Goal: Task Accomplishment & Management: Manage account settings

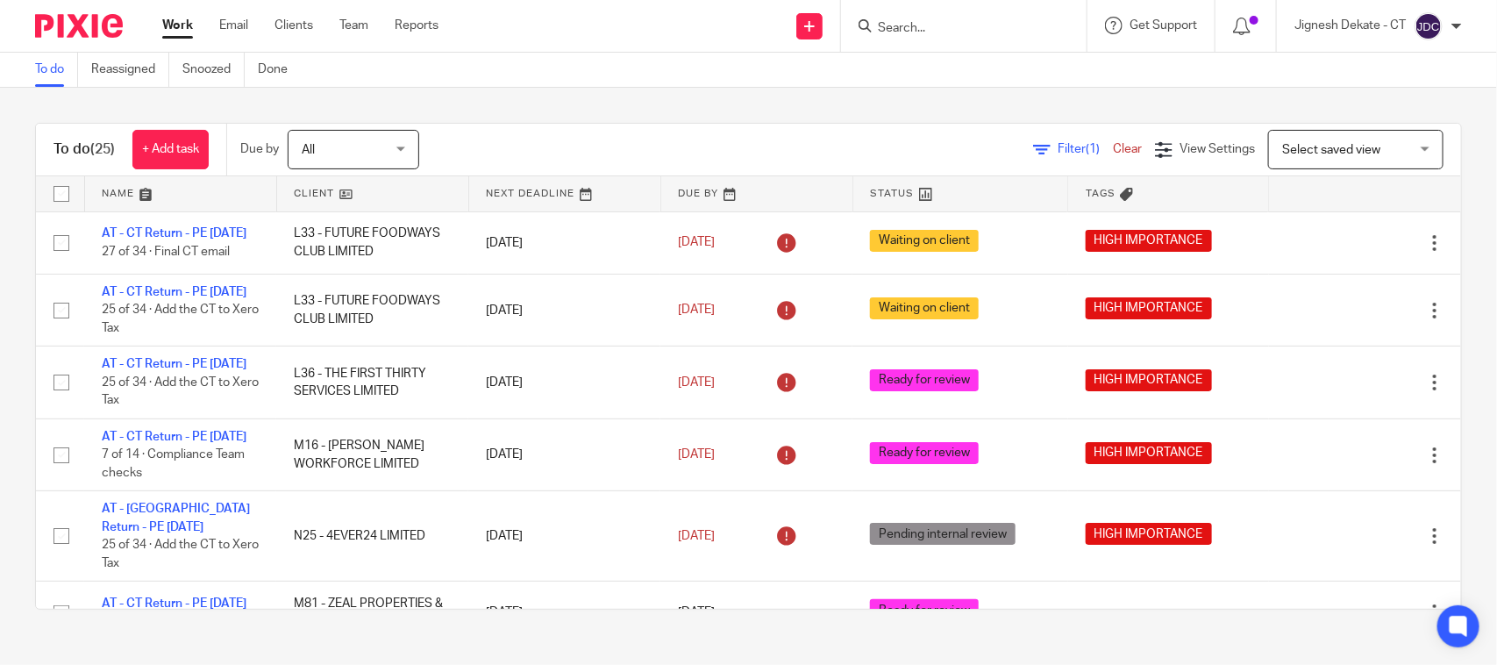
click at [62, 68] on link "To do" at bounding box center [56, 70] width 43 height 34
click at [993, 28] on input "Search" at bounding box center [955, 29] width 158 height 16
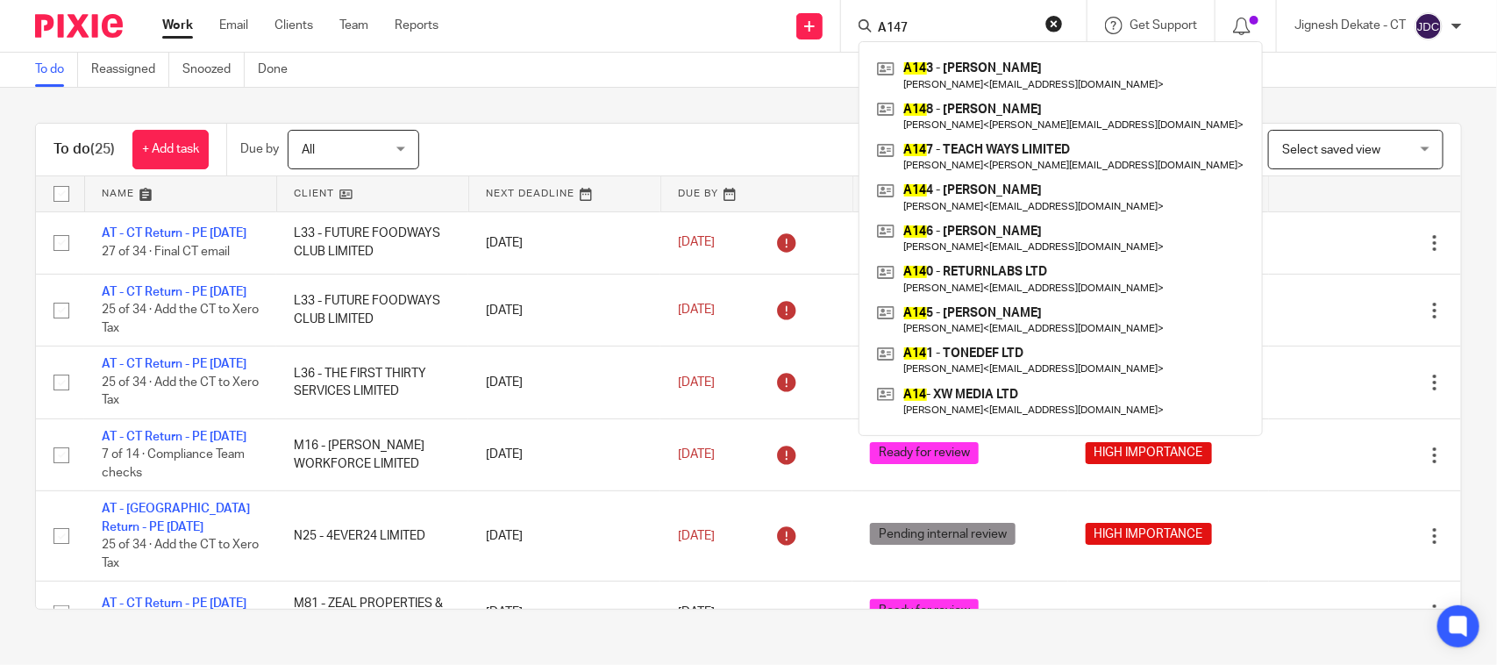
type input "A147"
click button "submit" at bounding box center [0, 0] width 0 height 0
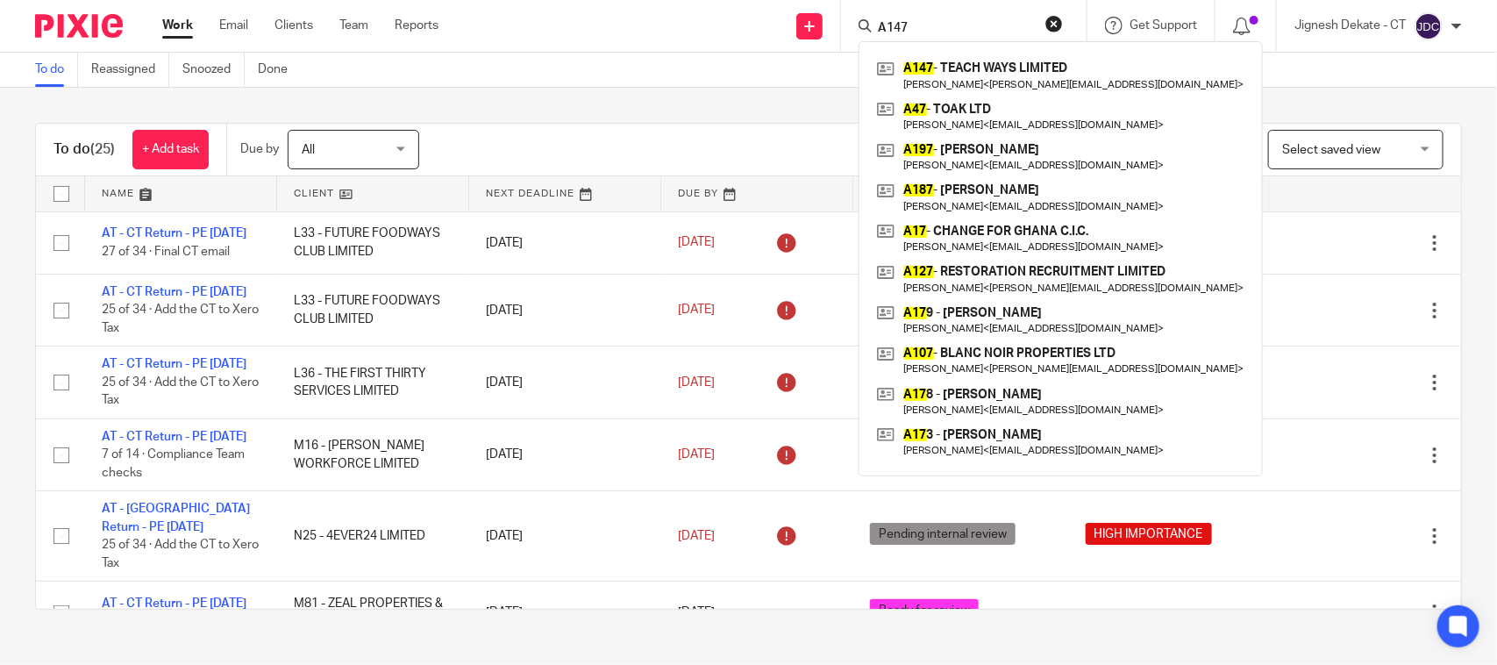
click at [1055, 28] on button "reset" at bounding box center [1054, 24] width 18 height 18
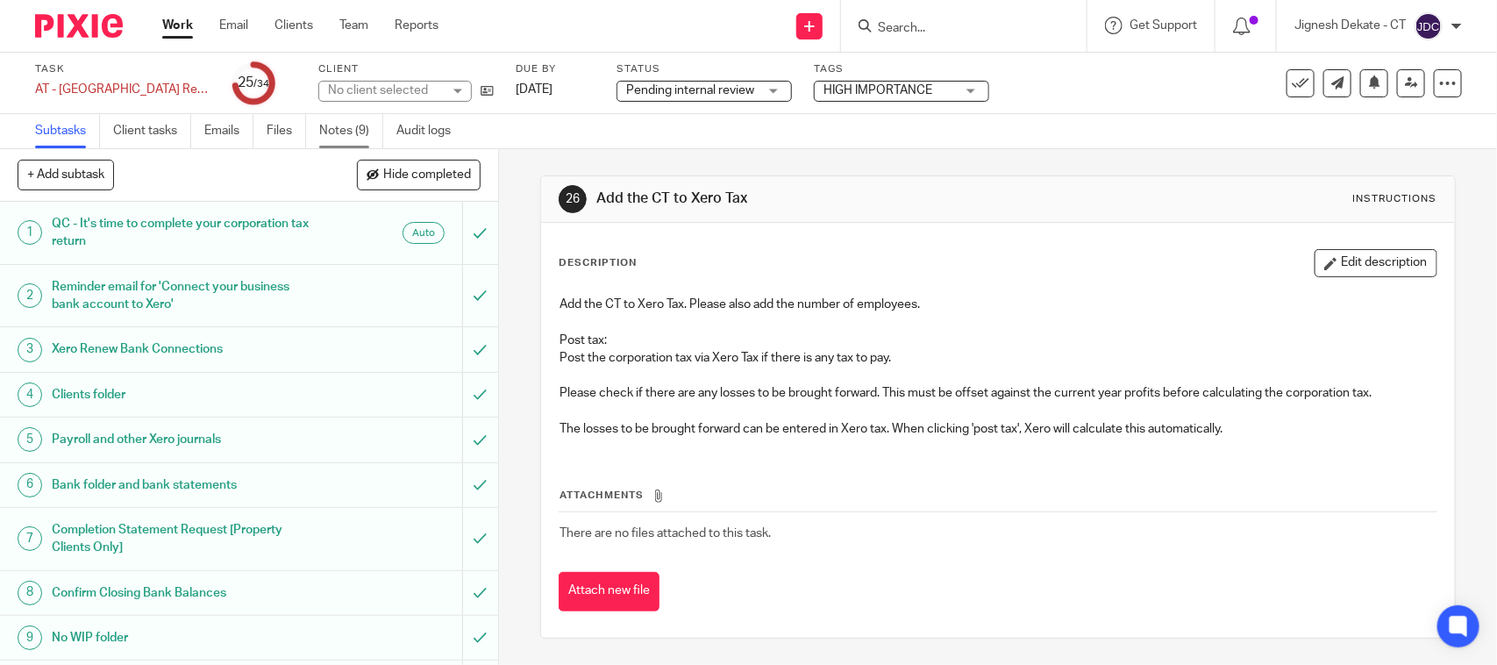
click at [326, 132] on link "Notes (9)" at bounding box center [351, 131] width 64 height 34
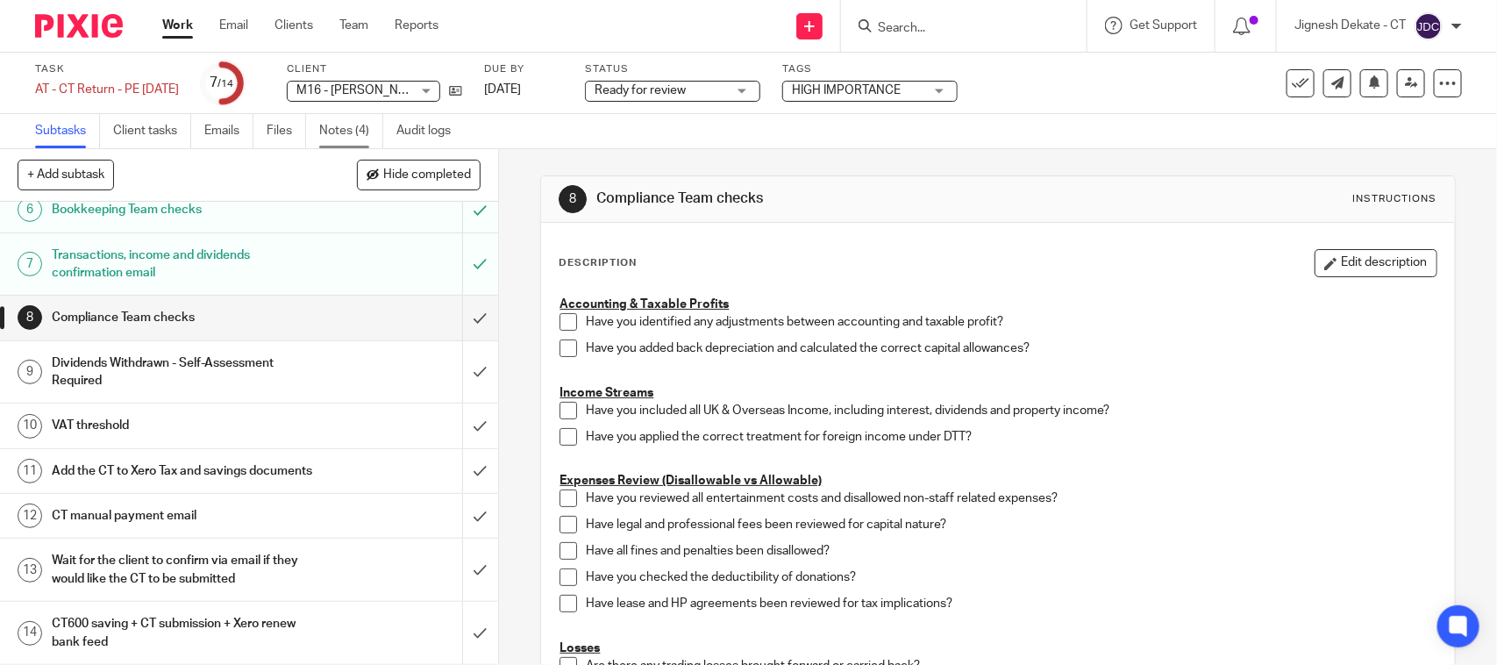
click at [327, 121] on link "Notes (4)" at bounding box center [351, 131] width 64 height 34
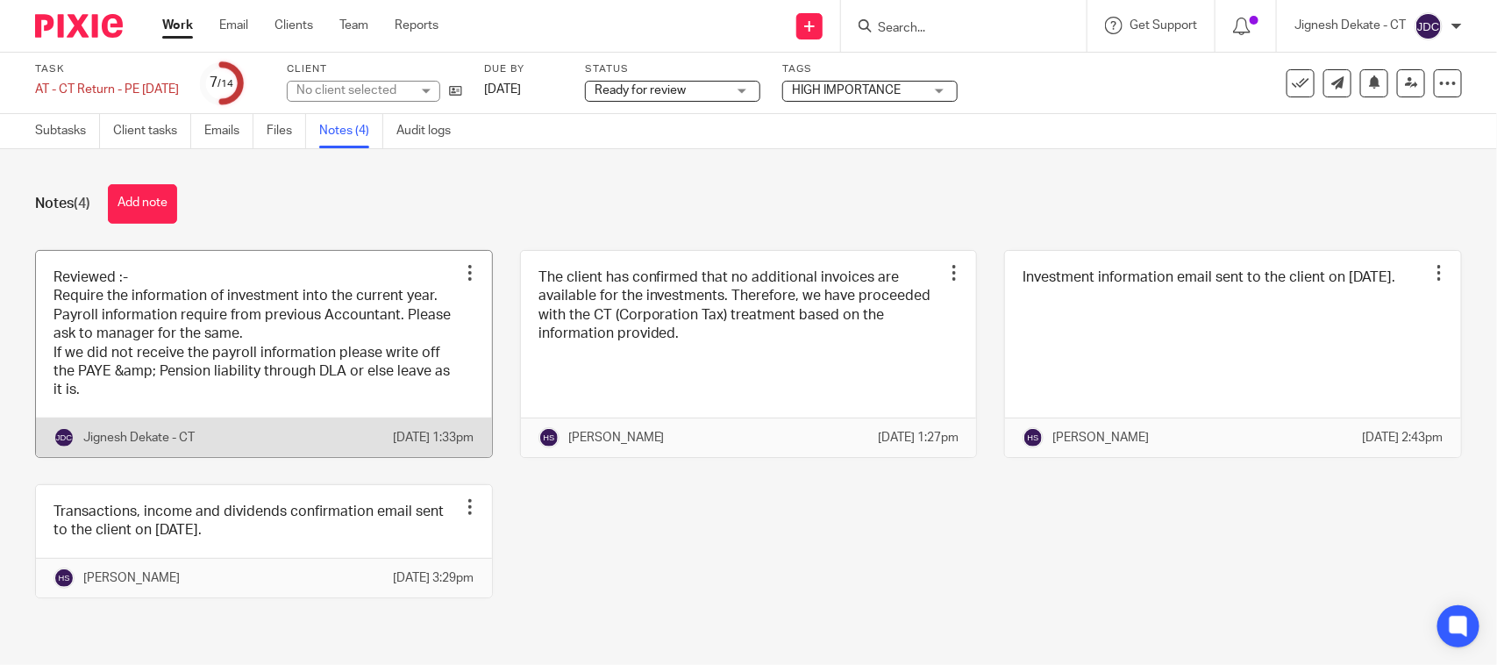
click at [276, 340] on link at bounding box center [264, 354] width 456 height 206
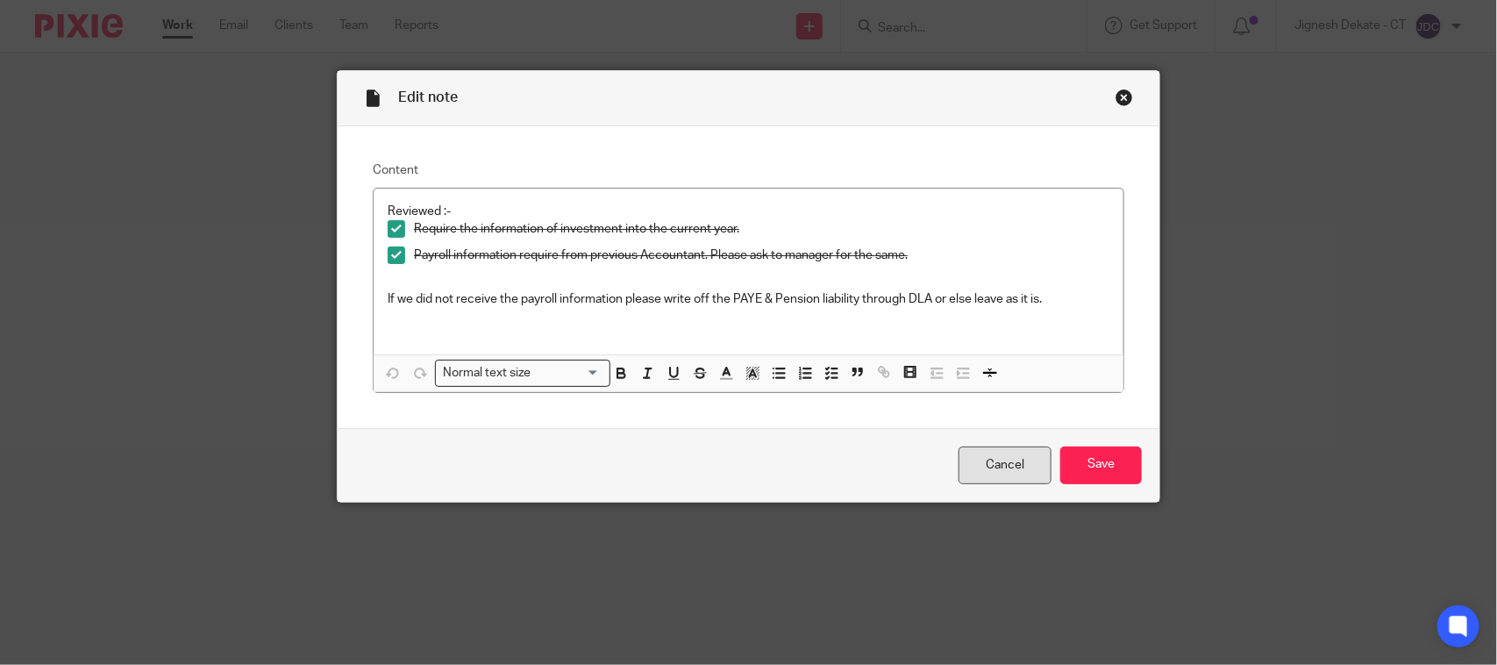
click at [974, 466] on link "Cancel" at bounding box center [1004, 465] width 93 height 38
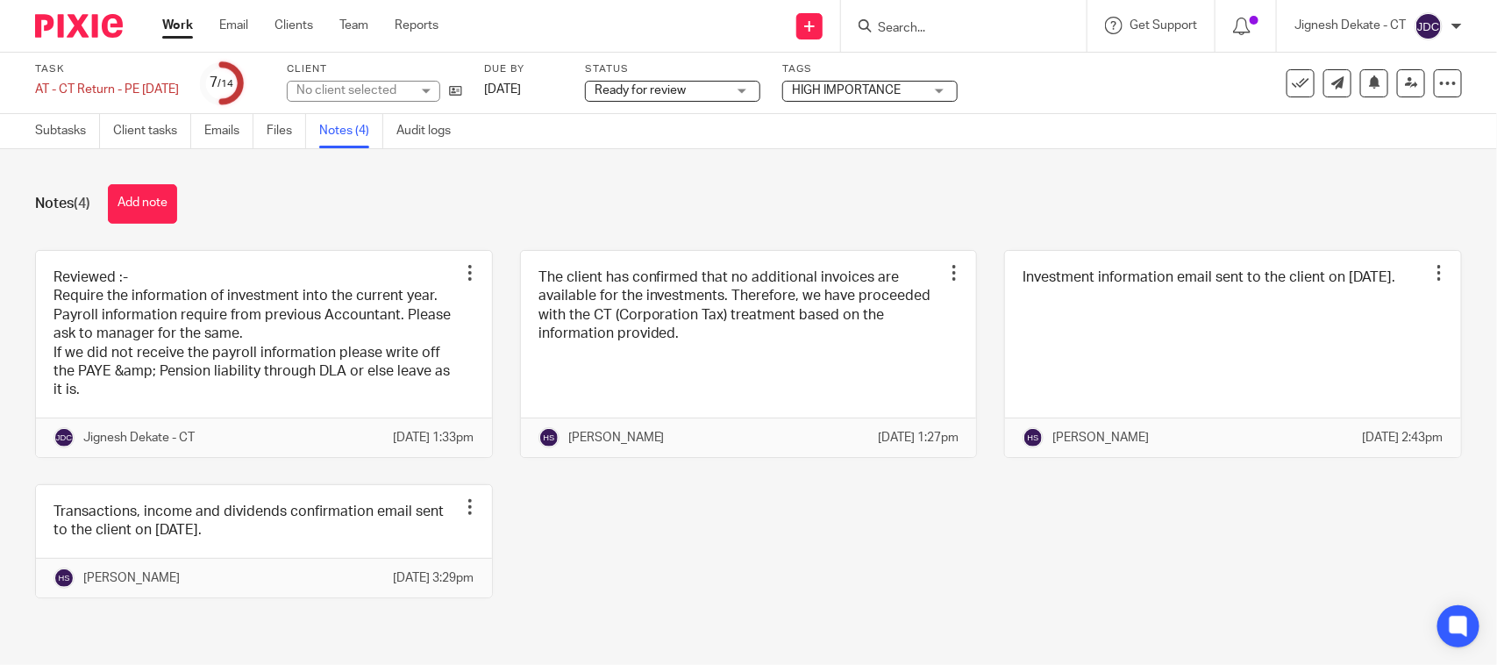
click at [608, 562] on div "Reviewed :- Require the information of investment into the current year. Payrol…" at bounding box center [735, 437] width 1454 height 374
click at [361, 132] on link "Notes (4)" at bounding box center [351, 131] width 64 height 34
click at [344, 134] on link "Notes (4)" at bounding box center [351, 131] width 64 height 34
click at [557, 589] on div "Reviewed :- Require the information of investment into the current year. Payrol…" at bounding box center [735, 437] width 1454 height 374
click at [934, 21] on input "Search" at bounding box center [955, 29] width 158 height 16
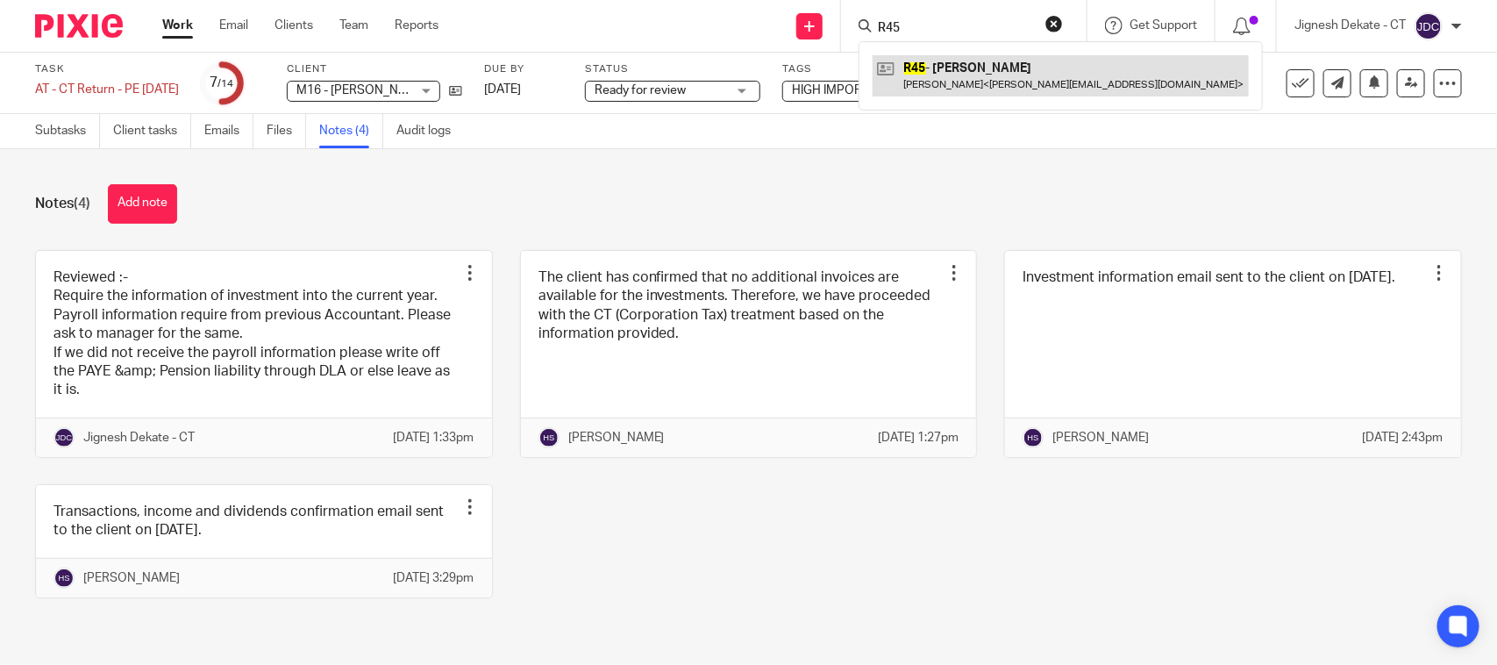
type input "R45"
click at [947, 57] on link at bounding box center [1060, 75] width 376 height 40
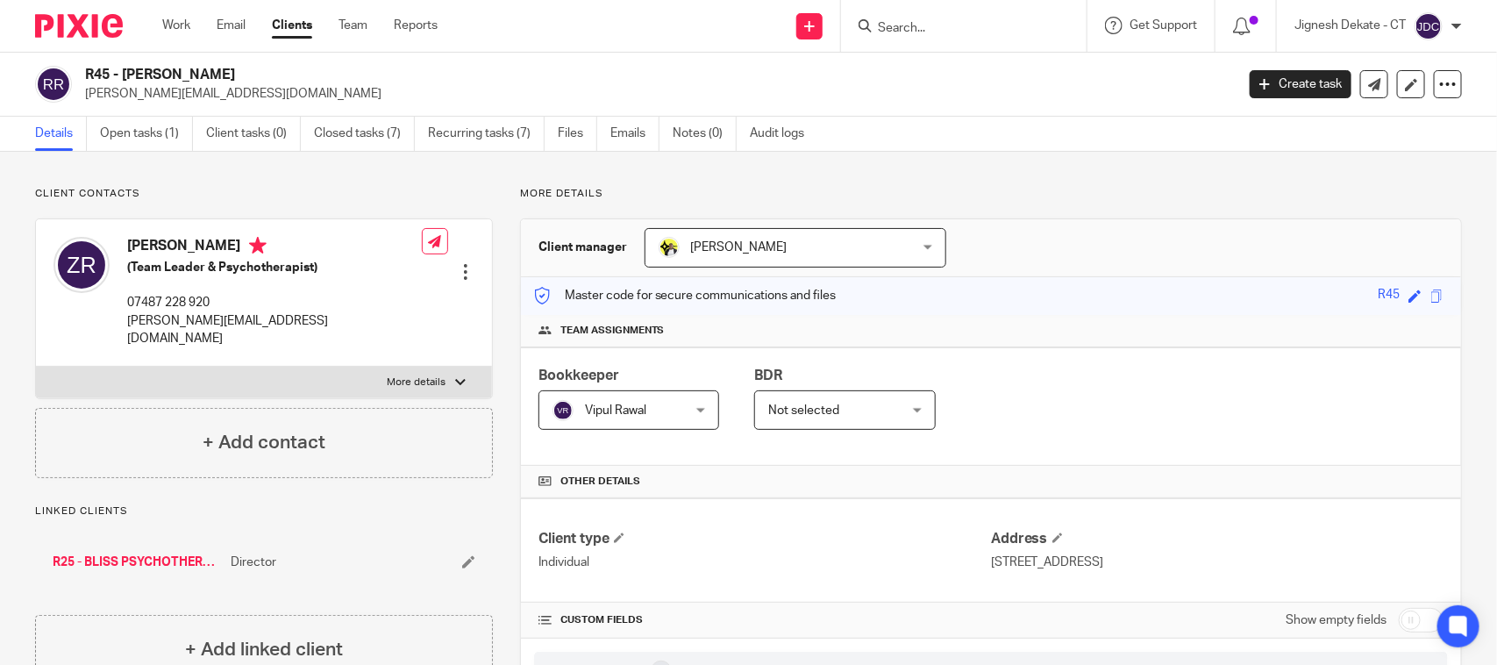
click at [943, 32] on input "Search" at bounding box center [955, 29] width 158 height 16
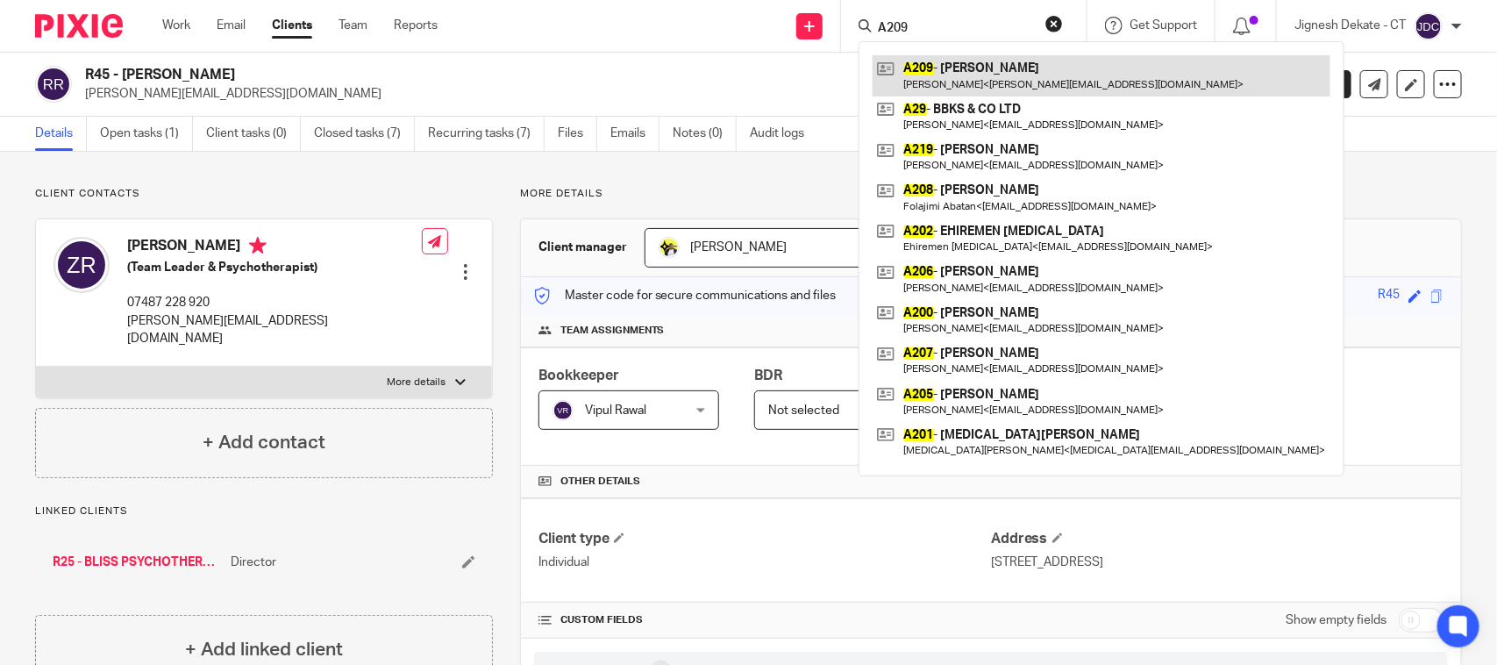
type input "A209"
click at [957, 72] on link at bounding box center [1101, 75] width 458 height 40
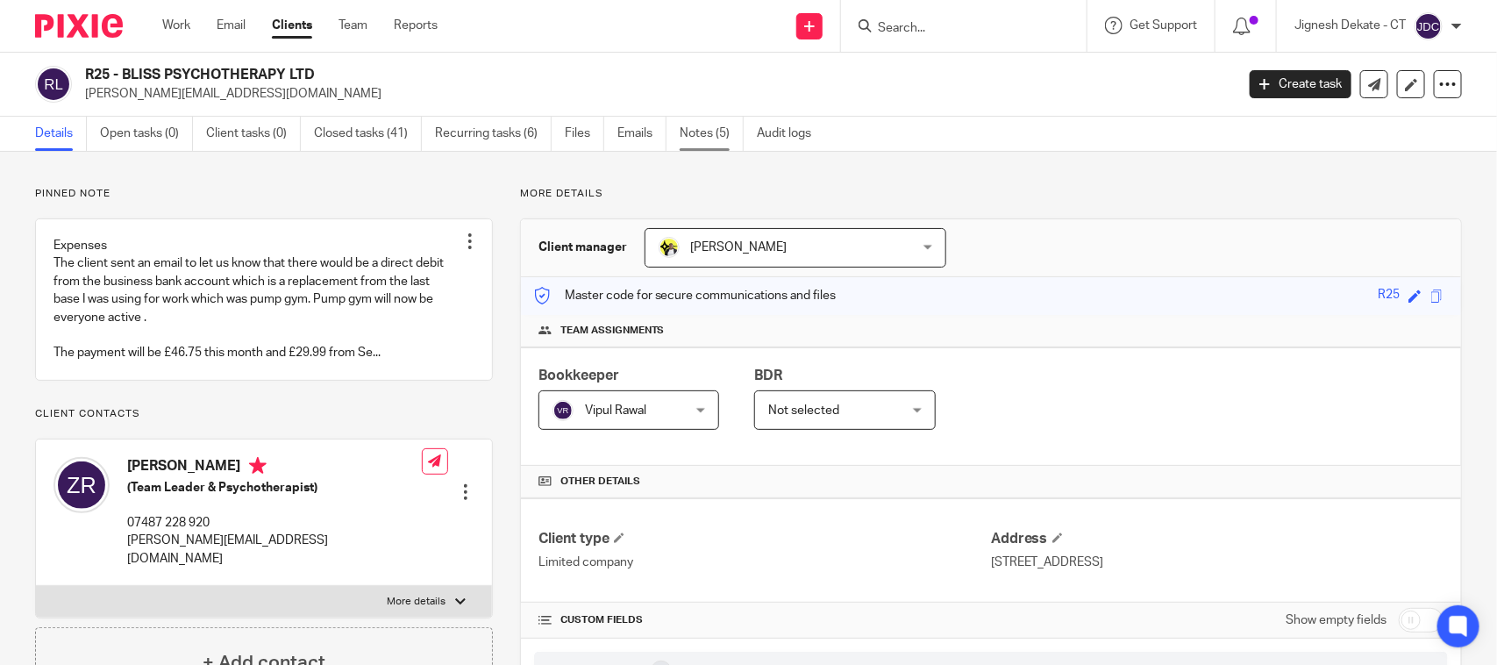
click at [720, 129] on link "Notes (5)" at bounding box center [712, 134] width 64 height 34
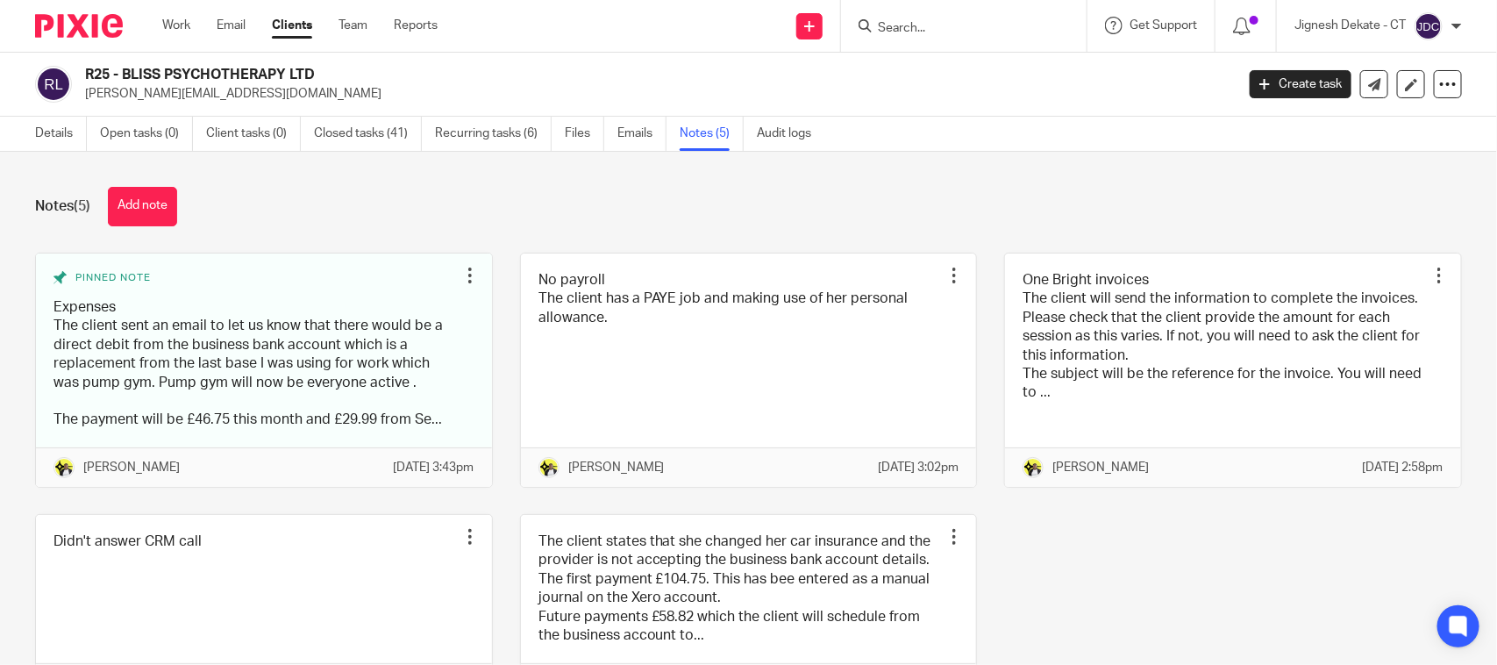
drag, startPoint x: 327, startPoint y: 77, endPoint x: 81, endPoint y: 73, distance: 246.4
click at [81, 73] on div "R25 - BLISS PSYCHOTHERAPY LTD [EMAIL_ADDRESS][PERSON_NAME][DOMAIN_NAME]" at bounding box center [629, 84] width 1188 height 37
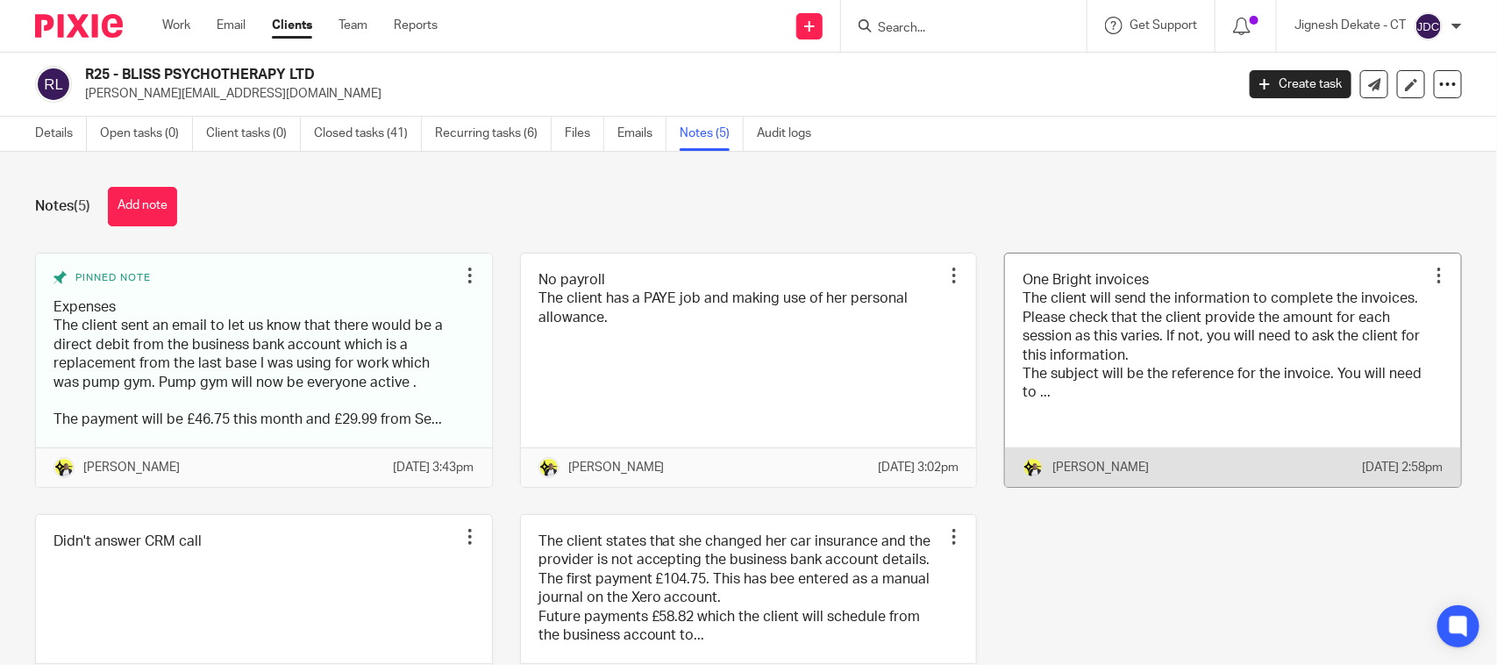
copy h2 "R25 - BLISS PSYCHOTHERAPY LTD"
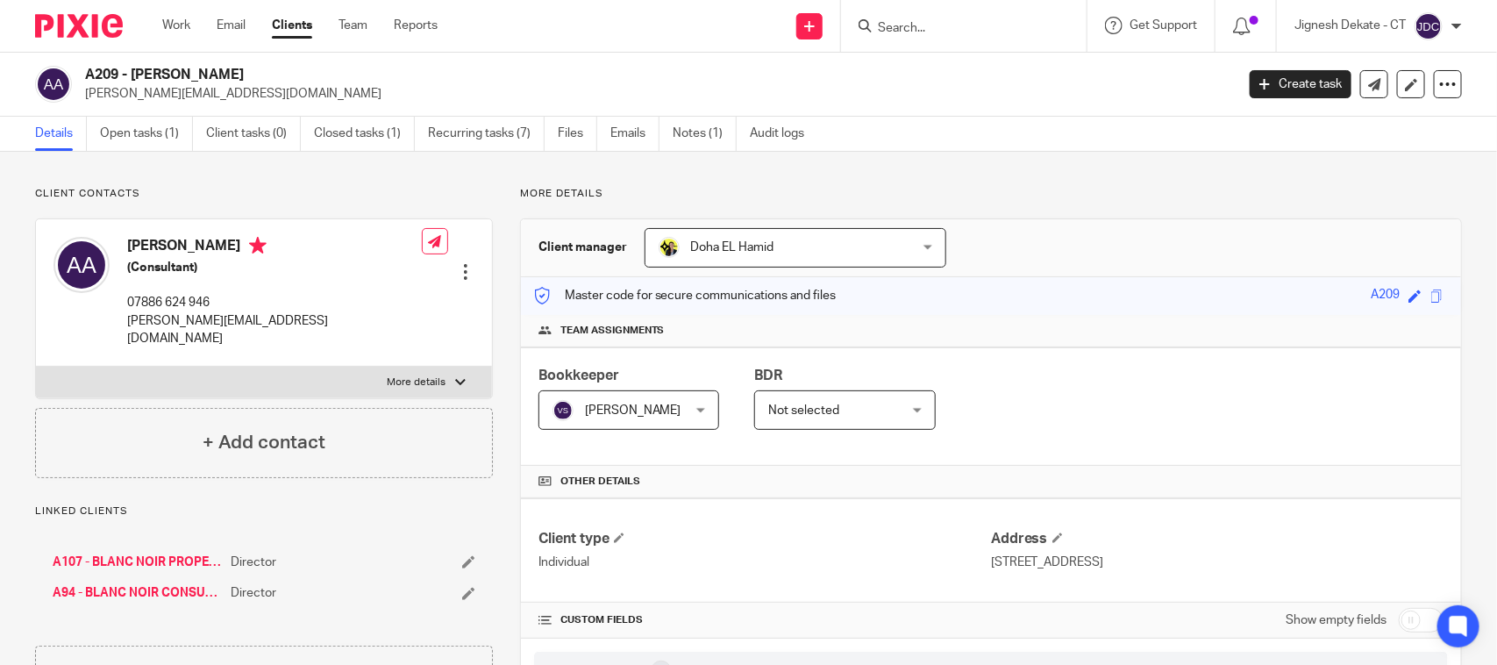
click at [140, 584] on link "A94 - BLANC NOIR CONSULTING LTD" at bounding box center [137, 593] width 169 height 18
click at [128, 134] on link "Open tasks (1)" at bounding box center [146, 134] width 93 height 34
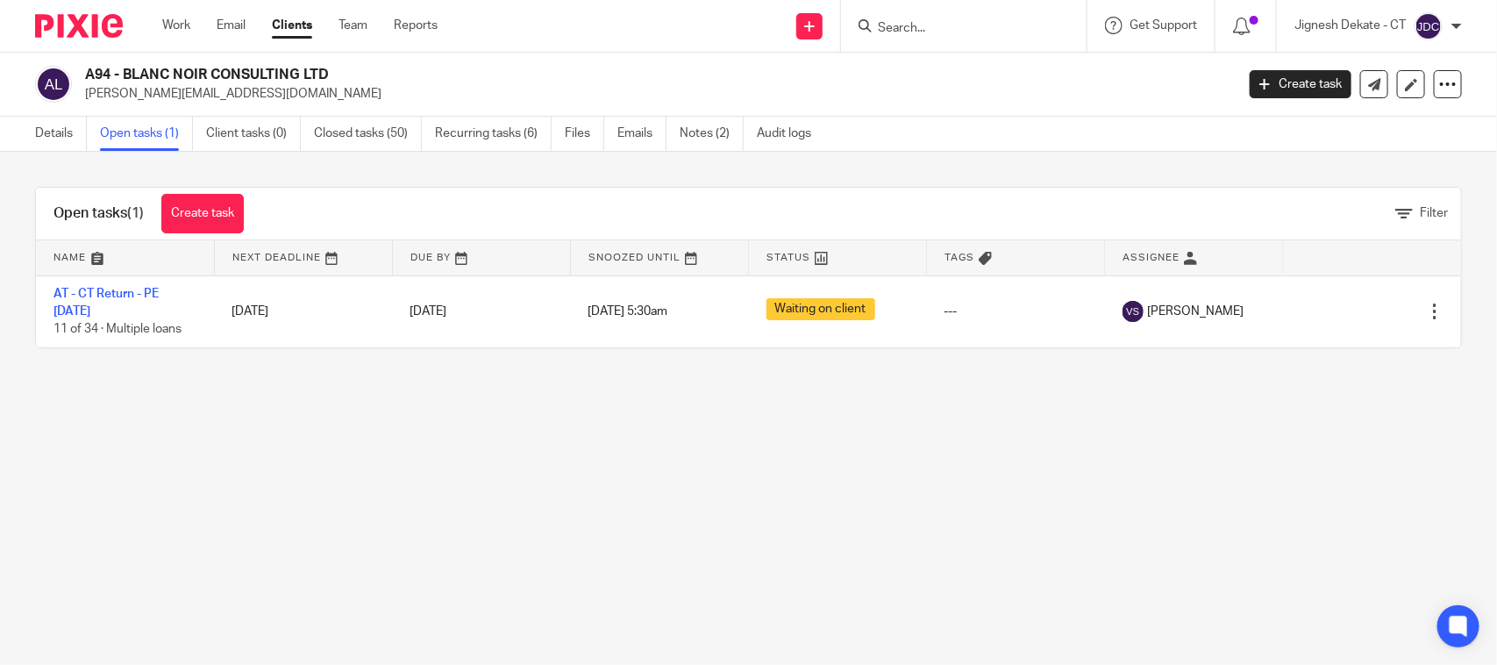
drag, startPoint x: 338, startPoint y: 83, endPoint x: 85, endPoint y: 83, distance: 253.4
click at [85, 83] on h2 "A94 - BLANC NOIR CONSULTING LTD" at bounding box center [540, 75] width 910 height 18
copy h2 "A94 - BLANC NOIR CONSULTING LTD"
click at [939, 23] on input "Search" at bounding box center [955, 29] width 158 height 16
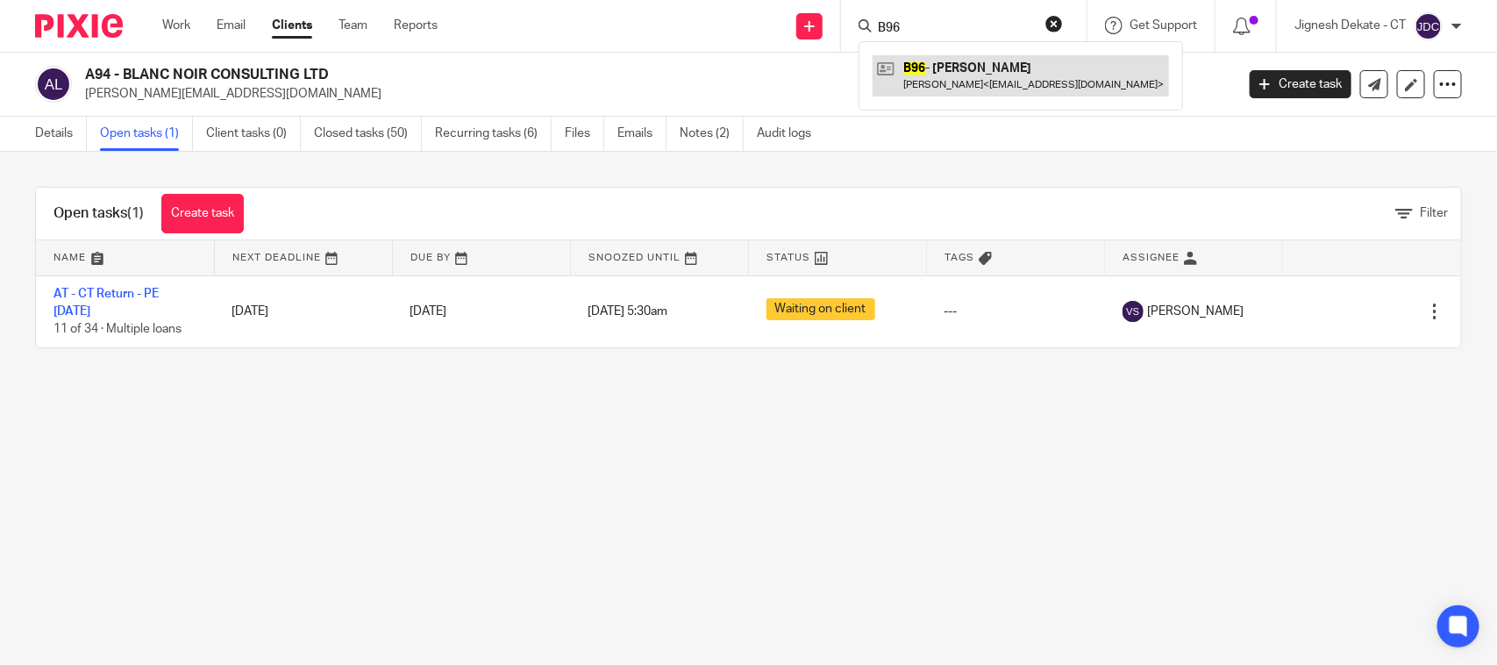
type input "B96"
click at [945, 82] on link at bounding box center [1020, 75] width 296 height 40
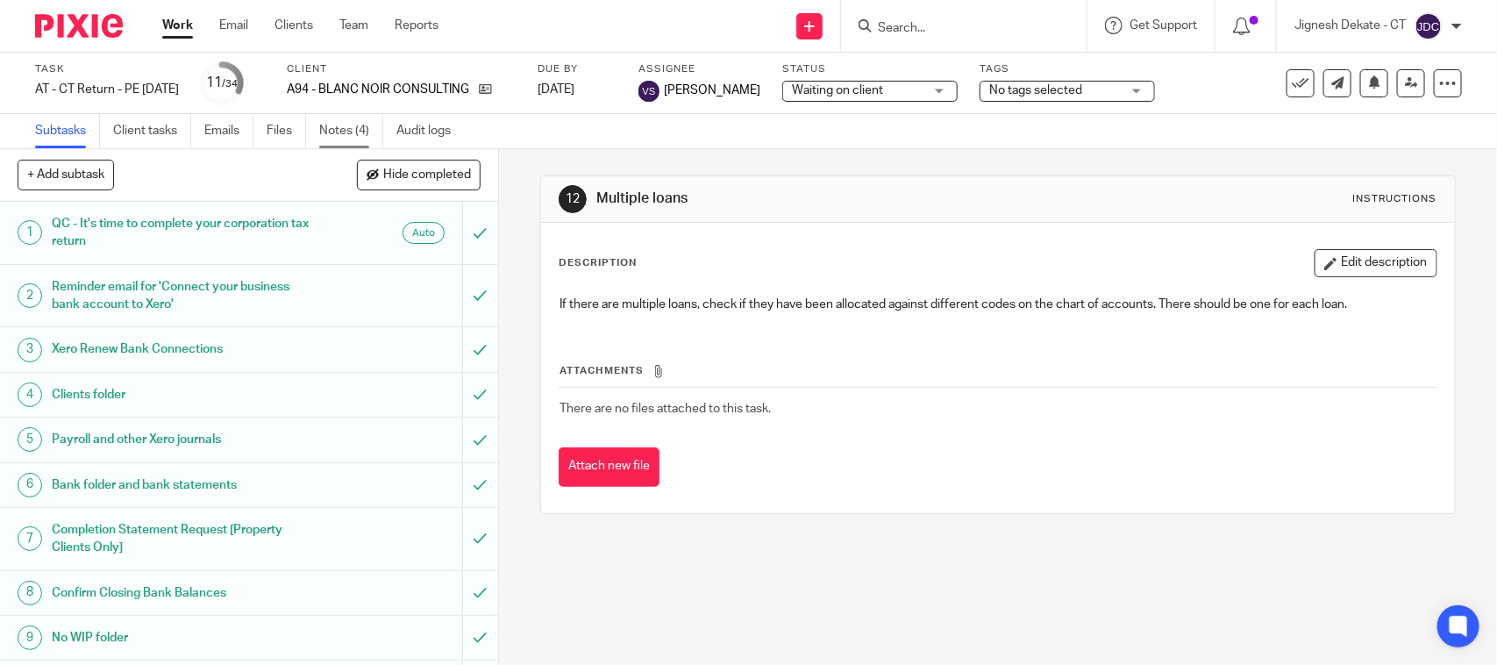
click at [353, 130] on link "Notes (4)" at bounding box center [351, 131] width 64 height 34
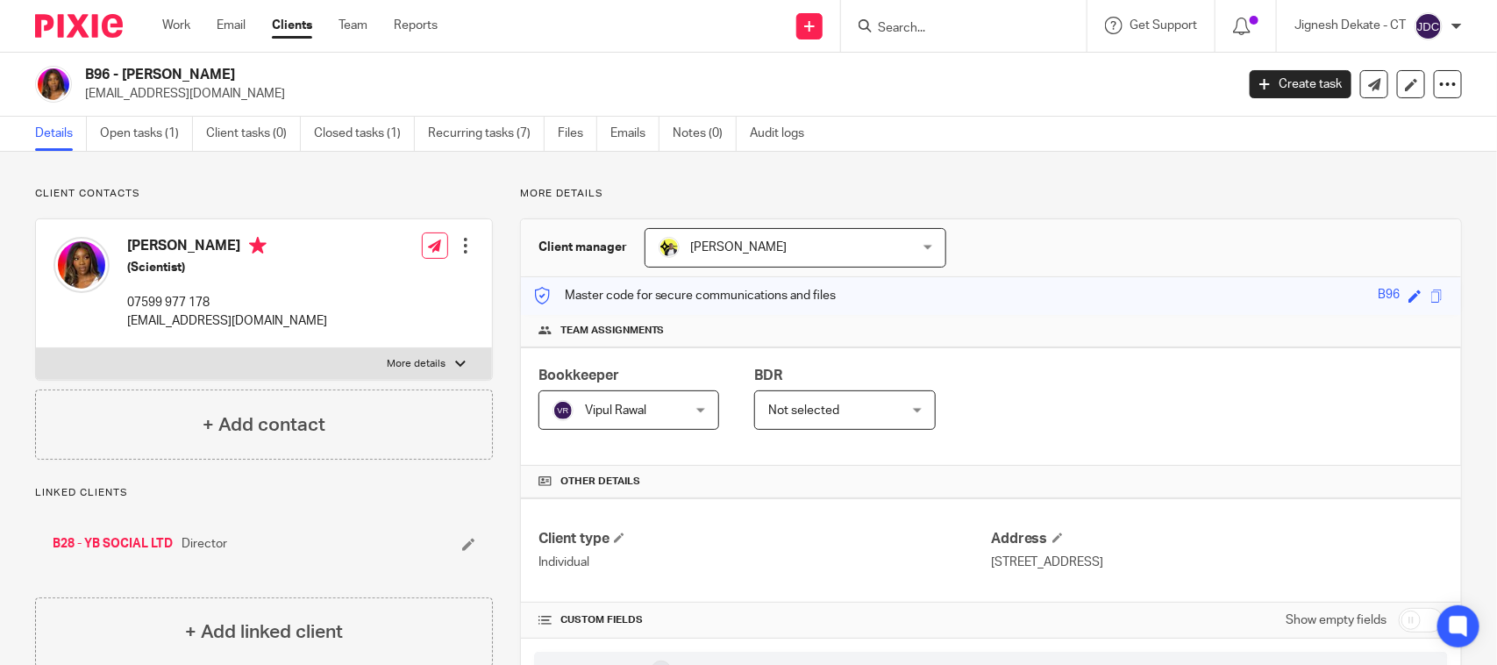
click at [907, 25] on input "Search" at bounding box center [955, 29] width 158 height 16
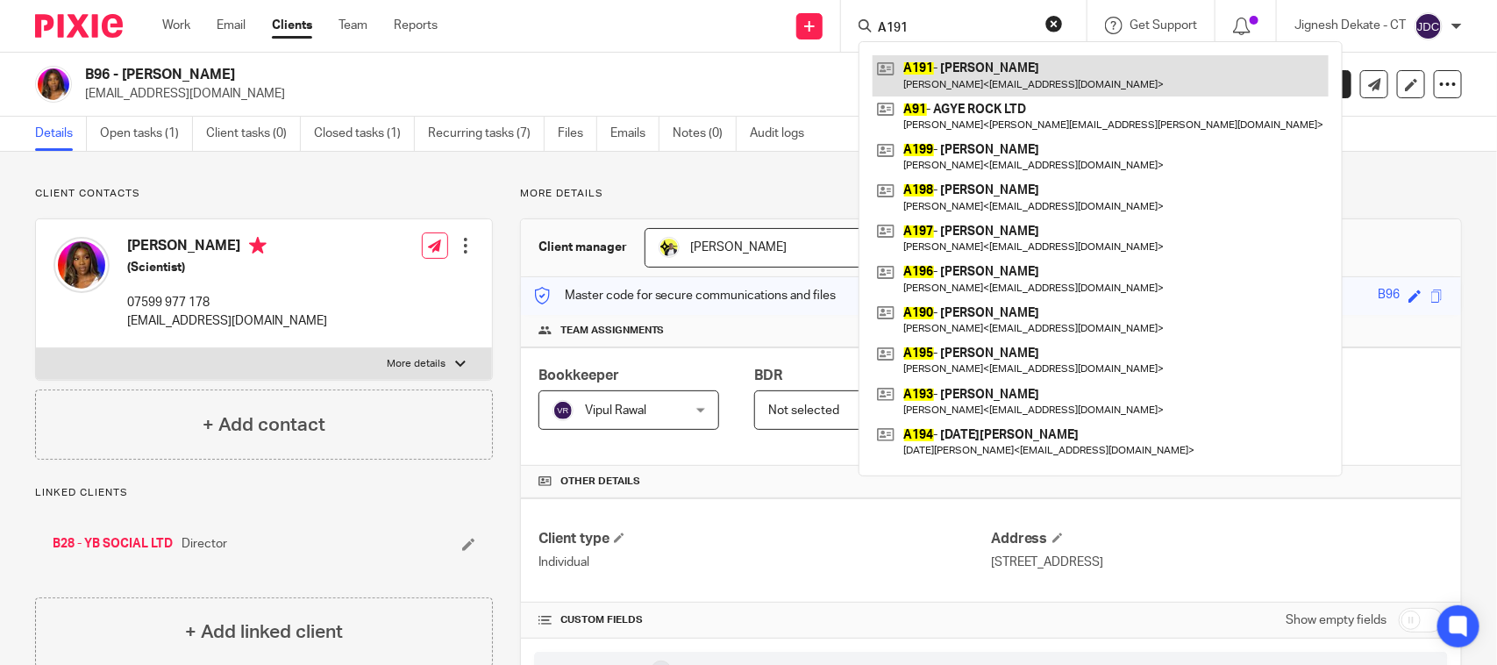
type input "A191"
click at [940, 61] on link at bounding box center [1100, 75] width 456 height 40
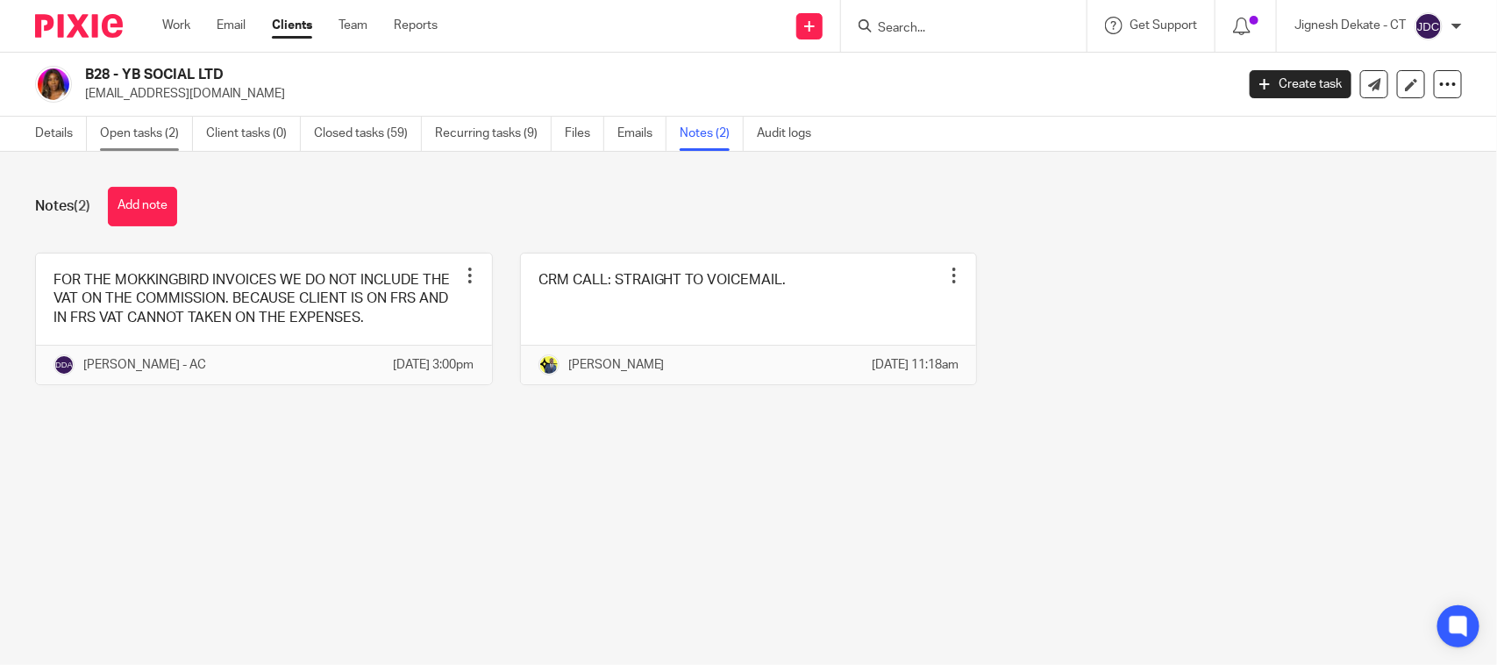
click at [177, 132] on link "Open tasks (2)" at bounding box center [146, 134] width 93 height 34
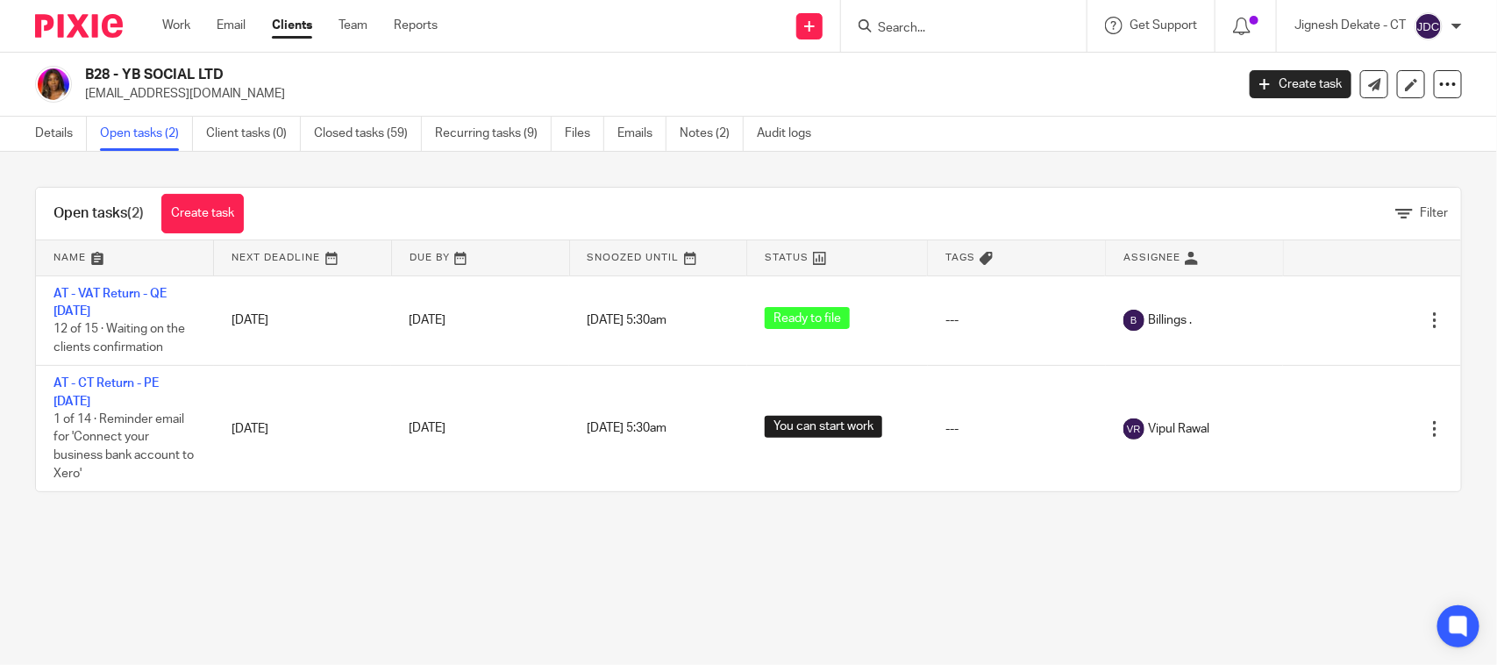
drag, startPoint x: 88, startPoint y: 70, endPoint x: 229, endPoint y: 67, distance: 141.2
click at [229, 67] on h2 "B28 - YB SOCIAL LTD" at bounding box center [540, 75] width 910 height 18
copy h2 "B28 - YB SOCIAL LTD"
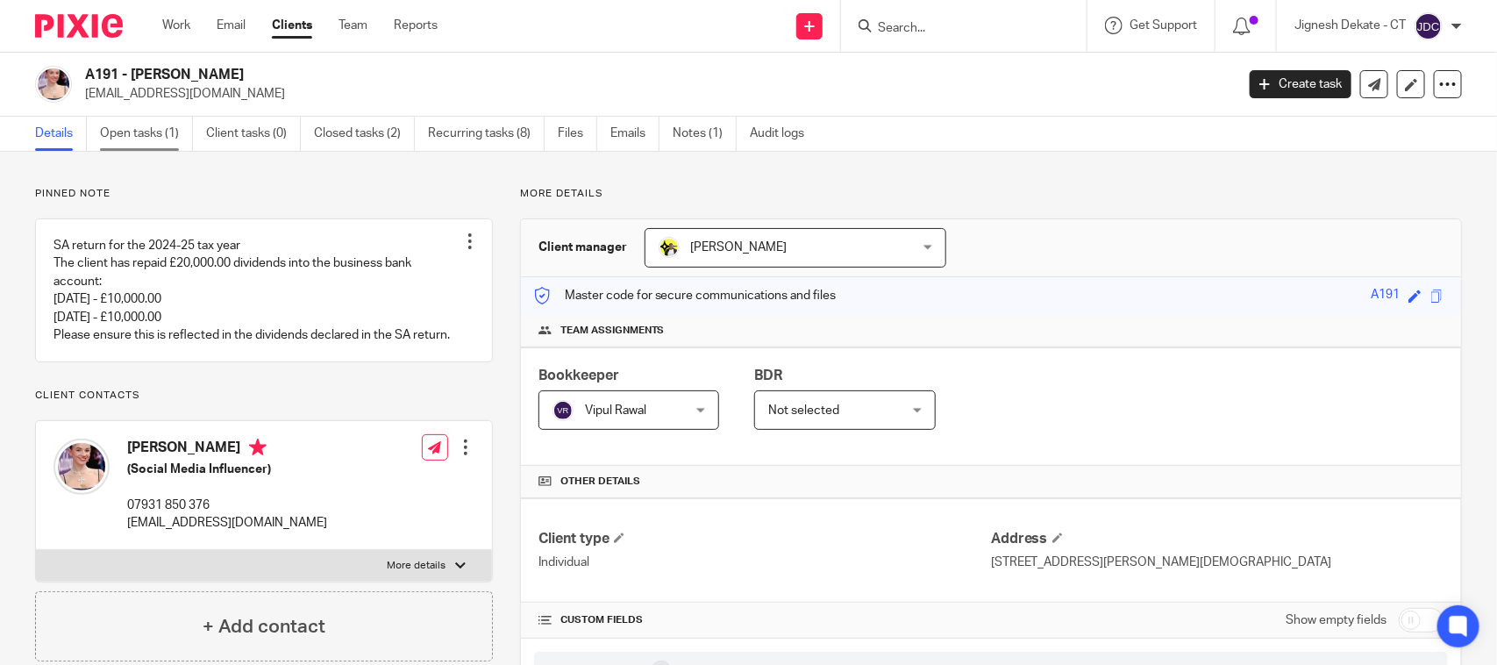
click at [124, 137] on link "Open tasks (1)" at bounding box center [146, 134] width 93 height 34
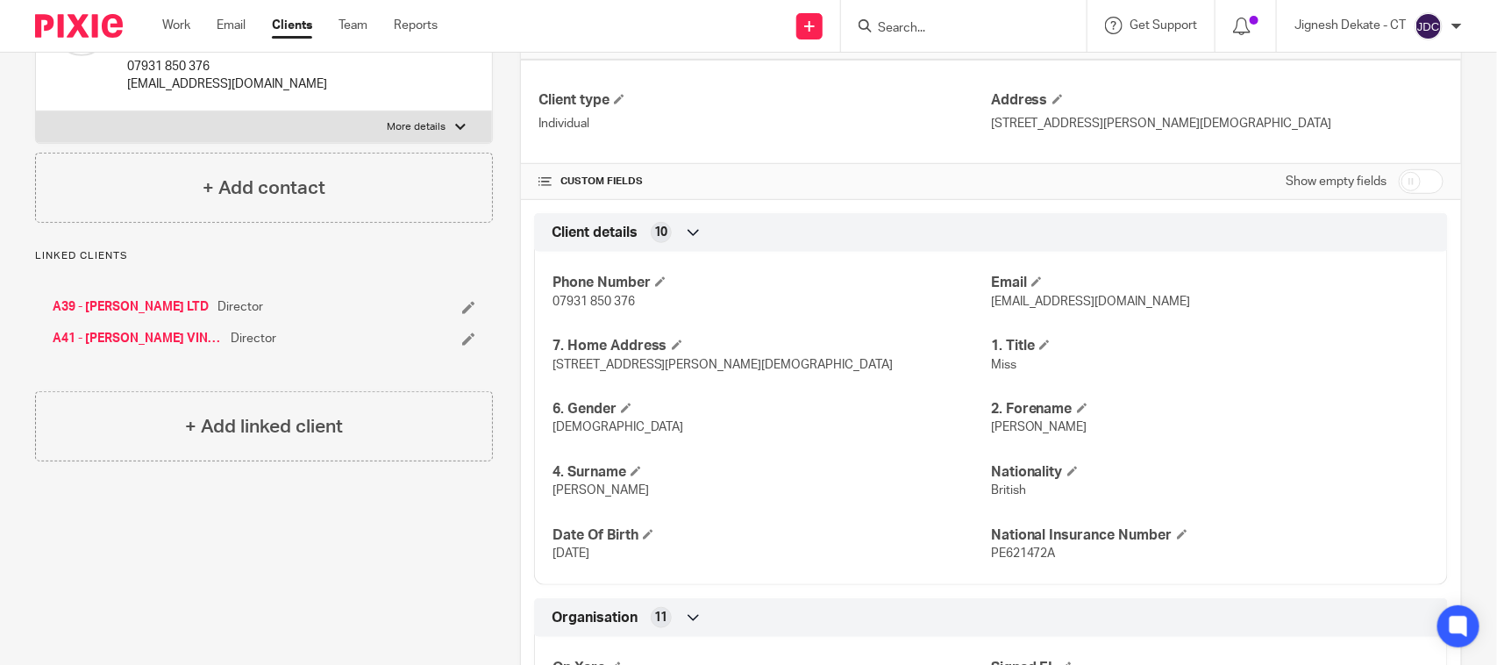
click at [365, 553] on div "Pinned note SA return for the 2024-25 tax year The client has repaid £20,000.00…" at bounding box center [250, 556] width 485 height 1617
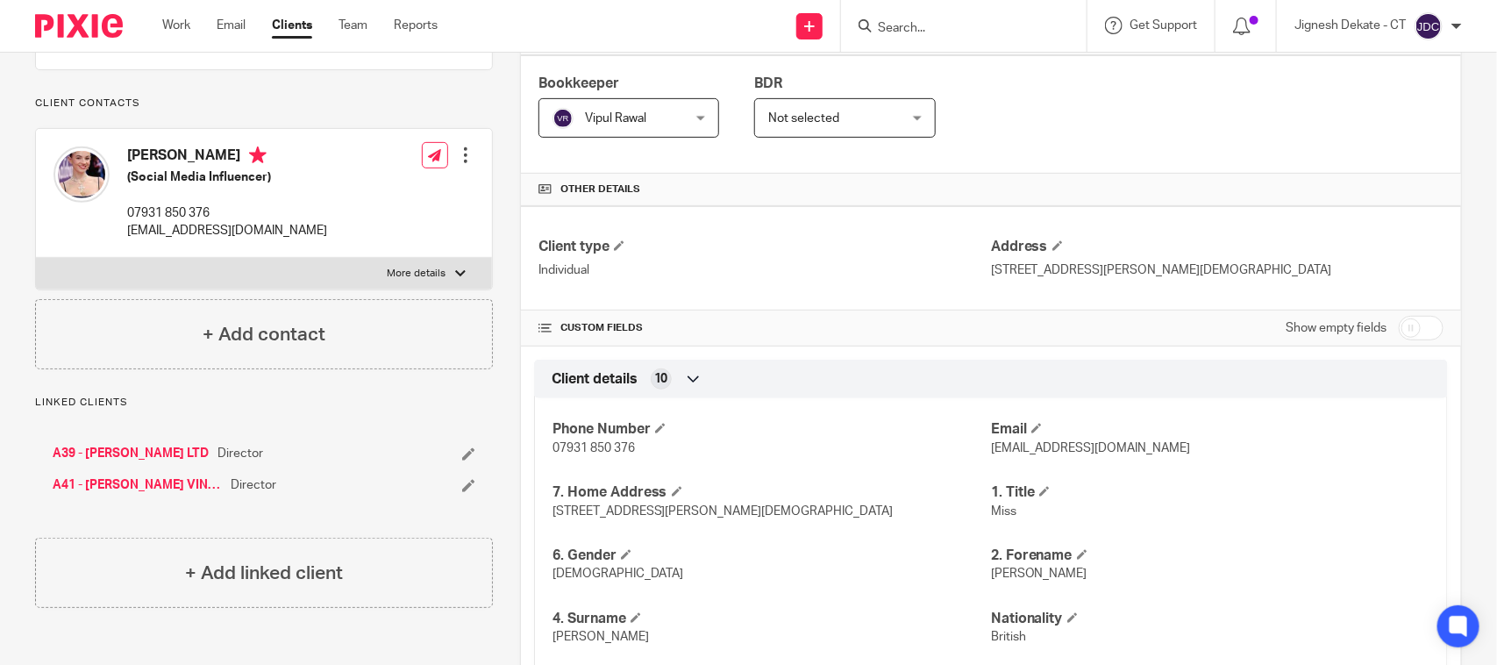
scroll to position [329, 0]
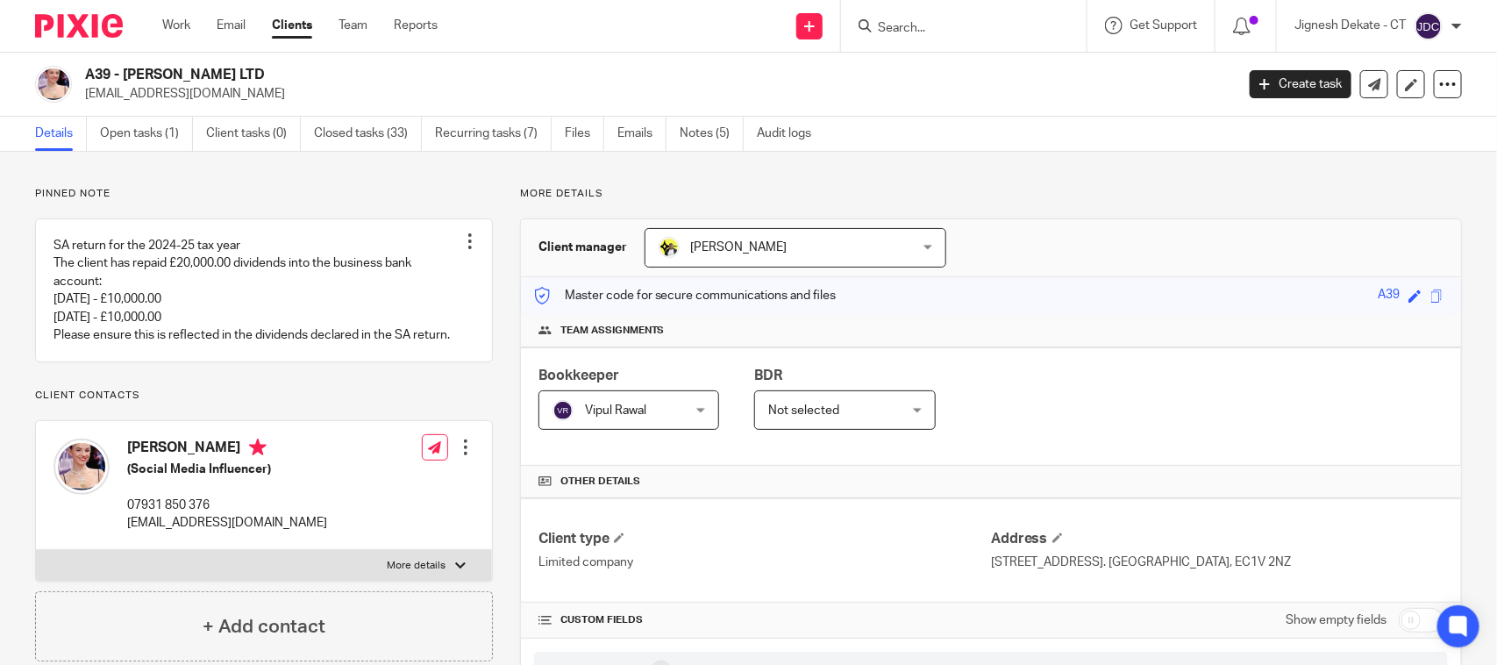
drag, startPoint x: 270, startPoint y: 73, endPoint x: 89, endPoint y: 68, distance: 181.6
click at [89, 68] on h2 "A39 - [PERSON_NAME] LTD" at bounding box center [540, 75] width 910 height 18
copy h2 "A39 - [PERSON_NAME] LTD"
click at [119, 146] on link "Open tasks (1)" at bounding box center [146, 134] width 93 height 34
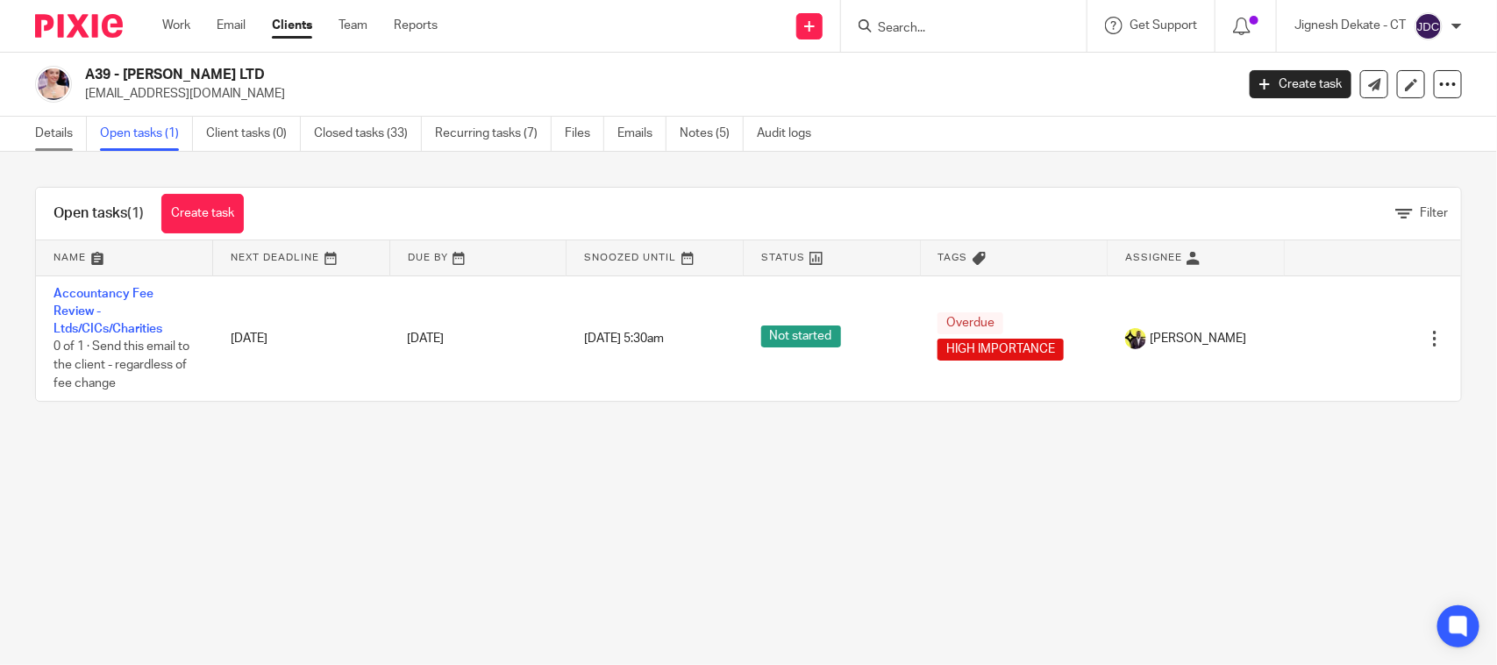
click at [61, 142] on link "Details" at bounding box center [61, 134] width 52 height 34
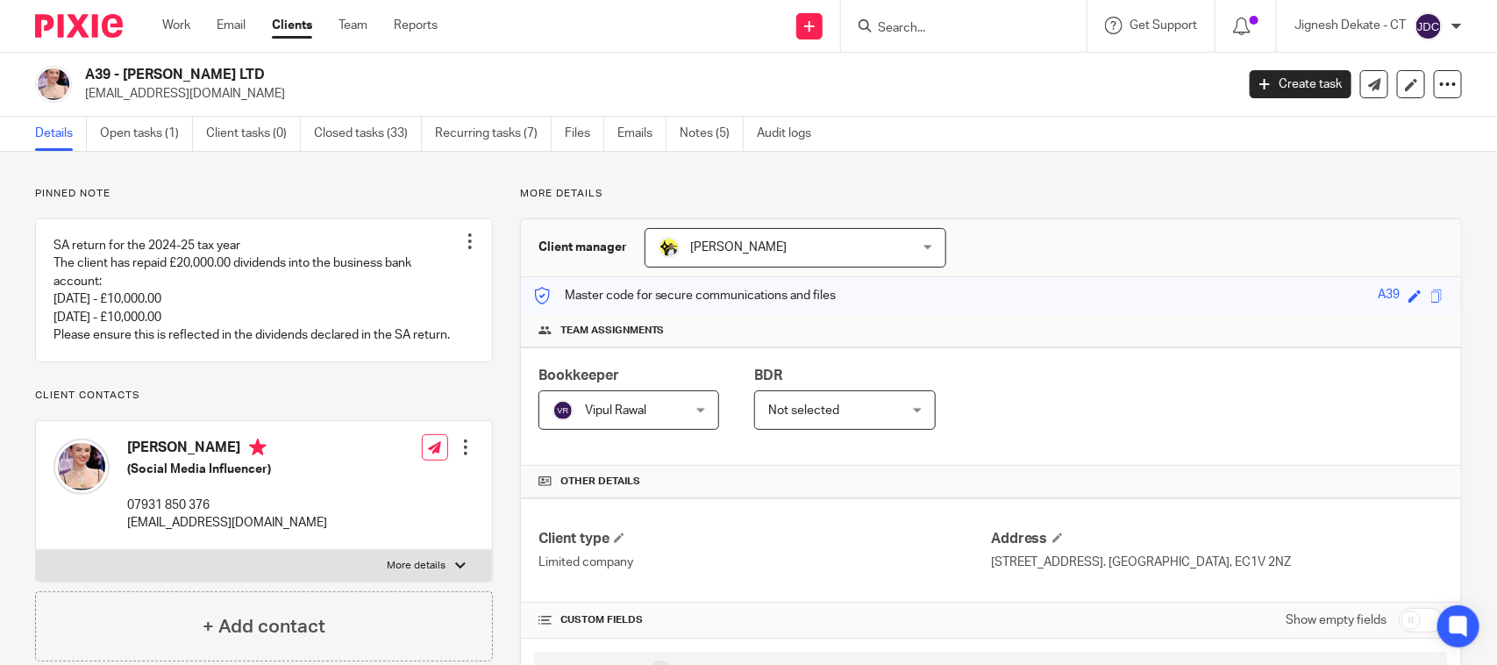
click at [1100, 198] on p "More details" at bounding box center [991, 194] width 942 height 14
drag, startPoint x: 176, startPoint y: 73, endPoint x: 89, endPoint y: 72, distance: 87.7
click at [89, 72] on h2 "A39 - LARA ADKINS LTD" at bounding box center [540, 75] width 910 height 18
copy h2 "A39 - LARA ADKINS LTD"
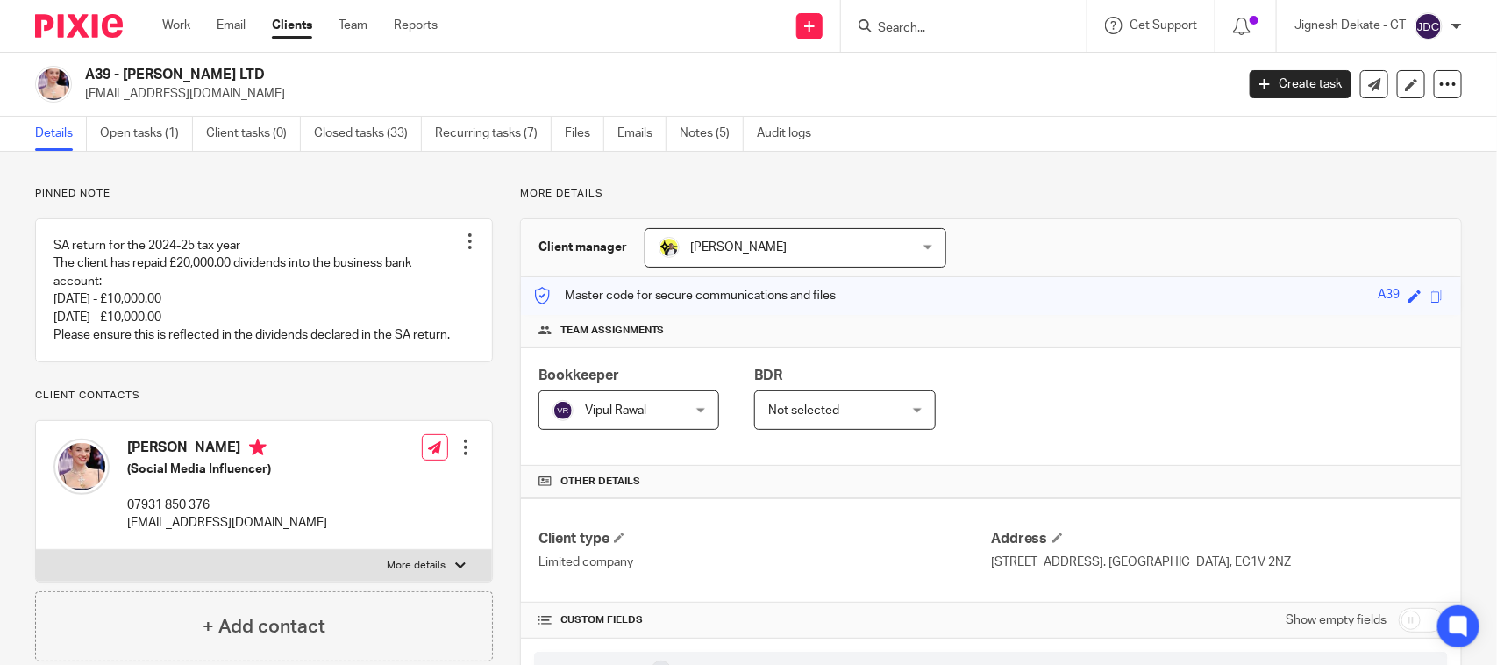
click at [888, 22] on input "Search" at bounding box center [955, 29] width 158 height 16
click at [921, 26] on input "Search" at bounding box center [955, 29] width 158 height 16
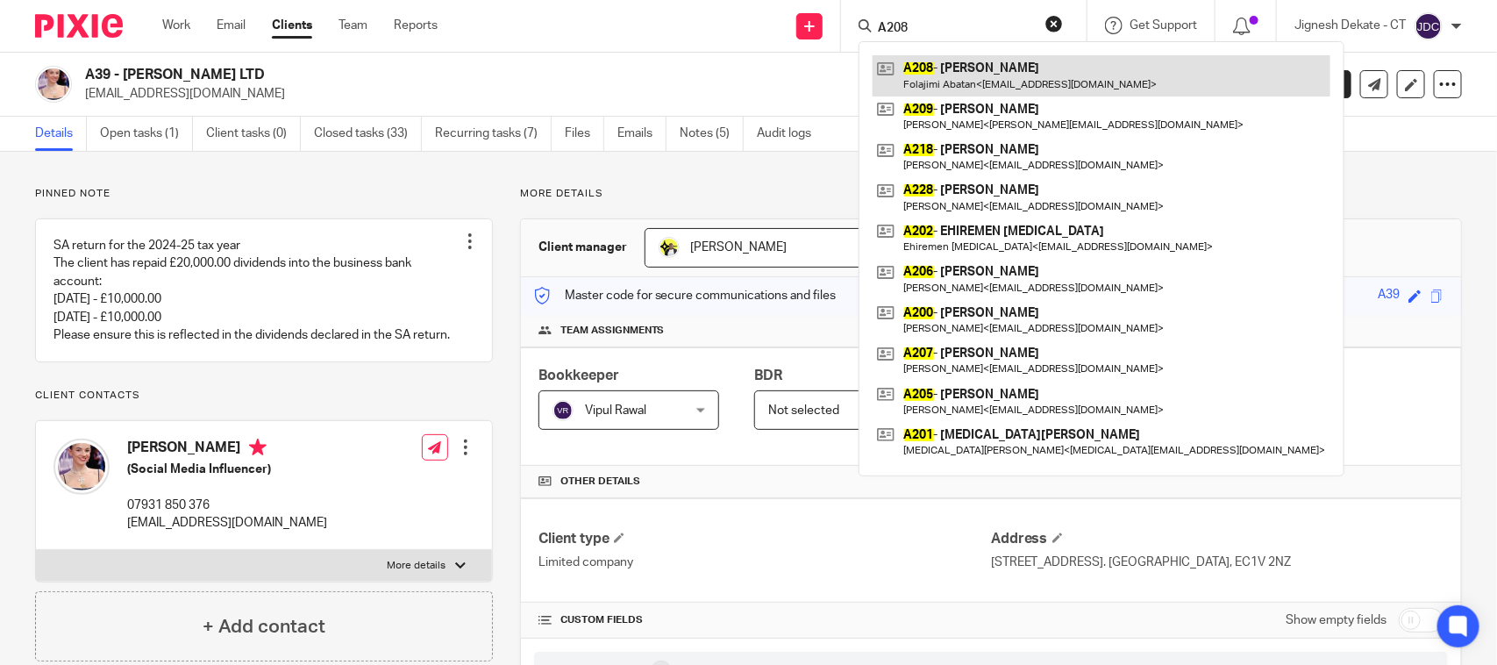
type input "A208"
click at [939, 75] on link at bounding box center [1101, 75] width 458 height 40
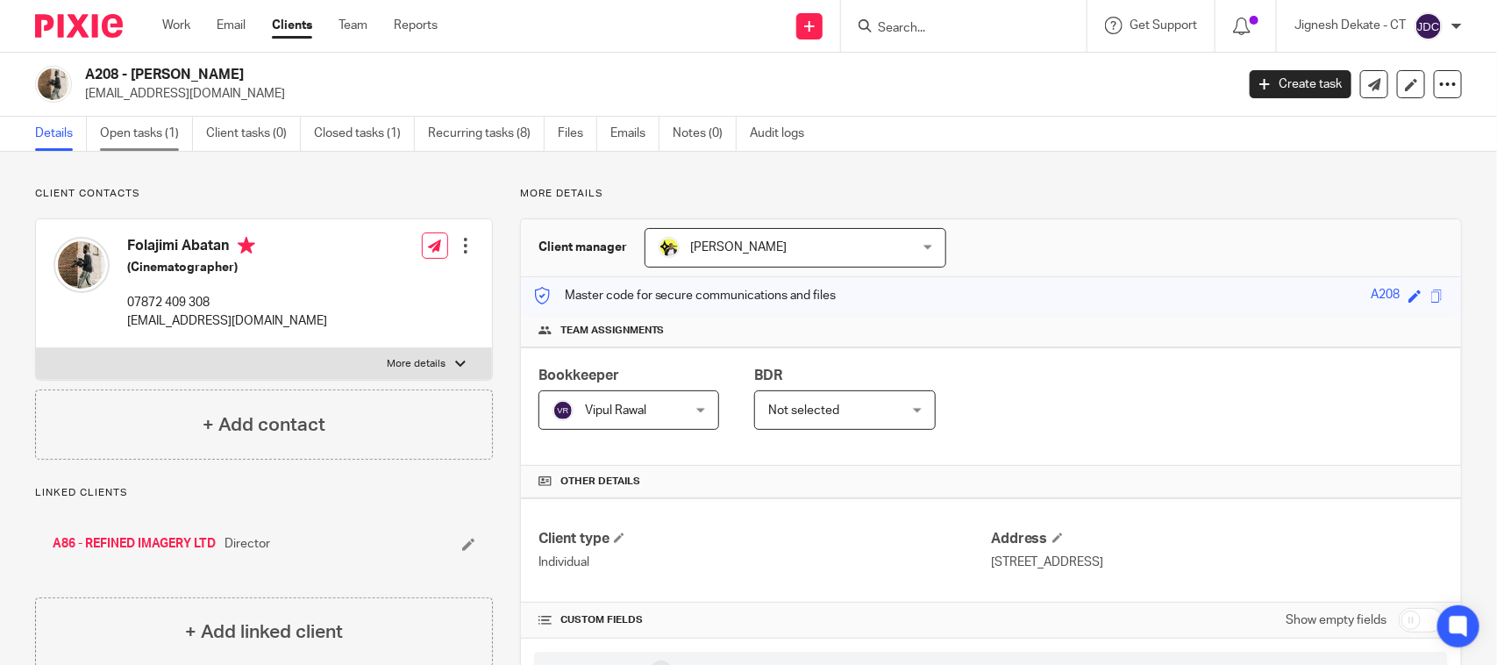
click at [110, 129] on link "Open tasks (1)" at bounding box center [146, 134] width 93 height 34
click at [927, 13] on div at bounding box center [964, 26] width 246 height 52
click at [879, 32] on input "Search" at bounding box center [955, 29] width 158 height 16
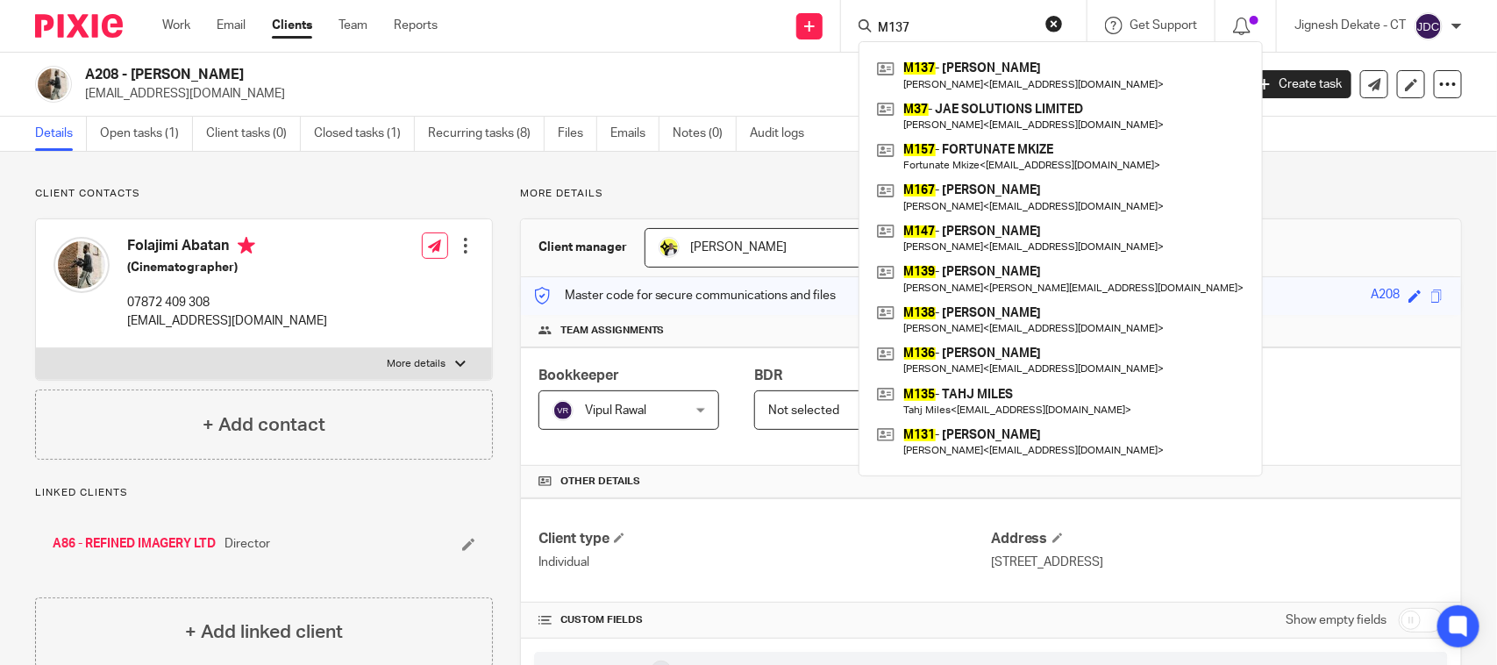
type input "M137"
click at [1000, 53] on div "M137 - JORDAN MITCHELL Jordan Mitchell < jordanalexandra@outlook.com > M37 - JA…" at bounding box center [1060, 258] width 404 height 435
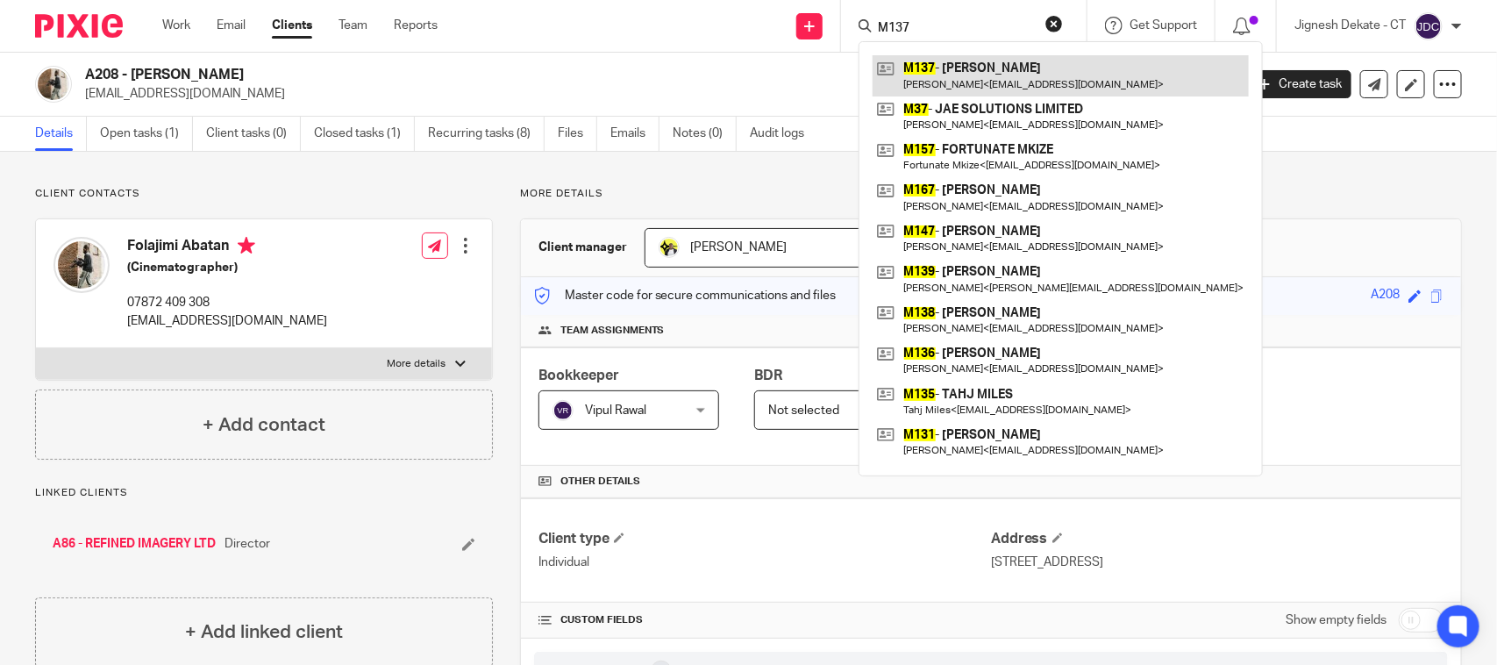
click at [973, 86] on link at bounding box center [1060, 75] width 376 height 40
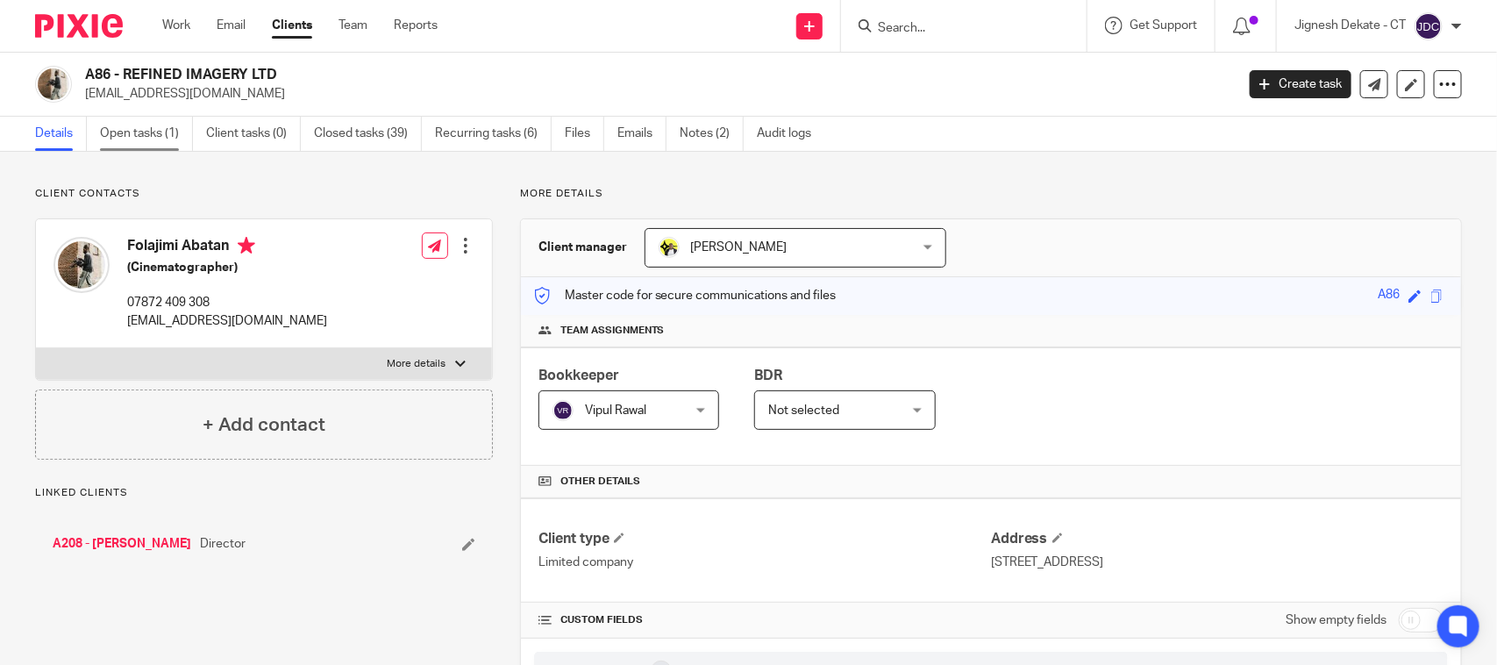
click at [121, 146] on link "Open tasks (1)" at bounding box center [146, 134] width 93 height 34
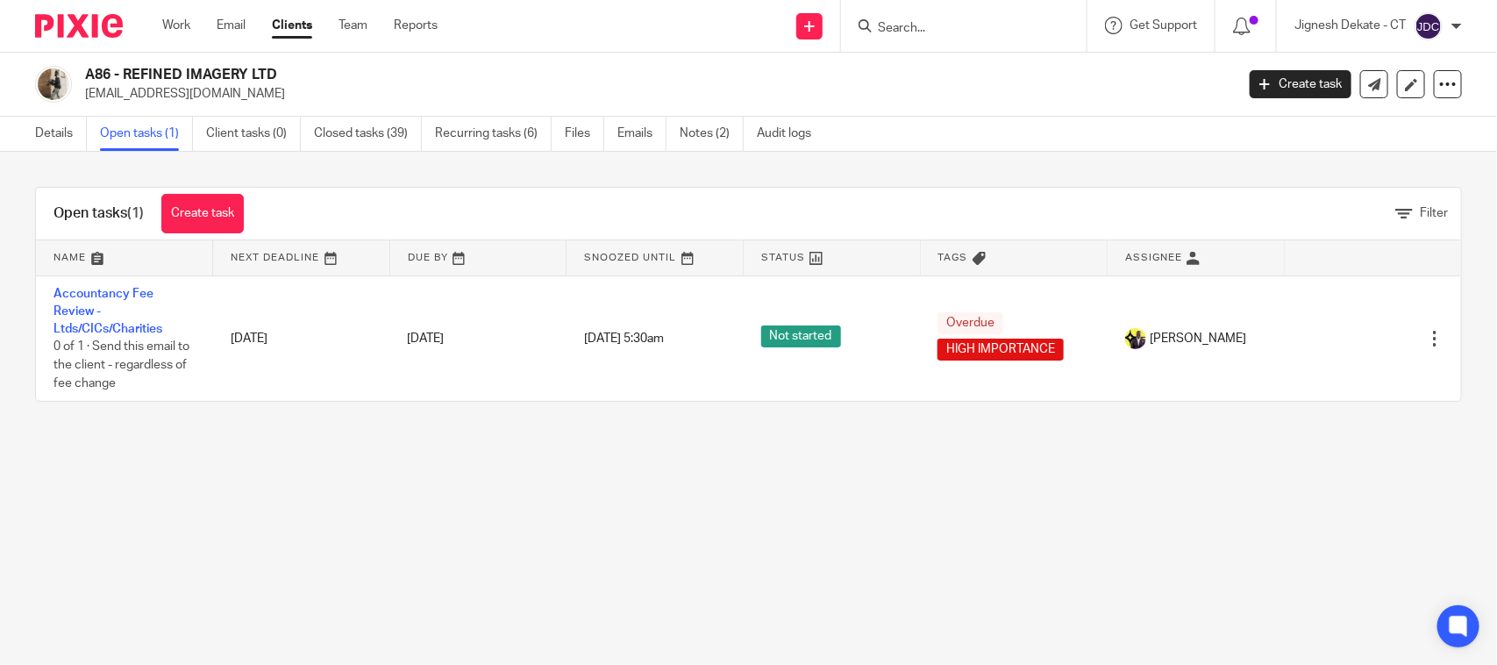
drag, startPoint x: 314, startPoint y: 83, endPoint x: 88, endPoint y: 73, distance: 226.5
click at [88, 73] on h2 "A86 - REFINED IMAGERY LTD" at bounding box center [540, 75] width 910 height 18
copy h2 "A86 - REFINED IMAGERY LTD"
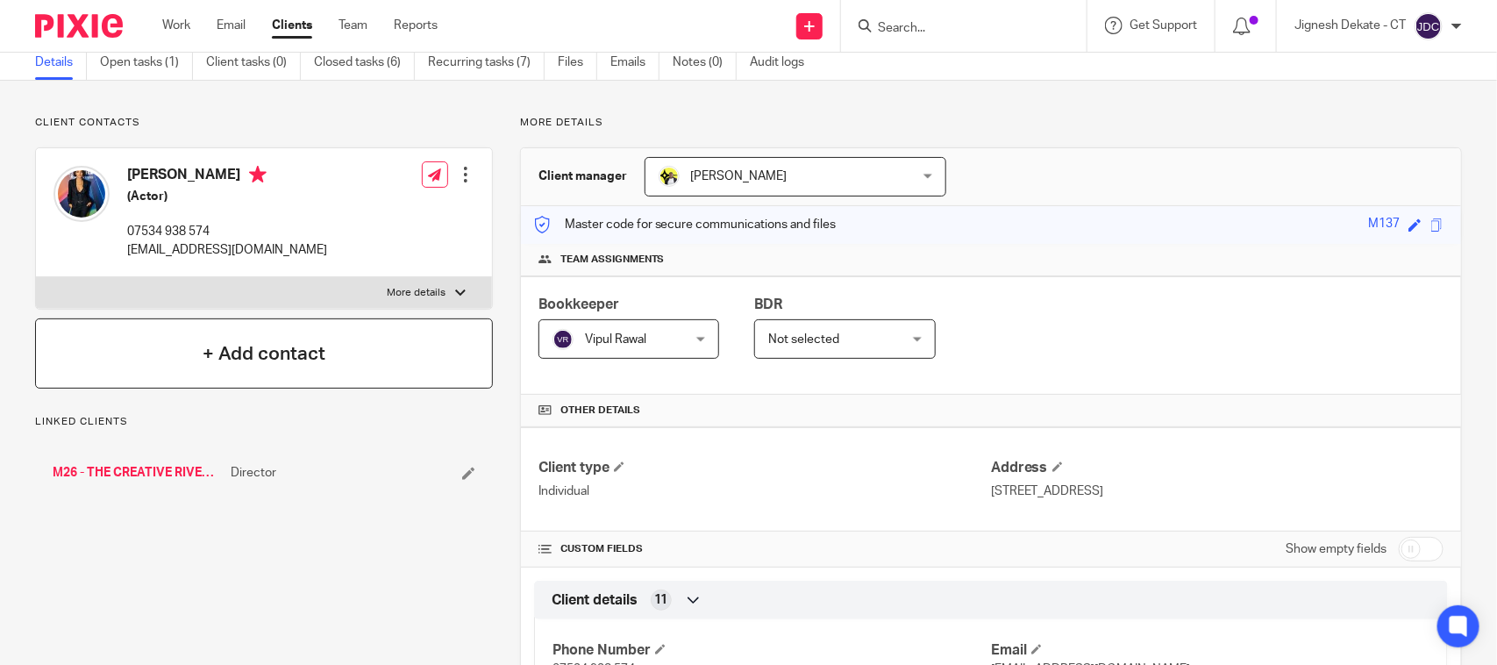
scroll to position [110, 0]
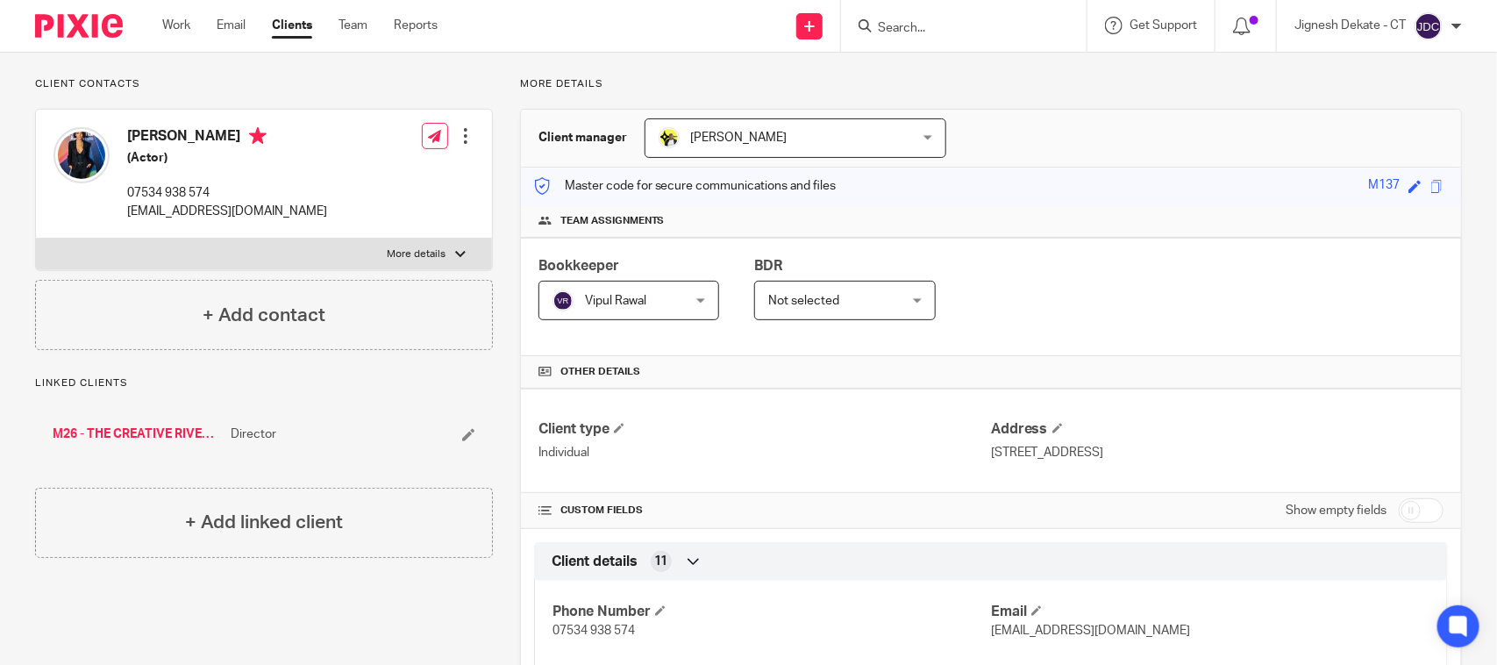
click at [947, 28] on input "Search" at bounding box center [955, 29] width 158 height 16
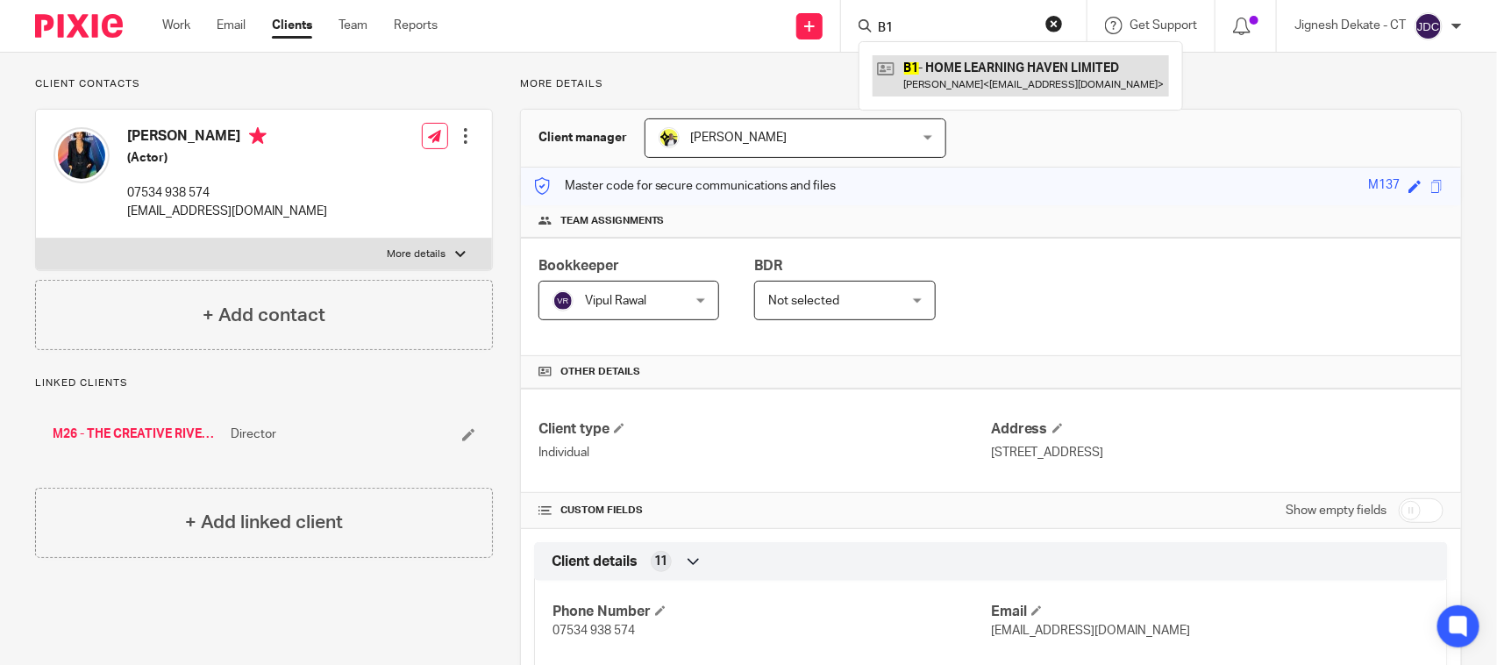
type input "B1"
click at [983, 77] on link at bounding box center [1020, 75] width 296 height 40
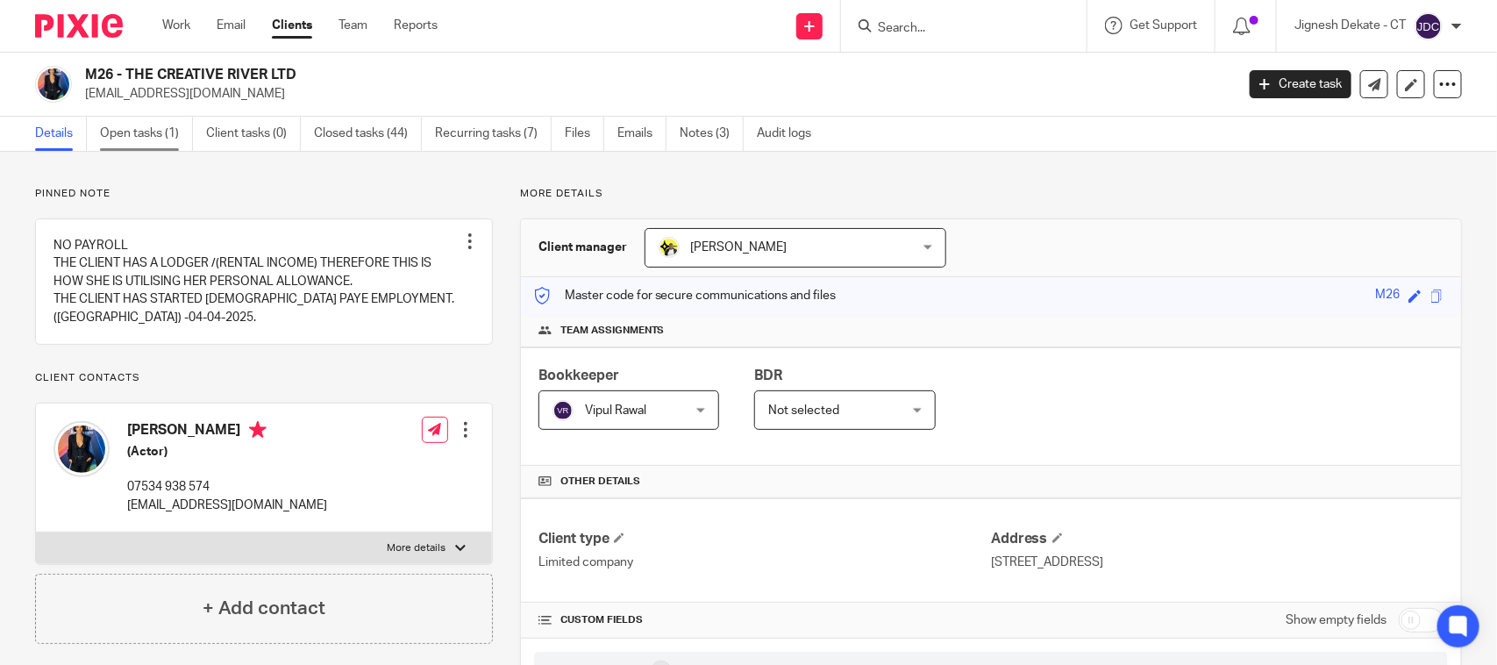
click at [158, 138] on link "Open tasks (1)" at bounding box center [146, 134] width 93 height 34
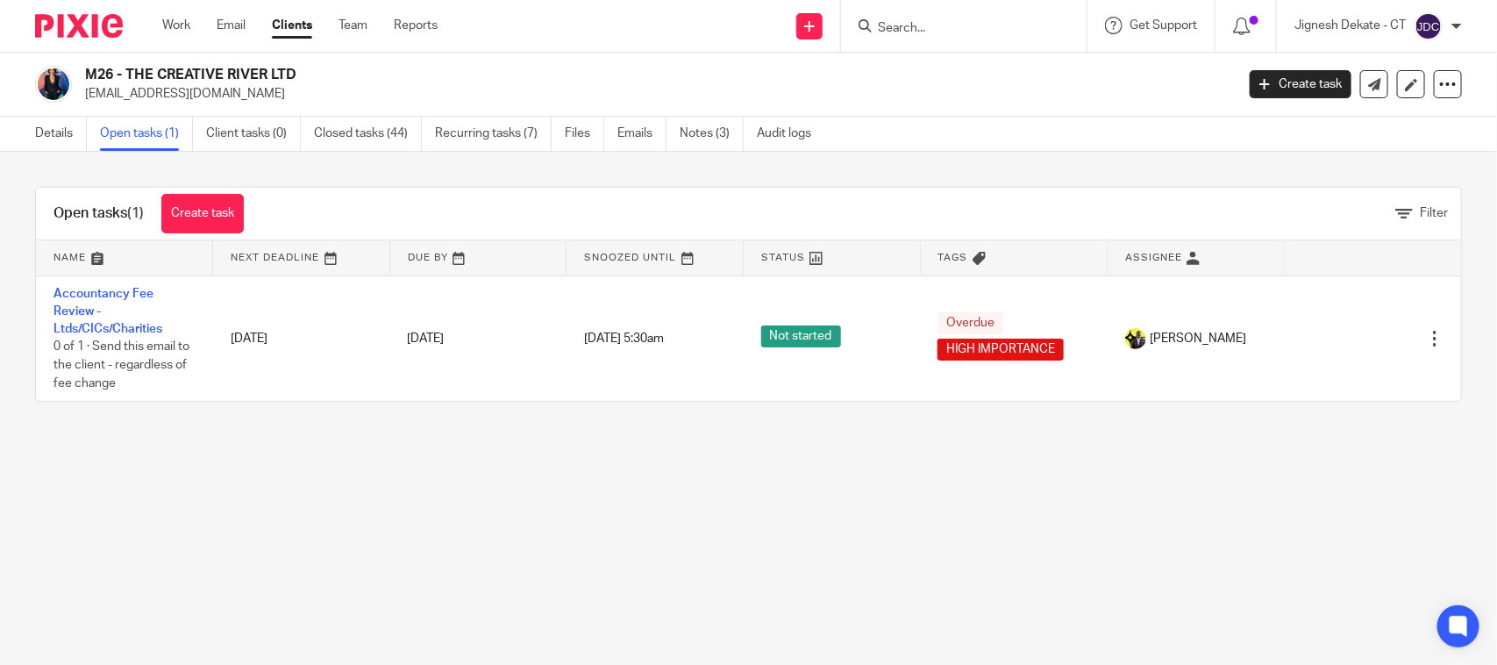
click at [904, 18] on form at bounding box center [969, 26] width 187 height 22
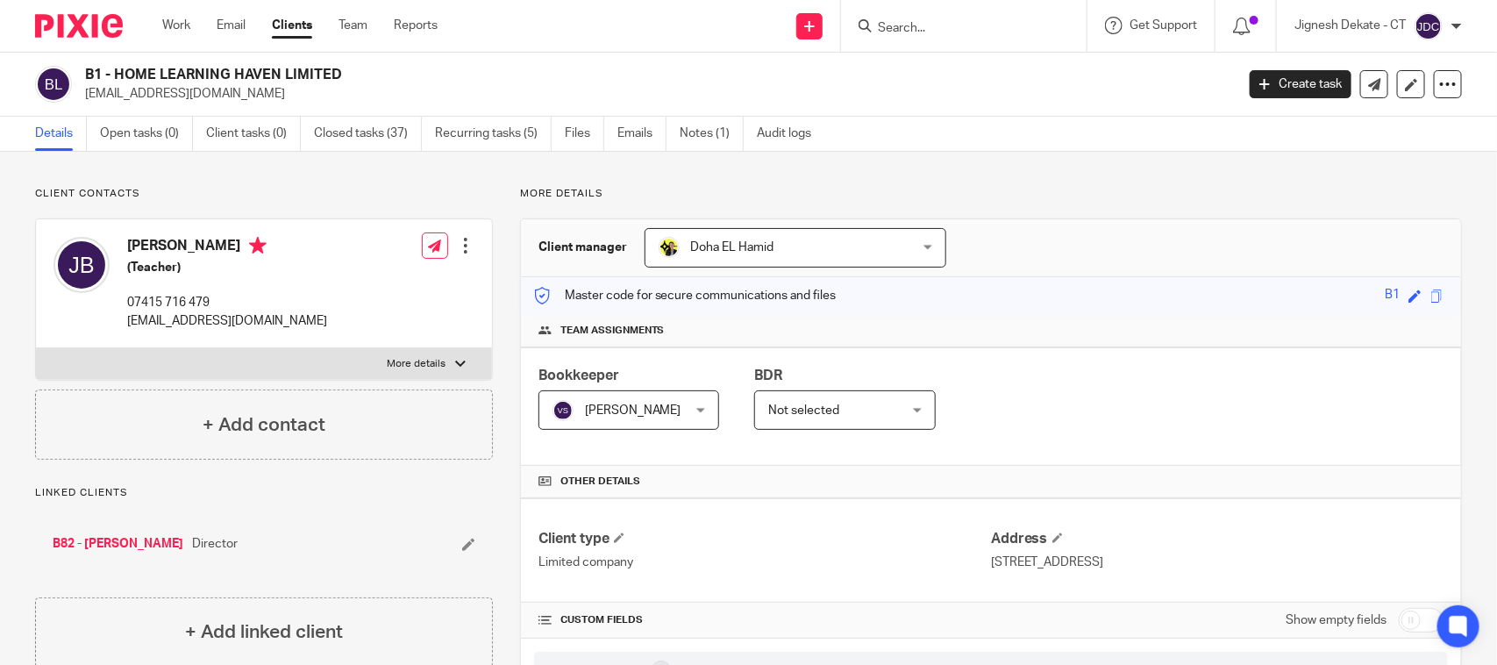
click at [972, 25] on input "Search" at bounding box center [955, 29] width 158 height 16
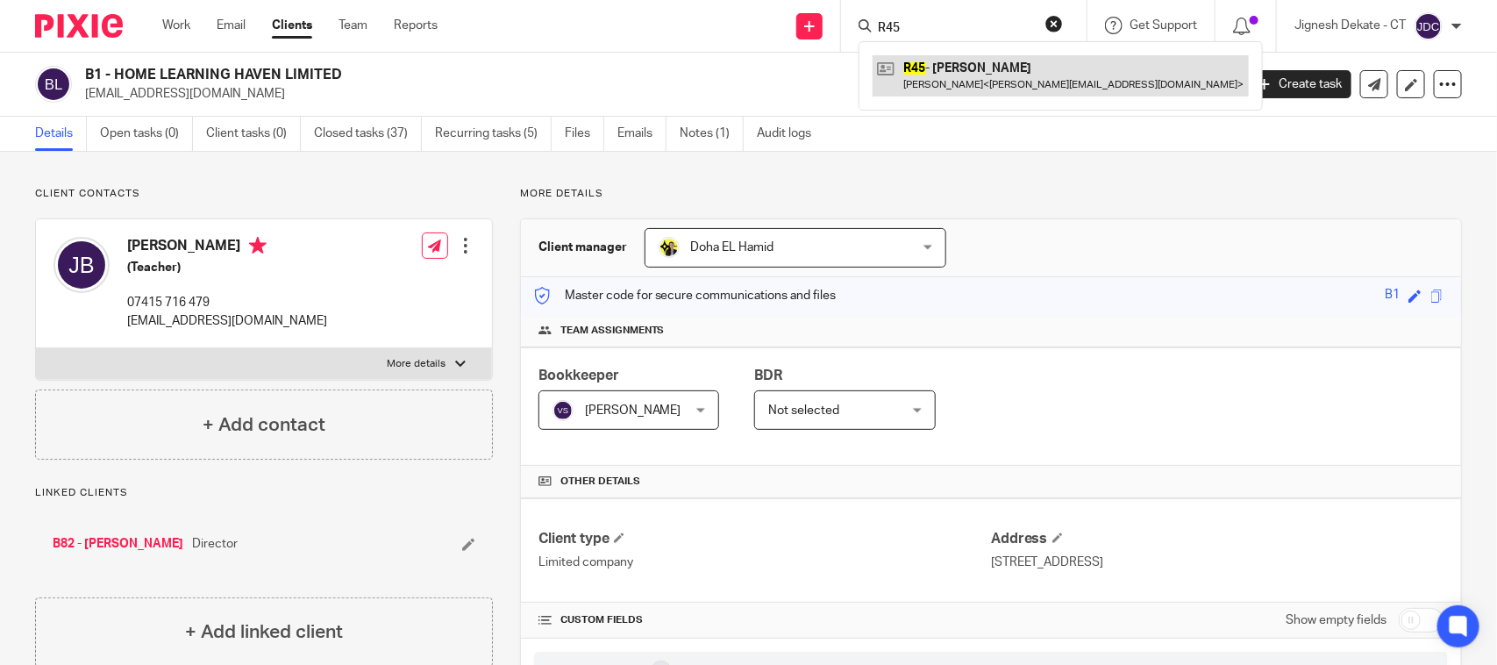
type input "R45"
click at [944, 68] on link at bounding box center [1060, 75] width 376 height 40
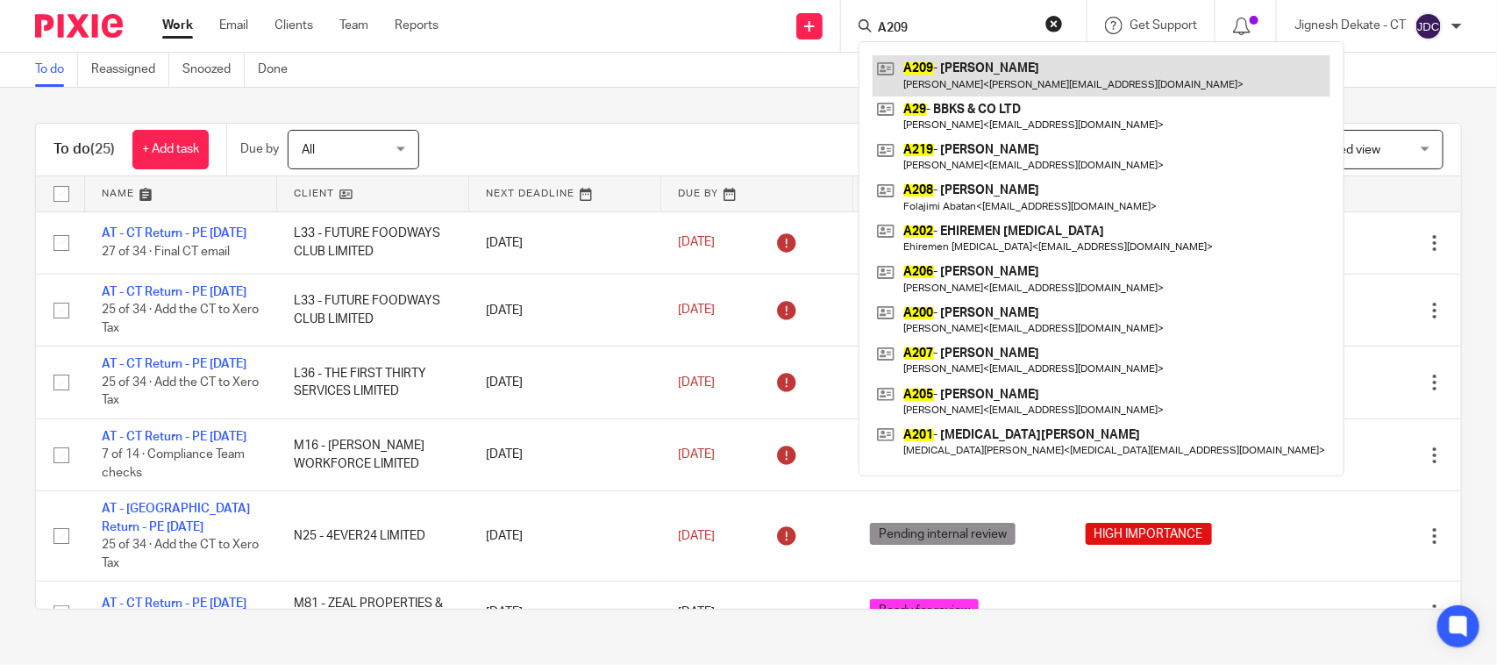
type input "A209"
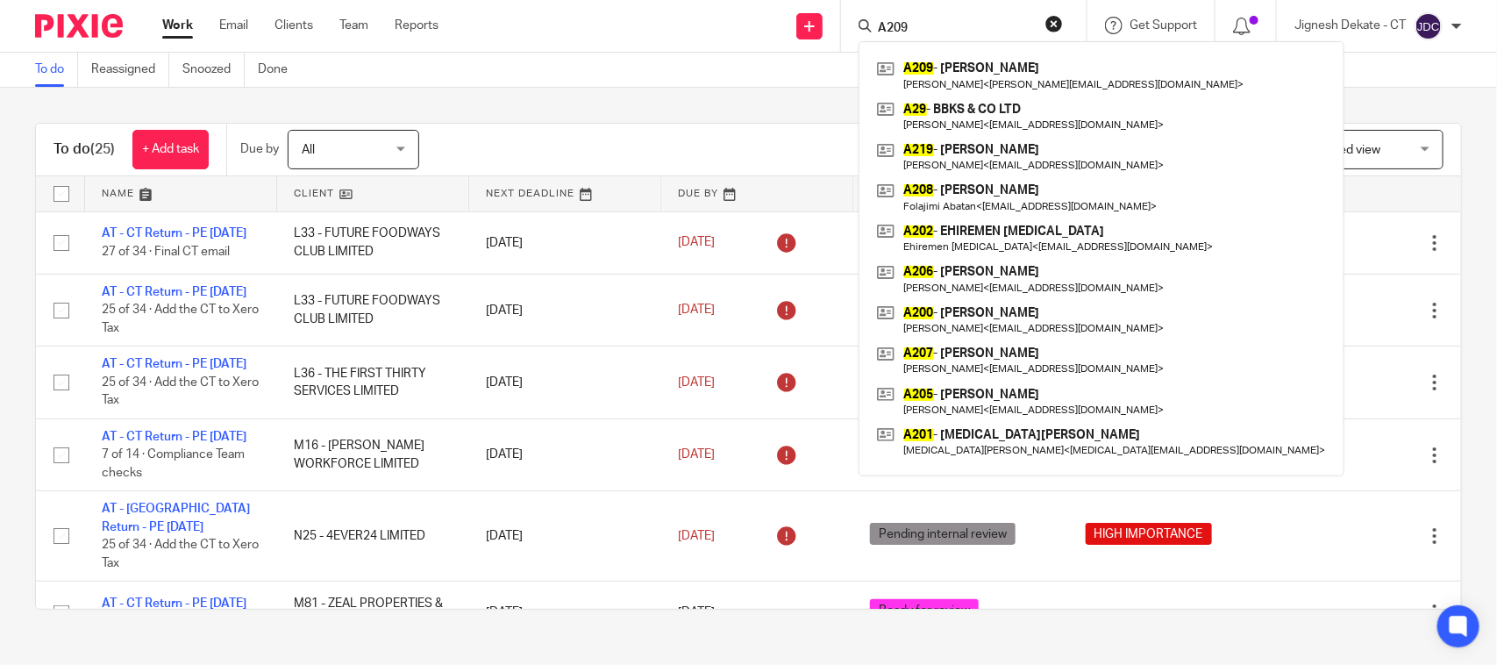
click at [602, 108] on div "To do (25) + Add task Due by All All Today Tomorrow This week Next week This mo…" at bounding box center [748, 366] width 1497 height 557
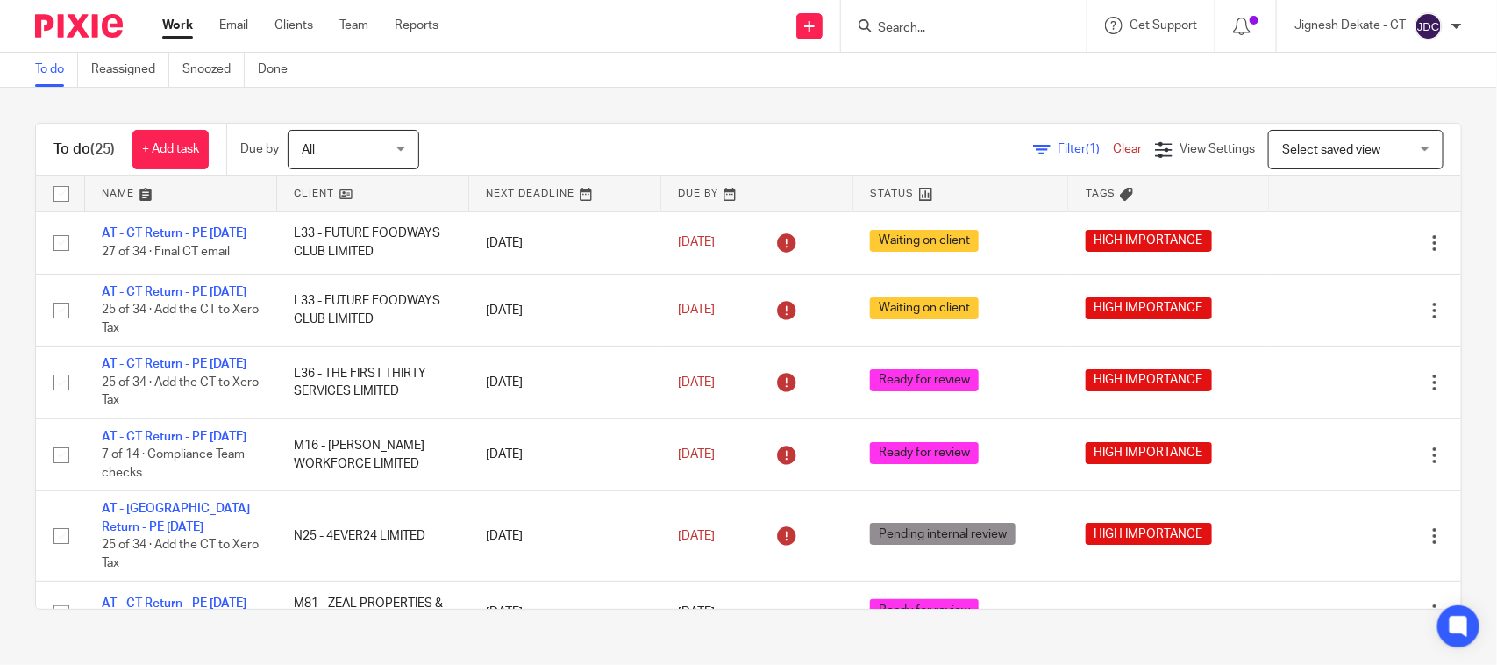
click at [36, 68] on link "To do" at bounding box center [56, 70] width 43 height 34
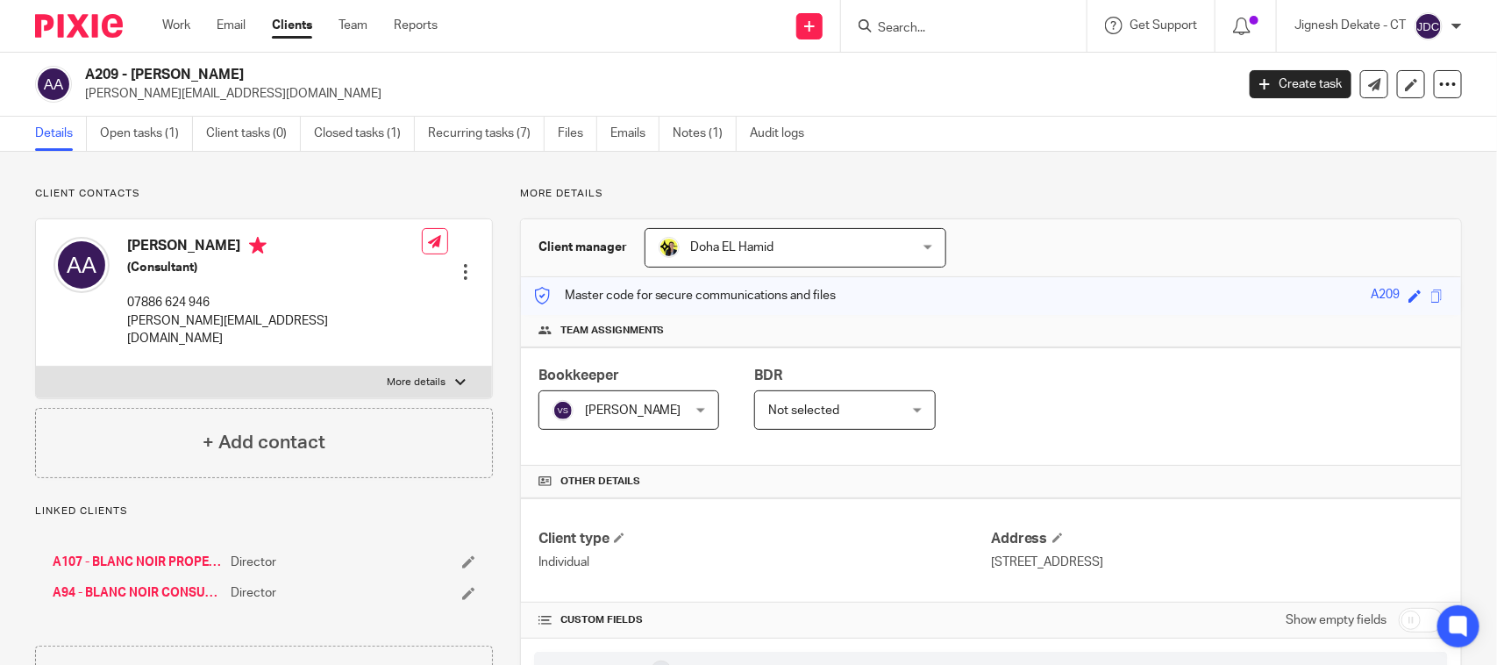
click at [884, 24] on input "Search" at bounding box center [955, 29] width 158 height 16
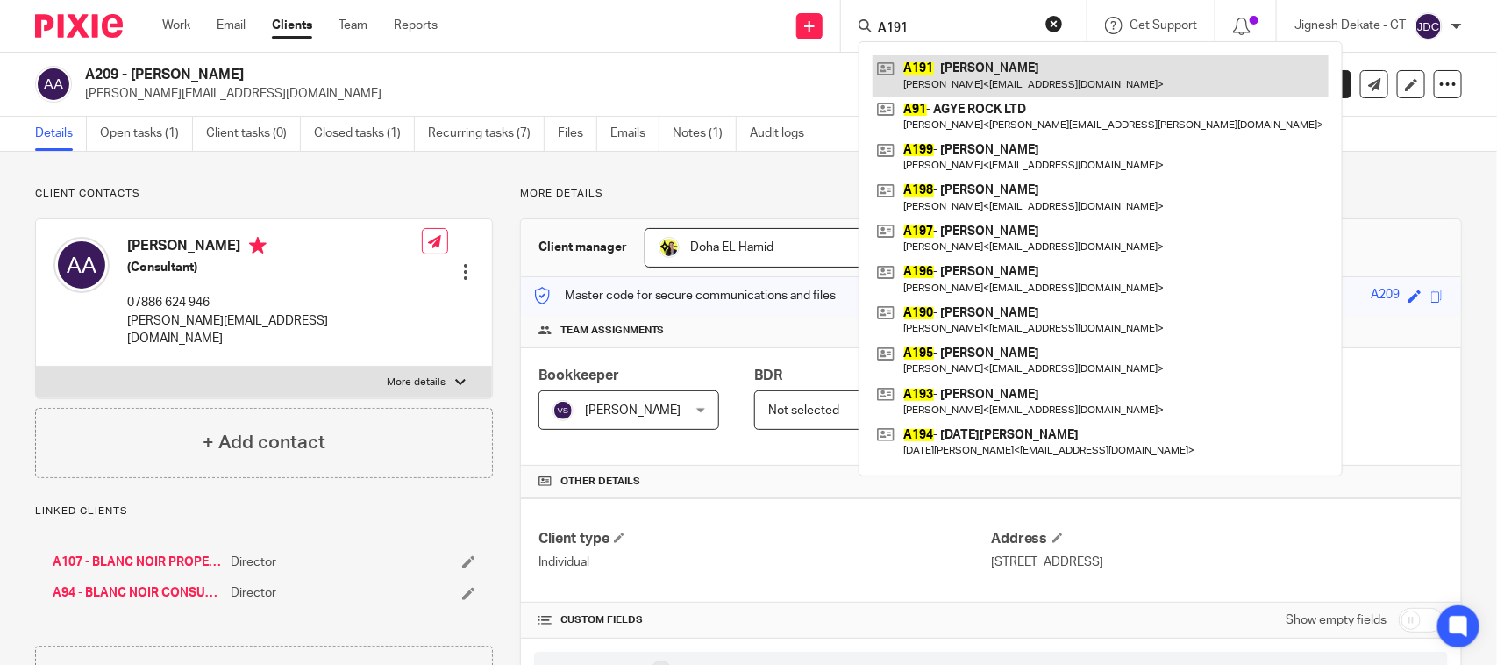
type input "A191"
click at [993, 70] on link at bounding box center [1100, 75] width 456 height 40
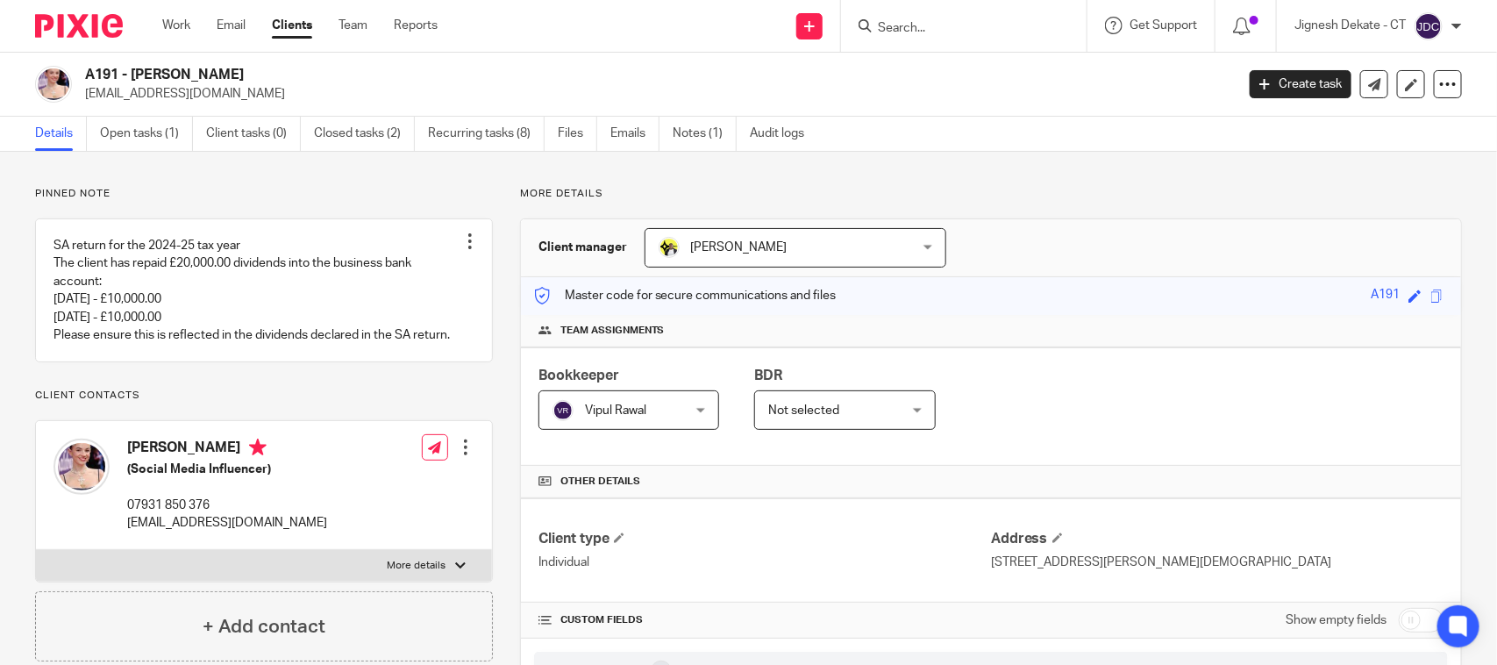
scroll to position [329, 0]
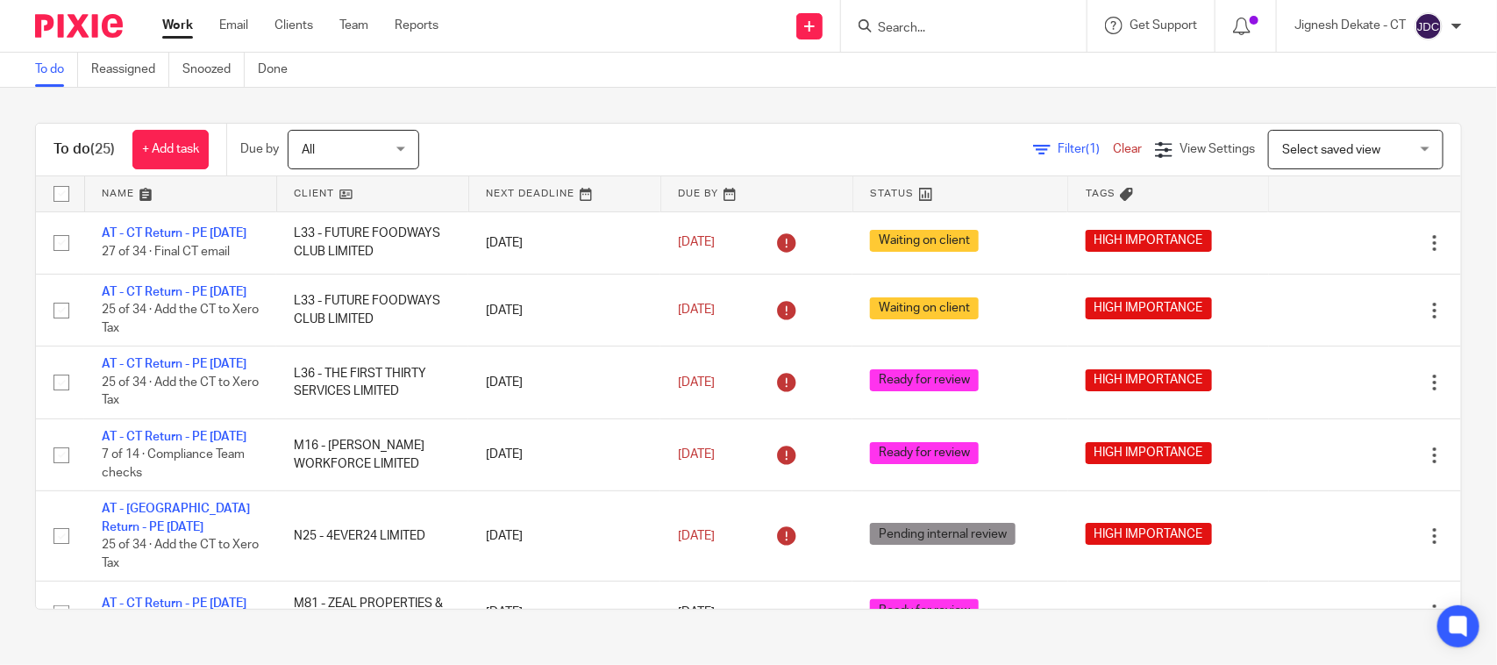
click at [42, 75] on link "To do" at bounding box center [56, 70] width 43 height 34
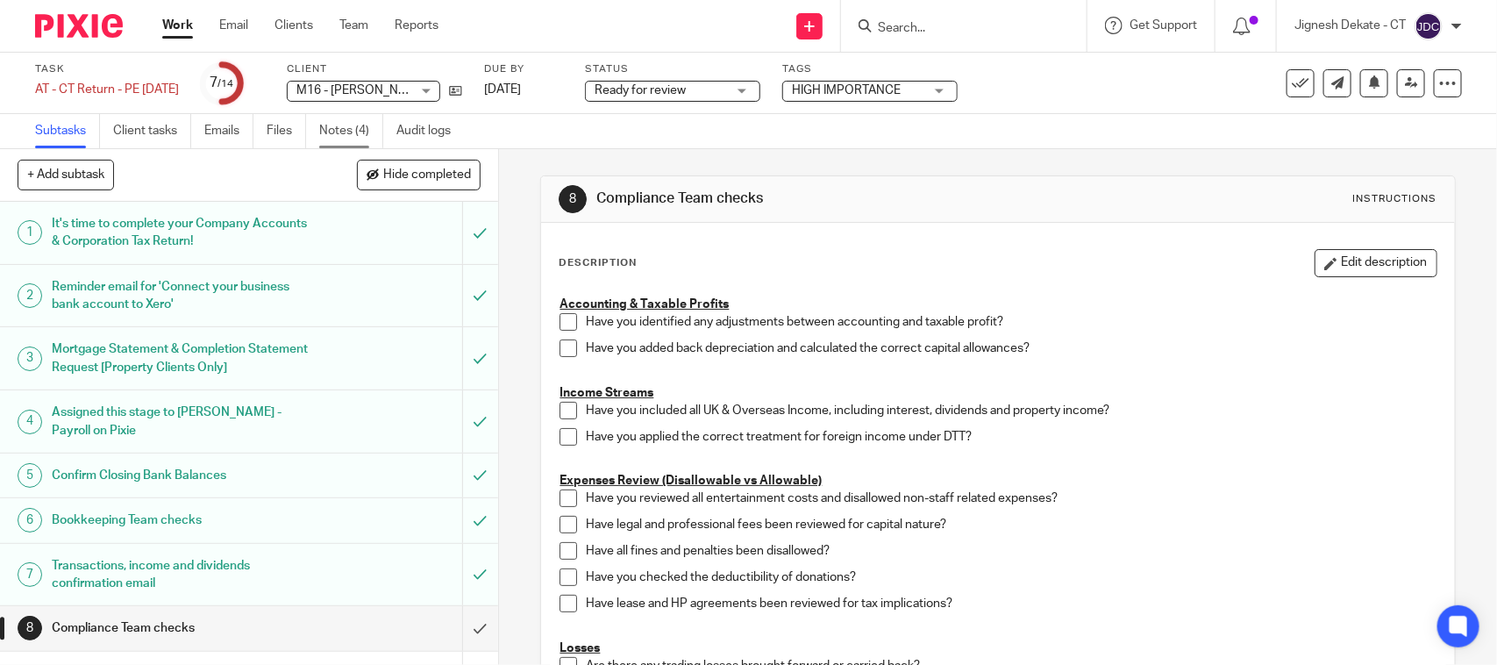
click at [349, 133] on link "Notes (4)" at bounding box center [351, 131] width 64 height 34
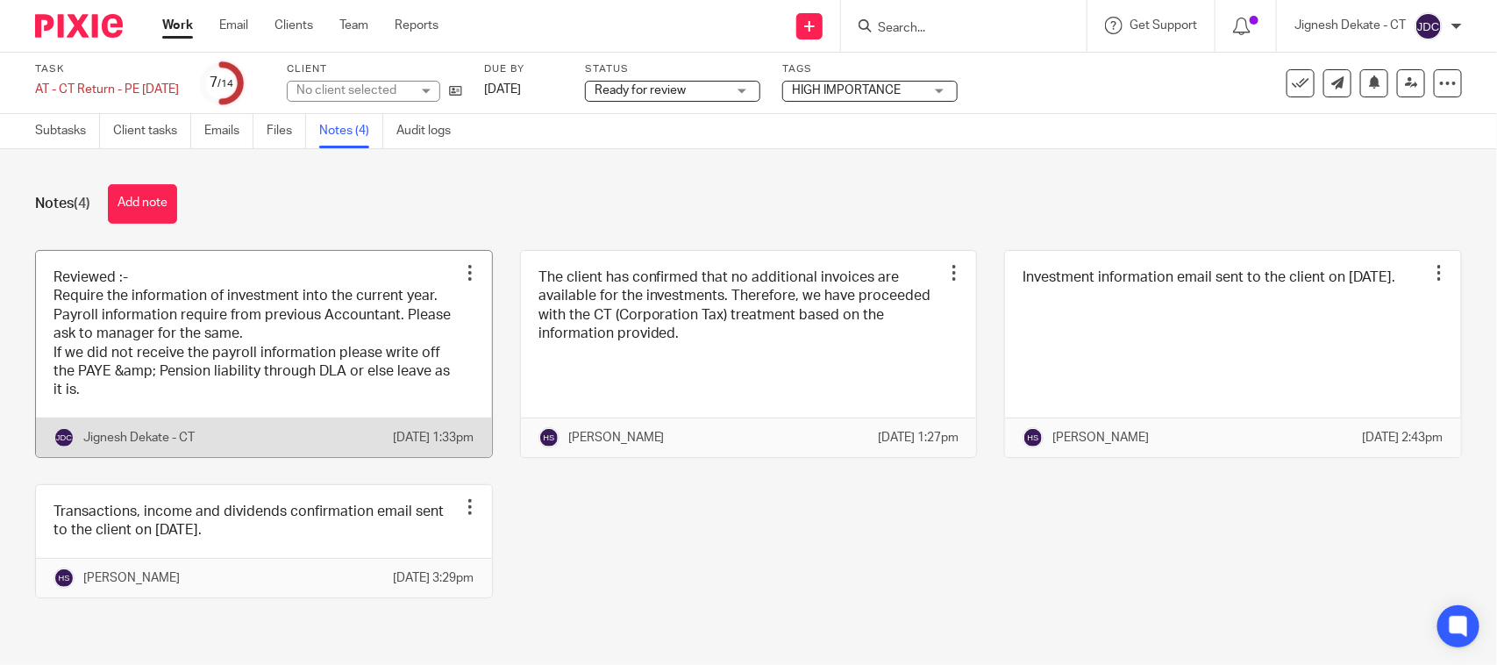
click at [200, 371] on link at bounding box center [264, 354] width 456 height 206
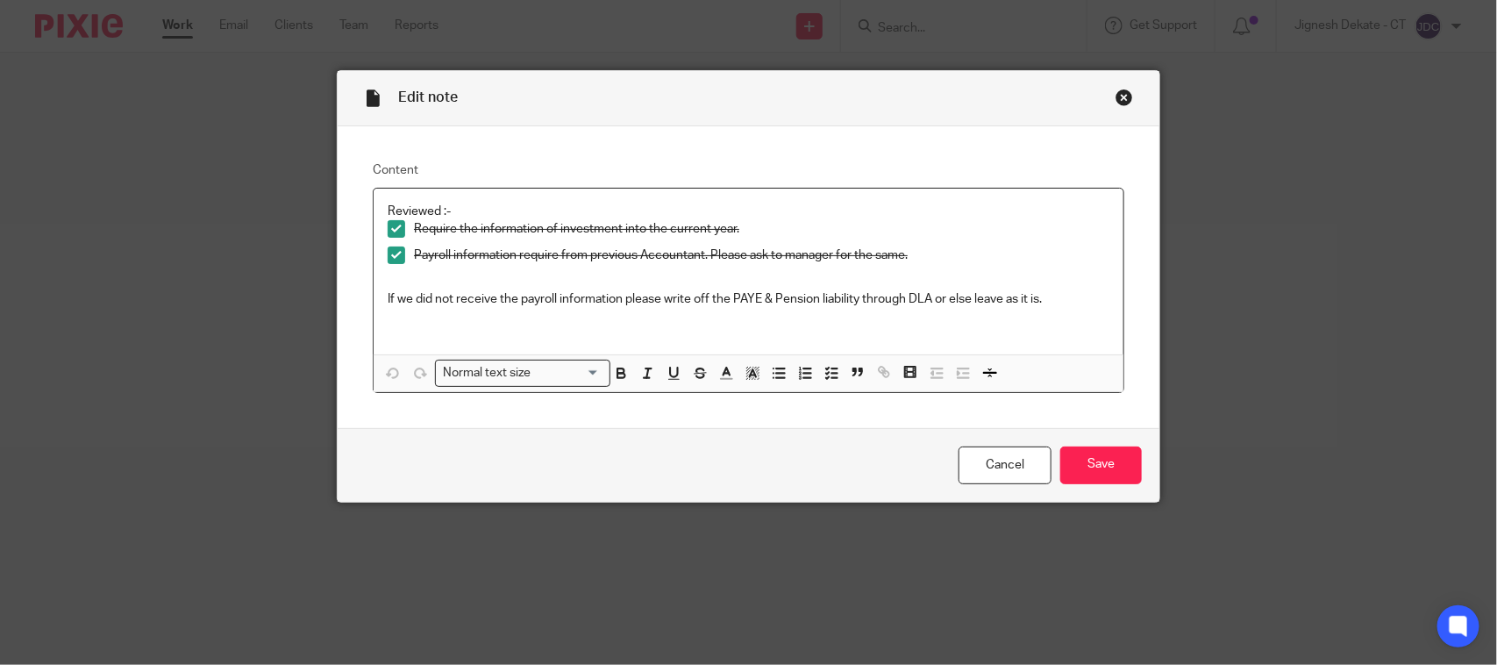
click at [1116, 101] on div "Close this dialog window" at bounding box center [1124, 98] width 18 height 18
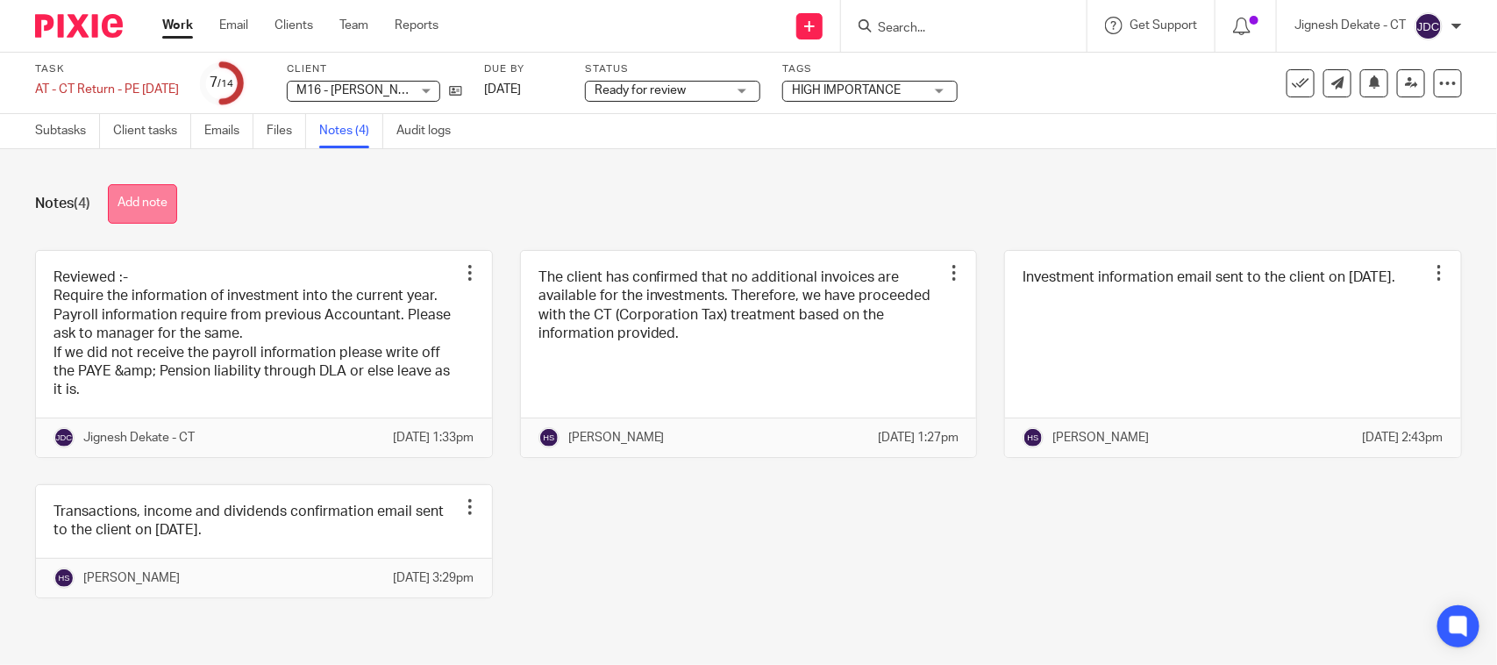
click at [173, 204] on button "Add note" at bounding box center [142, 203] width 69 height 39
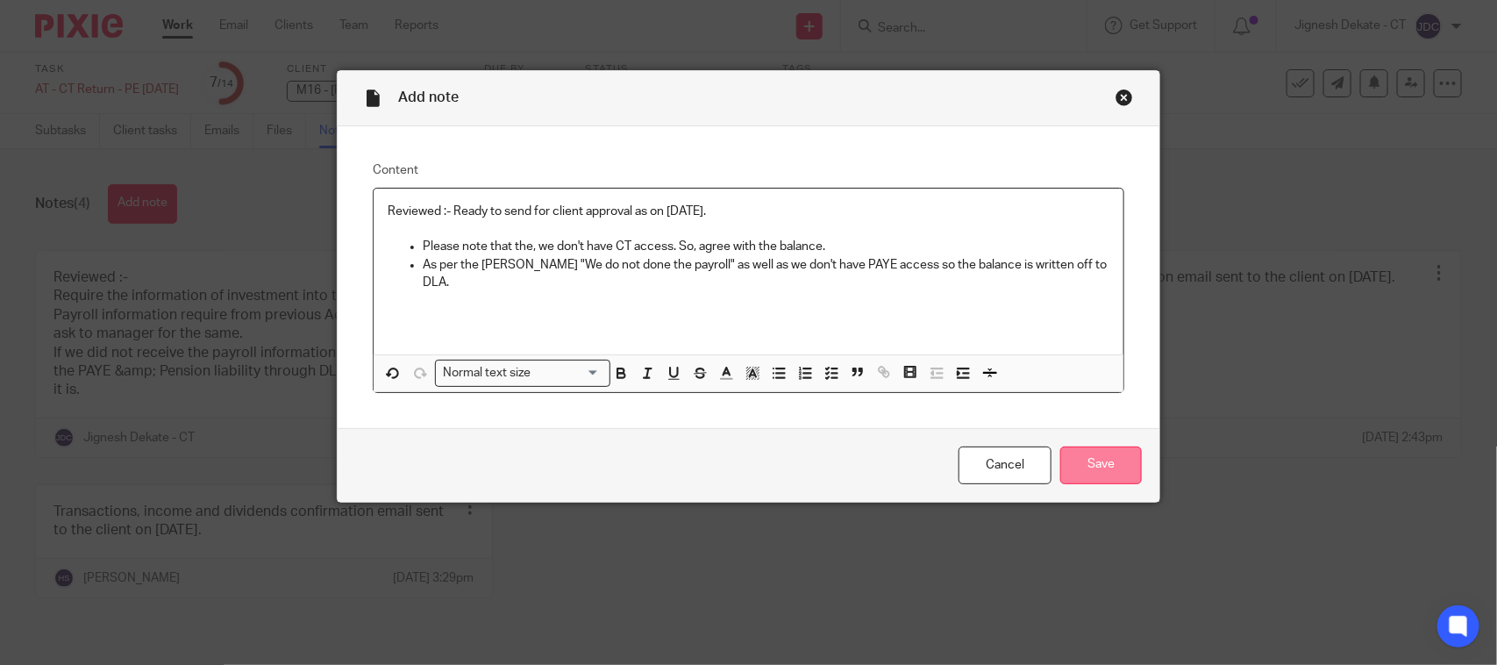
click at [1106, 452] on input "Save" at bounding box center [1101, 465] width 82 height 38
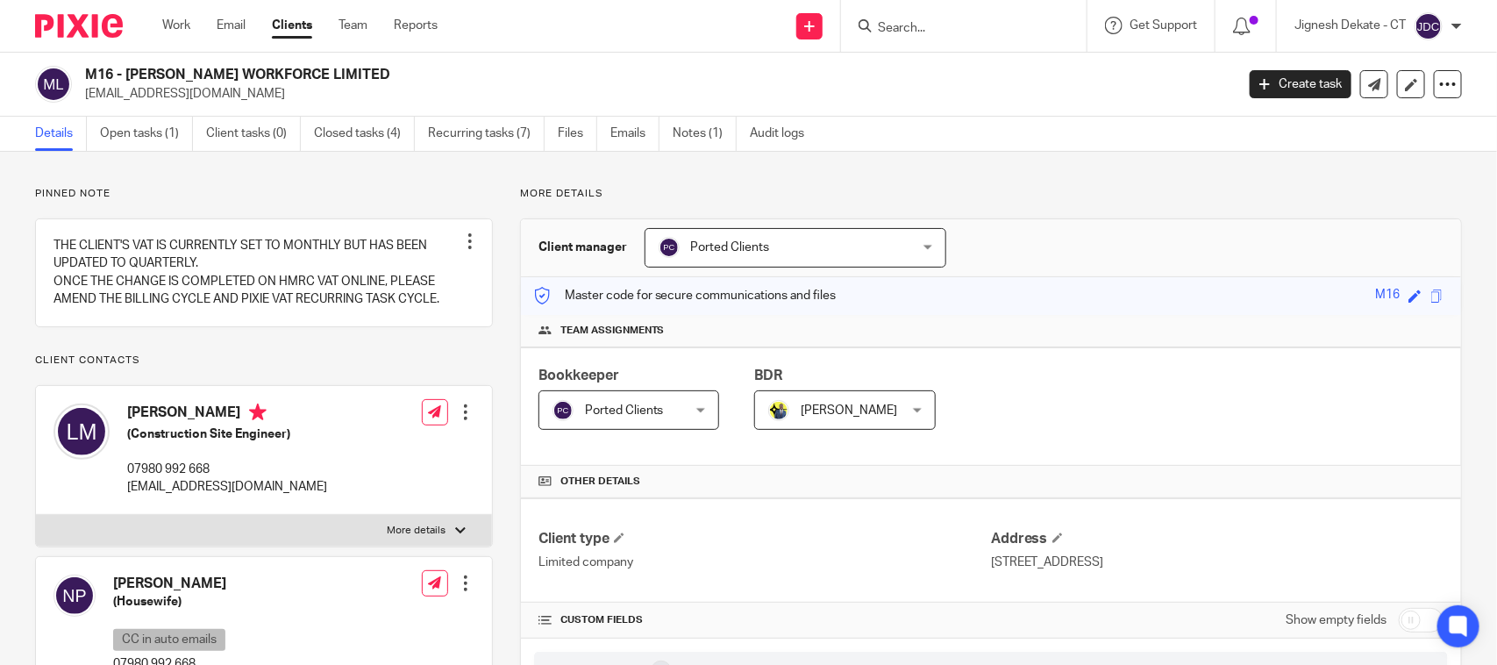
drag, startPoint x: 364, startPoint y: 67, endPoint x: 62, endPoint y: 73, distance: 301.7
click at [62, 73] on div "M16 - MATADAR WORKFORCE LIMITED tophatconstruction@outlook.com" at bounding box center [629, 84] width 1188 height 37
copy div "M16 - [PERSON_NAME] WORKFORCE LIMITED"
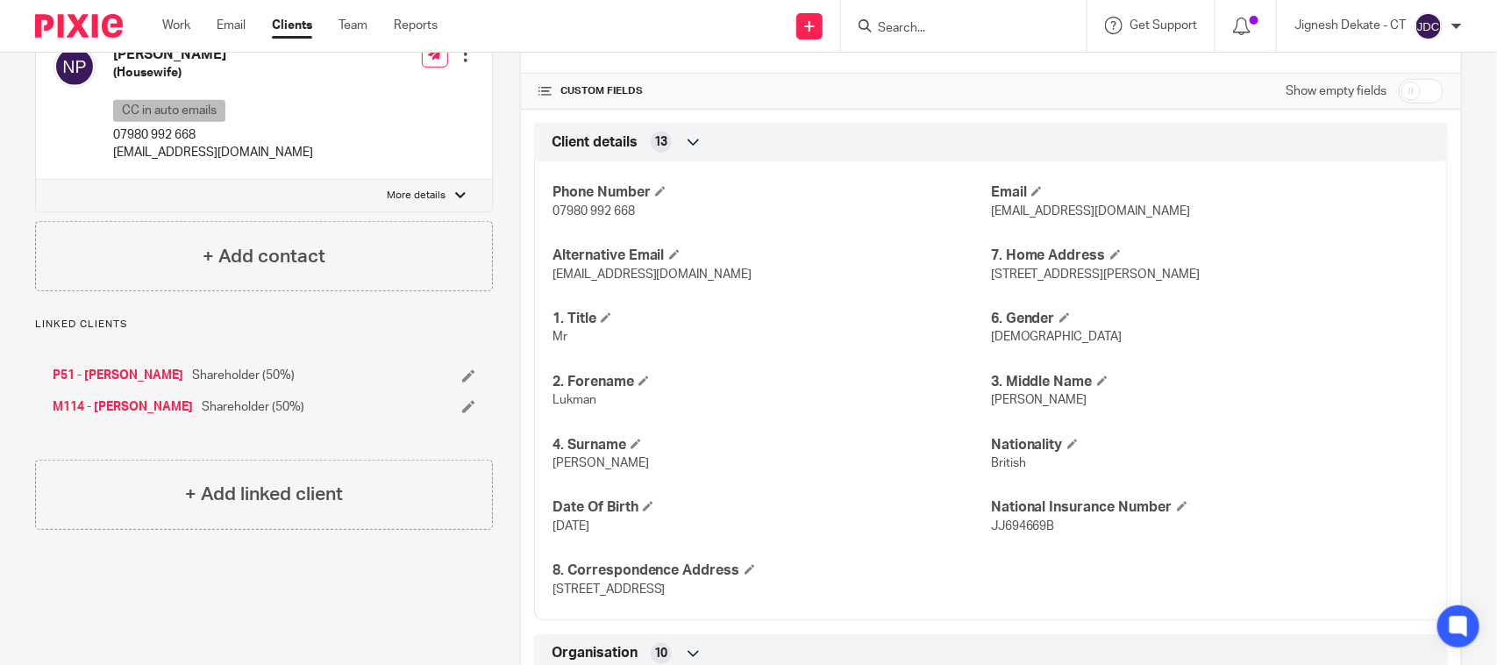
scroll to position [329, 0]
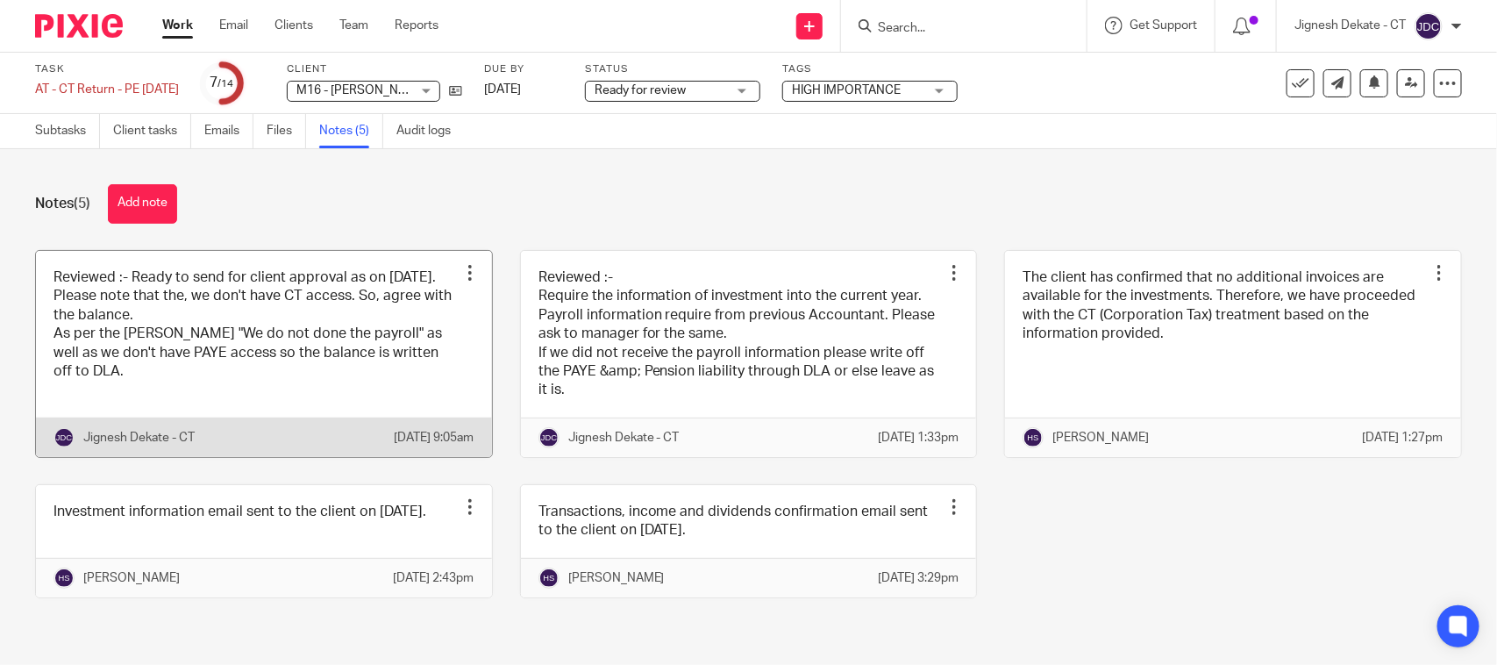
click at [261, 340] on link at bounding box center [264, 354] width 456 height 206
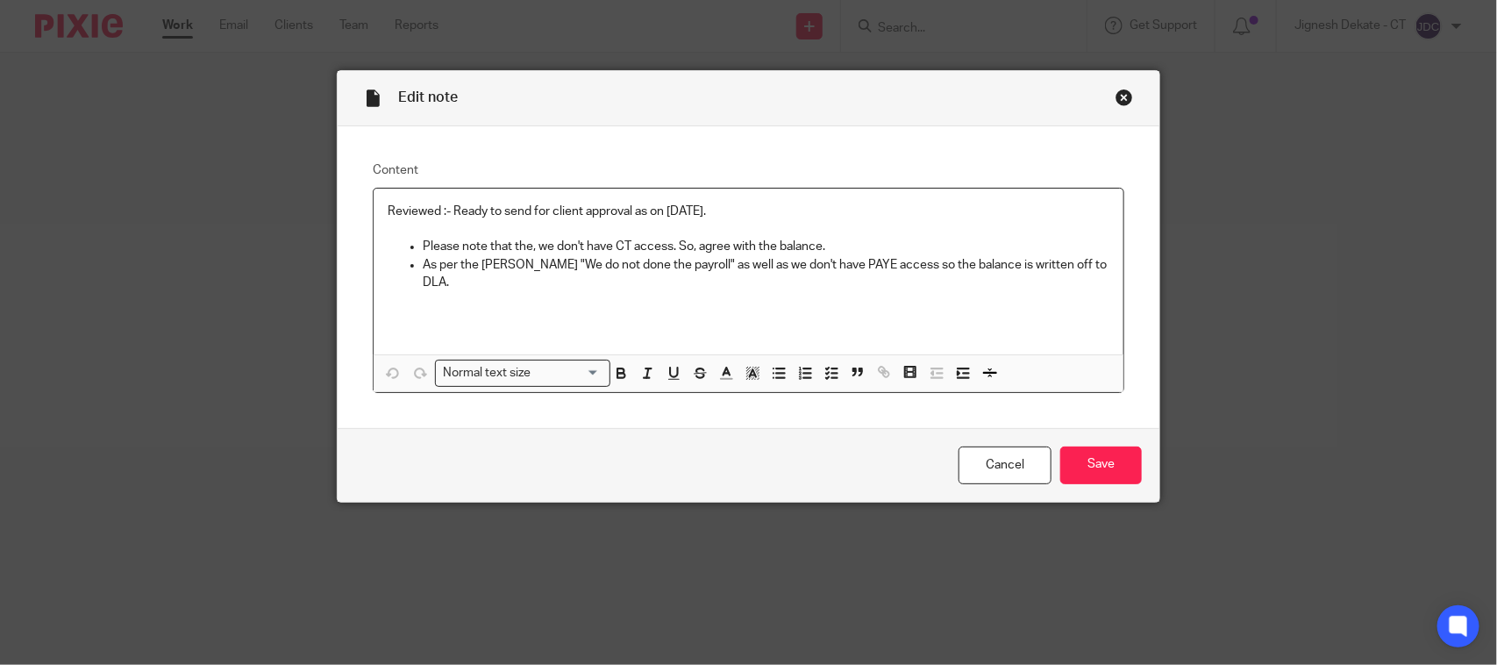
click at [725, 209] on p "Reviewed :- Ready to send for client approval as on [DATE]." at bounding box center [749, 212] width 722 height 18
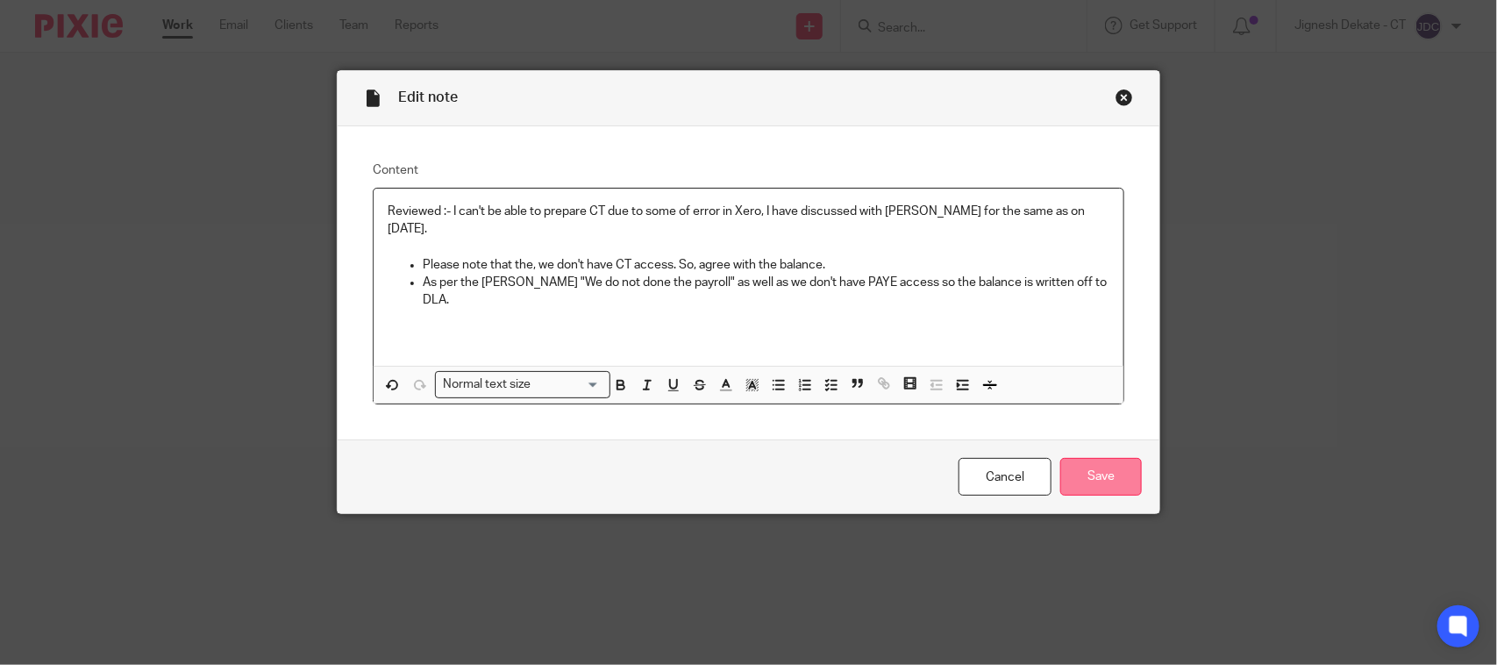
click at [1123, 469] on input "Save" at bounding box center [1101, 477] width 82 height 38
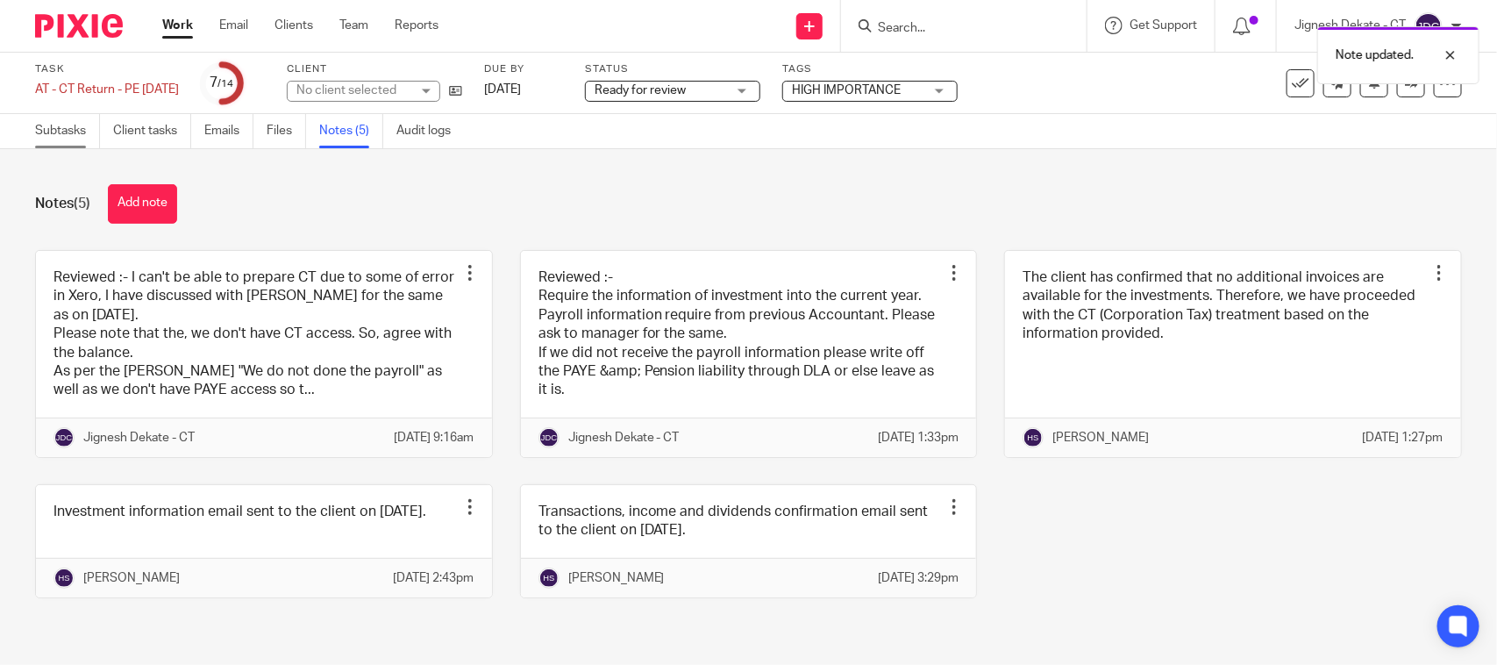
click at [58, 137] on link "Subtasks" at bounding box center [67, 131] width 65 height 34
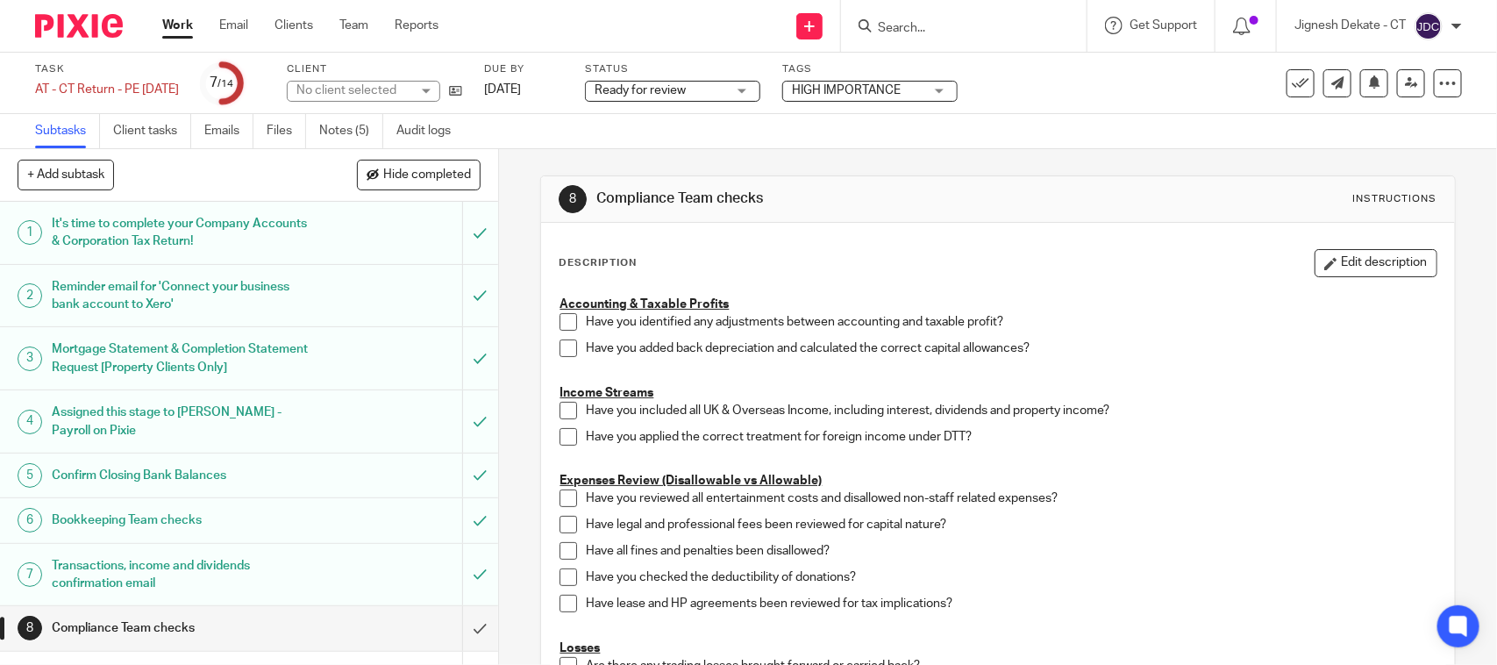
scroll to position [331, 0]
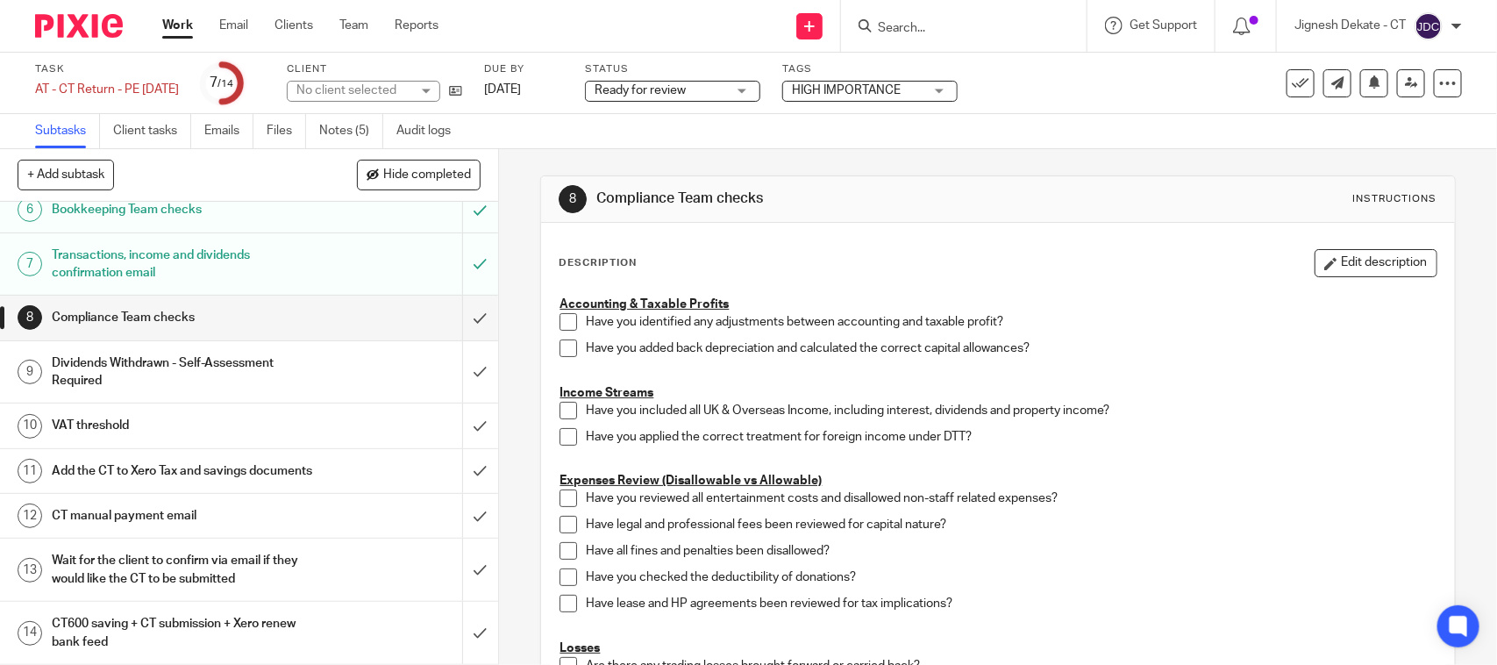
click at [563, 324] on span at bounding box center [568, 322] width 18 height 18
click at [559, 346] on span at bounding box center [568, 348] width 18 height 18
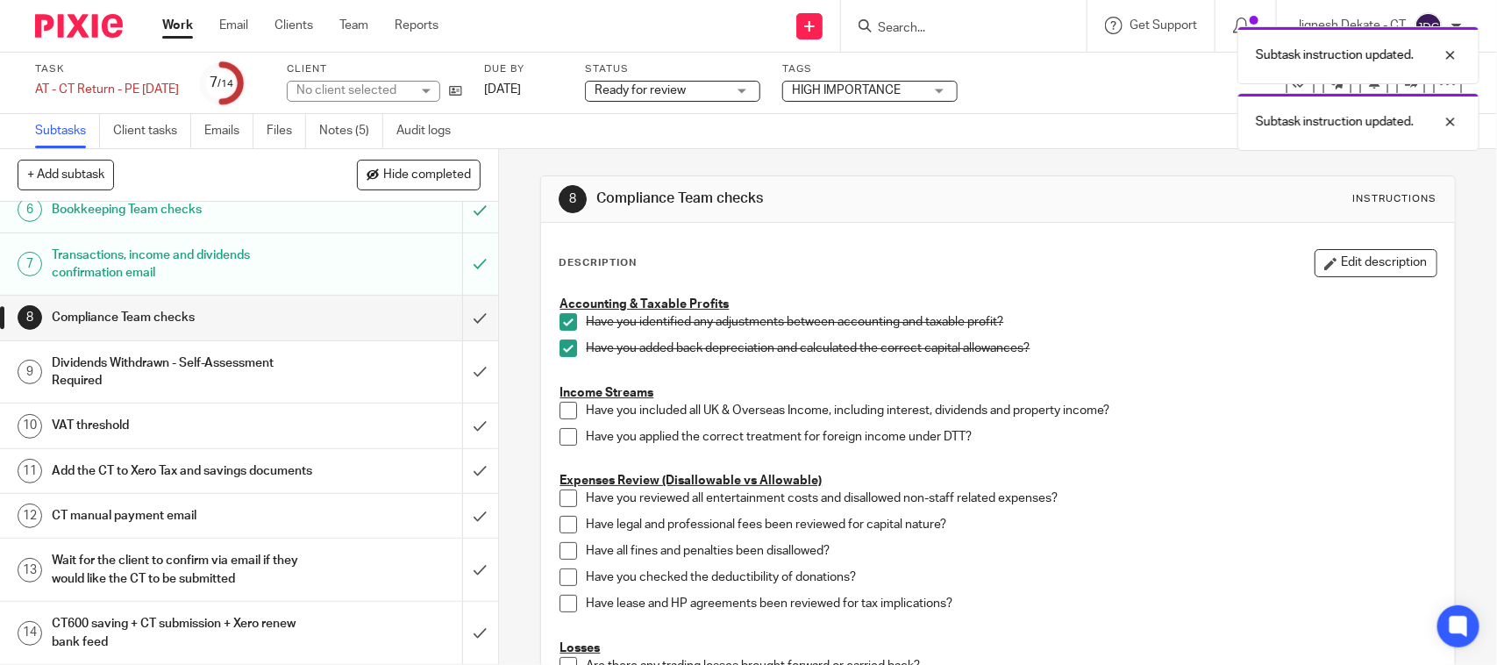
click at [566, 408] on span at bounding box center [568, 411] width 18 height 18
click at [566, 438] on span at bounding box center [568, 437] width 18 height 18
click at [570, 502] on span at bounding box center [568, 498] width 18 height 18
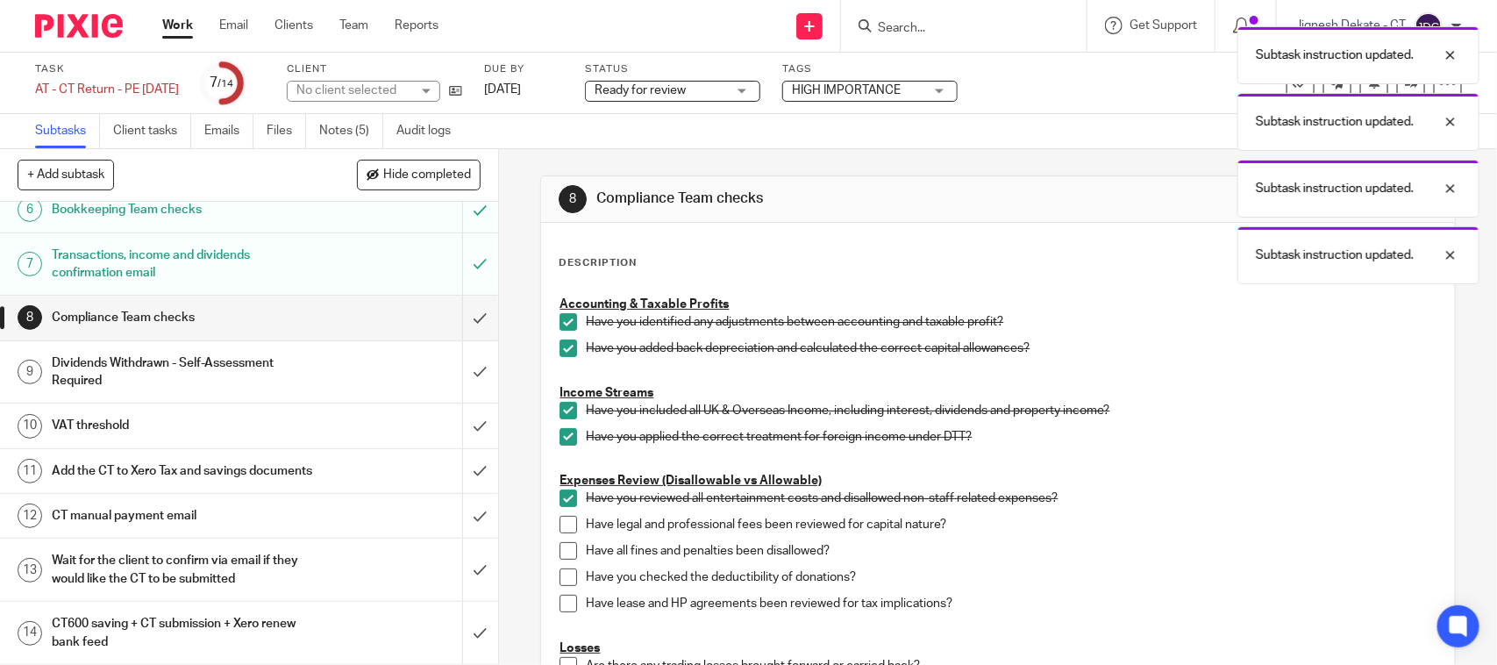
click at [562, 523] on span at bounding box center [568, 525] width 18 height 18
click at [564, 554] on span at bounding box center [568, 551] width 18 height 18
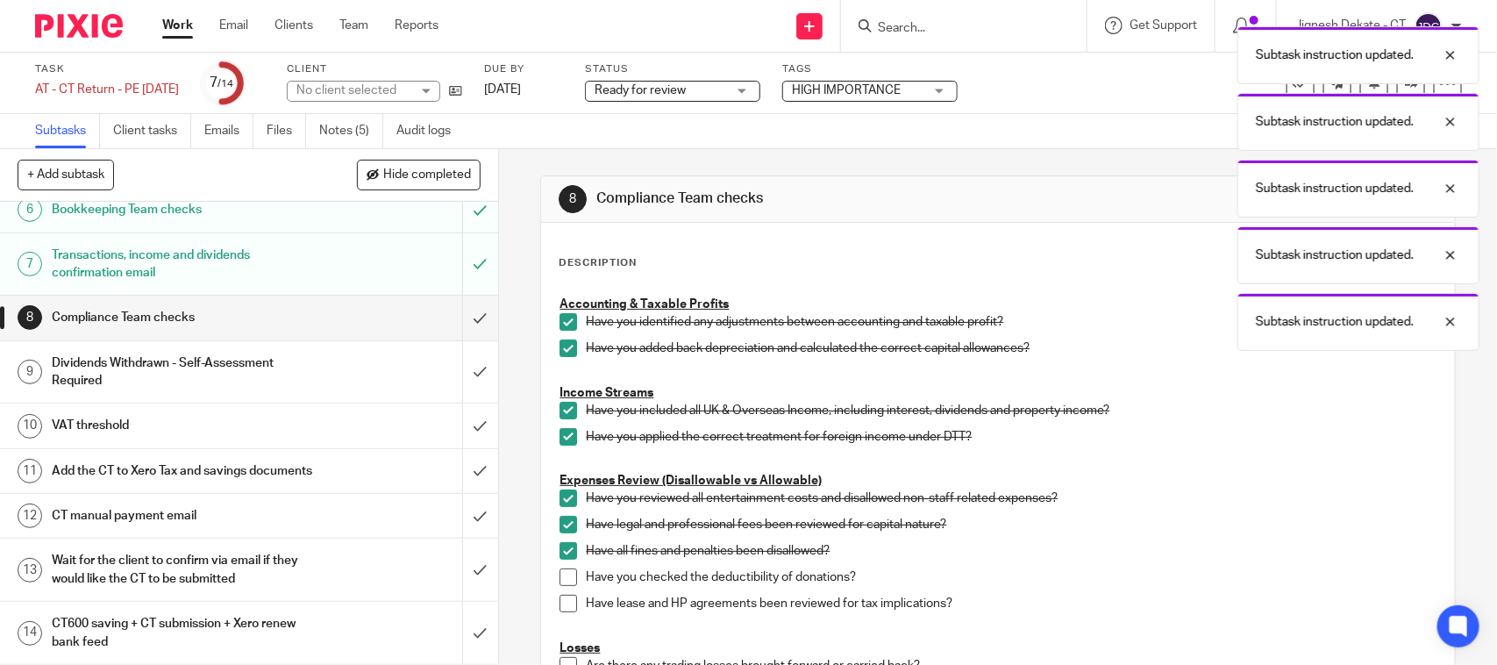
click at [563, 567] on li "Have all fines and penalties been disallowed?" at bounding box center [997, 555] width 876 height 26
click at [559, 586] on span at bounding box center [568, 577] width 18 height 18
click at [567, 599] on span at bounding box center [568, 603] width 18 height 18
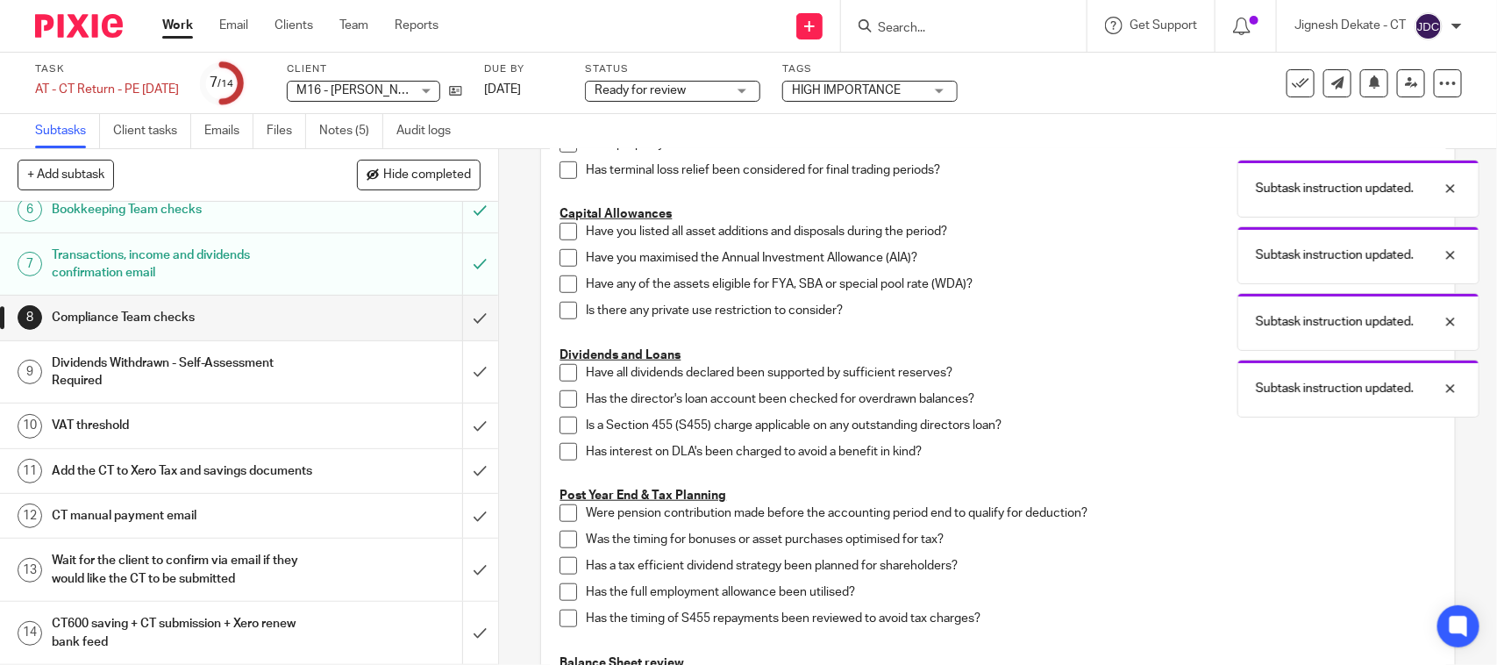
scroll to position [438, 0]
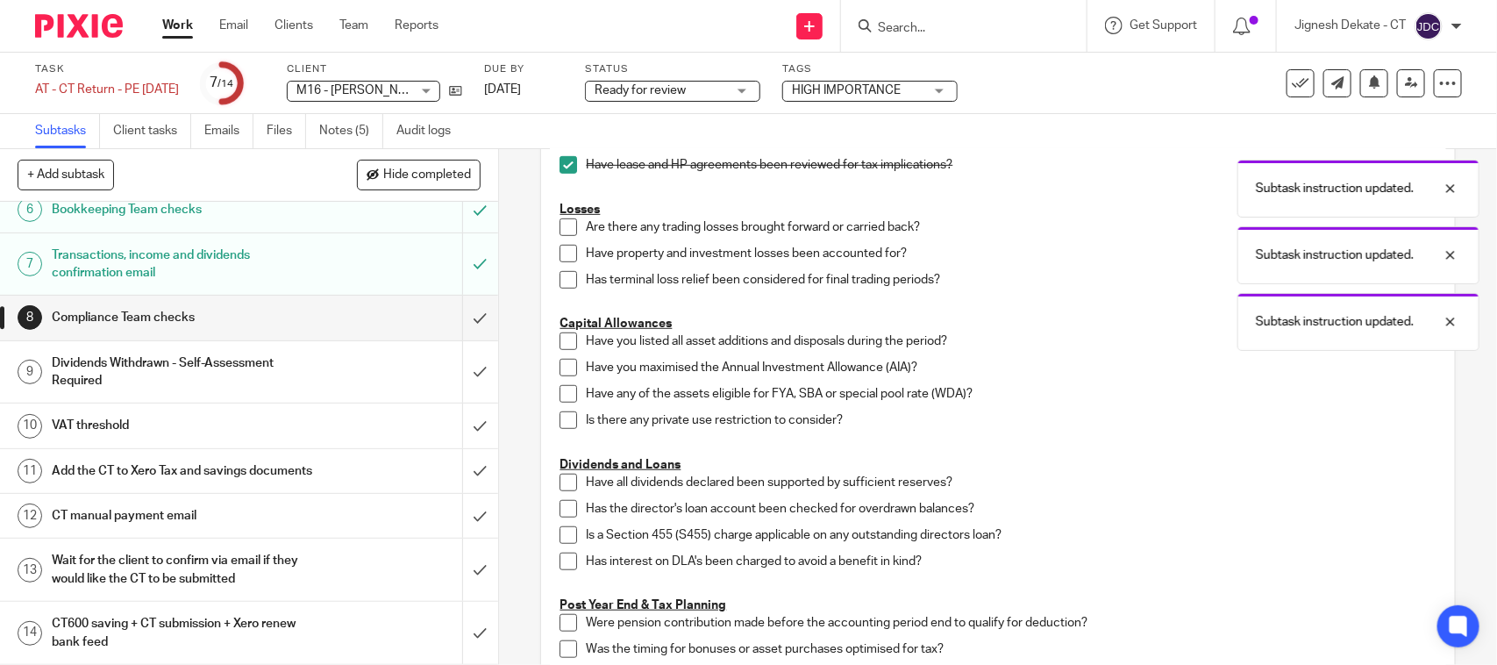
click at [566, 232] on span at bounding box center [568, 227] width 18 height 18
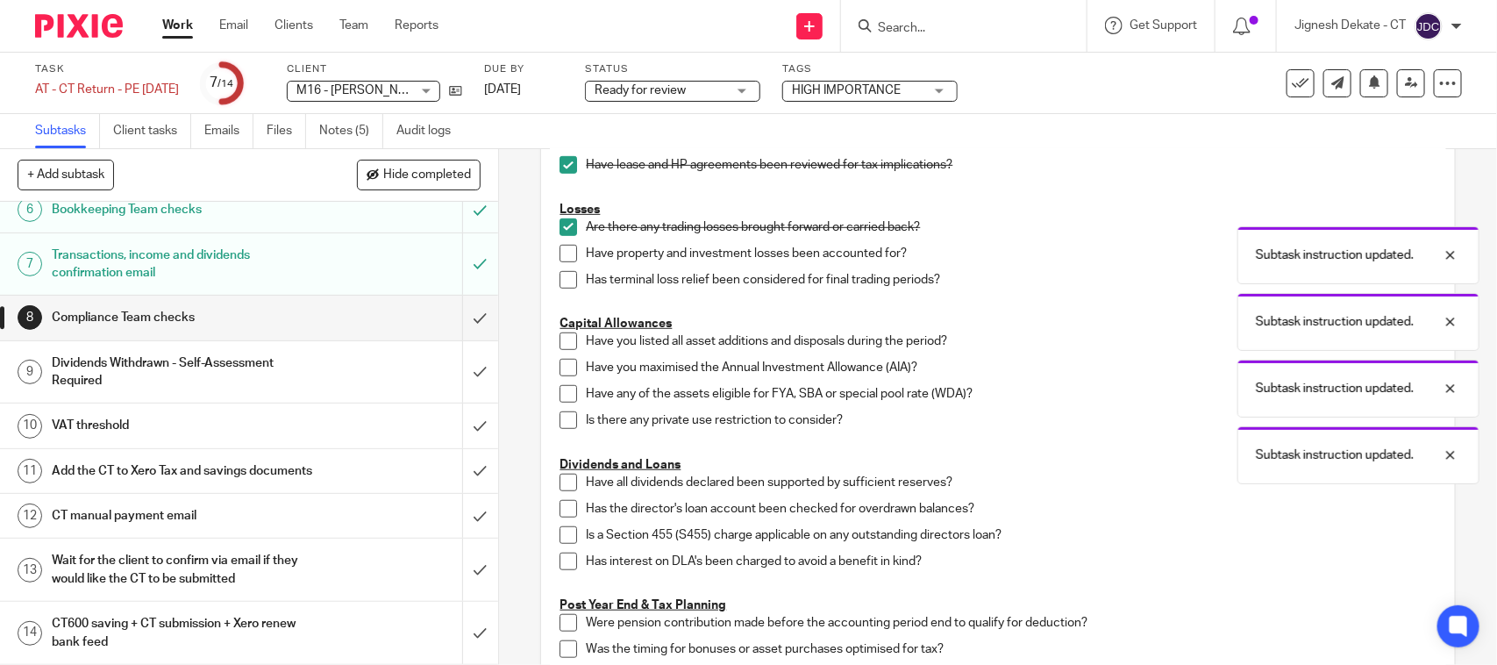
click at [559, 261] on span at bounding box center [568, 254] width 18 height 18
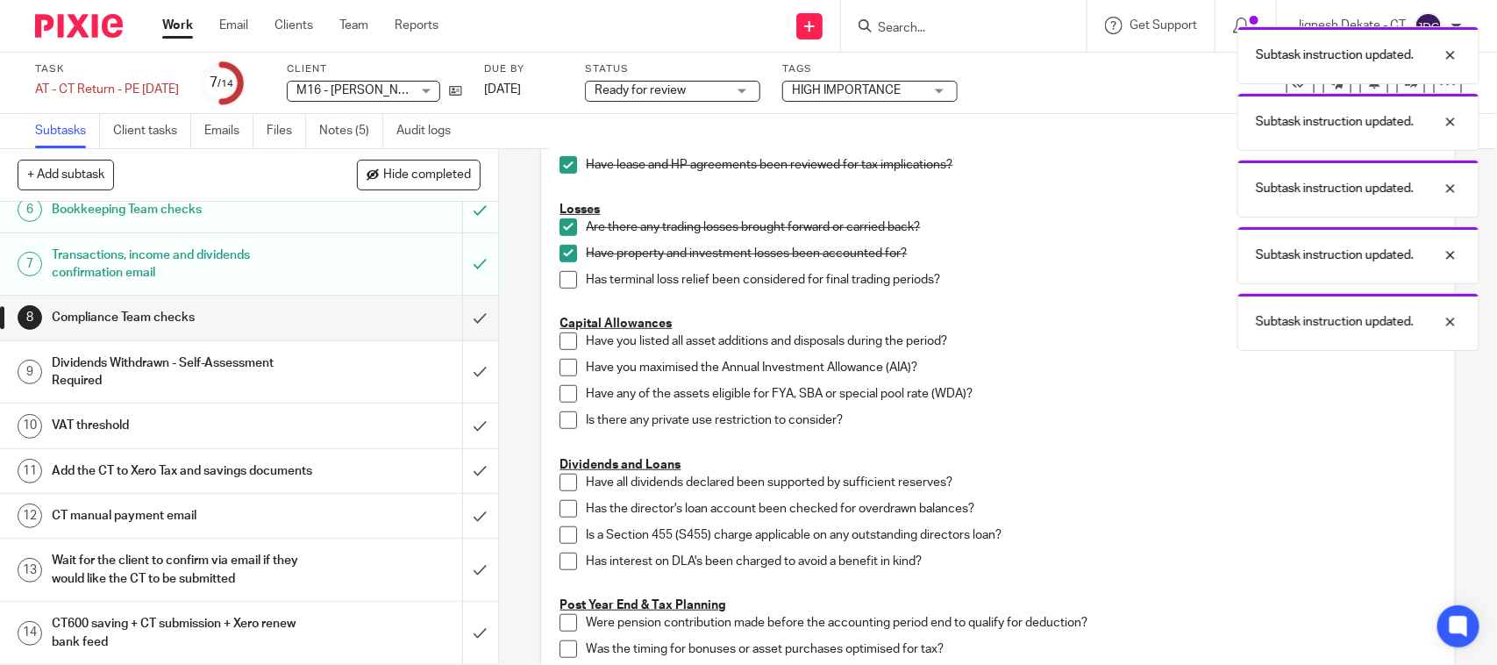
click at [559, 281] on span at bounding box center [568, 280] width 18 height 18
click at [566, 339] on span at bounding box center [568, 341] width 18 height 18
click at [562, 373] on span at bounding box center [568, 368] width 18 height 18
click at [562, 386] on span at bounding box center [568, 394] width 18 height 18
click at [566, 413] on span at bounding box center [568, 420] width 18 height 18
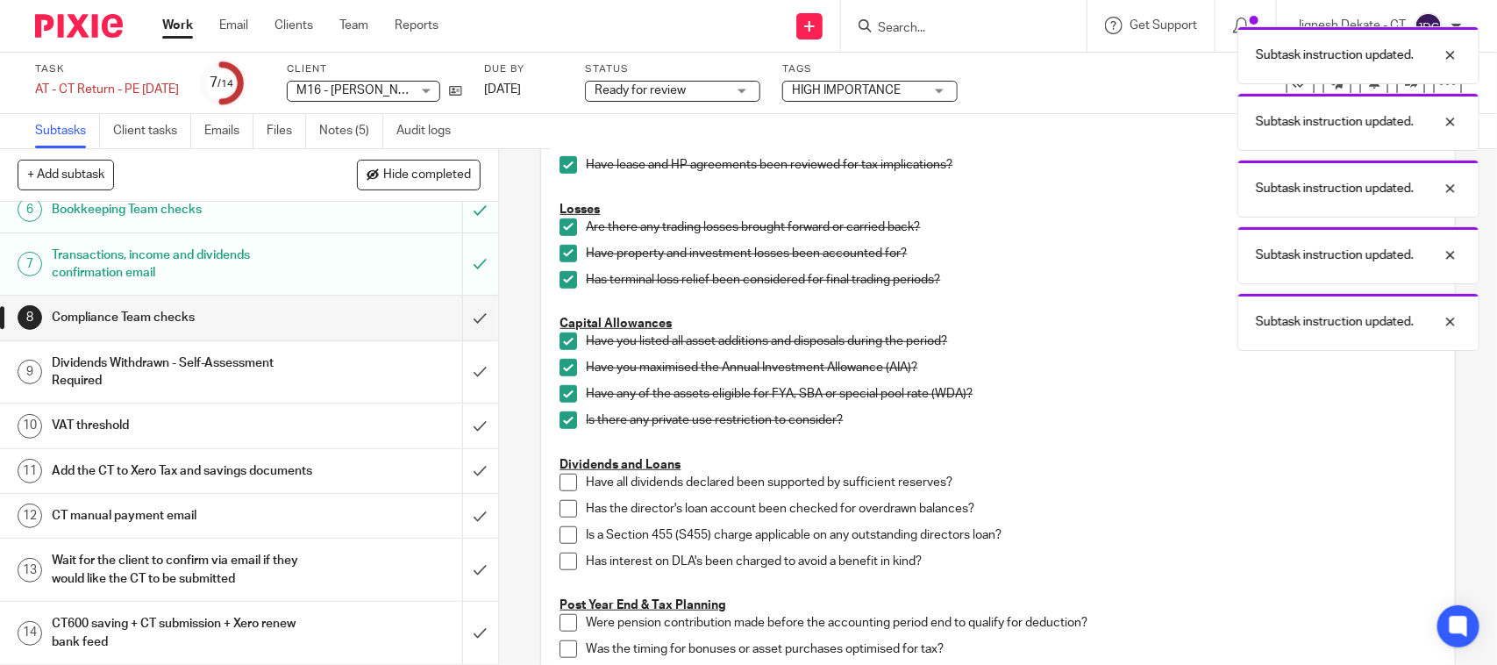
click at [562, 494] on li "Have all dividends declared been supported by sufficient reserves?" at bounding box center [997, 486] width 876 height 26
click at [563, 480] on span at bounding box center [568, 482] width 18 height 18
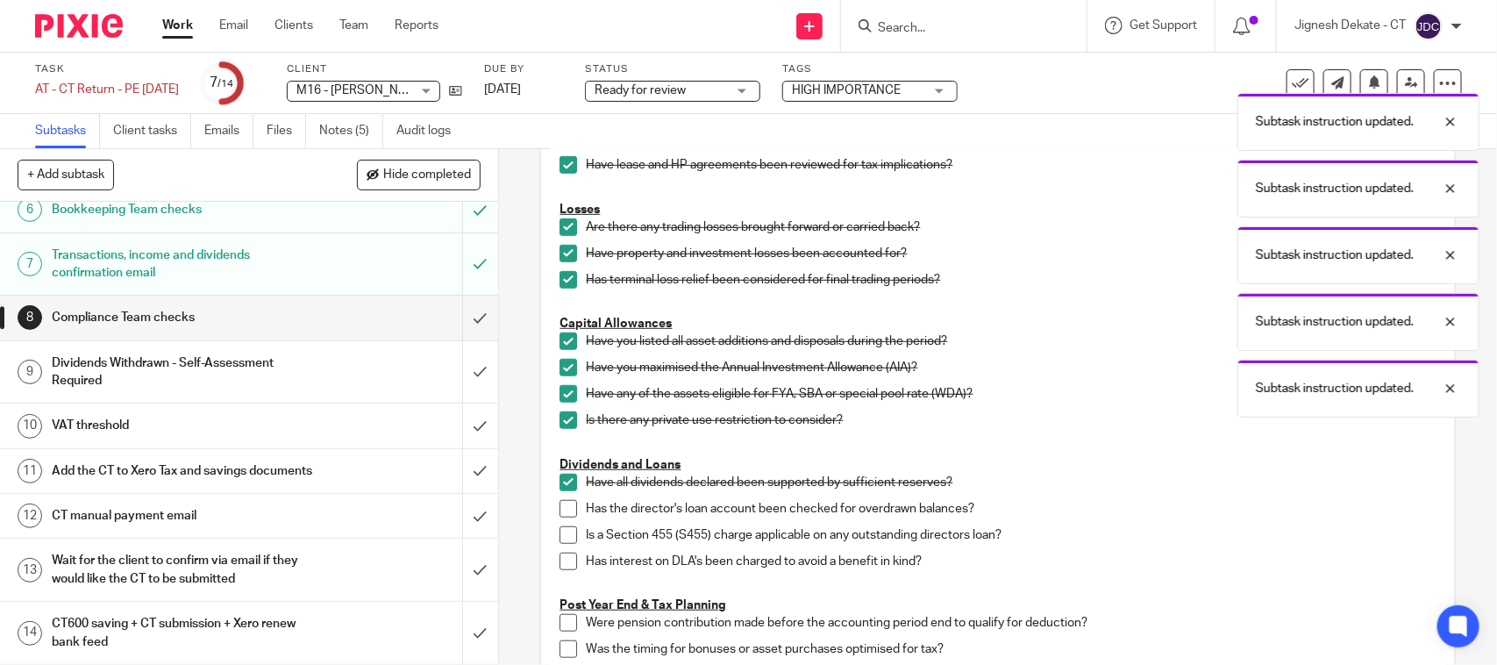
click at [562, 511] on span at bounding box center [568, 509] width 18 height 18
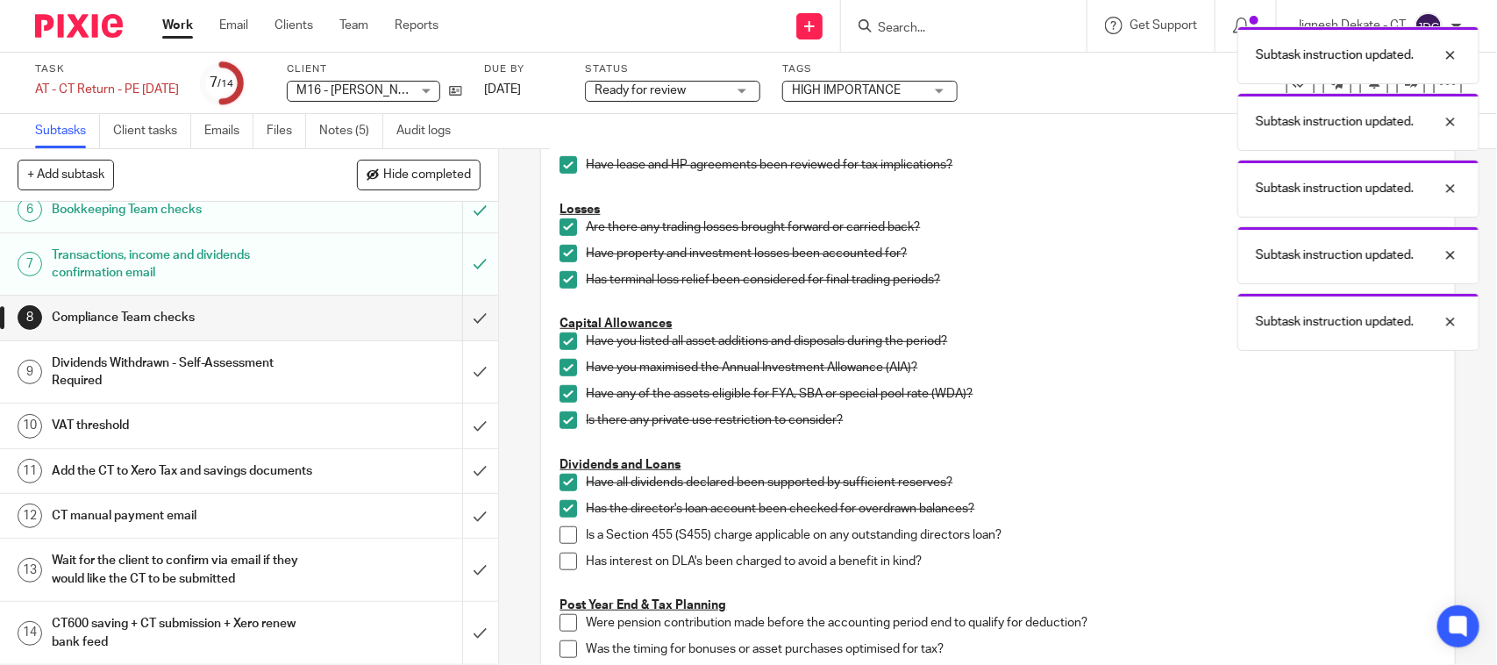
click at [562, 526] on span at bounding box center [568, 535] width 18 height 18
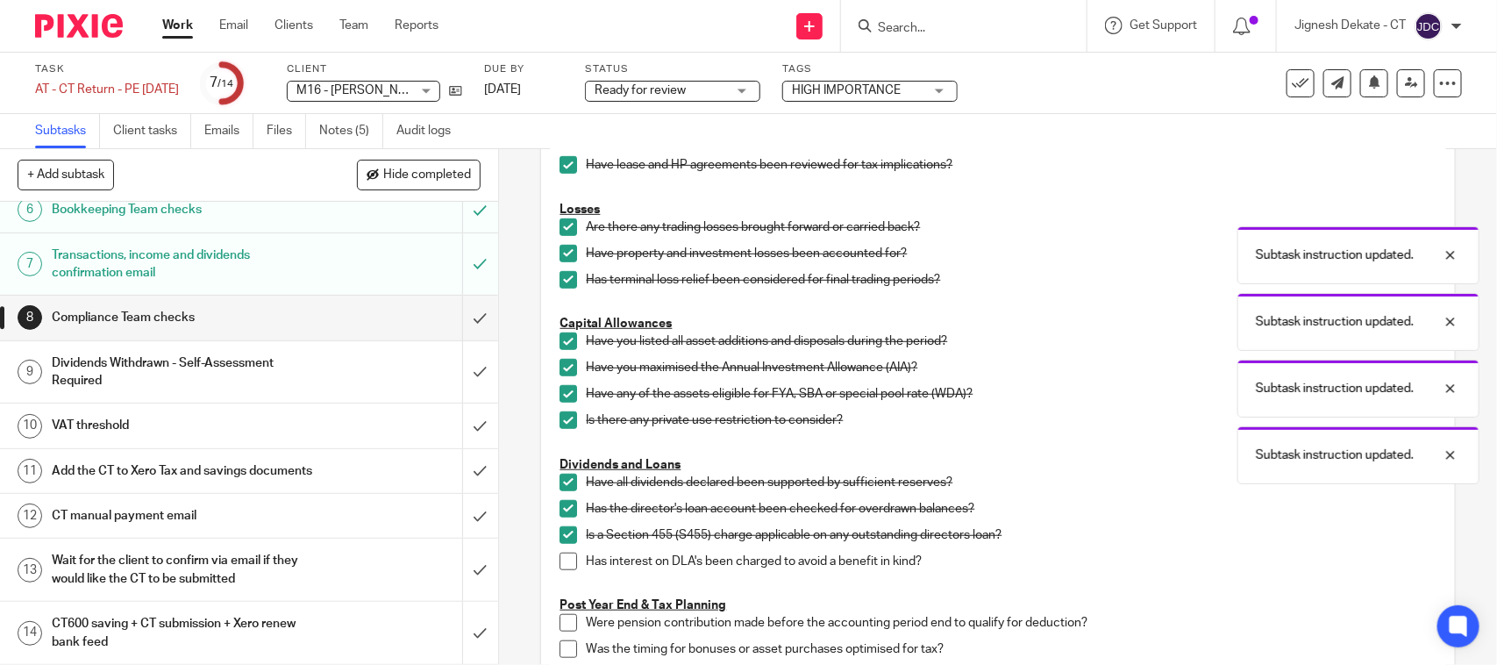
click at [559, 562] on span at bounding box center [568, 561] width 18 height 18
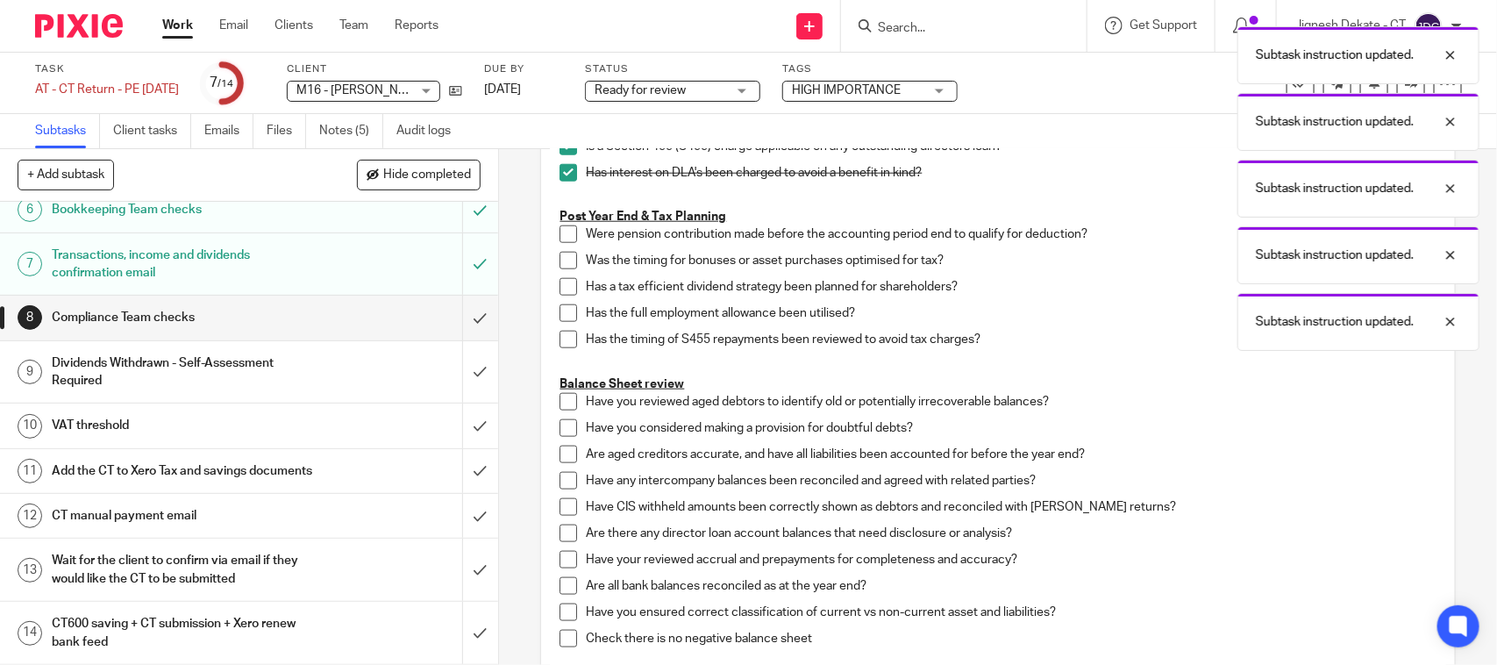
scroll to position [877, 0]
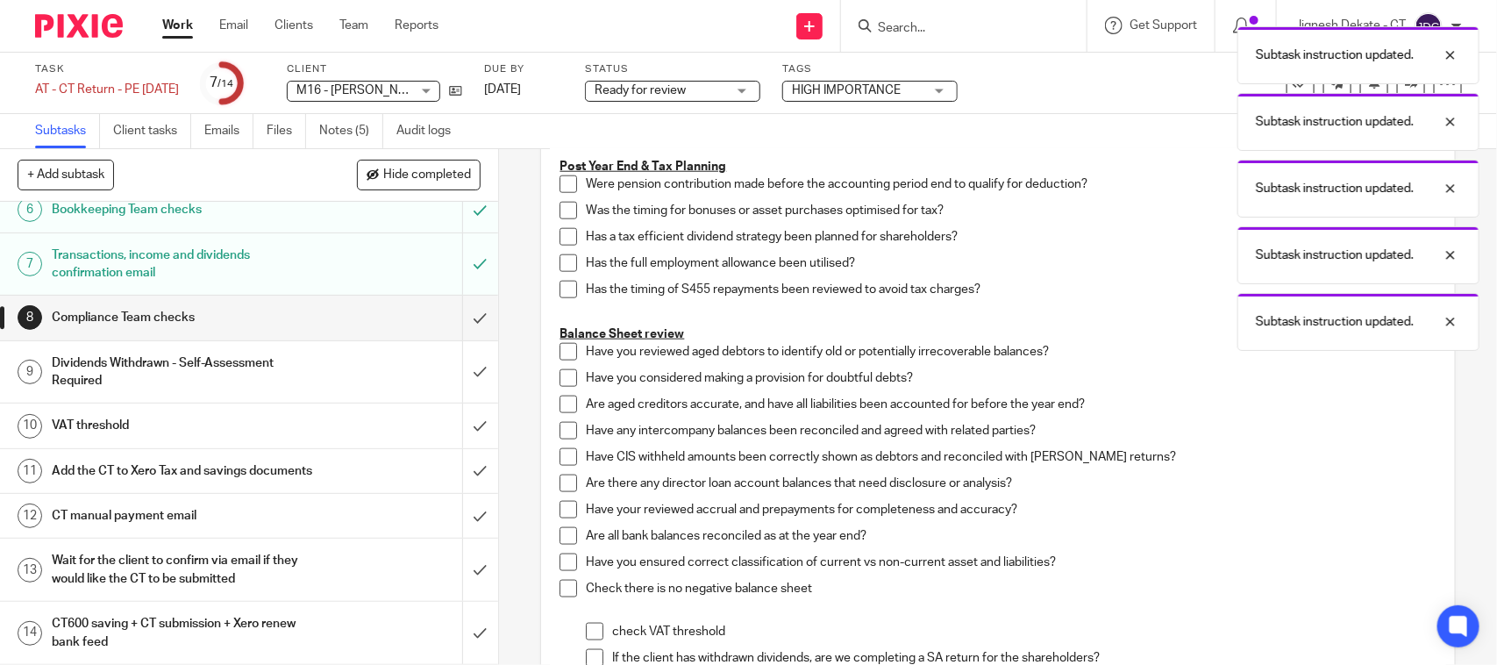
click at [561, 193] on span at bounding box center [568, 184] width 18 height 18
click at [551, 217] on div "Accounting & Taxable Profits Have you identified any adjustments between accoun…" at bounding box center [997, 61] width 893 height 1303
click at [561, 213] on span at bounding box center [568, 211] width 18 height 18
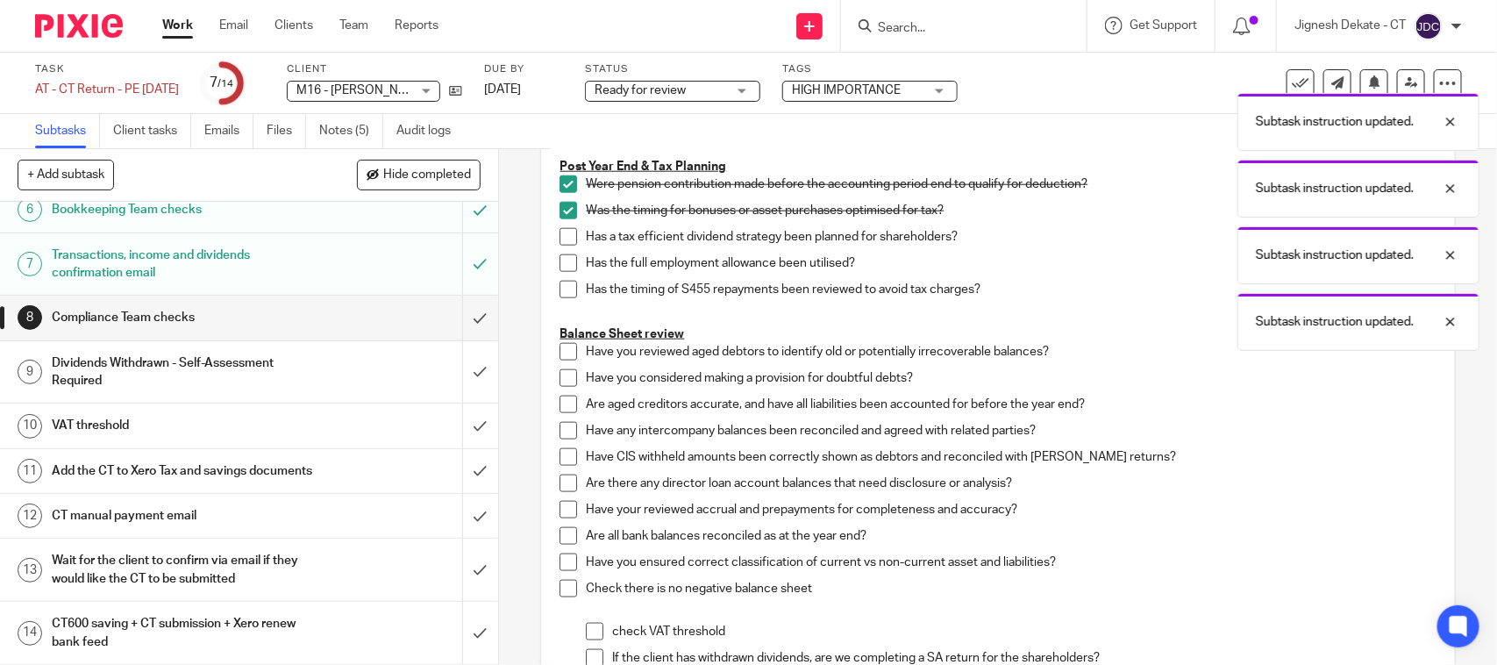
click at [562, 234] on span at bounding box center [568, 237] width 18 height 18
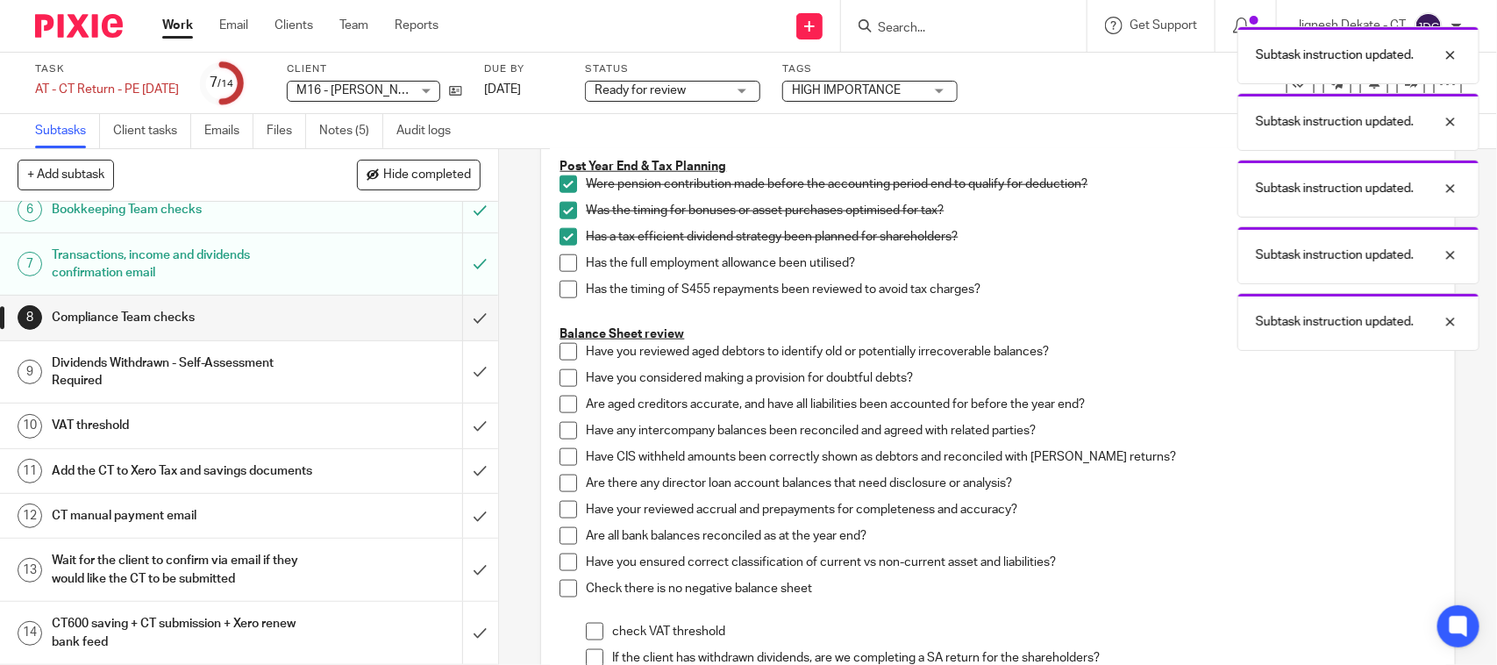
click at [562, 256] on span at bounding box center [568, 263] width 18 height 18
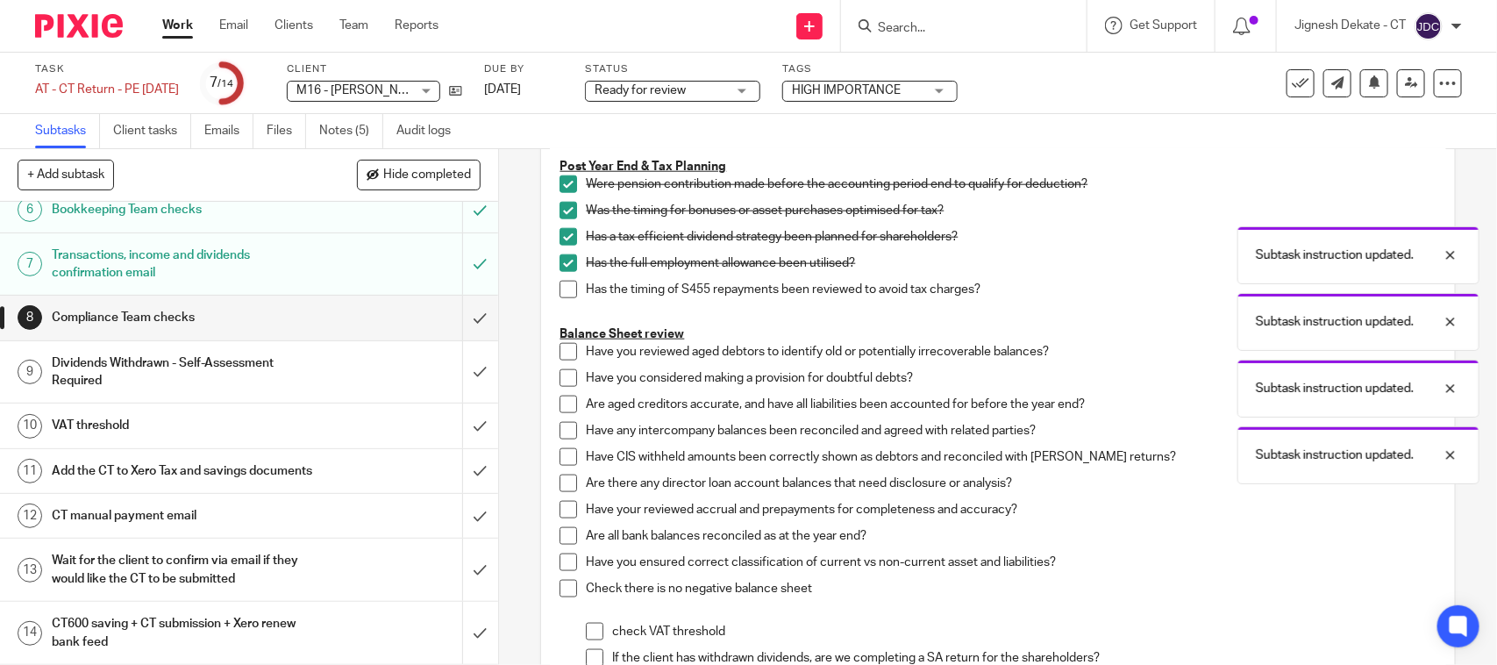
click at [559, 287] on span at bounding box center [568, 290] width 18 height 18
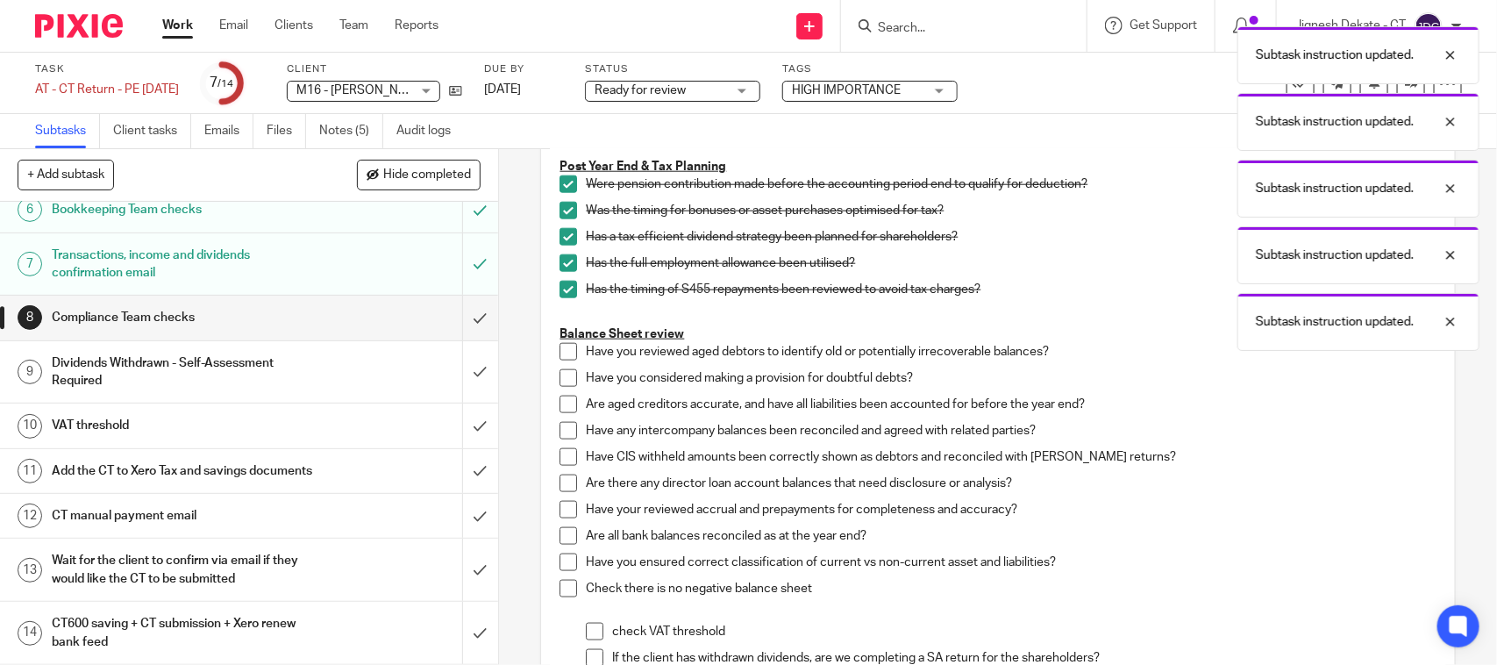
click at [570, 345] on span at bounding box center [568, 352] width 18 height 18
click at [559, 380] on span at bounding box center [568, 378] width 18 height 18
click at [567, 396] on span at bounding box center [568, 404] width 18 height 18
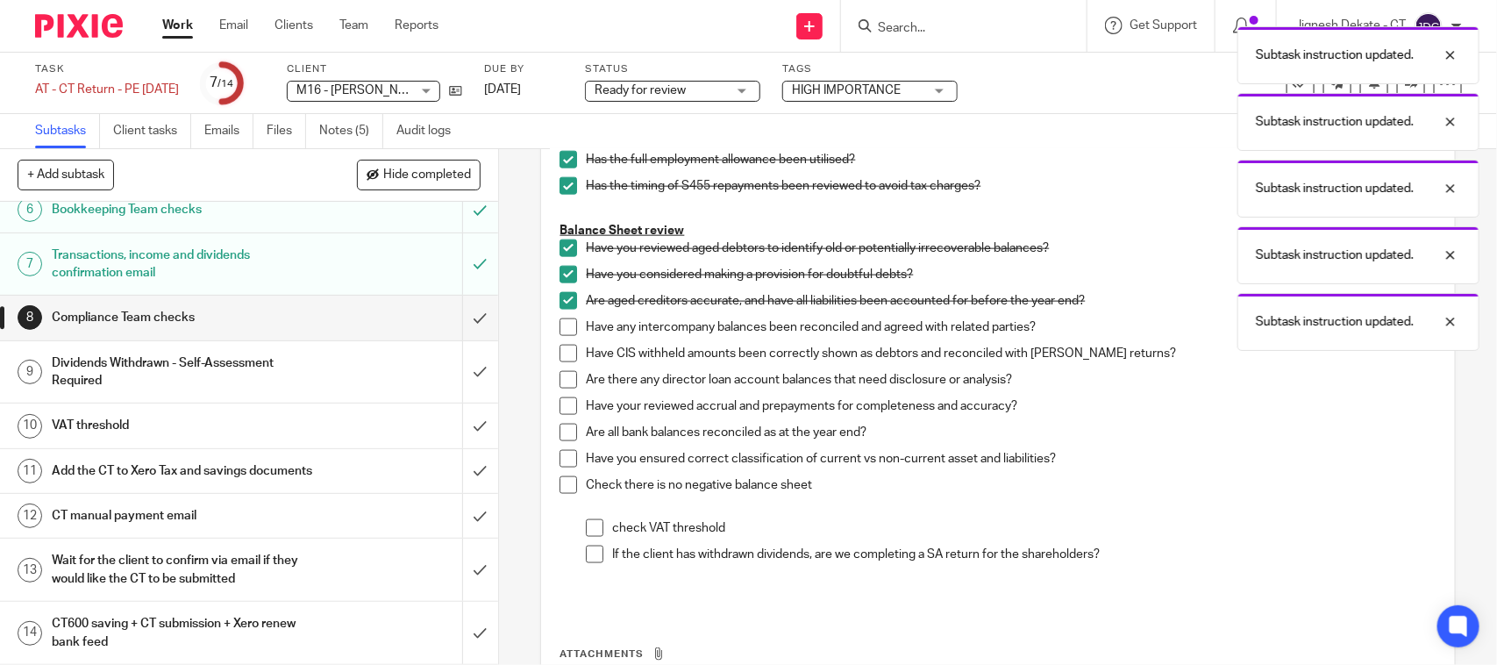
scroll to position [986, 0]
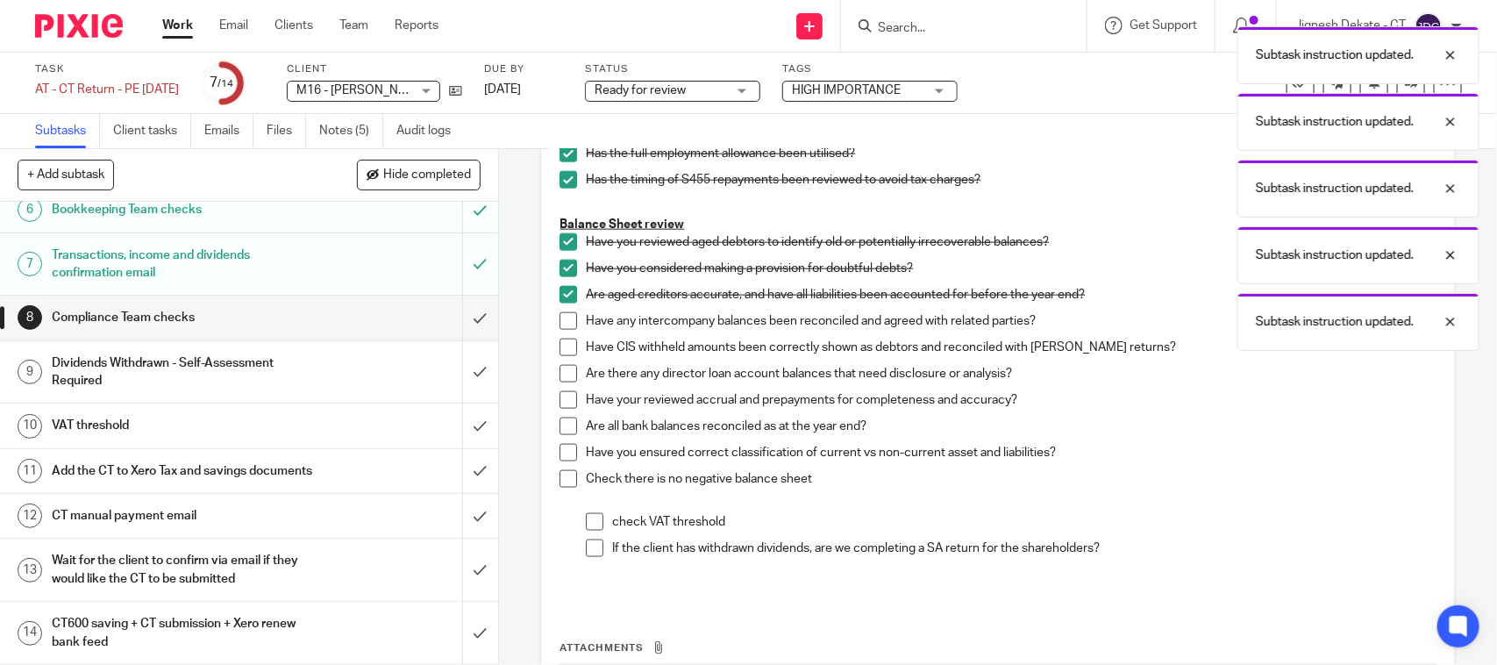
click at [559, 322] on span at bounding box center [568, 321] width 18 height 18
click at [559, 352] on span at bounding box center [568, 347] width 18 height 18
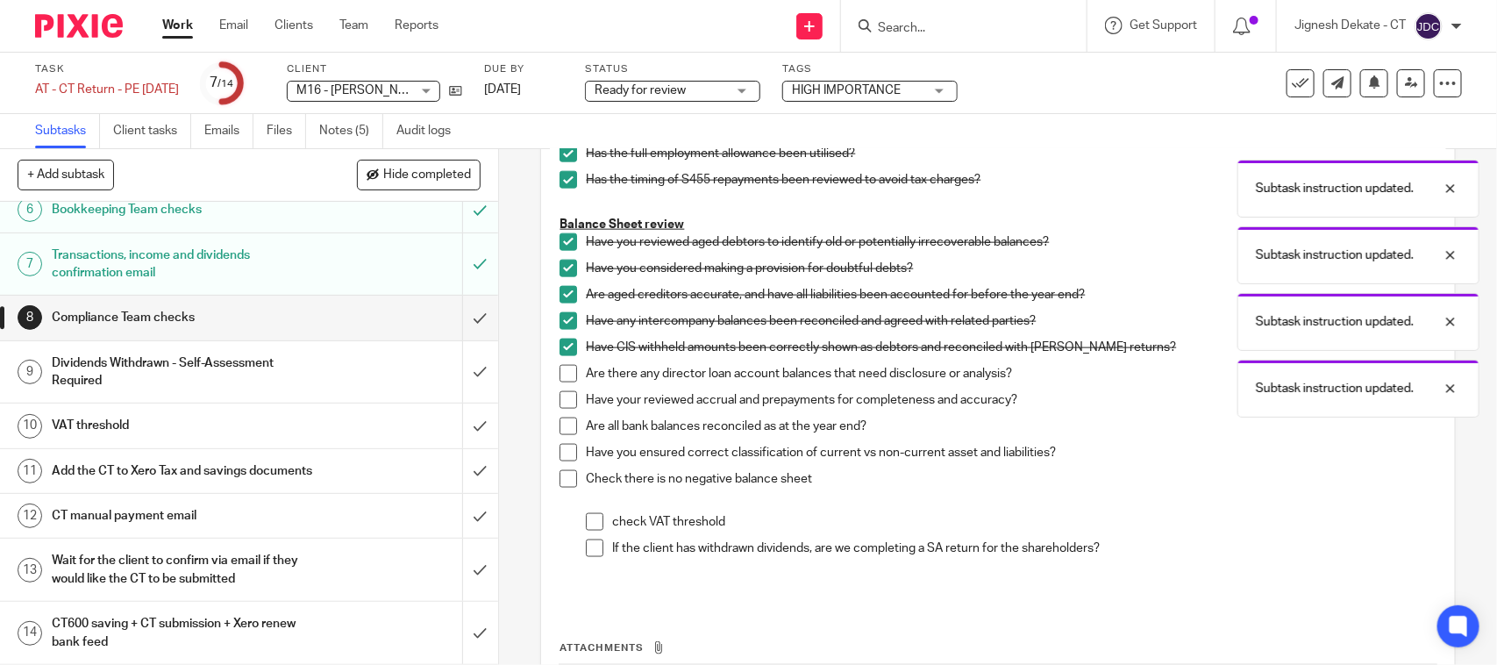
click at [566, 380] on span at bounding box center [568, 374] width 18 height 18
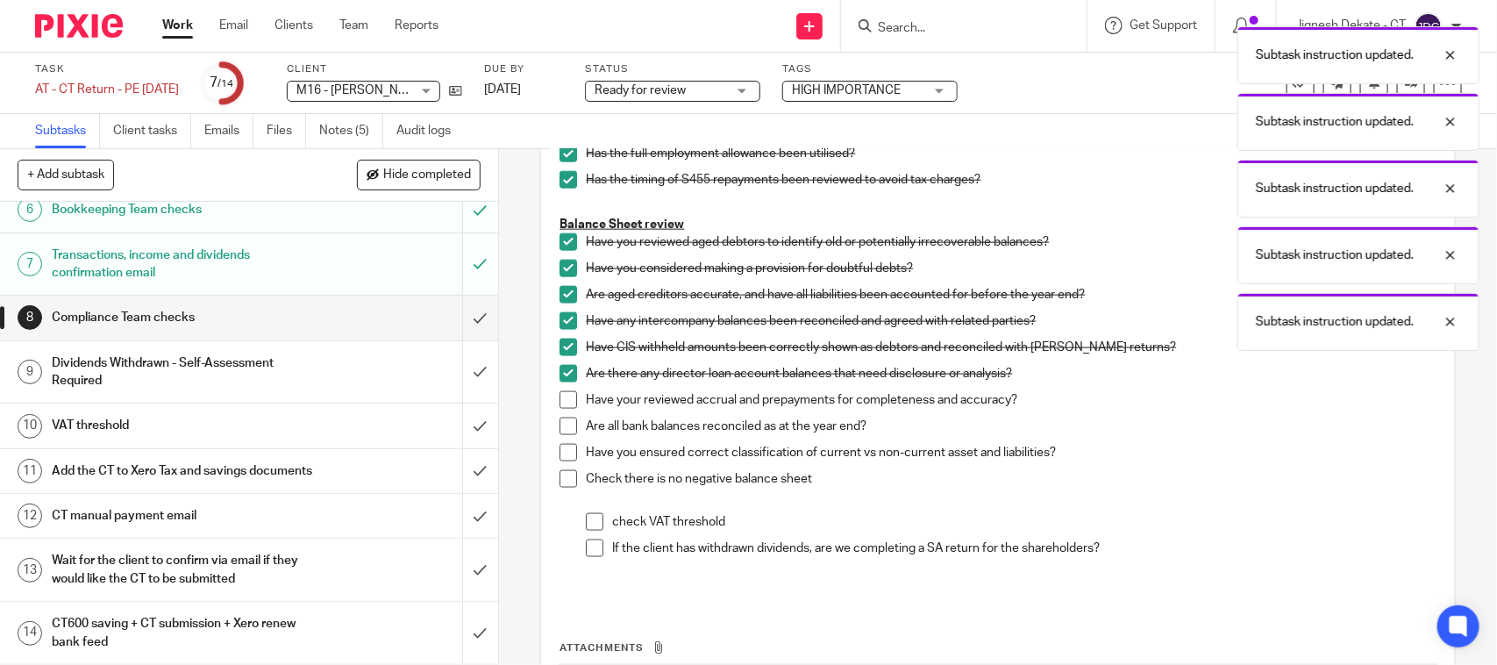
click at [566, 403] on span at bounding box center [568, 400] width 18 height 18
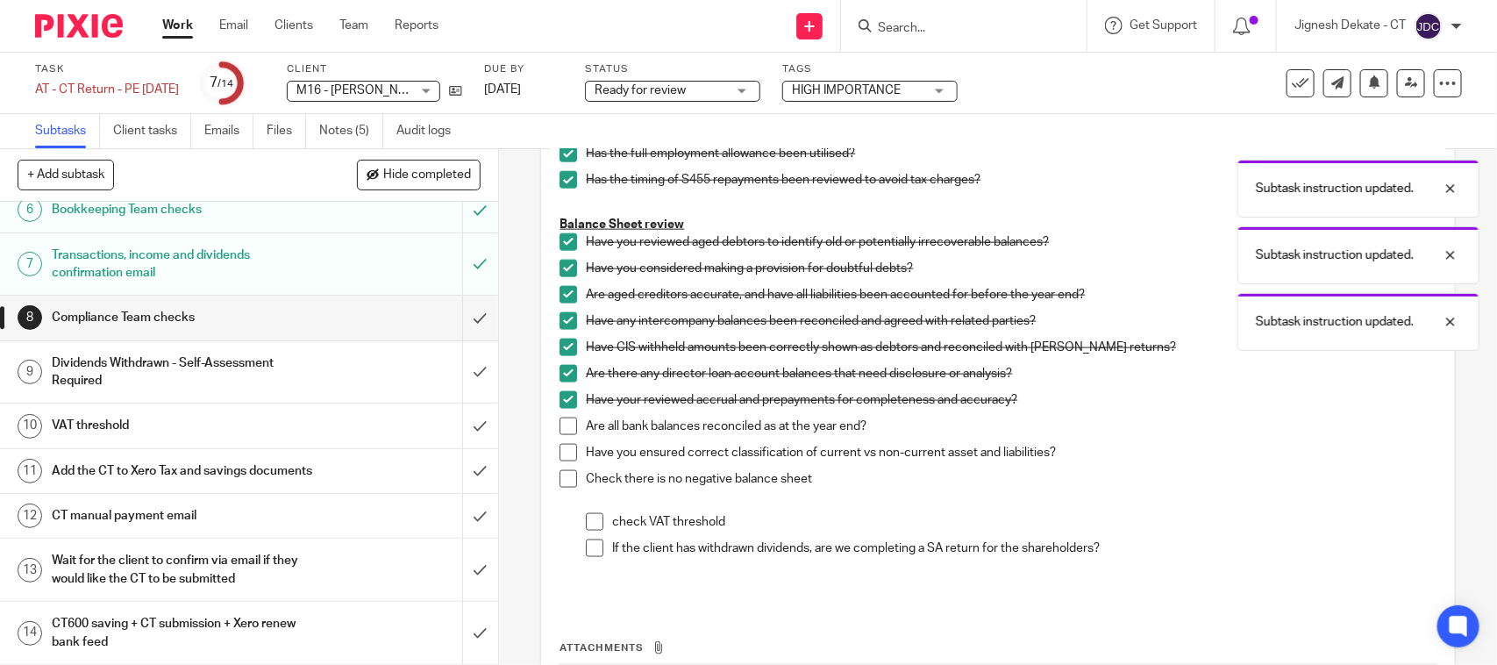
click at [562, 432] on span at bounding box center [568, 426] width 18 height 18
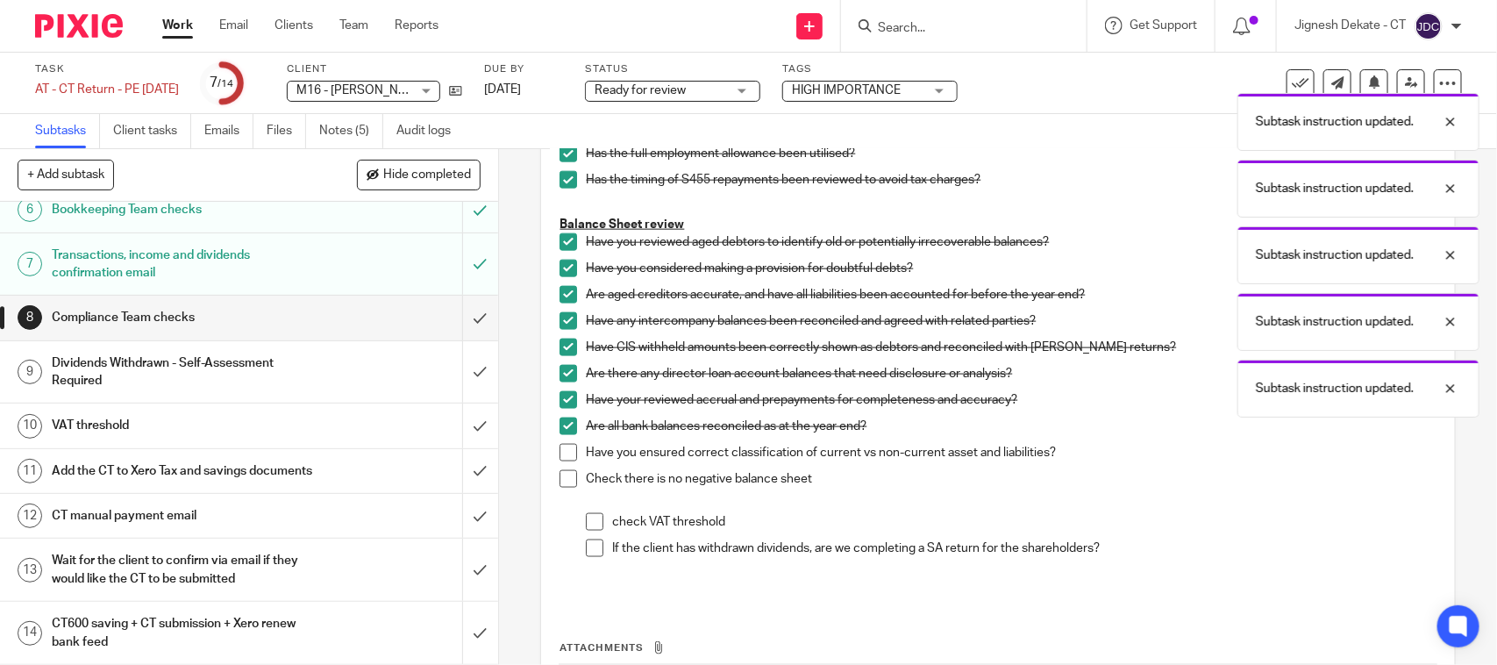
click at [564, 463] on li "Have you ensured correct classification of current vs non-current asset and lia…" at bounding box center [997, 457] width 876 height 26
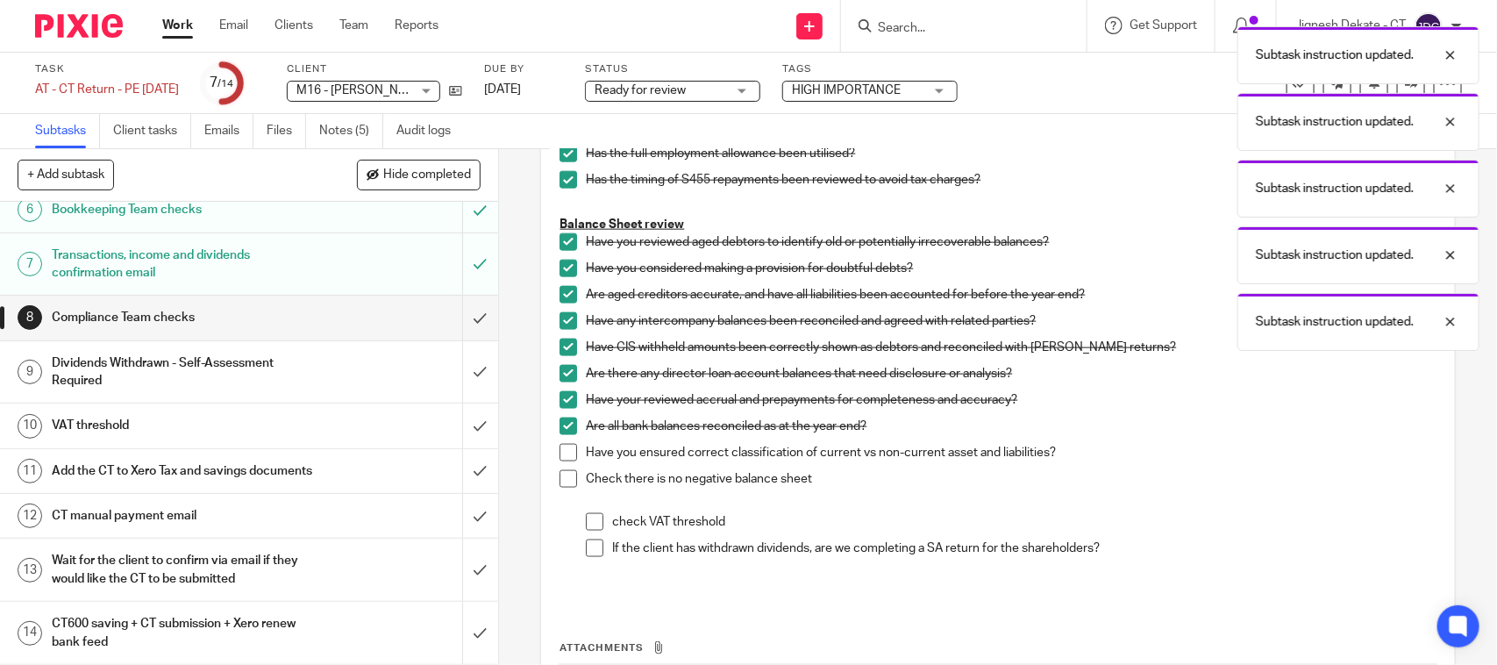
click at [559, 453] on span at bounding box center [568, 453] width 18 height 18
click at [559, 473] on span at bounding box center [568, 479] width 18 height 18
click at [612, 526] on p "check VAT threshold" at bounding box center [1023, 522] width 823 height 18
click at [587, 523] on span at bounding box center [595, 522] width 18 height 18
click at [590, 551] on span at bounding box center [595, 548] width 18 height 18
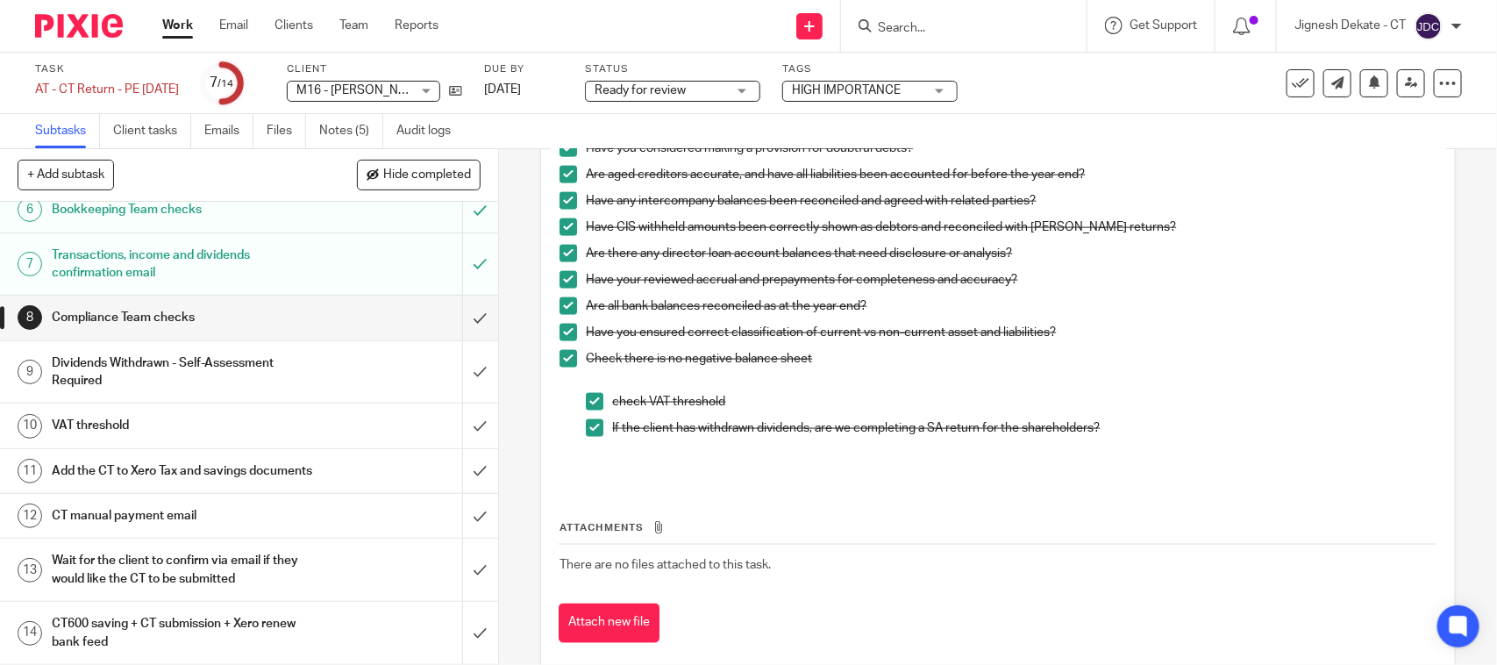
scroll to position [1138, 0]
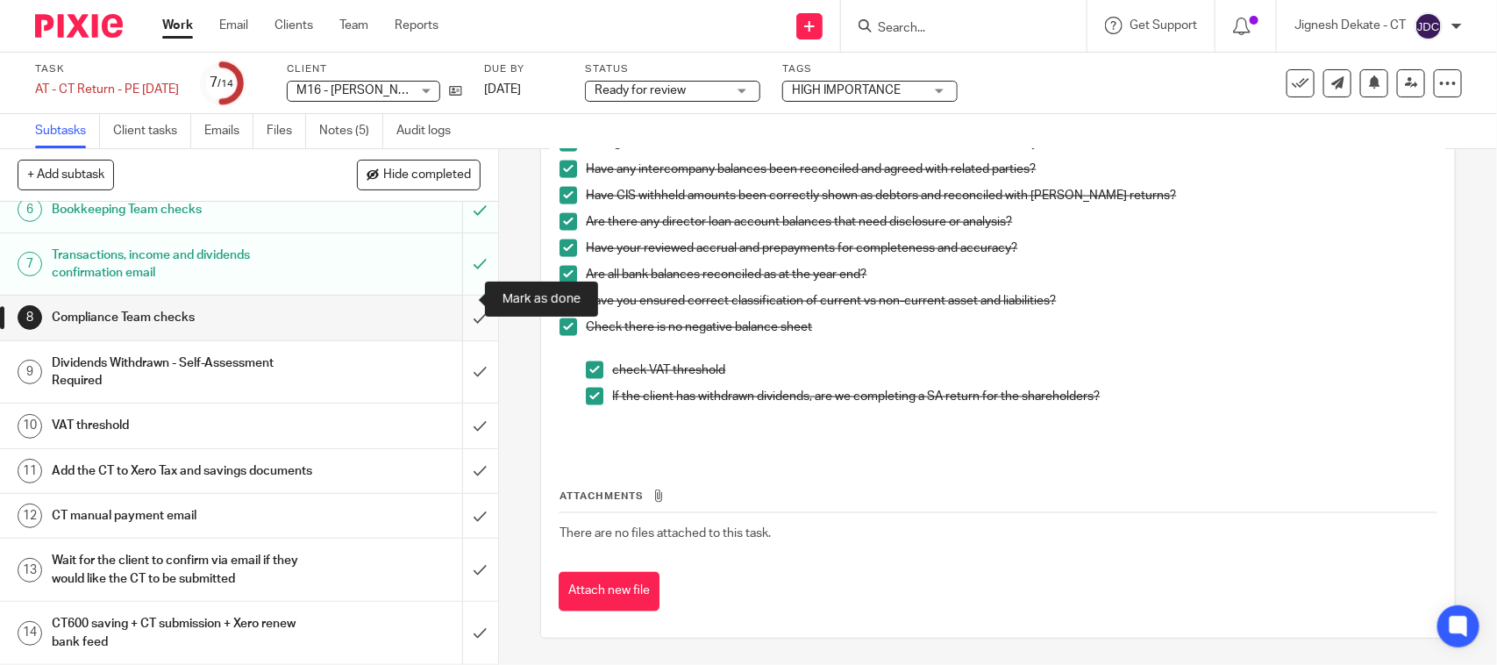
click at [454, 295] on input "submit" at bounding box center [249, 317] width 498 height 44
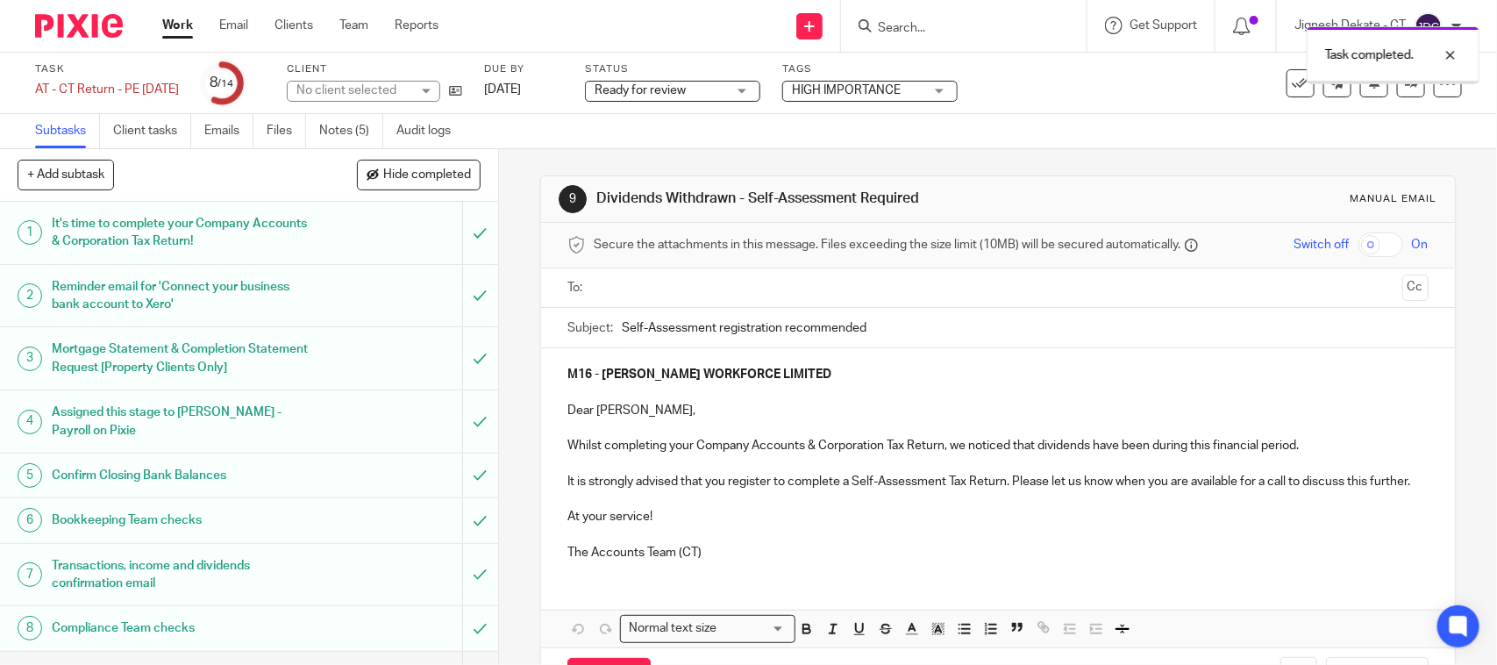
scroll to position [331, 0]
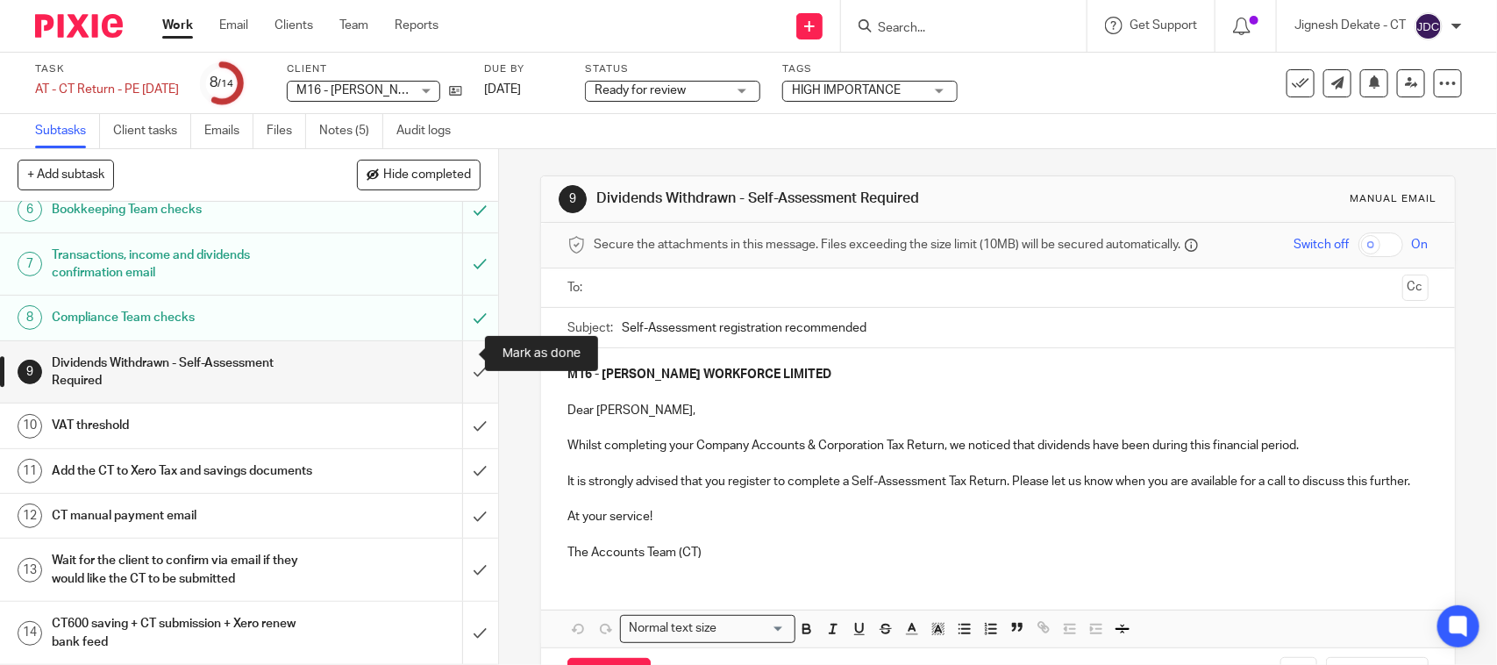
click at [456, 347] on input "submit" at bounding box center [249, 372] width 498 height 62
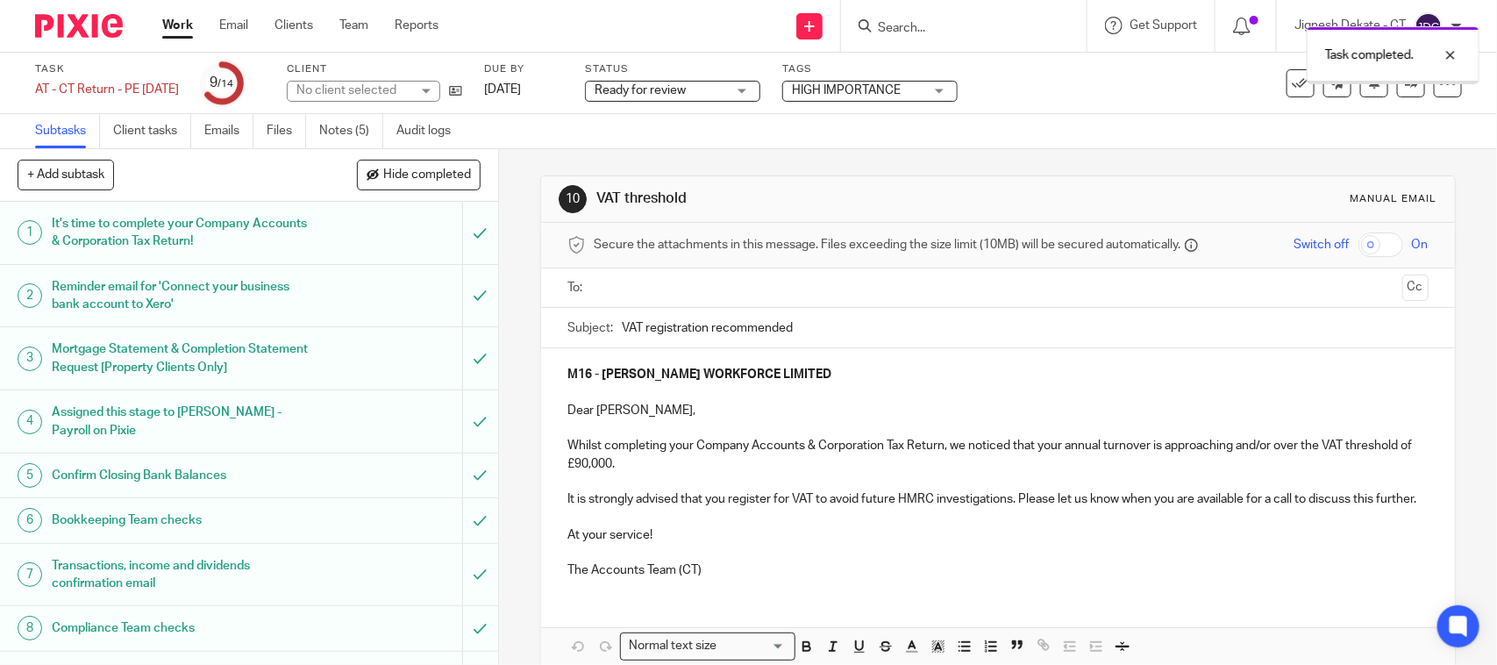
scroll to position [331, 0]
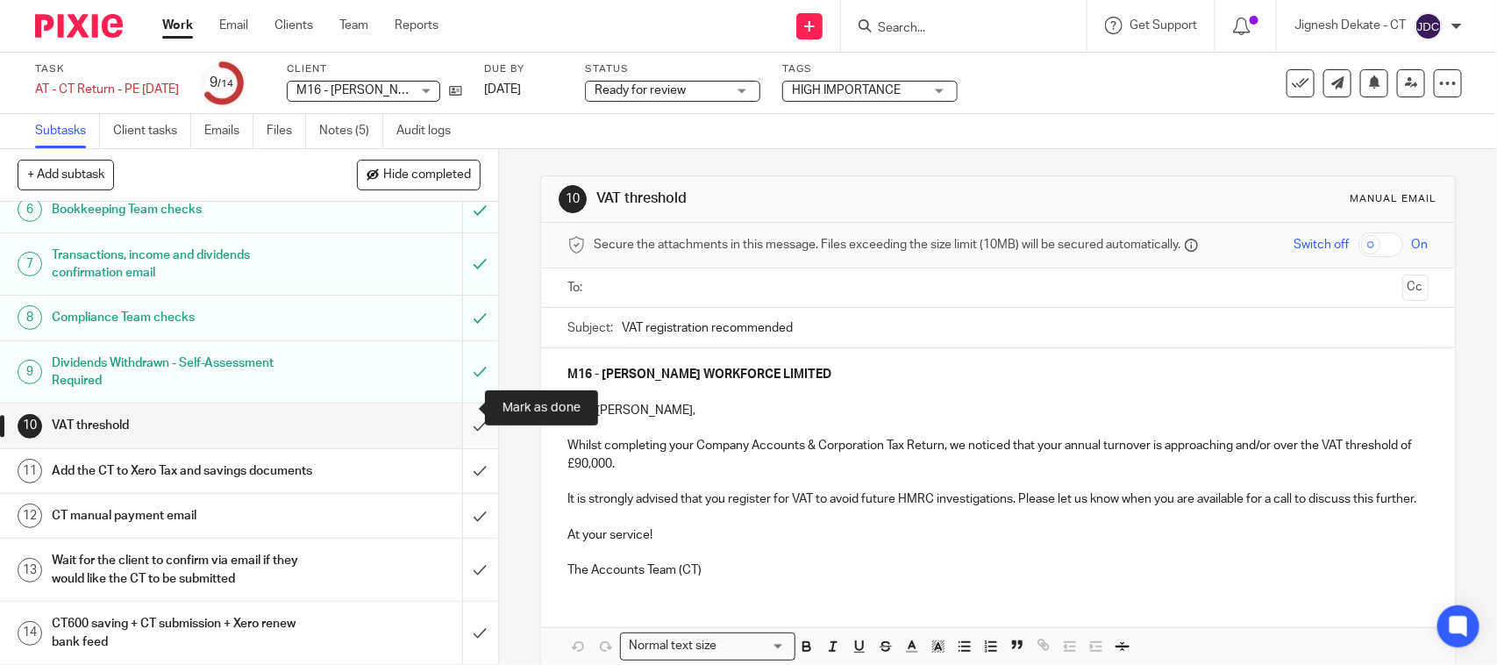
click at [449, 403] on input "submit" at bounding box center [249, 425] width 498 height 44
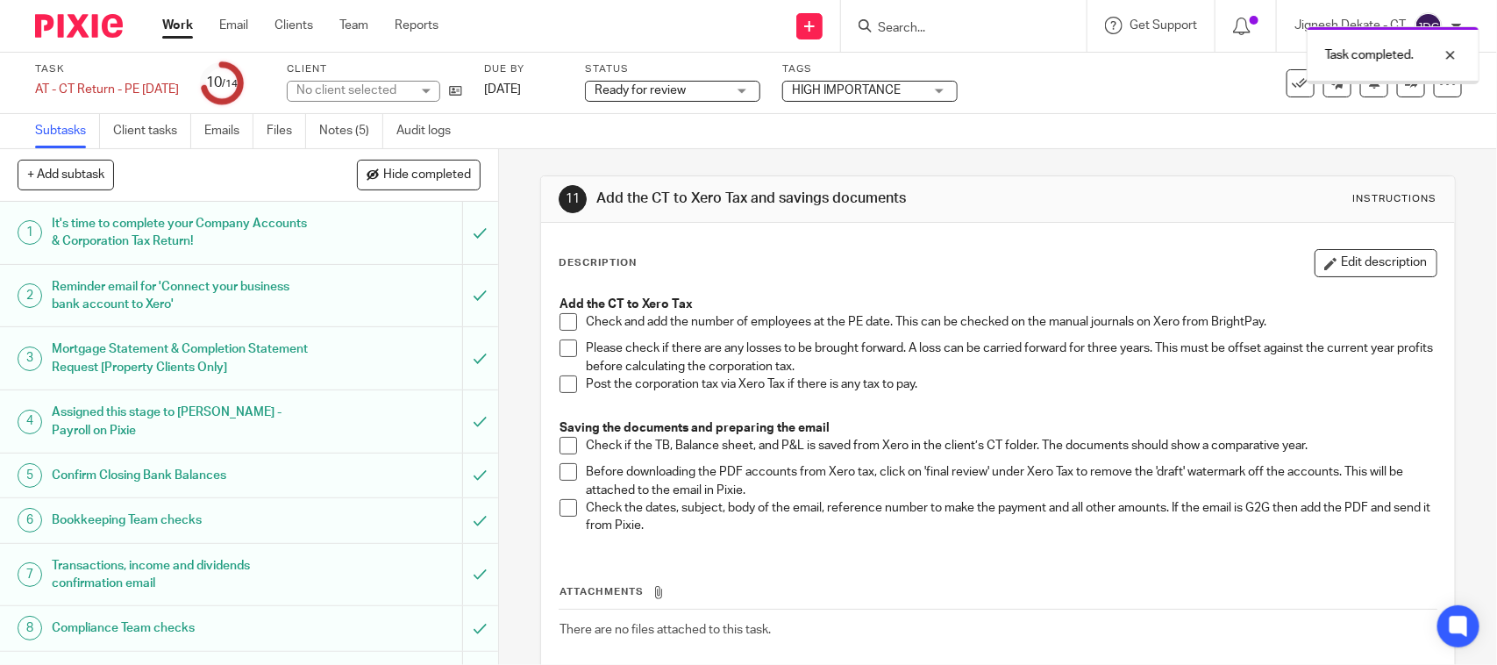
scroll to position [331, 0]
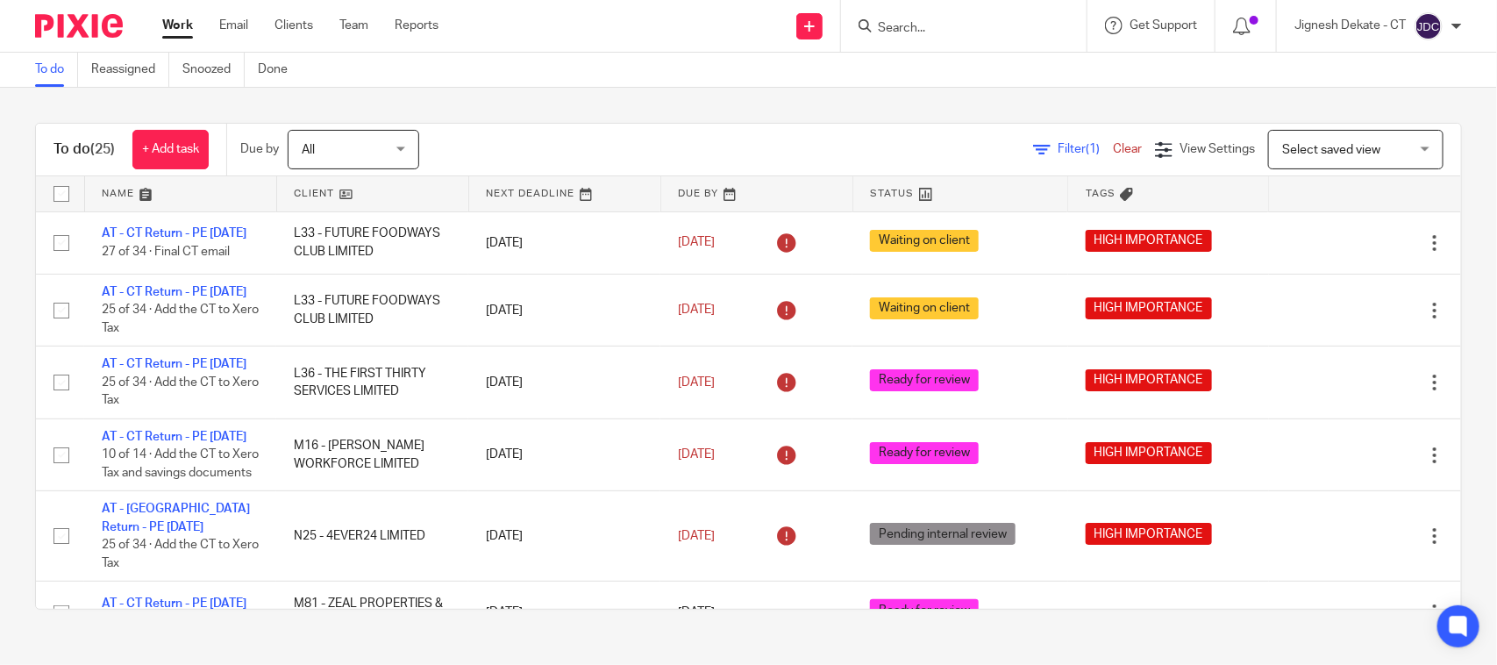
click at [44, 60] on link "To do" at bounding box center [56, 70] width 43 height 34
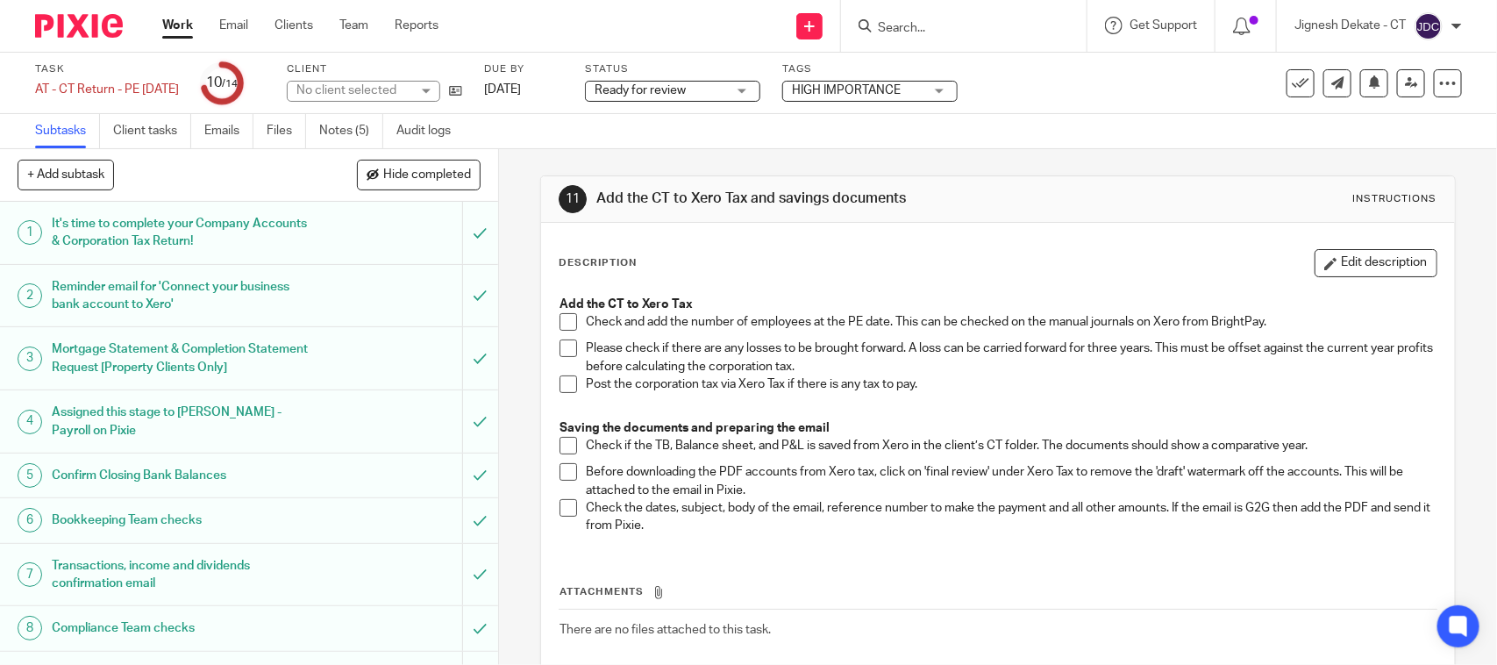
click at [759, 89] on div "Ready for review Ready for review" at bounding box center [672, 91] width 175 height 21
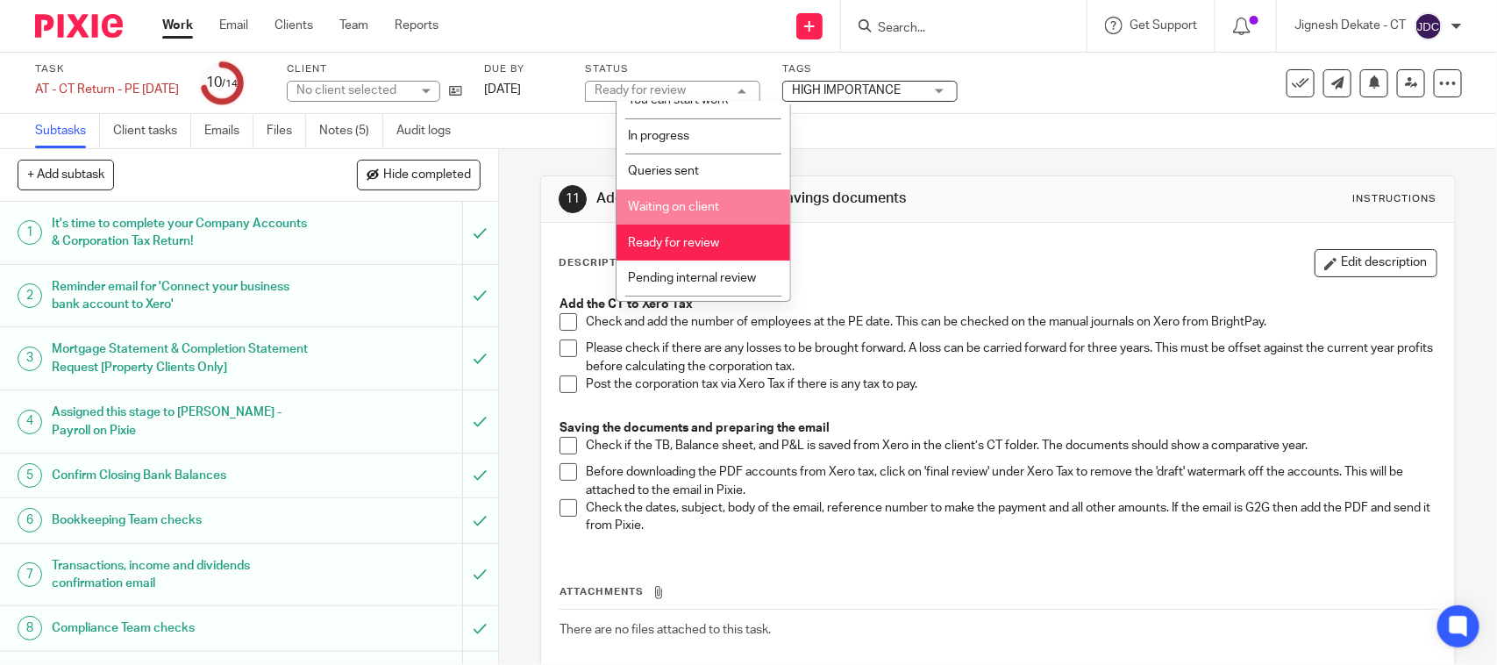
scroll to position [83, 0]
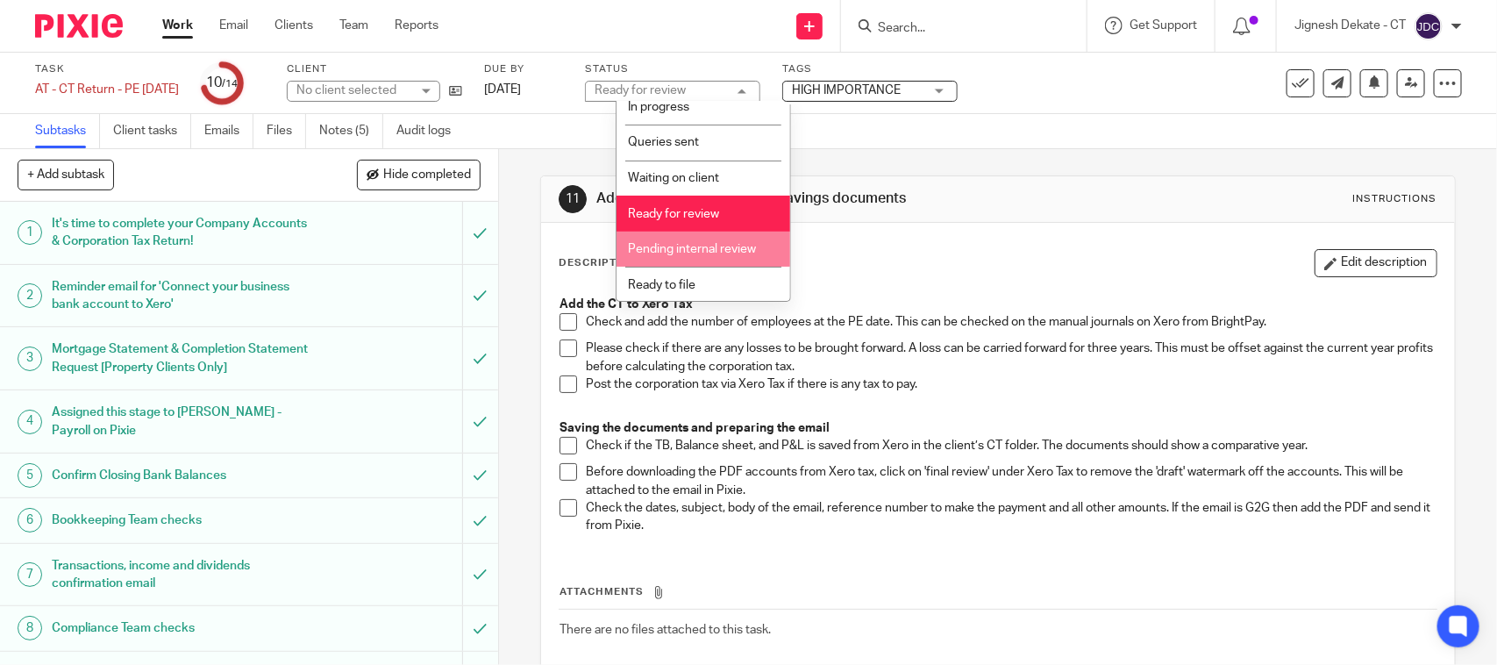
click at [697, 243] on span "Pending internal review" at bounding box center [692, 249] width 128 height 12
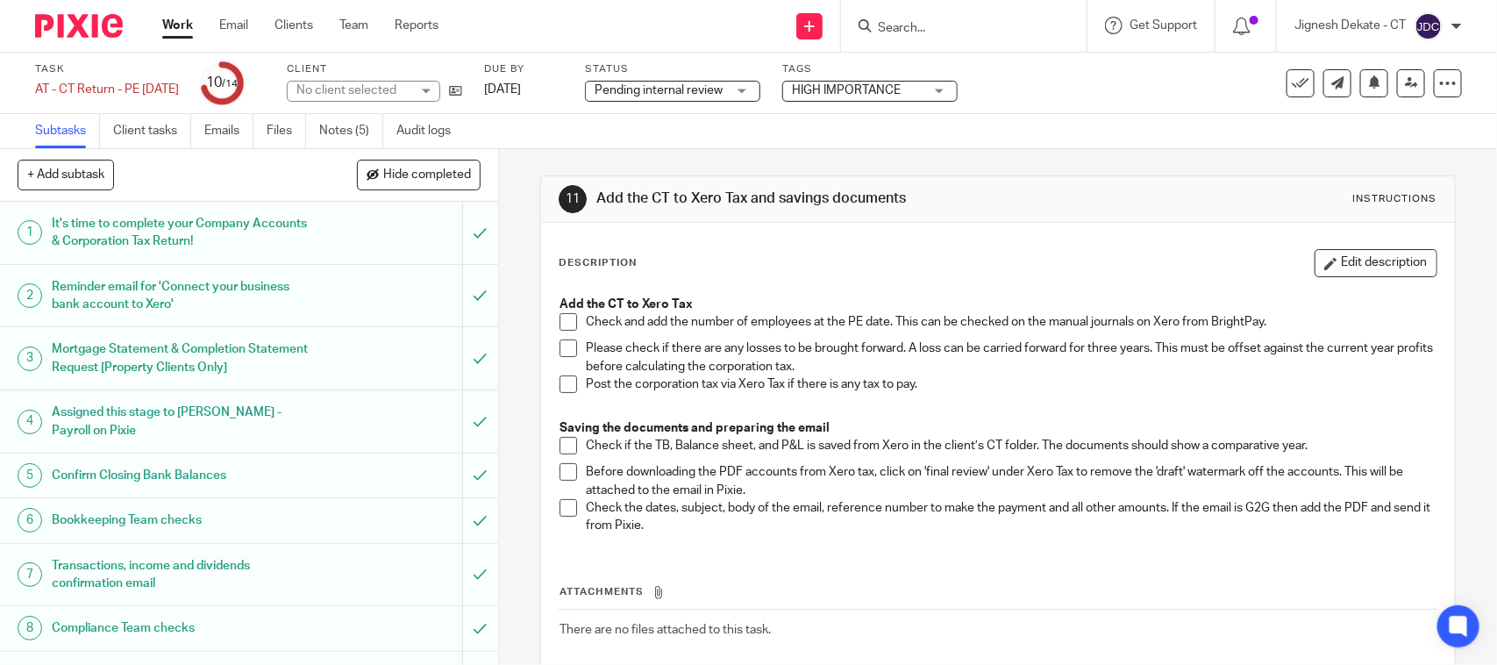
click at [916, 140] on div "Subtasks Client tasks Emails Files Notes (5) Audit logs" at bounding box center [748, 131] width 1497 height 35
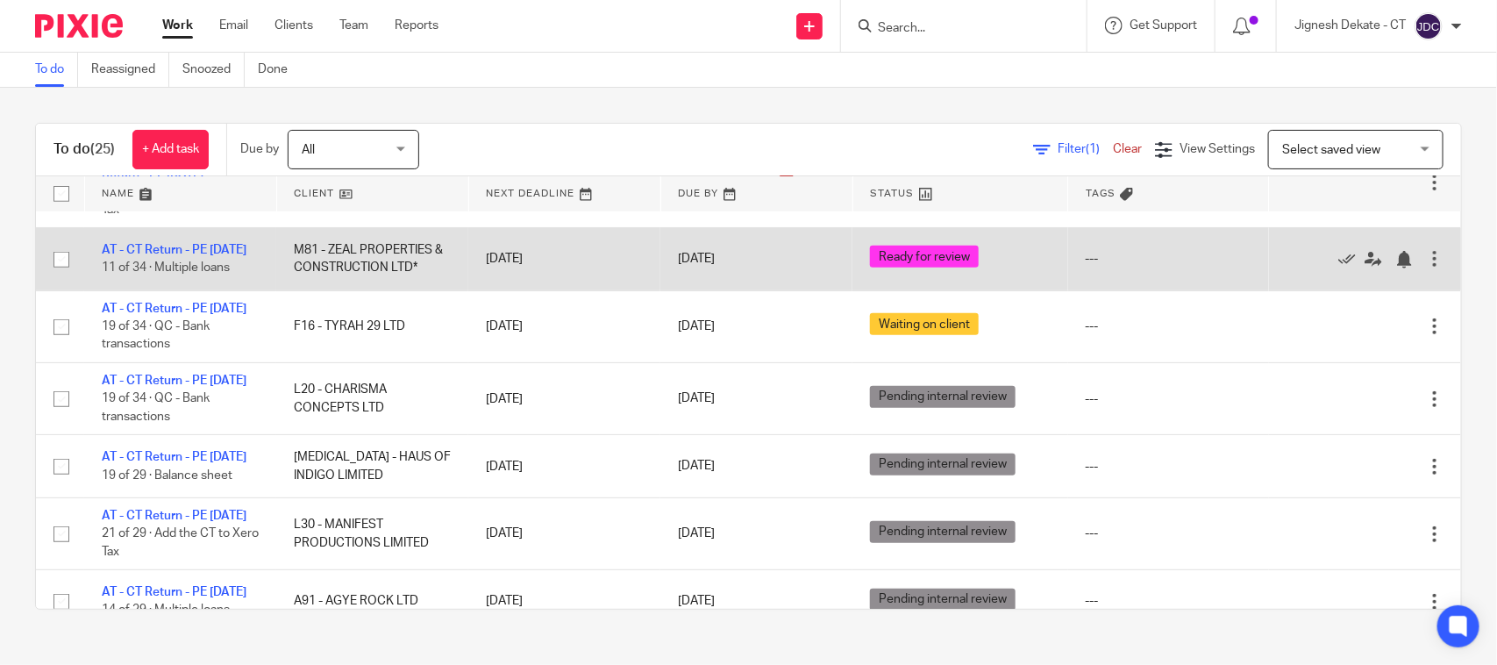
scroll to position [317, 0]
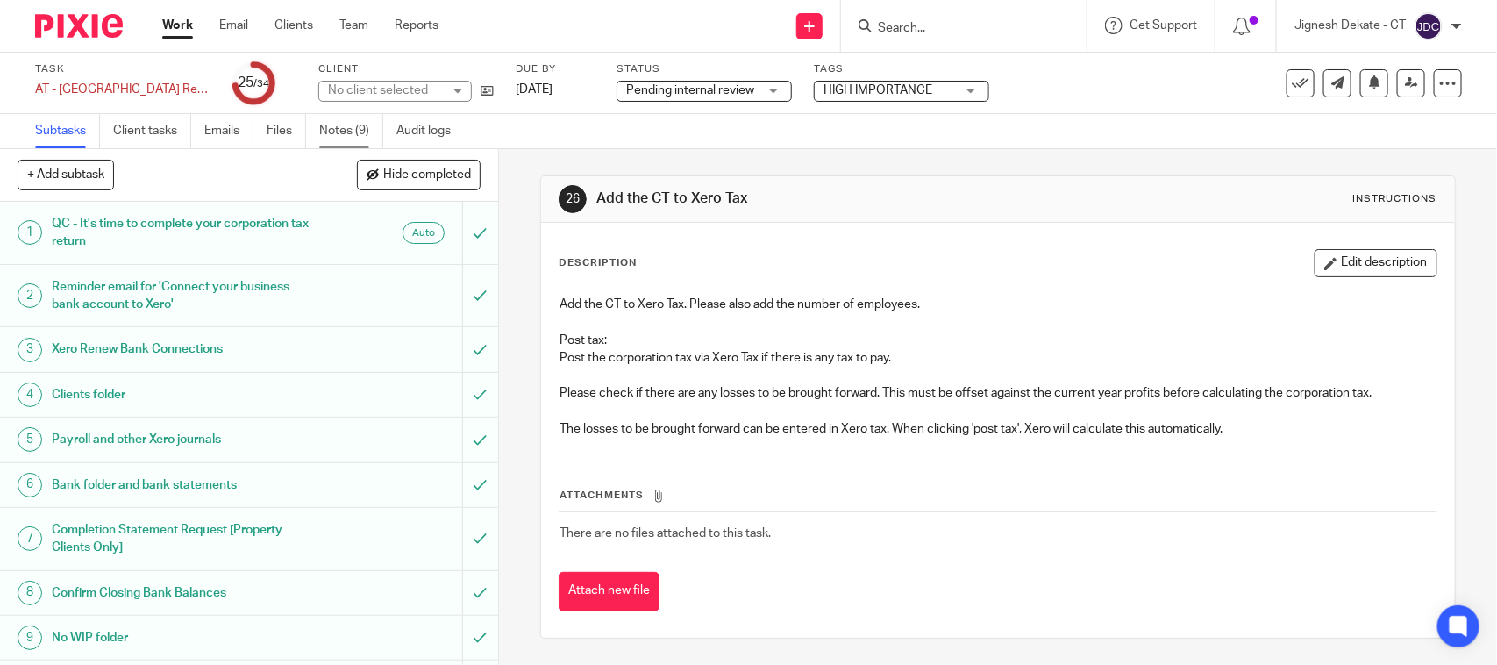
click at [351, 121] on link "Notes (9)" at bounding box center [351, 131] width 64 height 34
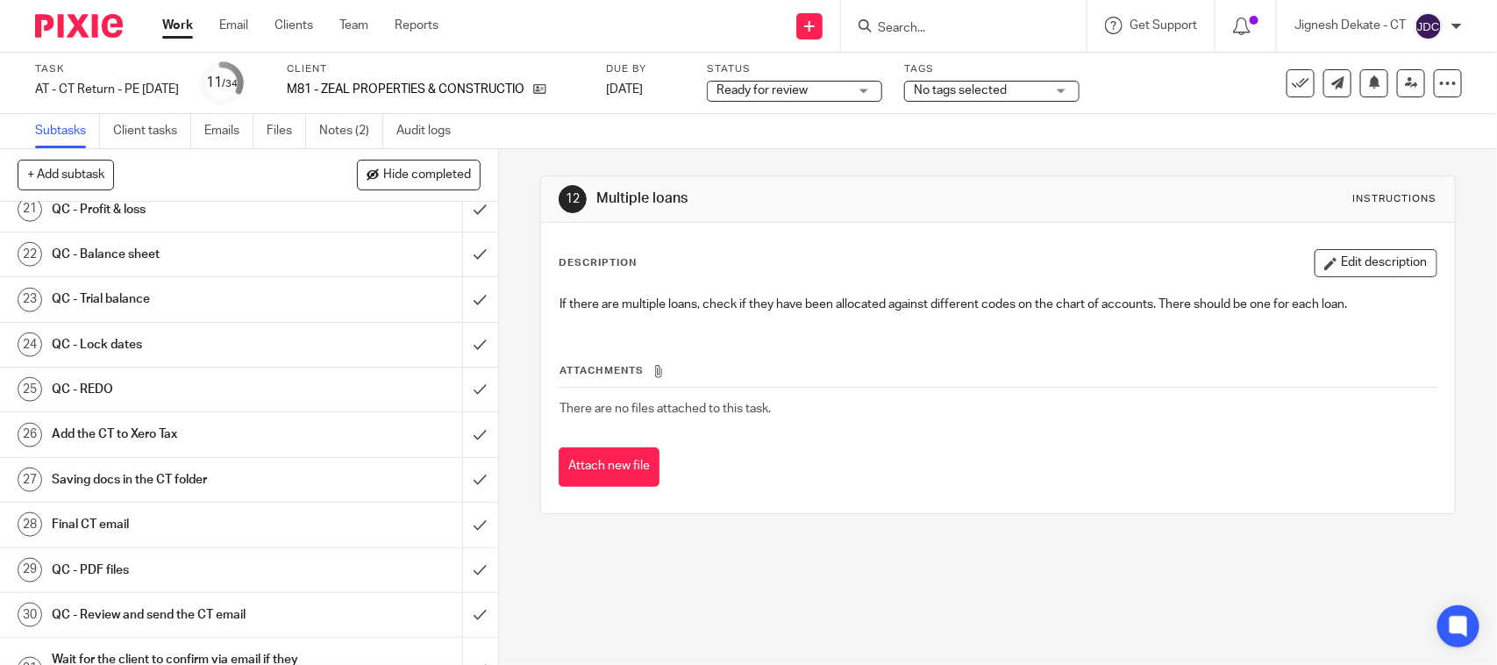
scroll to position [548, 0]
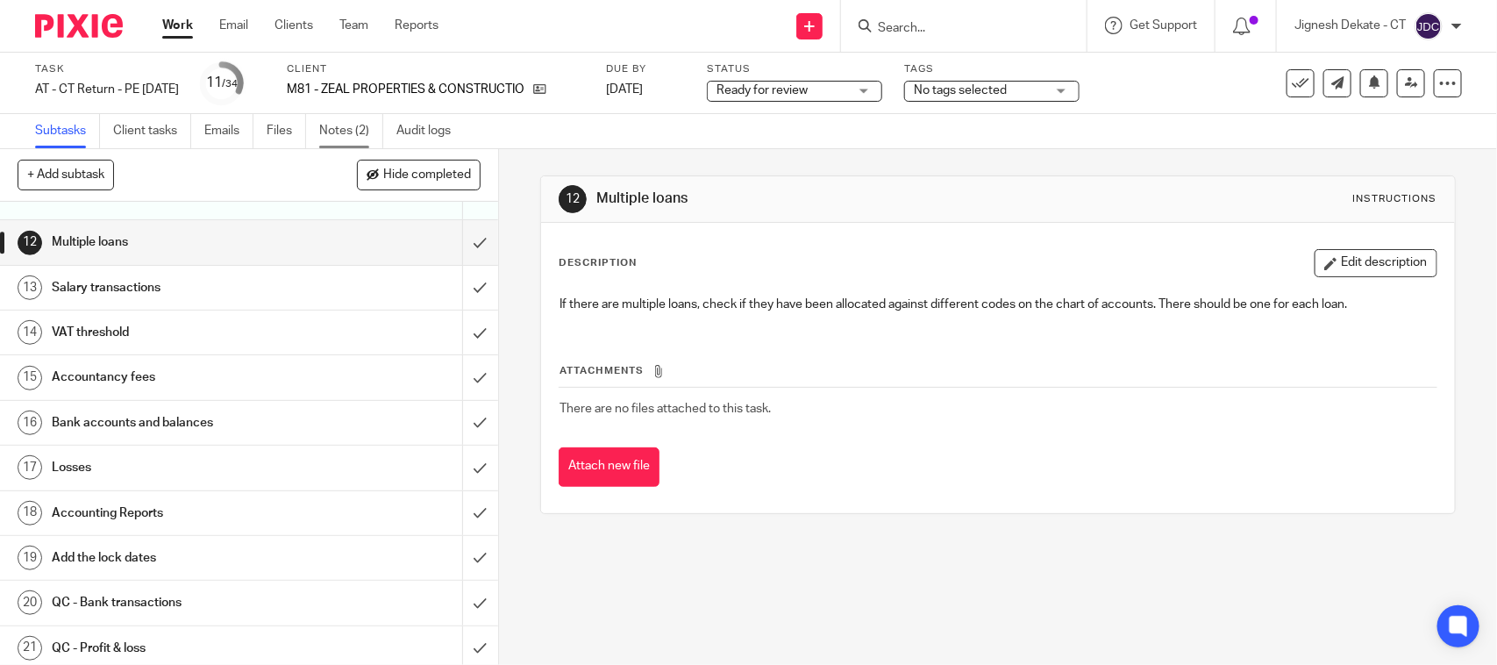
click at [352, 133] on link "Notes (2)" at bounding box center [351, 131] width 64 height 34
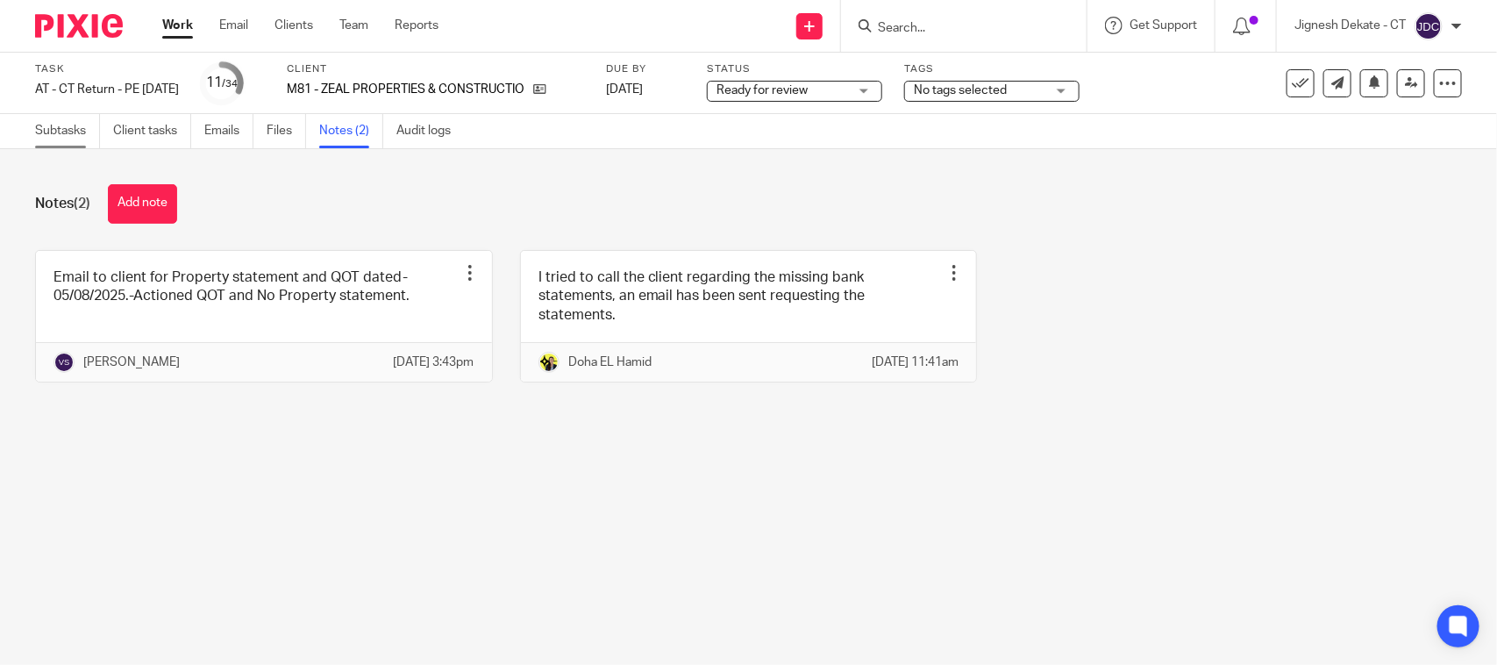
click at [49, 125] on link "Subtasks" at bounding box center [67, 131] width 65 height 34
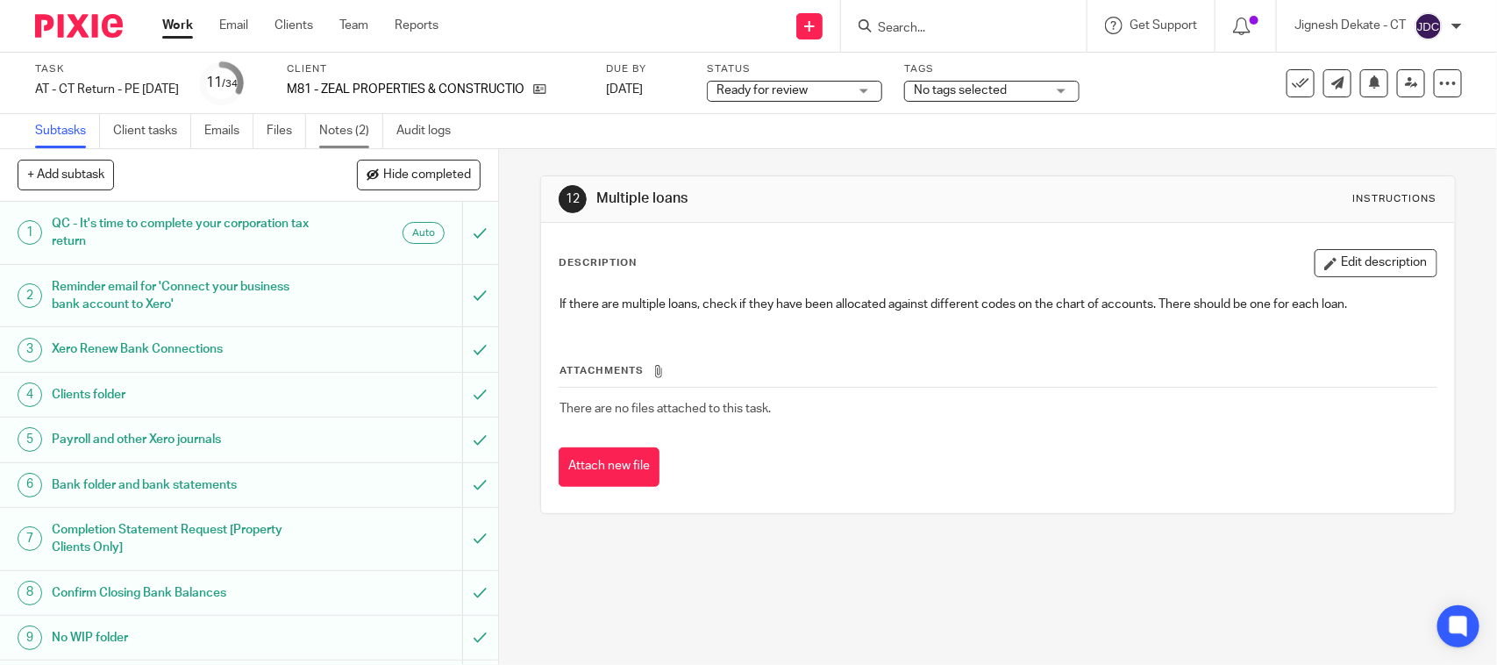
click at [323, 129] on link "Notes (2)" at bounding box center [351, 131] width 64 height 34
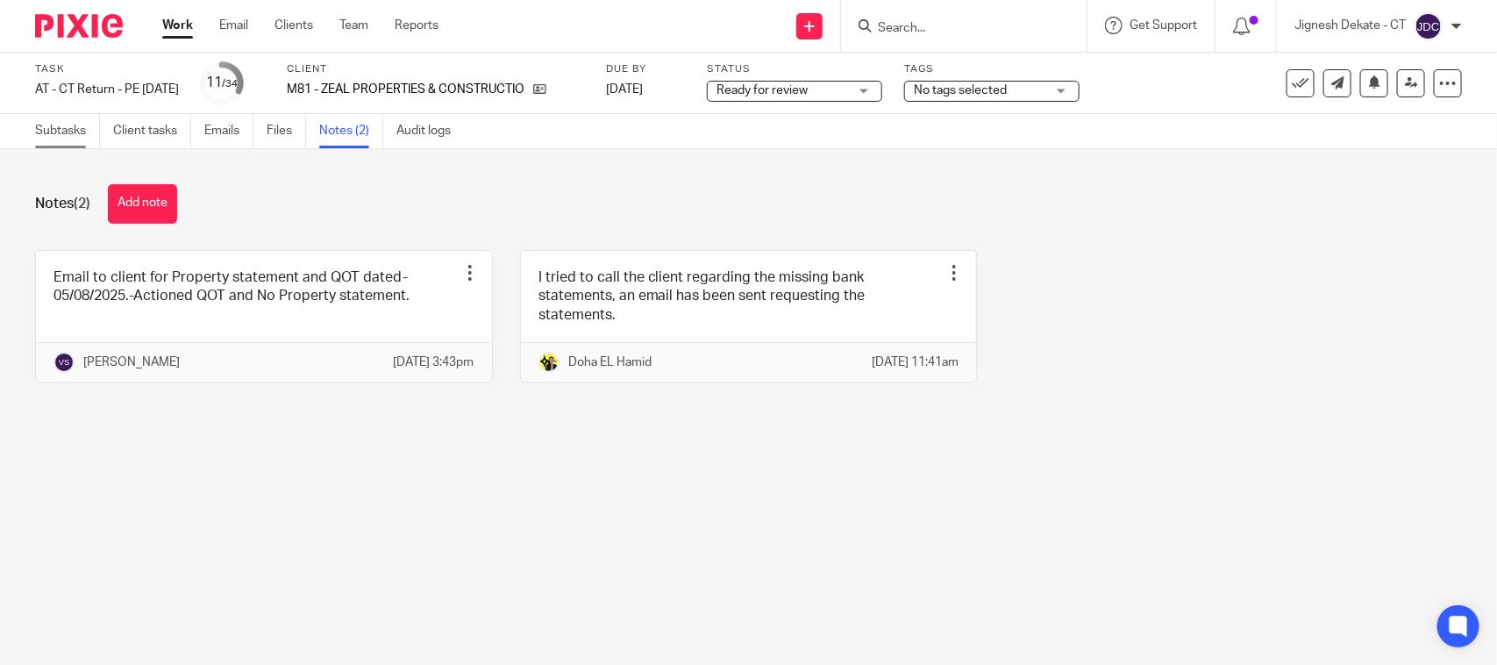
click at [67, 136] on link "Subtasks" at bounding box center [67, 131] width 65 height 34
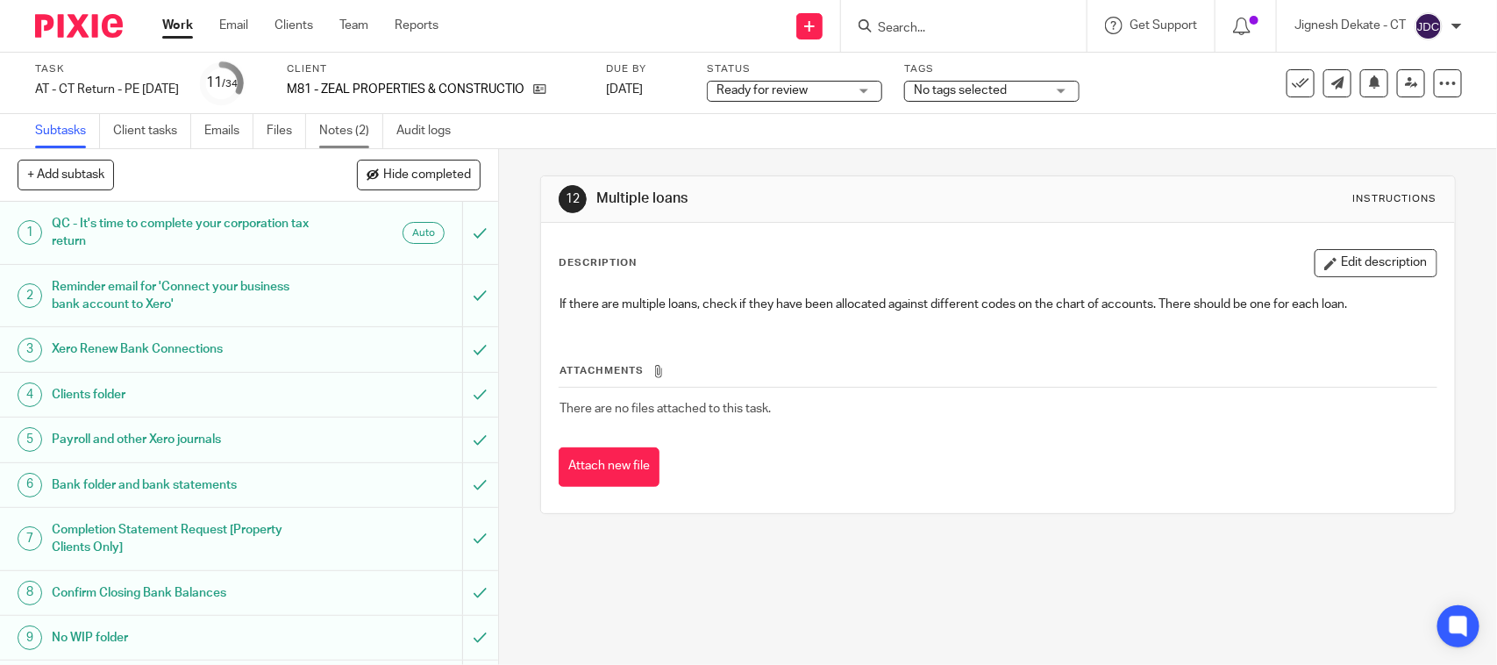
click at [345, 137] on link "Notes (2)" at bounding box center [351, 131] width 64 height 34
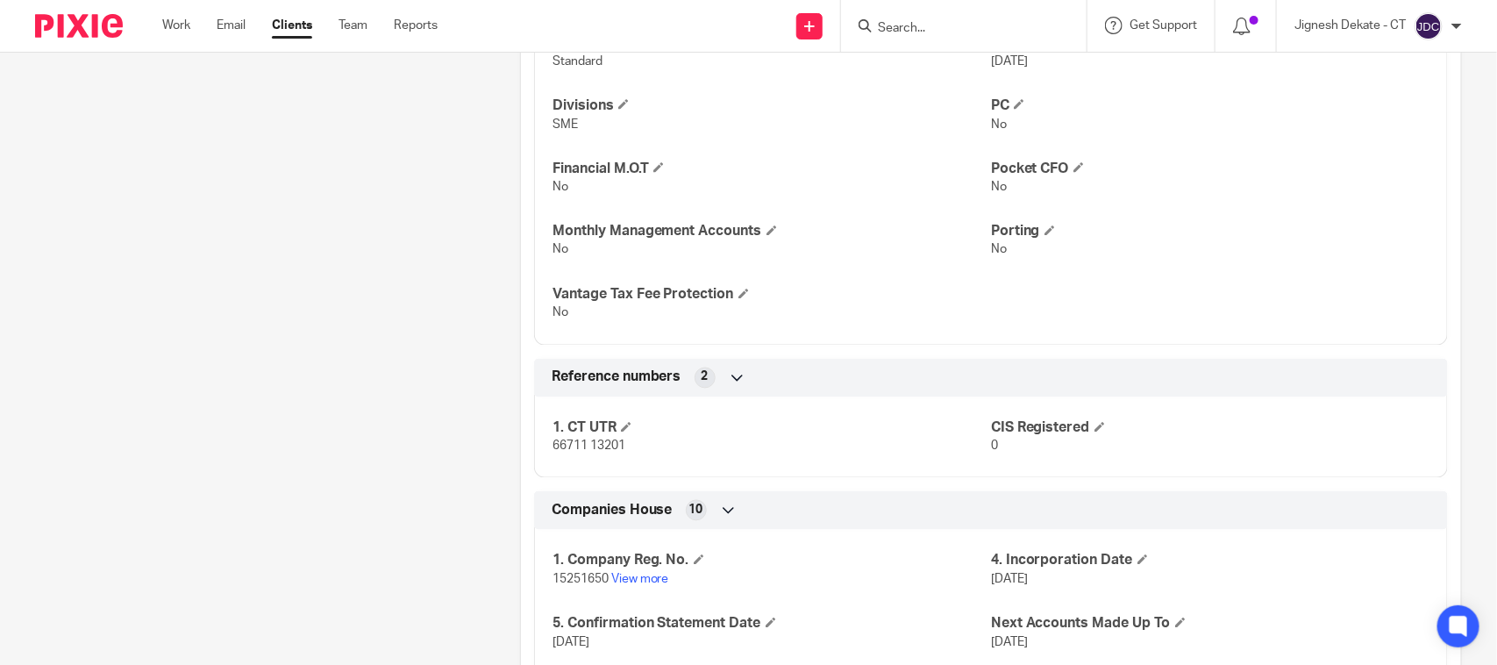
scroll to position [1644, 0]
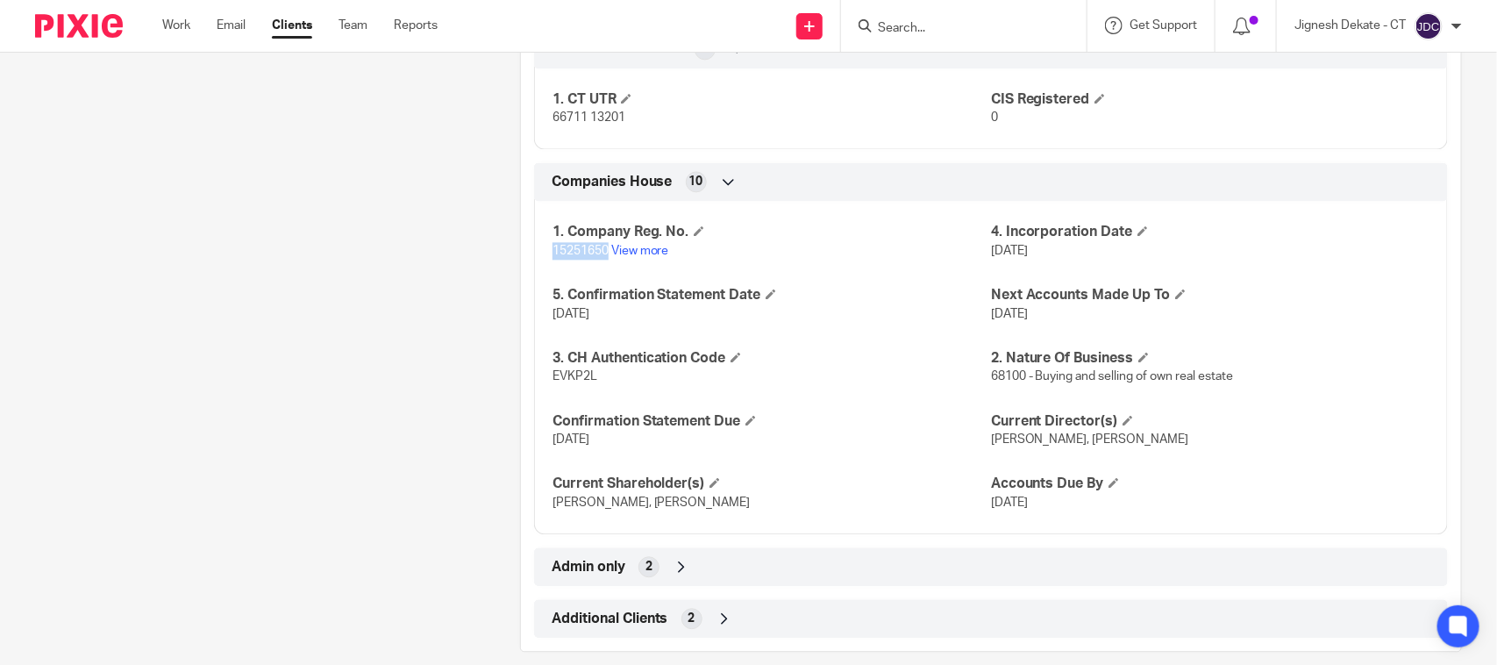
drag, startPoint x: 540, startPoint y: 255, endPoint x: 605, endPoint y: 255, distance: 64.9
click at [605, 255] on div "1. Company Reg. No. 15251650 View more 4. Incorporation Date 1 Nov 2023 5. Conf…" at bounding box center [991, 361] width 914 height 346
copy span "15251650"
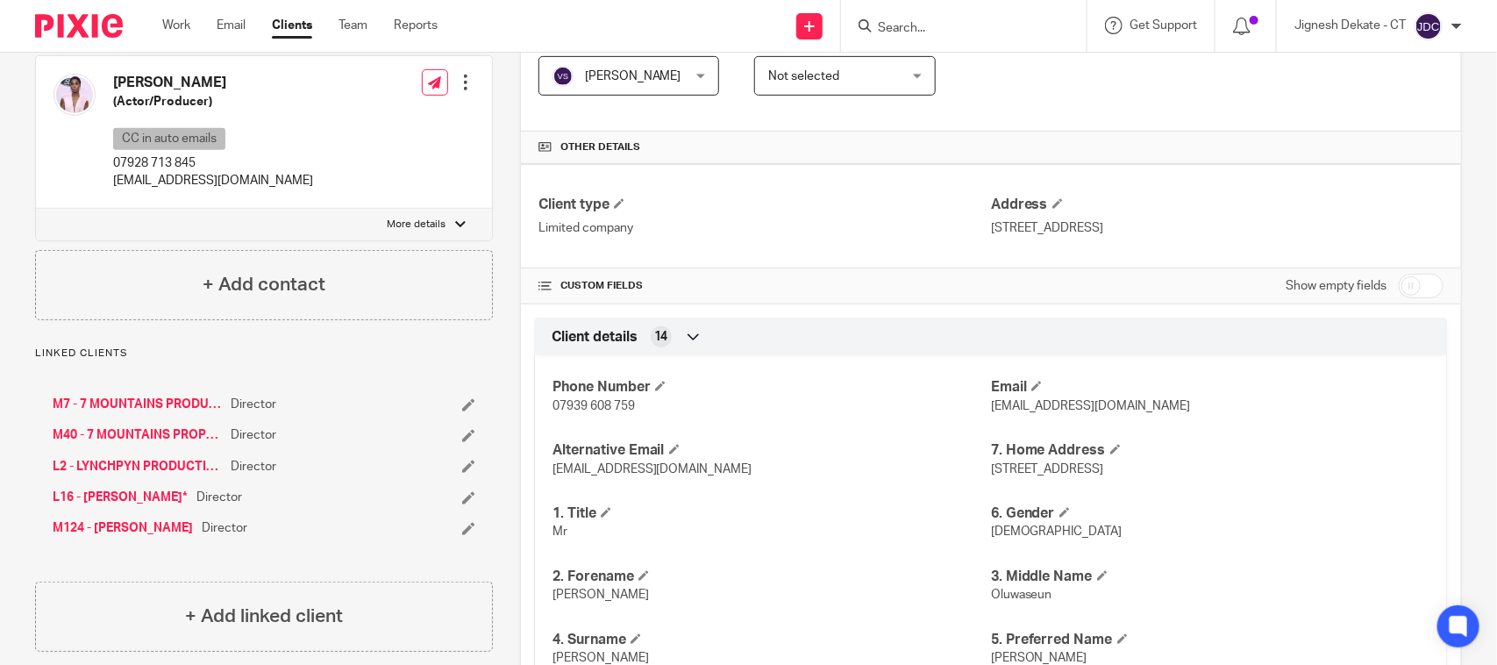
scroll to position [110, 0]
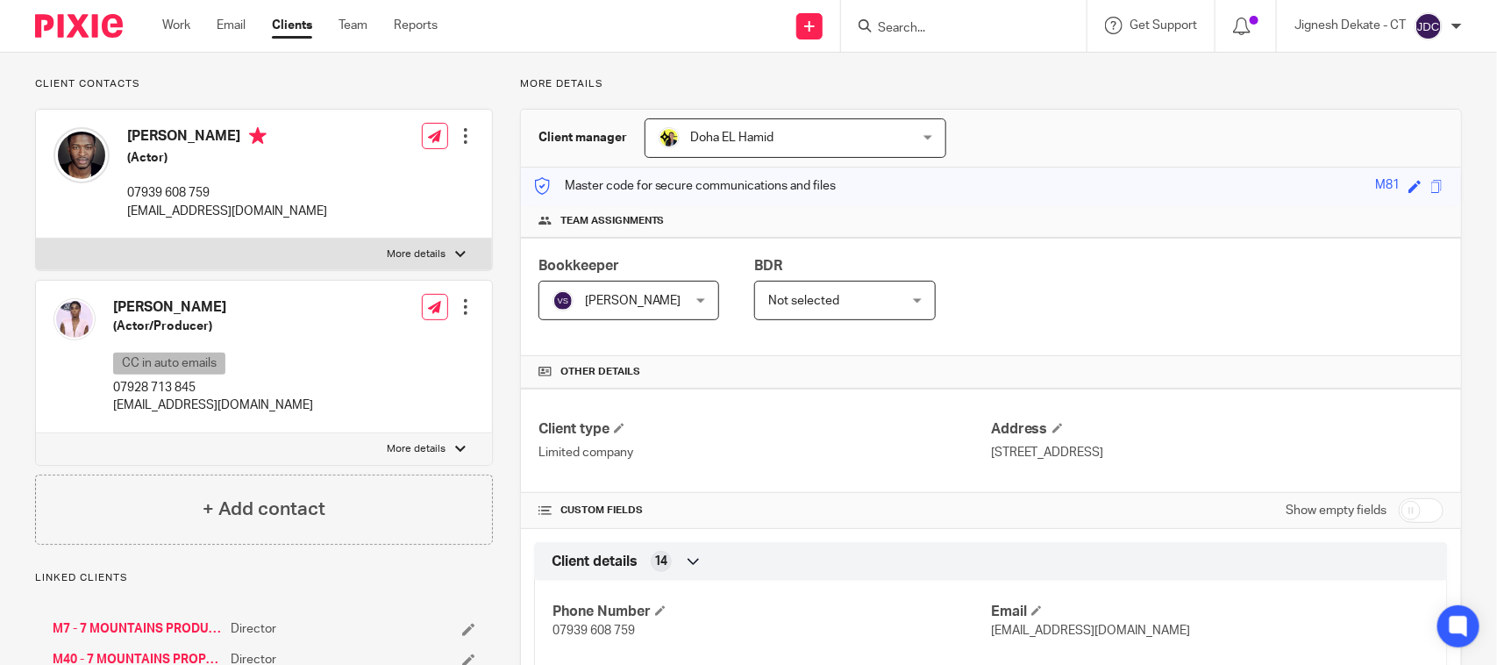
drag, startPoint x: 121, startPoint y: 127, endPoint x: 232, endPoint y: 134, distance: 111.6
click at [232, 134] on div "Zackary Momoh (Actor) 07939 608 759 zackarymomoh@gmail.com" at bounding box center [190, 173] width 274 height 110
copy h4 "Zackary Momoh"
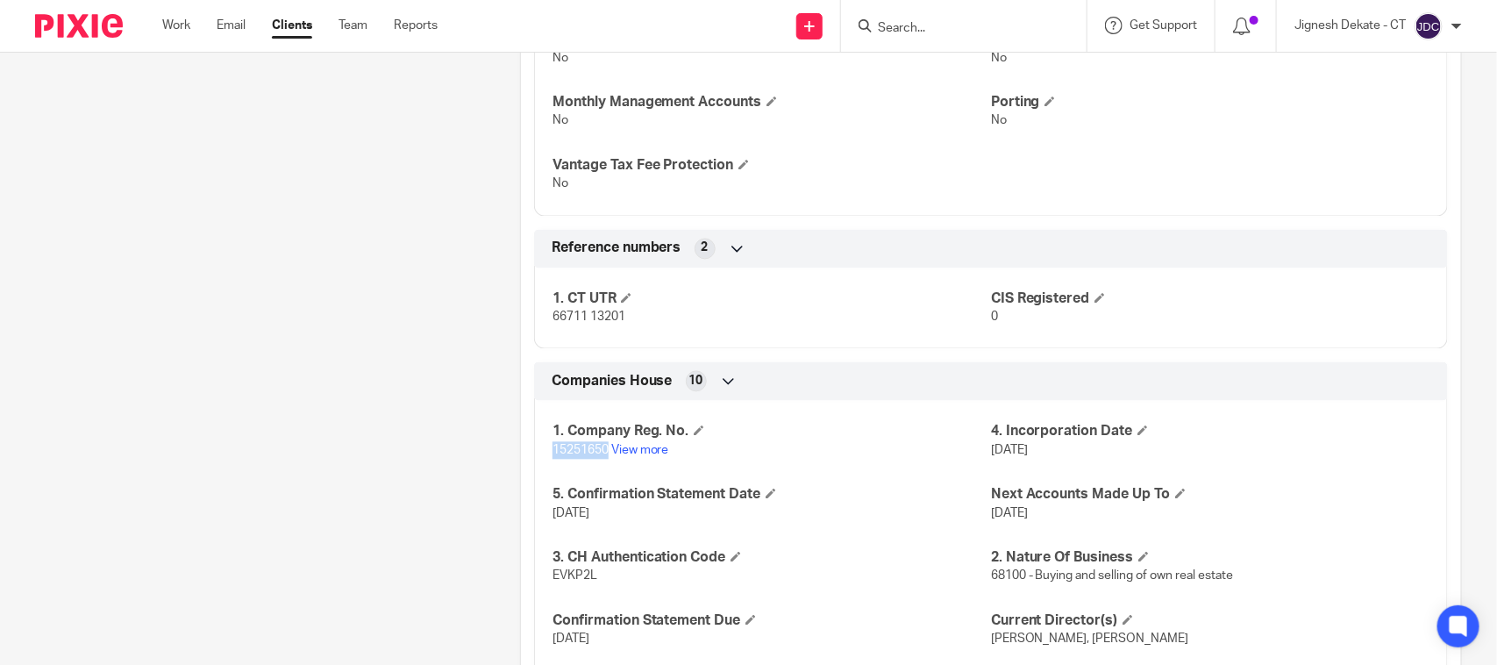
scroll to position [1534, 0]
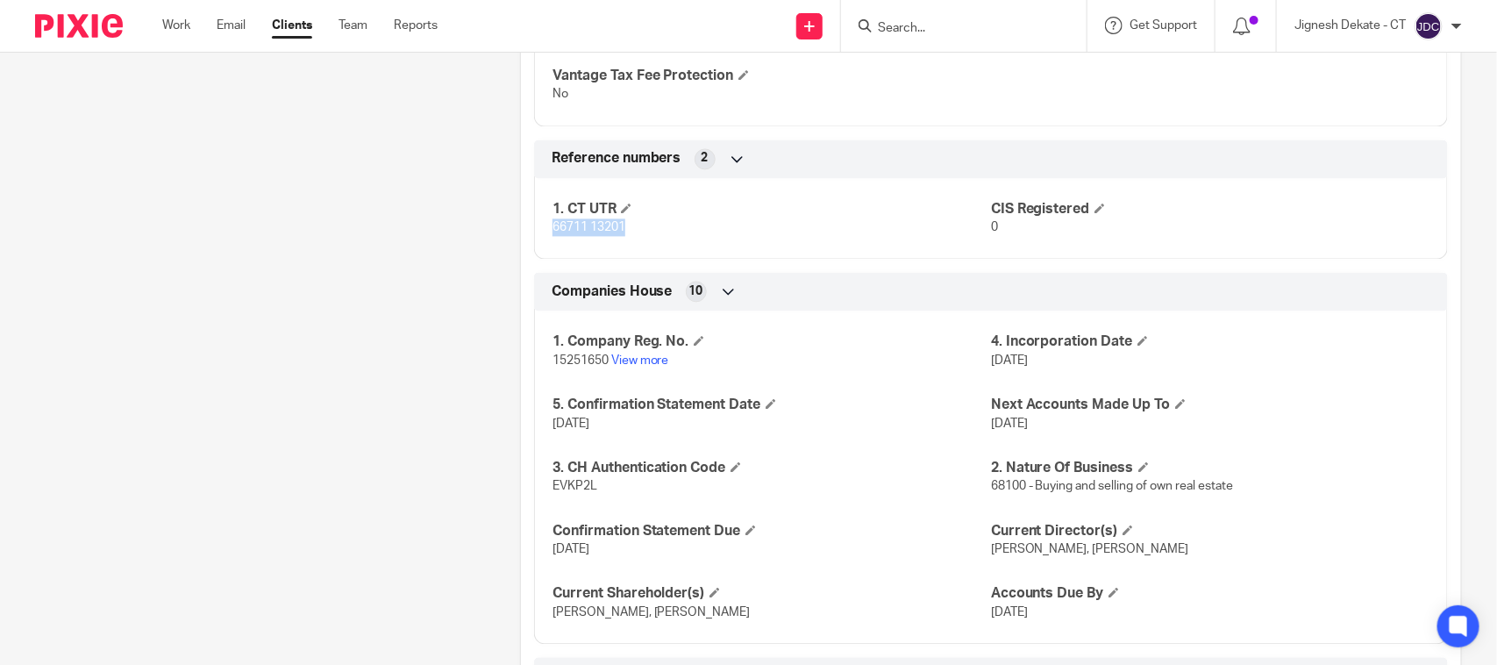
drag, startPoint x: 536, startPoint y: 231, endPoint x: 621, endPoint y: 228, distance: 85.1
click at [621, 228] on div "1. CT UTR 66711 13201 CIS Registered 0" at bounding box center [991, 212] width 914 height 95
copy span "66711 13201"
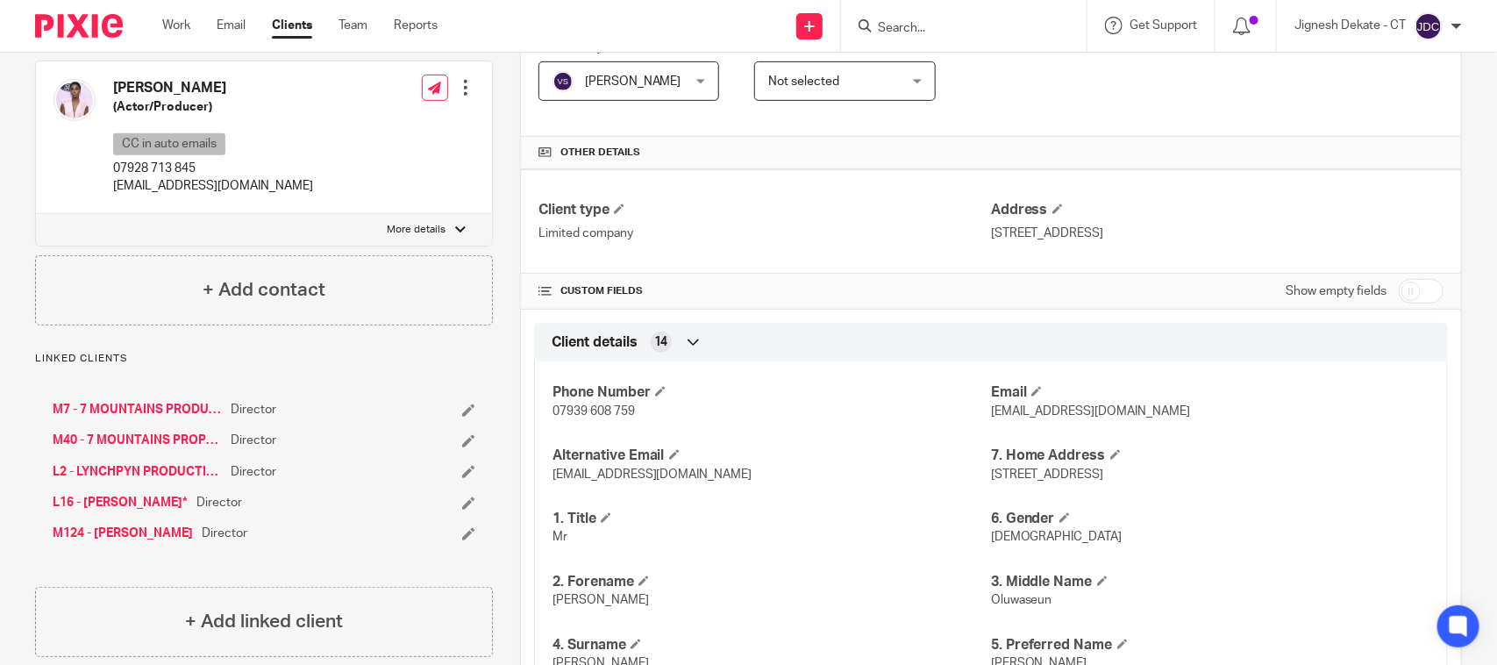
scroll to position [0, 0]
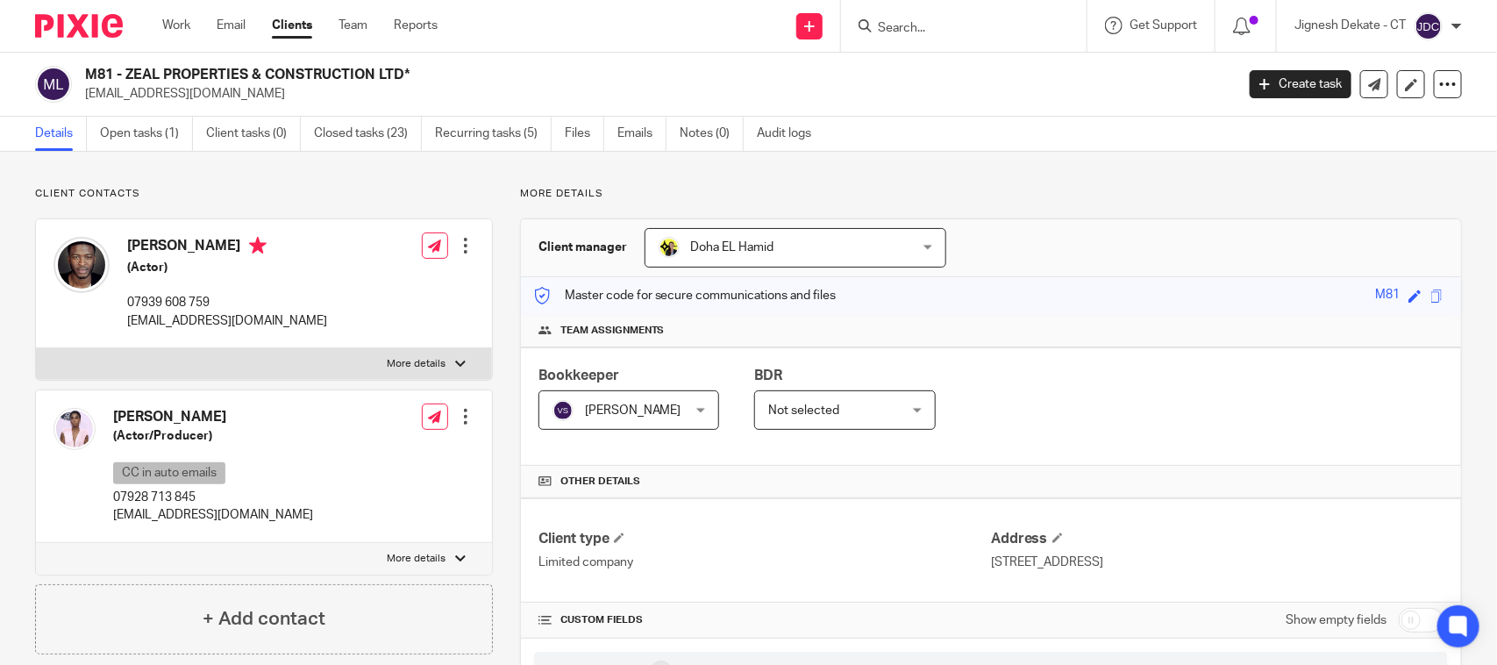
drag, startPoint x: 125, startPoint y: 246, endPoint x: 234, endPoint y: 247, distance: 108.7
click at [234, 247] on div "Zackary Momoh (Actor) 07939 608 759 zackarymomoh@gmail.com" at bounding box center [190, 283] width 274 height 110
copy h4 "Zackary Momoh"
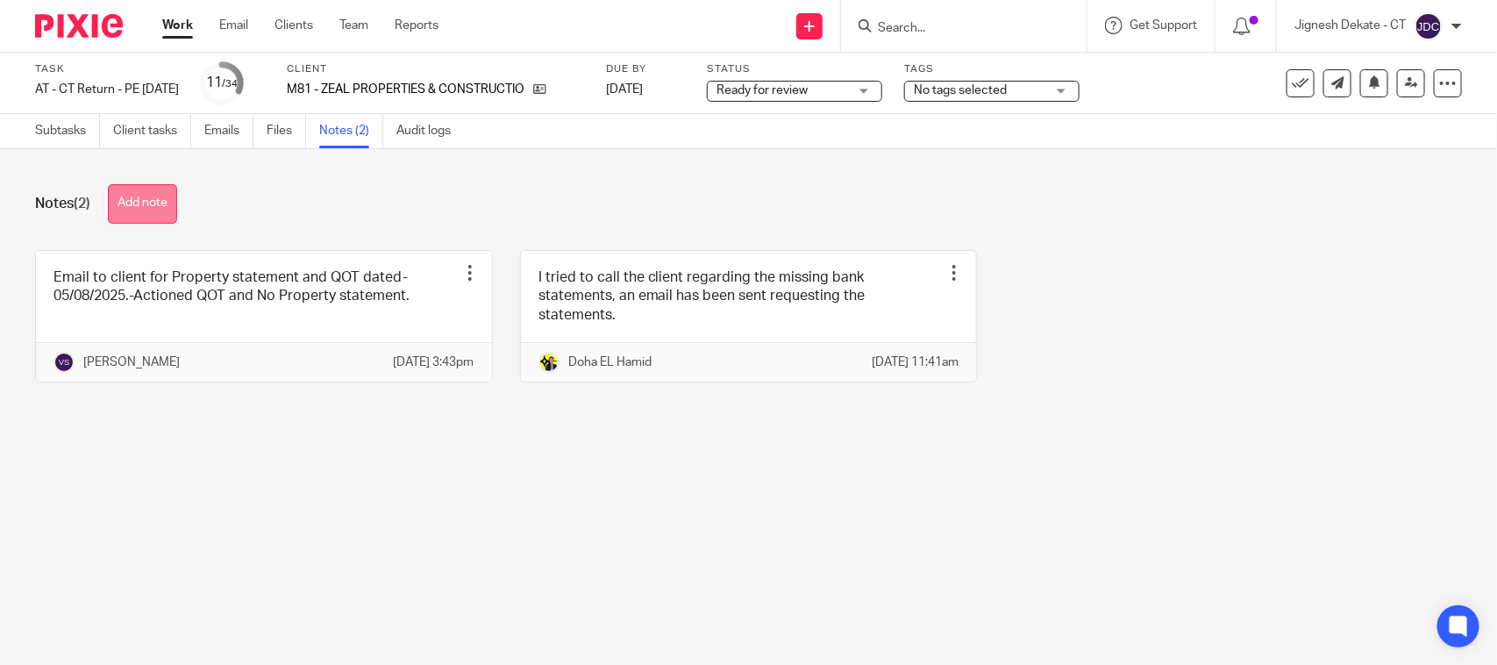
click at [169, 189] on button "Add note" at bounding box center [142, 203] width 69 height 39
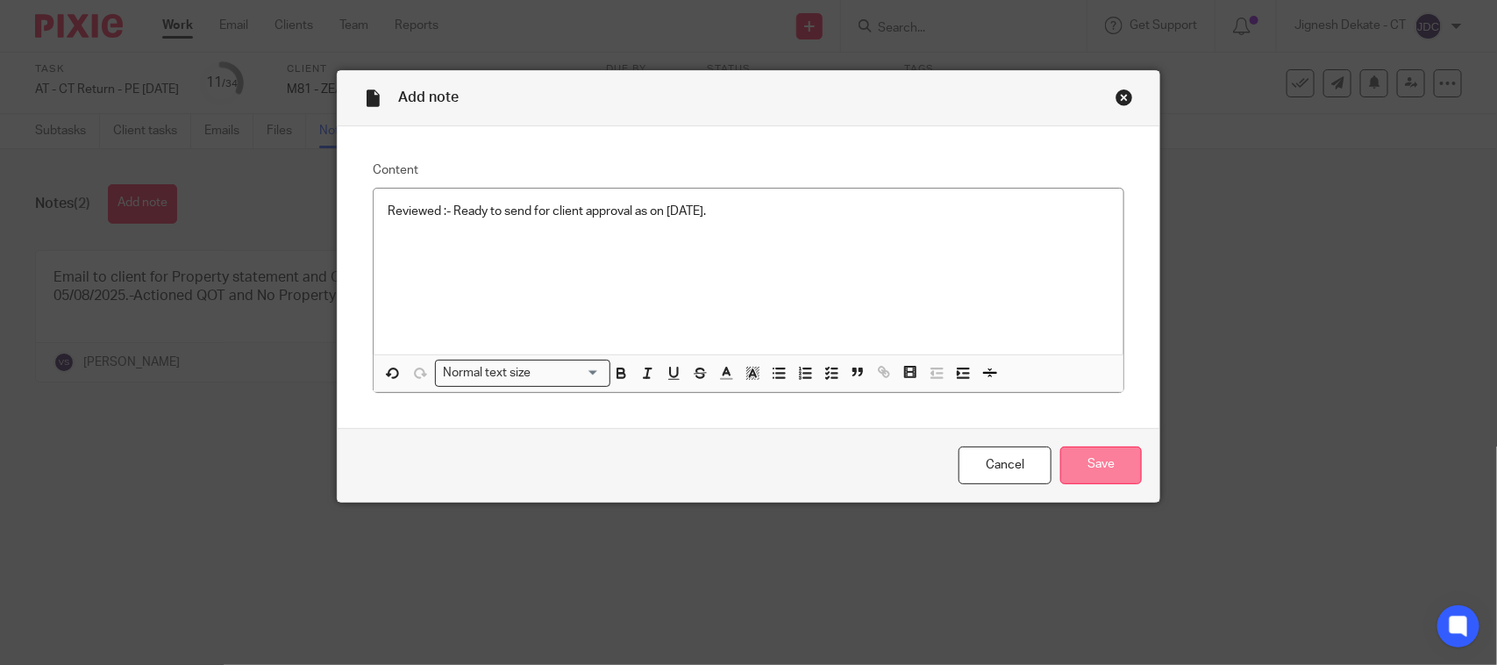
click at [1121, 462] on input "Save" at bounding box center [1101, 465] width 82 height 38
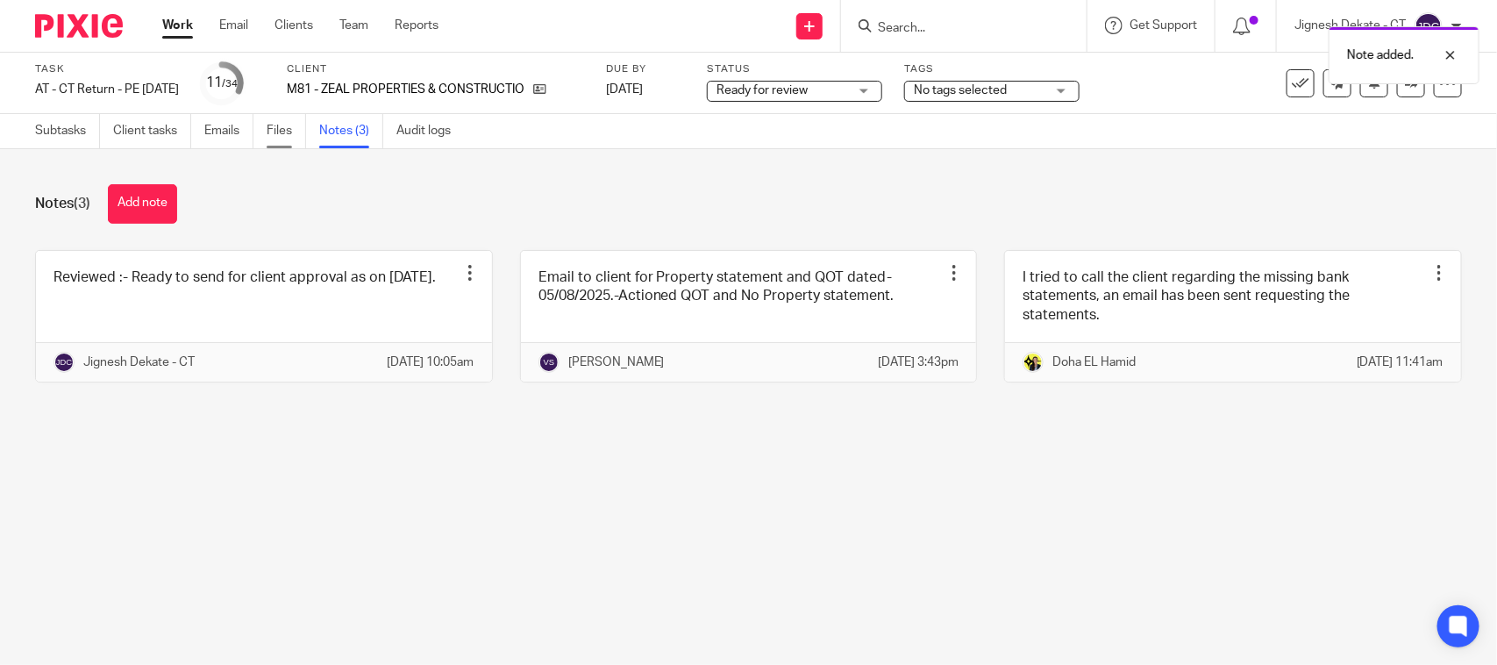
click at [276, 124] on link "Files" at bounding box center [286, 131] width 39 height 34
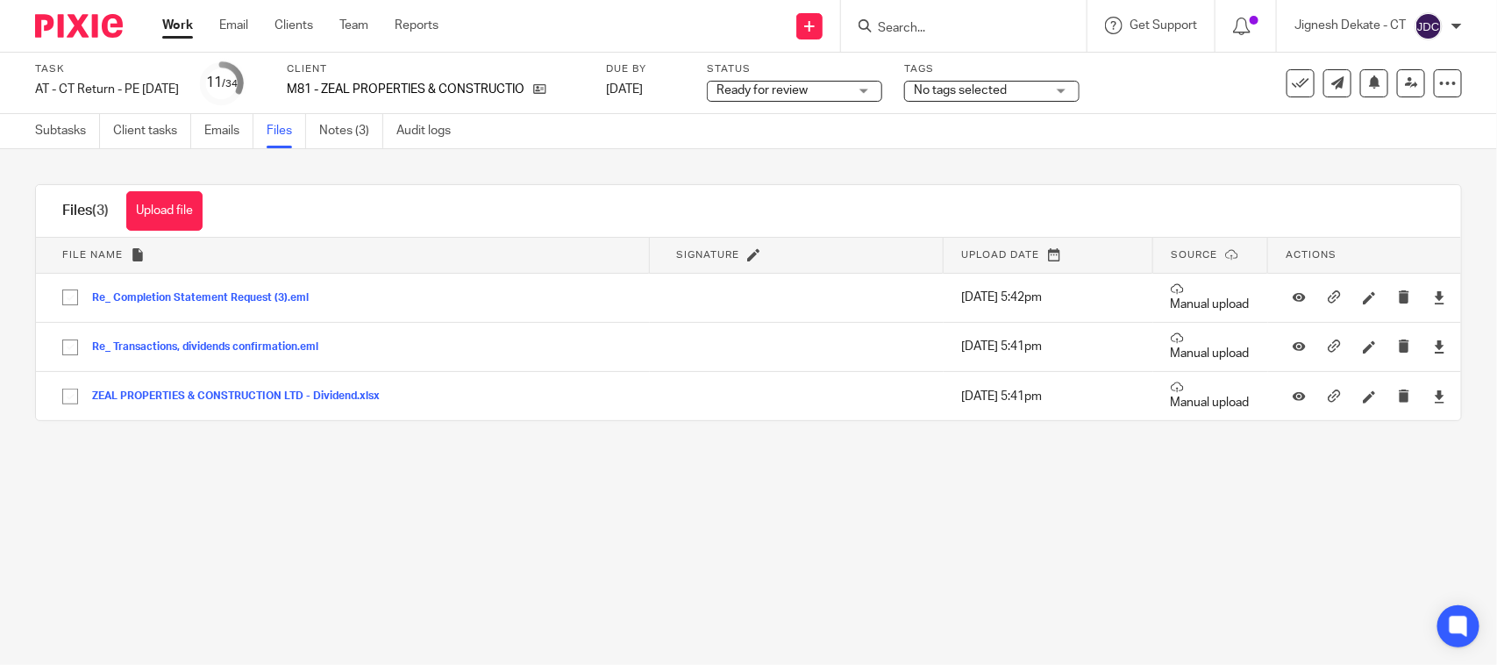
click at [153, 211] on button "Upload file" at bounding box center [164, 210] width 76 height 39
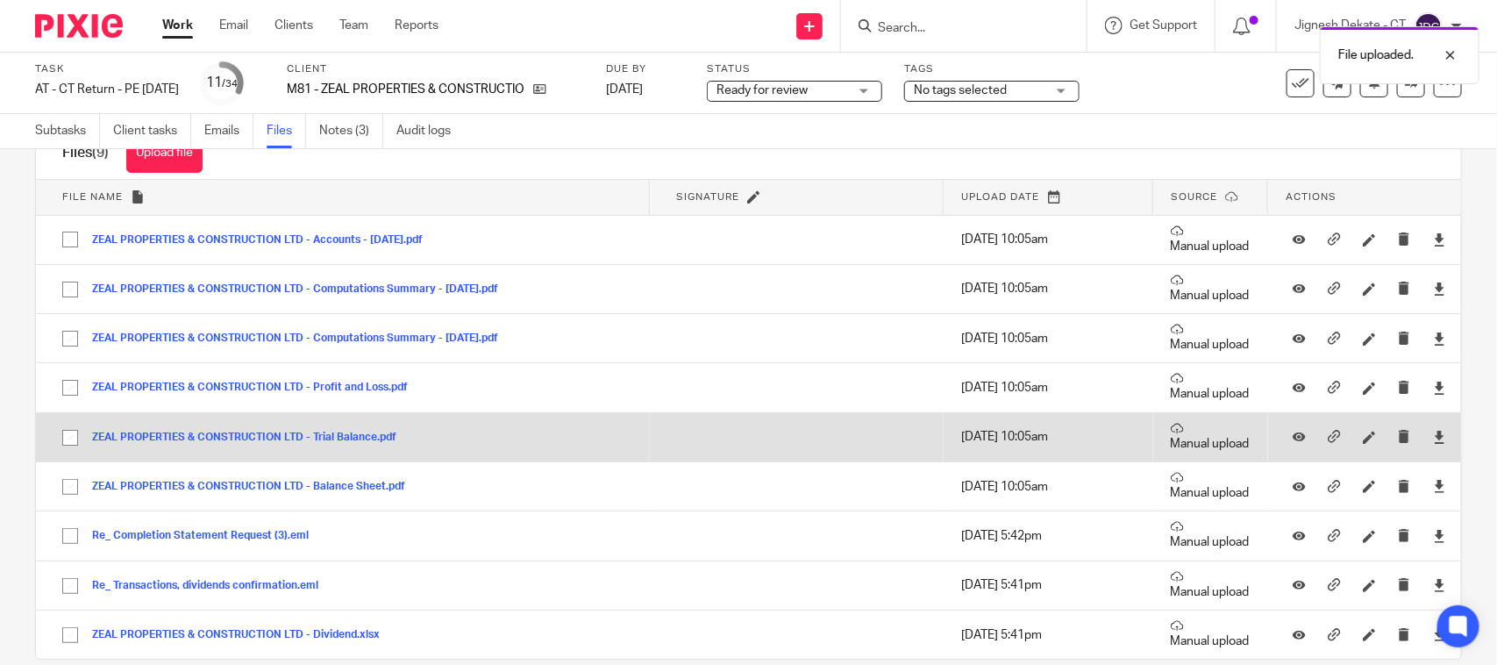
scroll to position [89, 0]
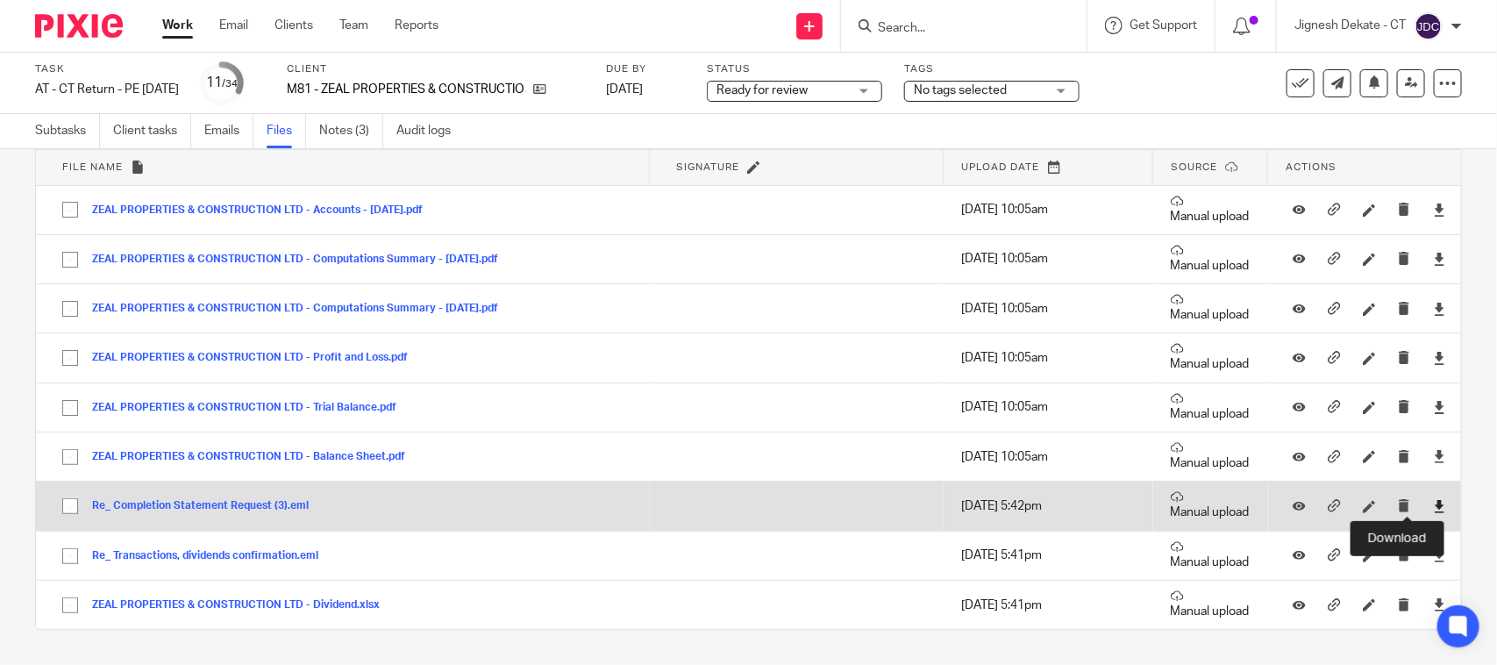
click at [1433, 507] on icon at bounding box center [1439, 506] width 13 height 13
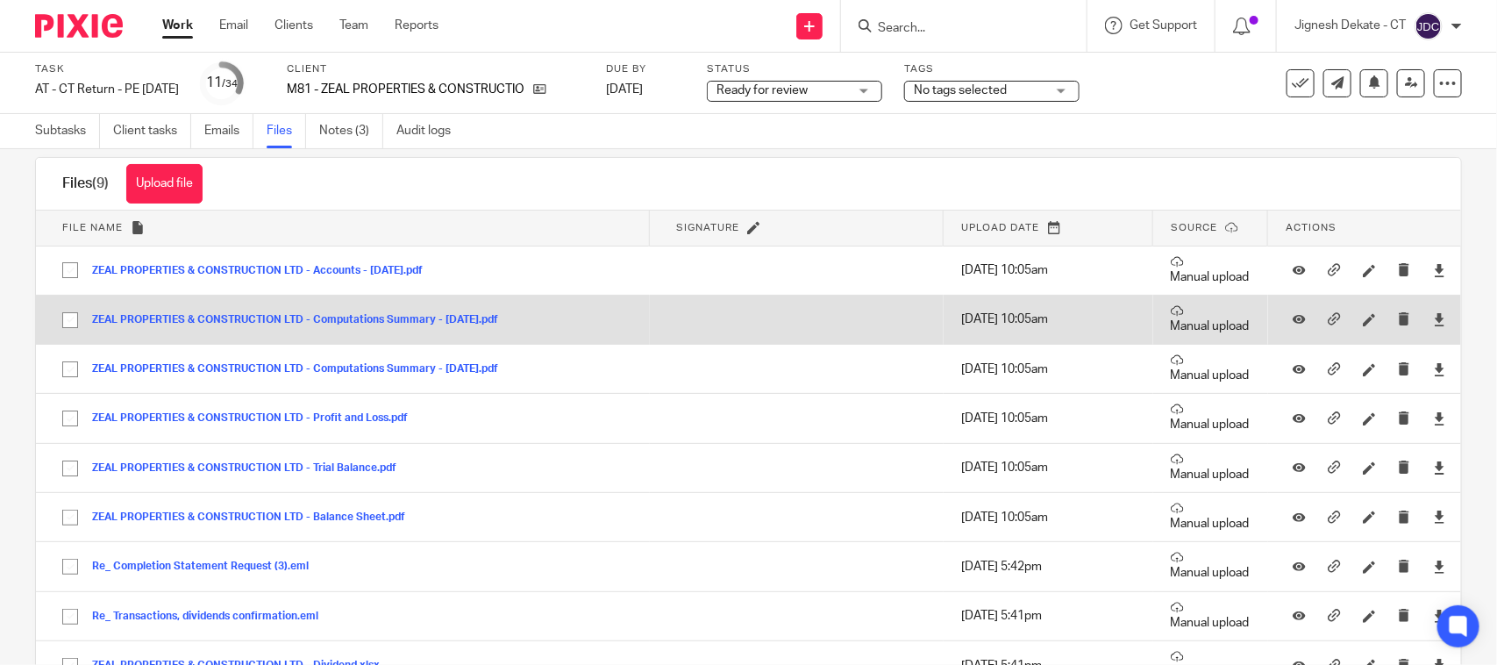
scroll to position [0, 0]
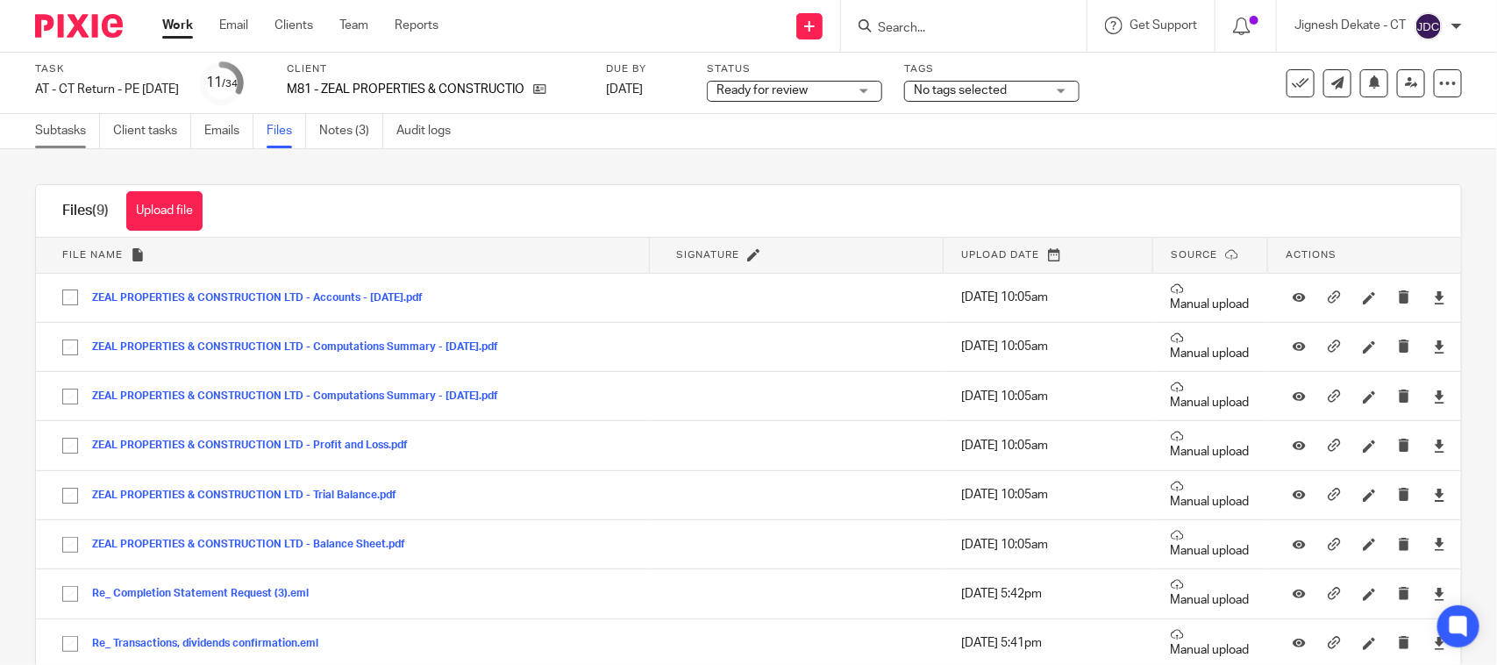
click at [64, 134] on link "Subtasks" at bounding box center [67, 131] width 65 height 34
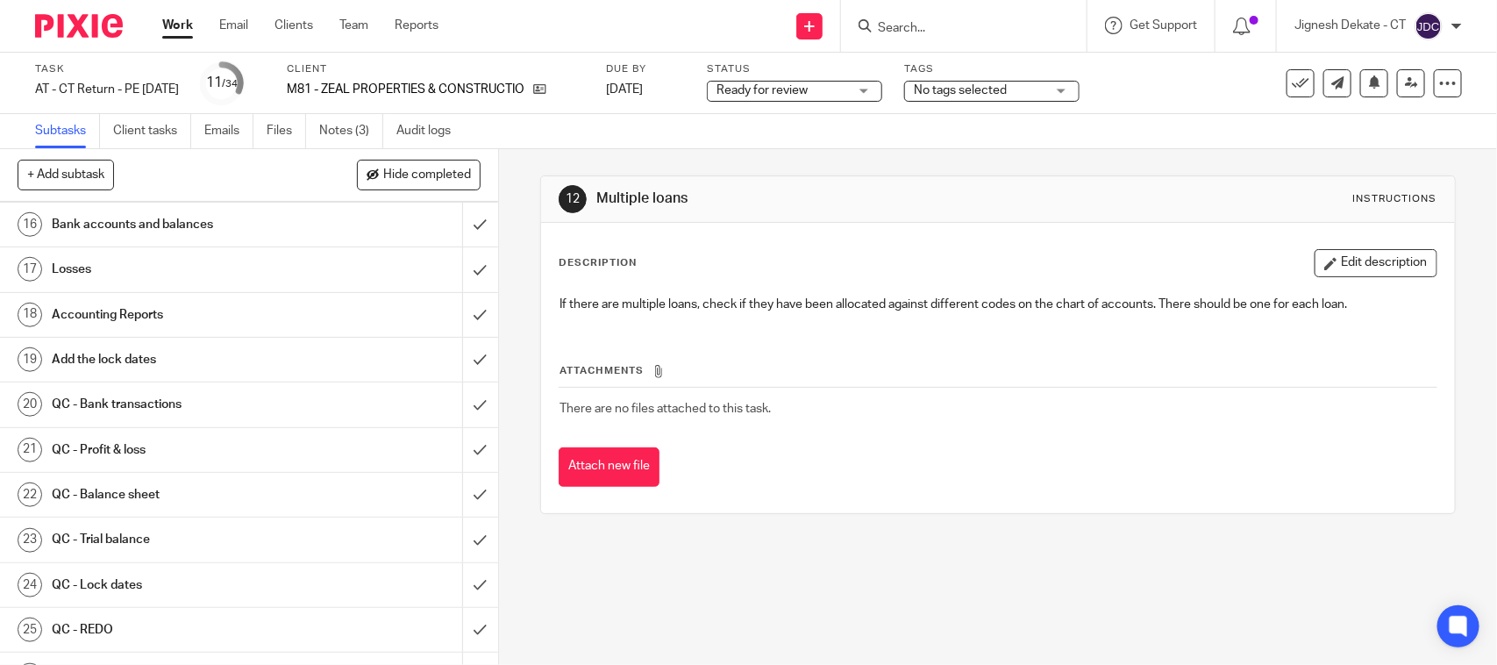
scroll to position [548, 0]
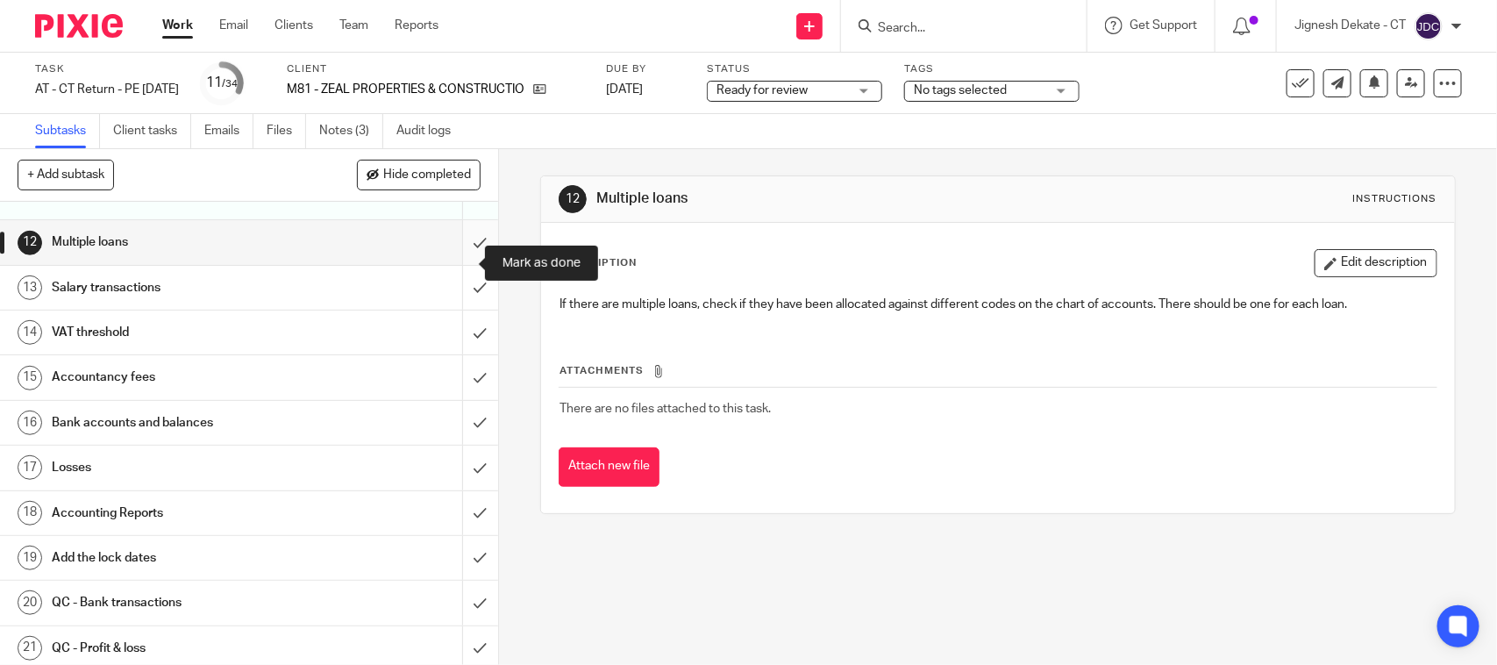
click at [457, 264] on input "submit" at bounding box center [249, 242] width 498 height 44
click at [457, 310] on input "submit" at bounding box center [249, 288] width 498 height 44
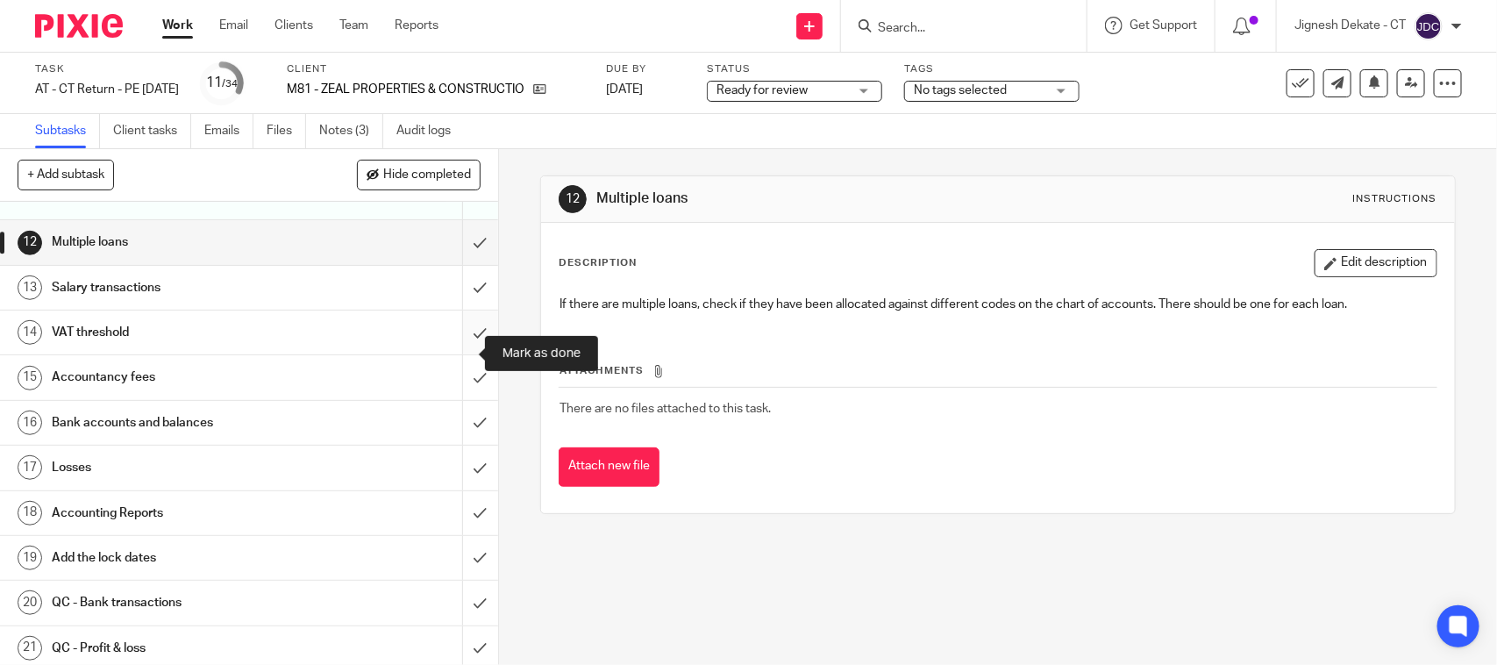
click at [458, 354] on input "submit" at bounding box center [249, 332] width 498 height 44
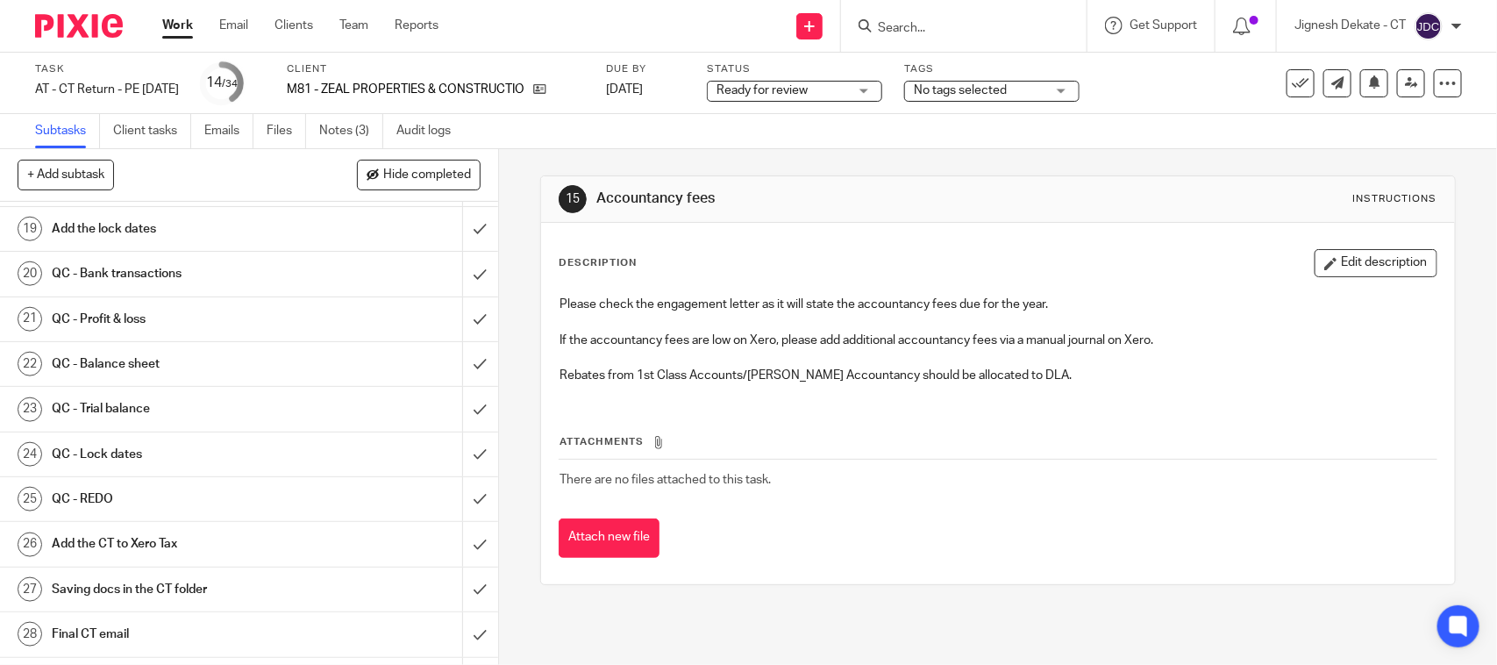
scroll to position [658, 0]
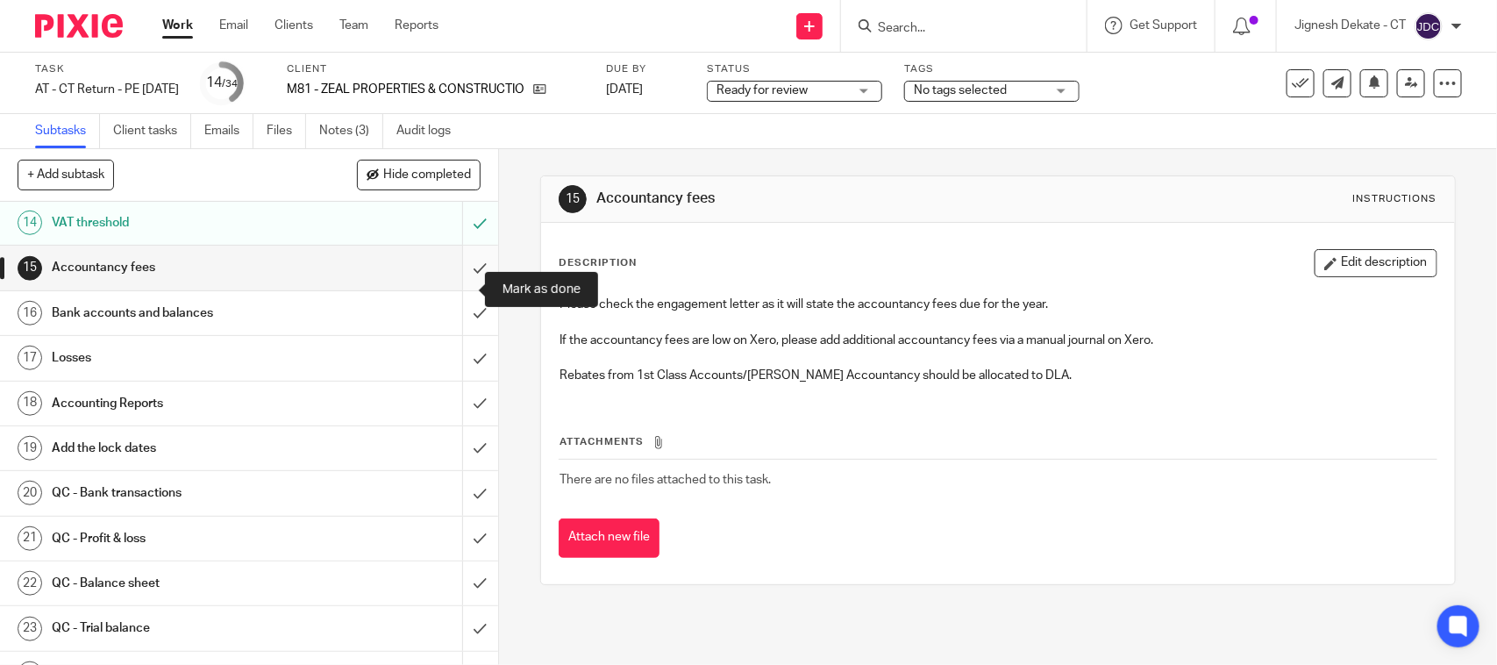
click at [459, 285] on input "submit" at bounding box center [249, 268] width 498 height 44
click at [448, 324] on input "submit" at bounding box center [249, 313] width 498 height 44
click at [454, 366] on input "submit" at bounding box center [249, 358] width 498 height 44
click at [460, 415] on input "submit" at bounding box center [249, 403] width 498 height 44
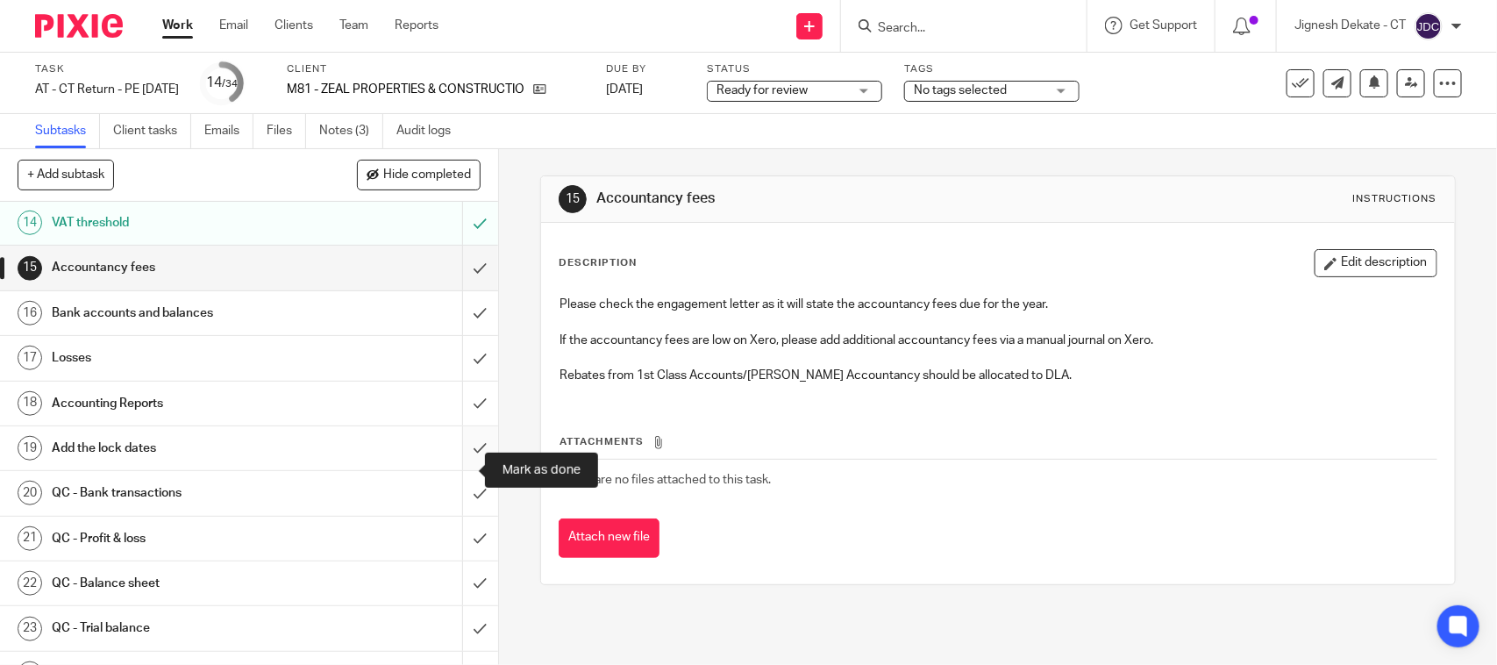
click at [449, 467] on input "submit" at bounding box center [249, 448] width 498 height 44
click at [452, 513] on input "submit" at bounding box center [249, 493] width 498 height 44
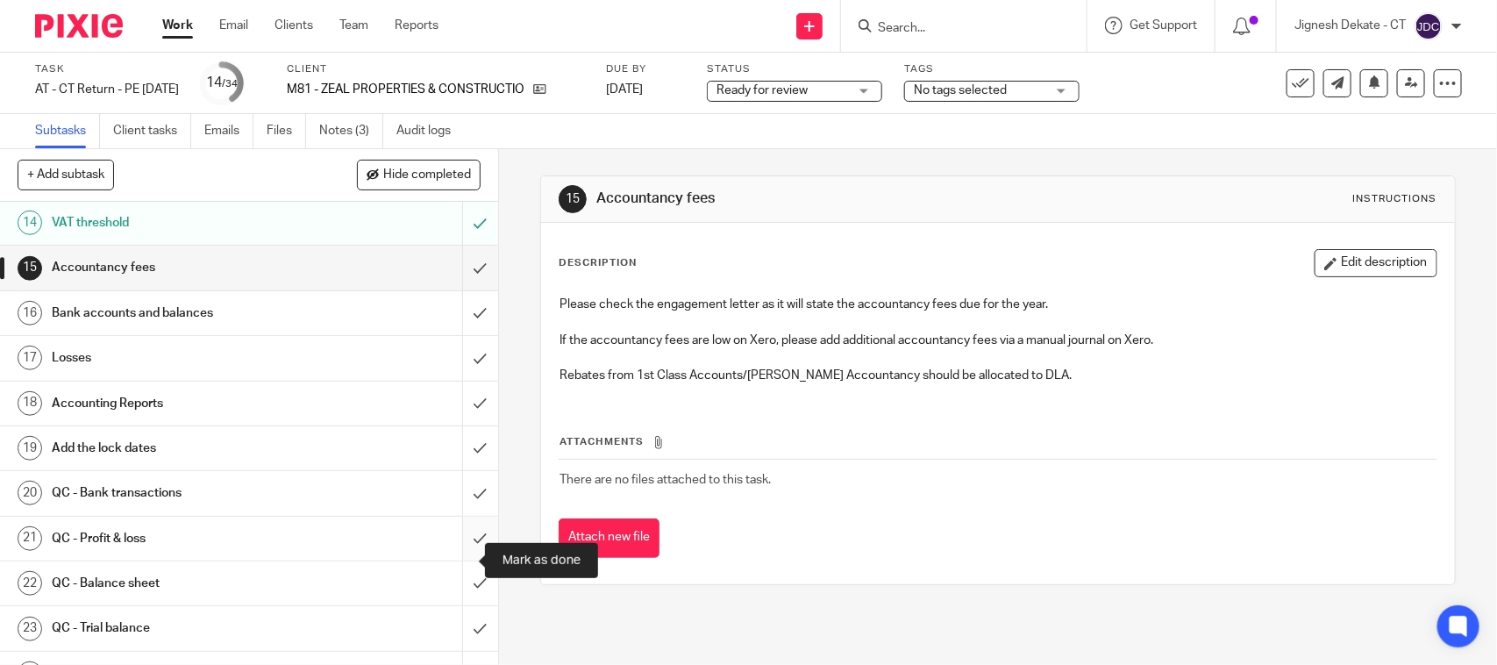
click at [462, 557] on input "submit" at bounding box center [249, 538] width 498 height 44
click at [459, 602] on input "submit" at bounding box center [249, 583] width 498 height 44
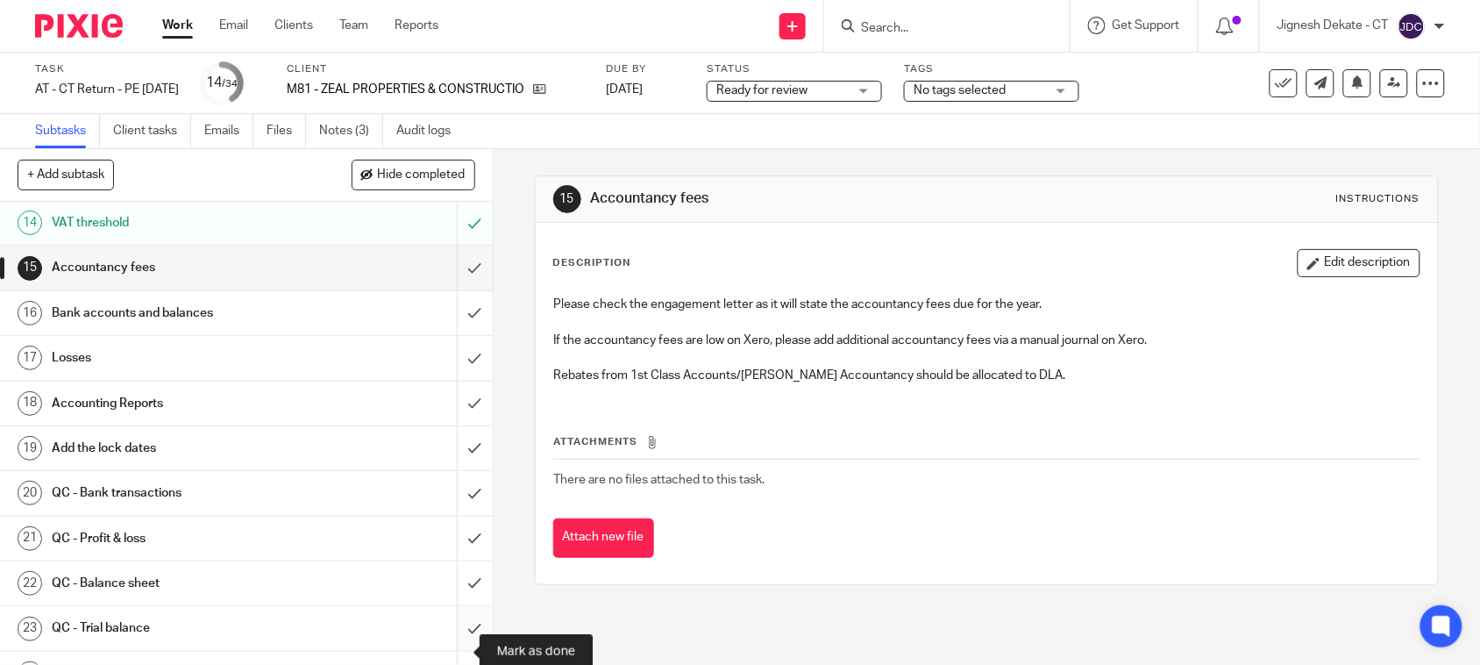
click at [460, 646] on input "submit" at bounding box center [246, 628] width 493 height 44
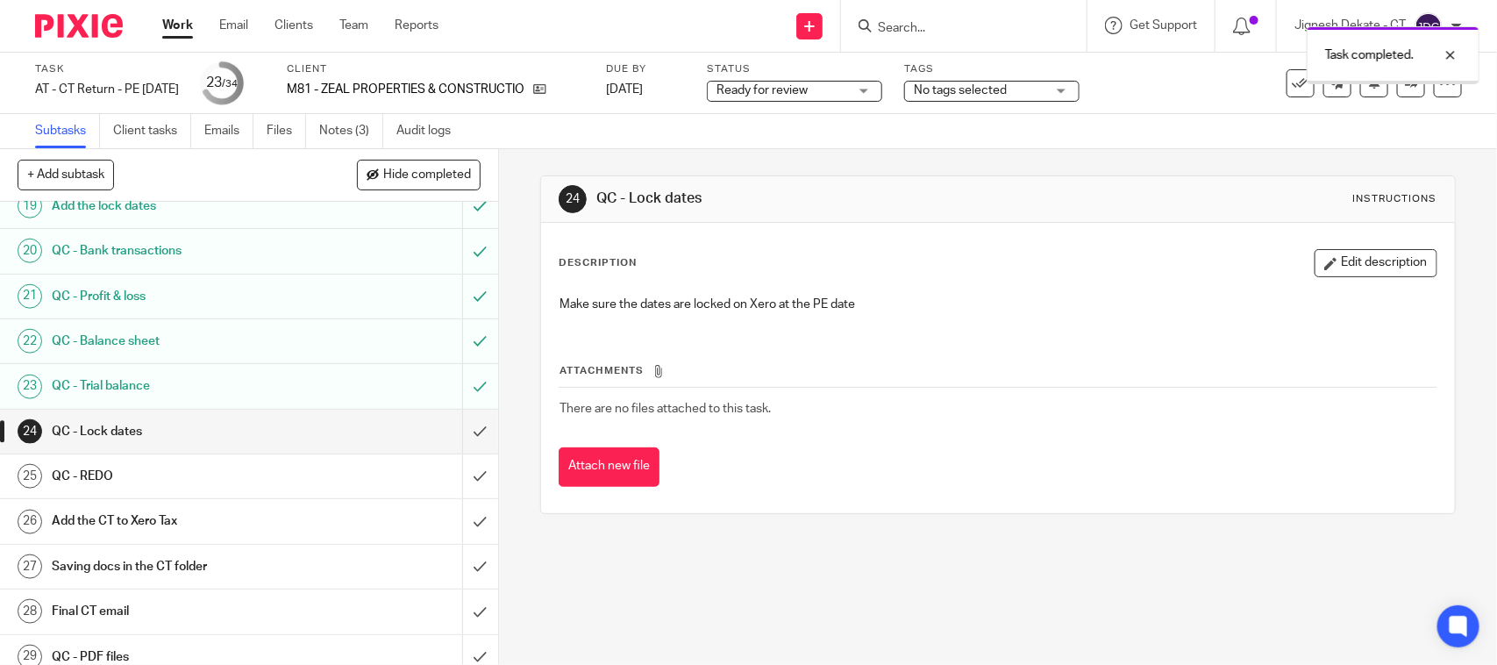
scroll to position [1096, 0]
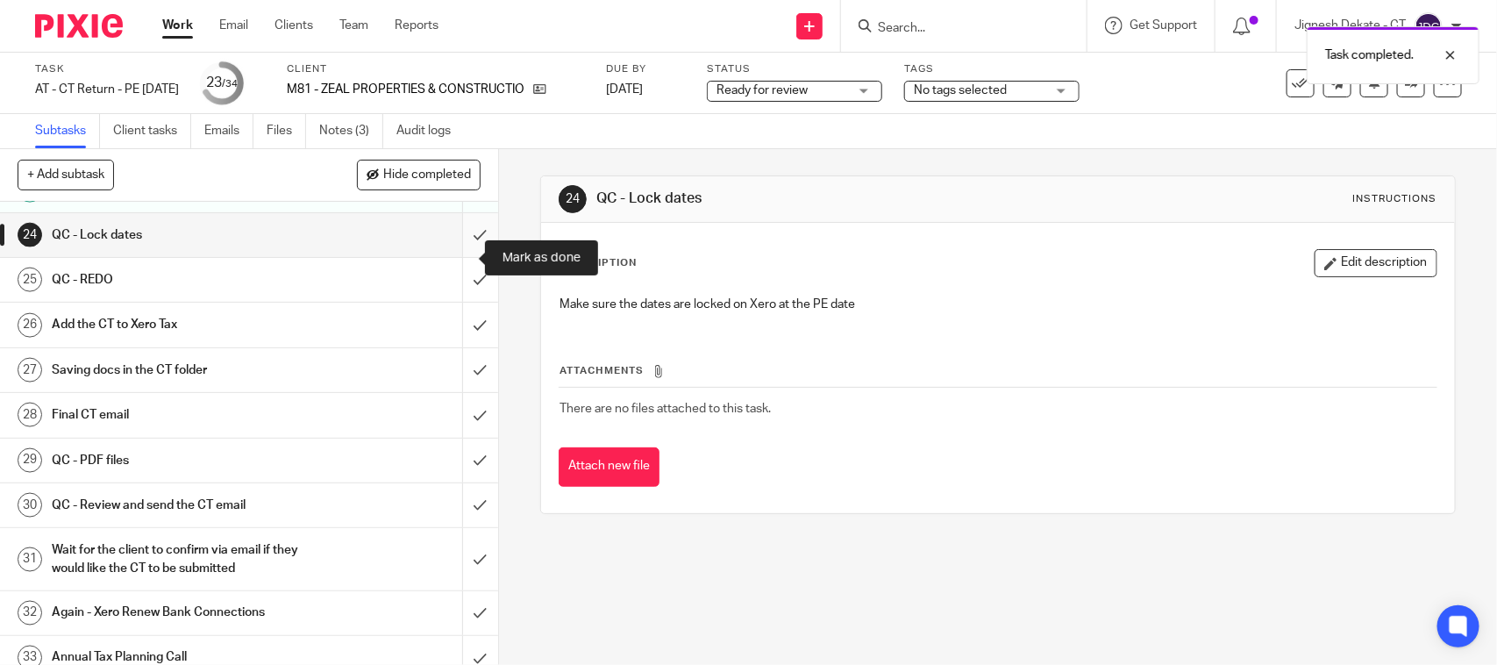
click at [454, 254] on input "submit" at bounding box center [249, 235] width 498 height 44
click at [450, 300] on input "submit" at bounding box center [249, 280] width 498 height 44
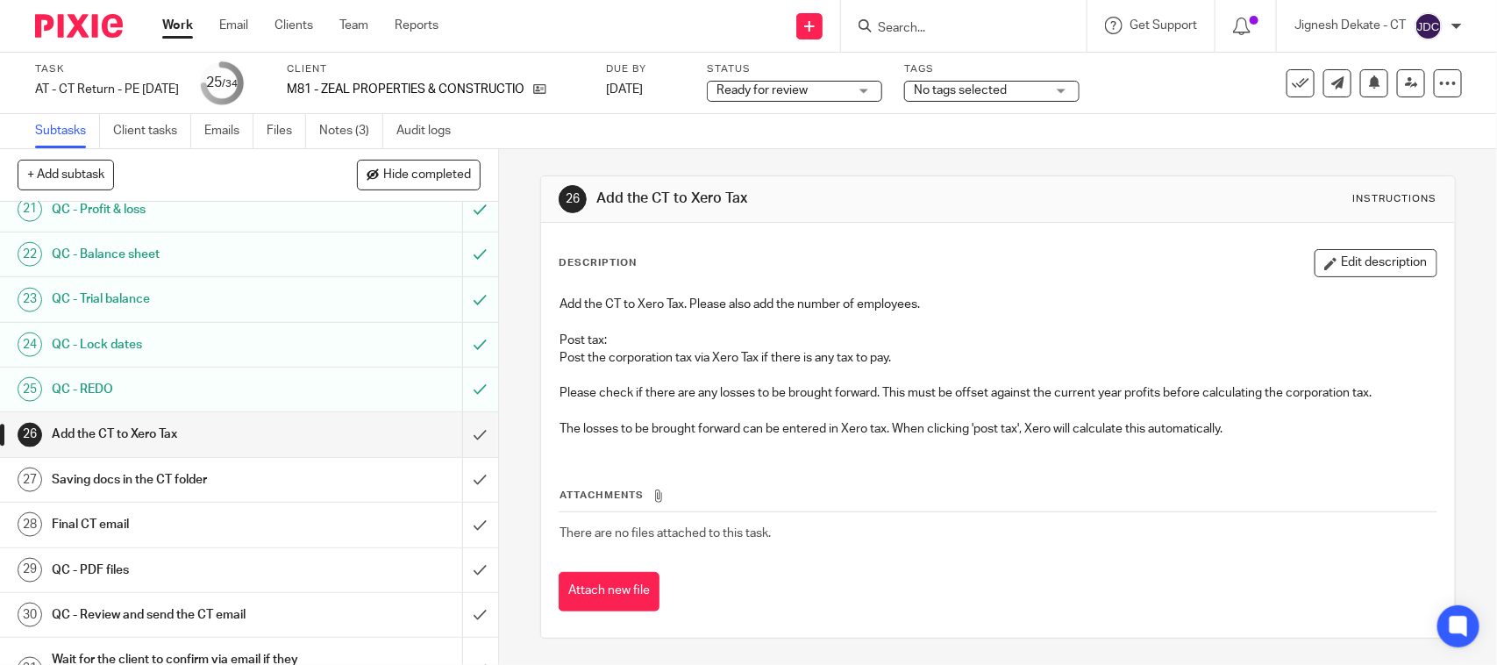
scroll to position [1096, 0]
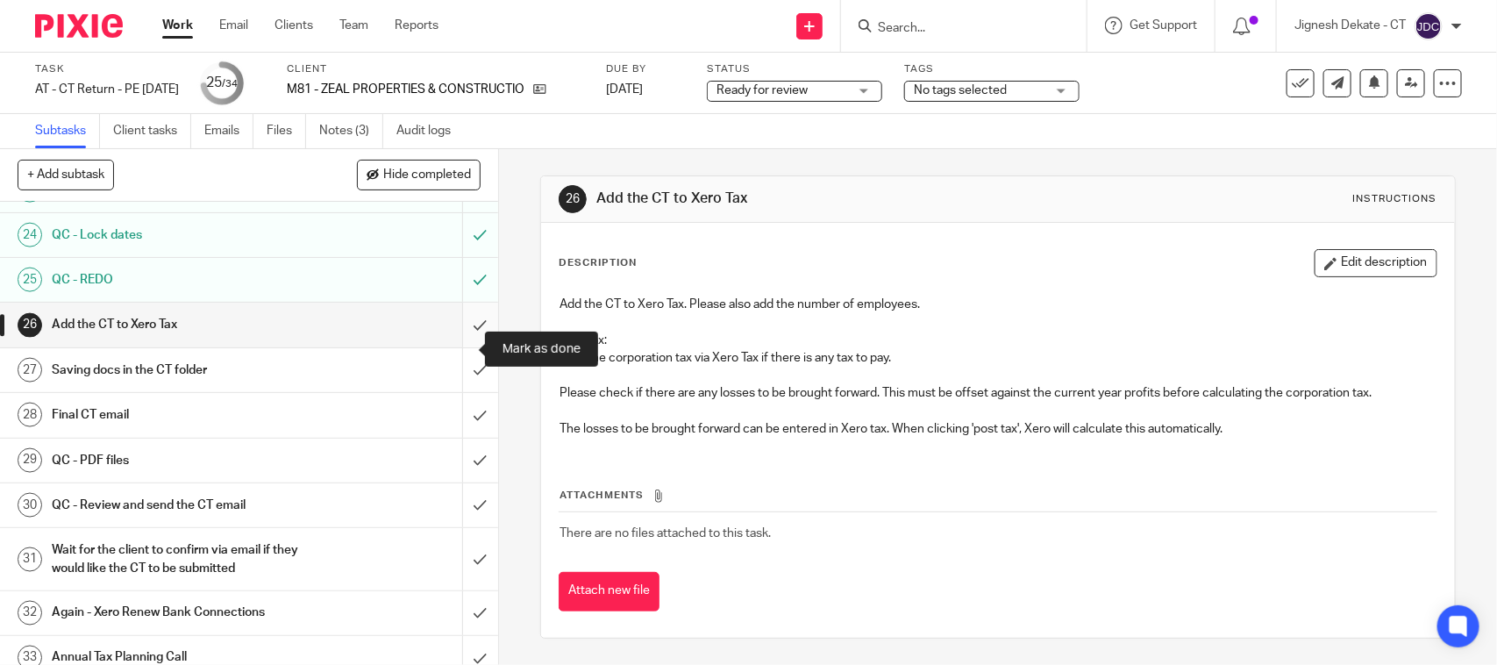
click at [454, 342] on input "submit" at bounding box center [249, 324] width 498 height 44
click at [461, 388] on input "submit" at bounding box center [249, 370] width 498 height 44
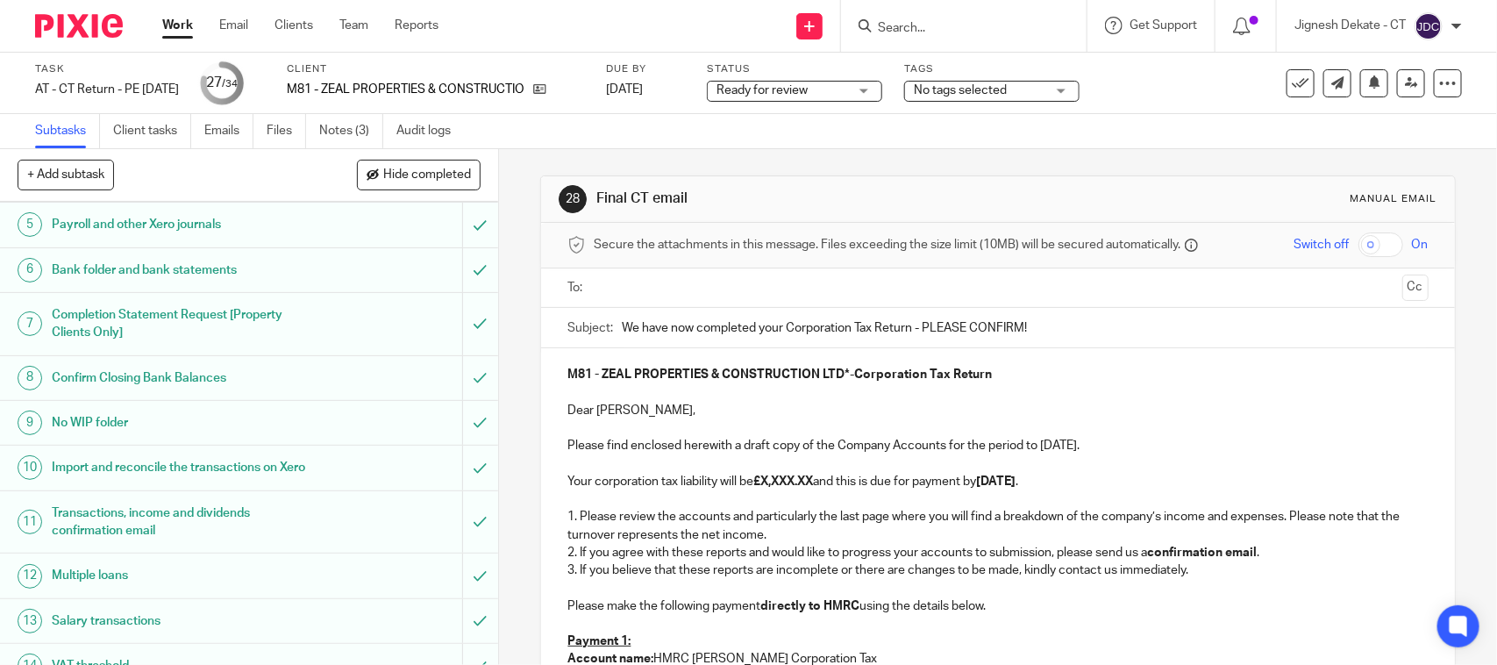
scroll to position [219, 0]
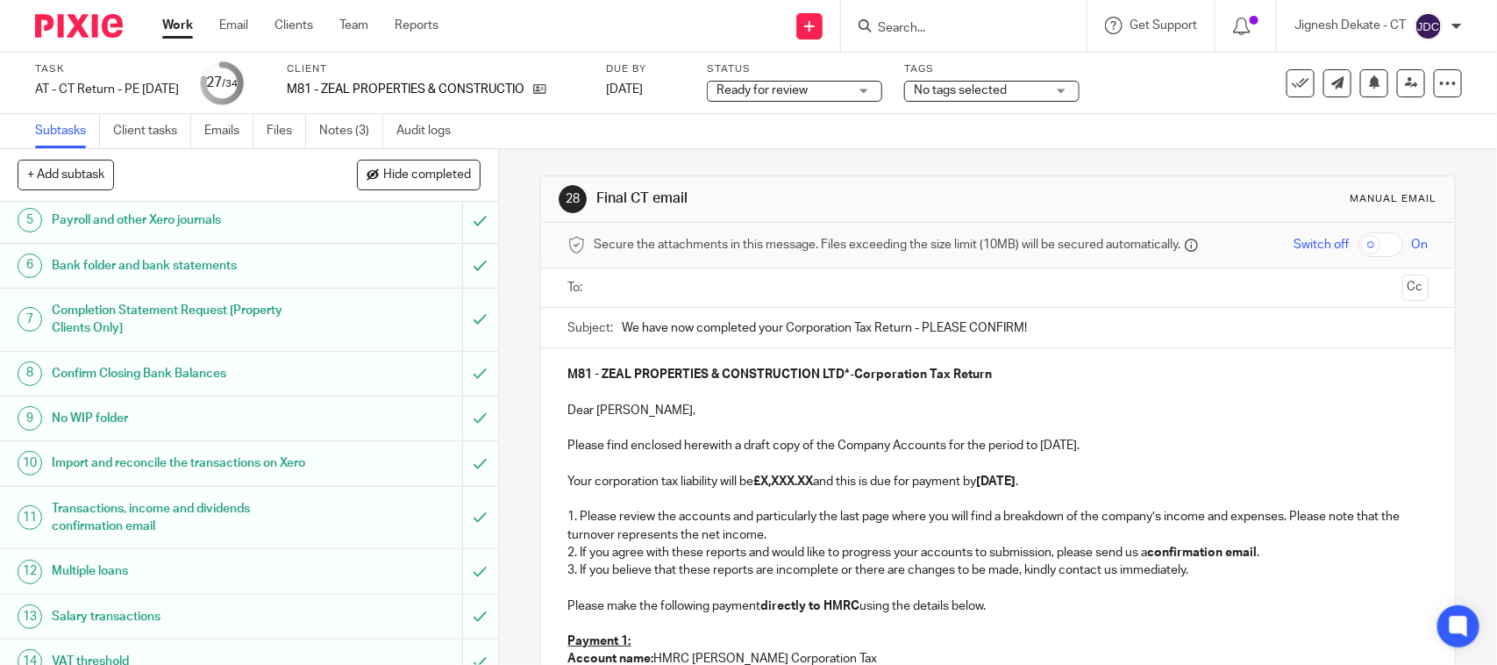
click at [813, 479] on strong "£X,XXX.XX" at bounding box center [783, 481] width 60 height 12
click at [998, 480] on strong "31st August 2025" at bounding box center [980, 481] width 39 height 12
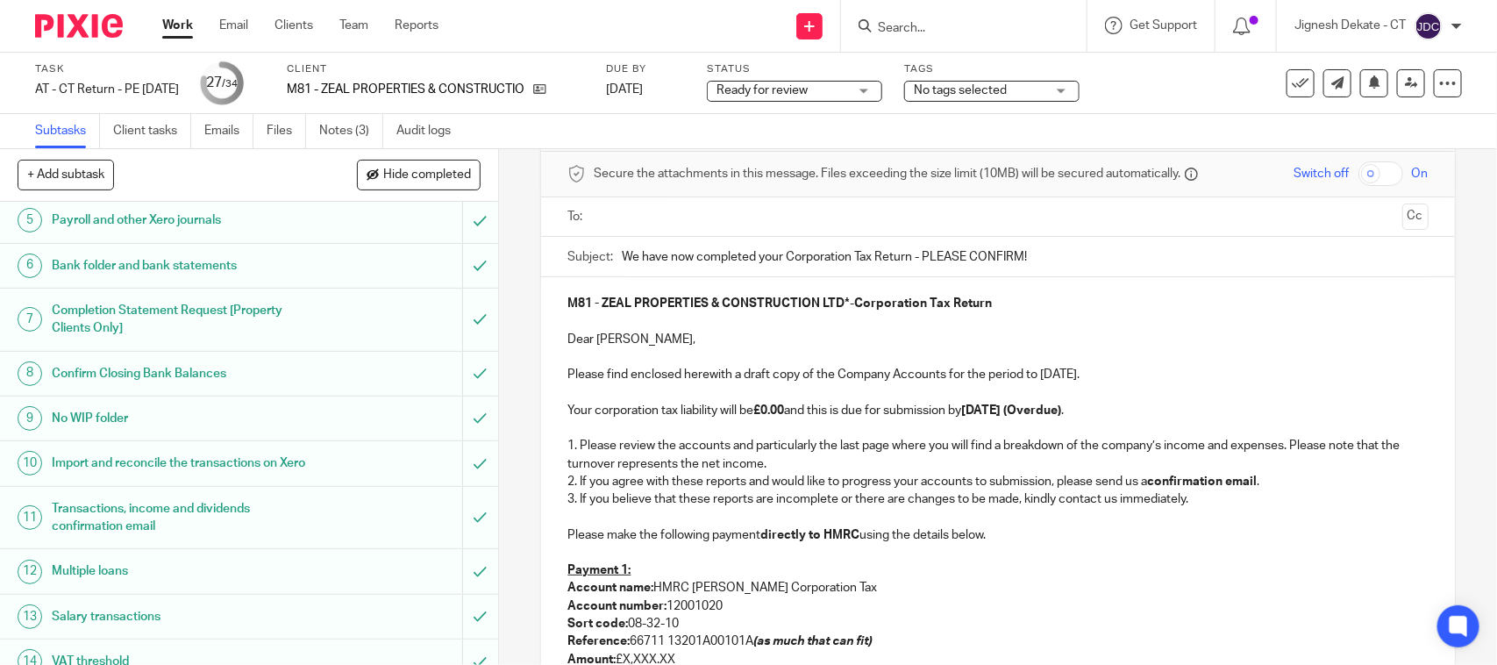
scroll to position [110, 0]
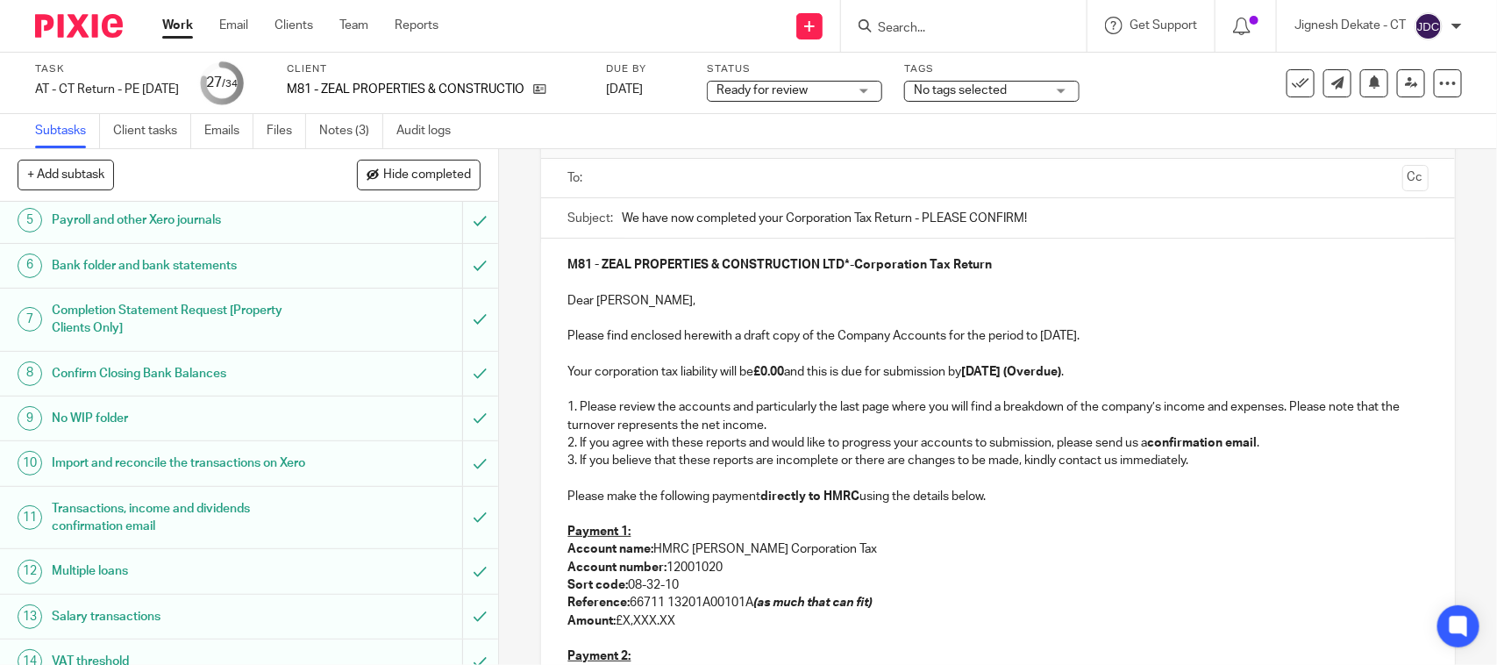
click at [597, 511] on p at bounding box center [997, 514] width 860 height 18
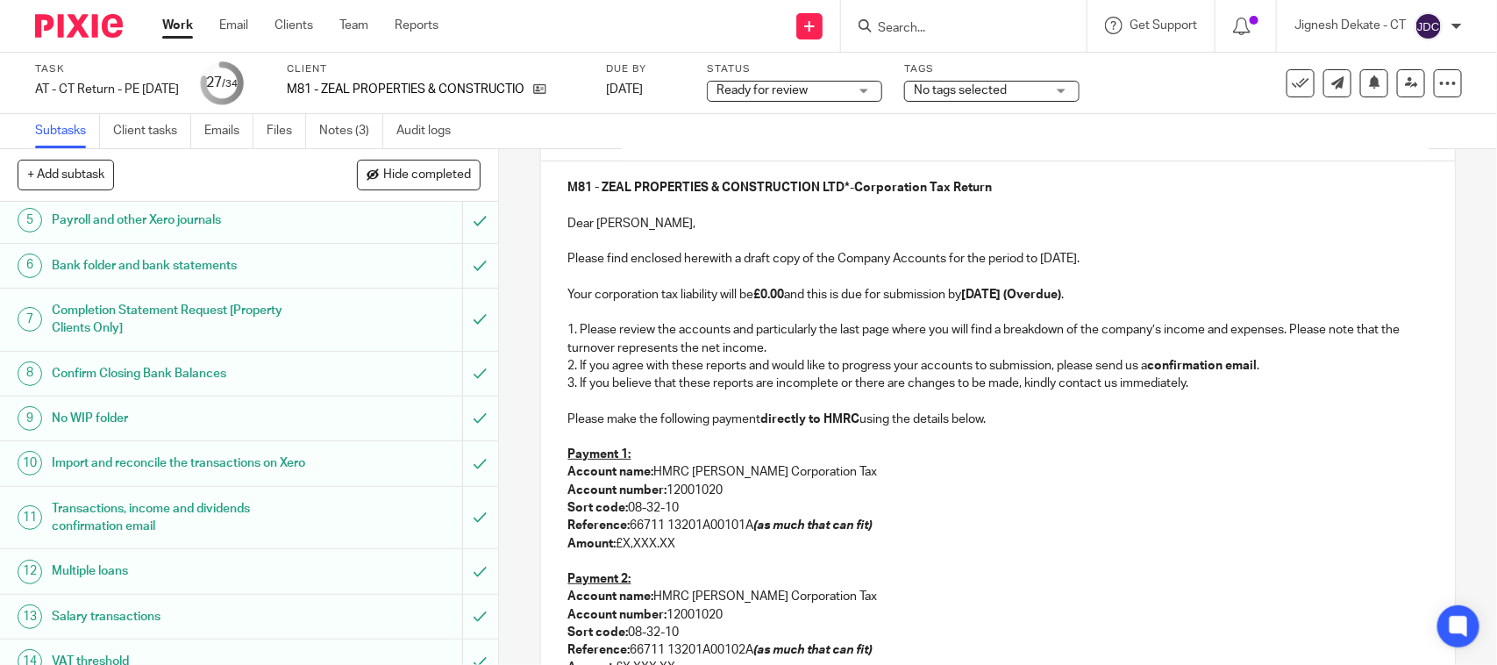
scroll to position [219, 0]
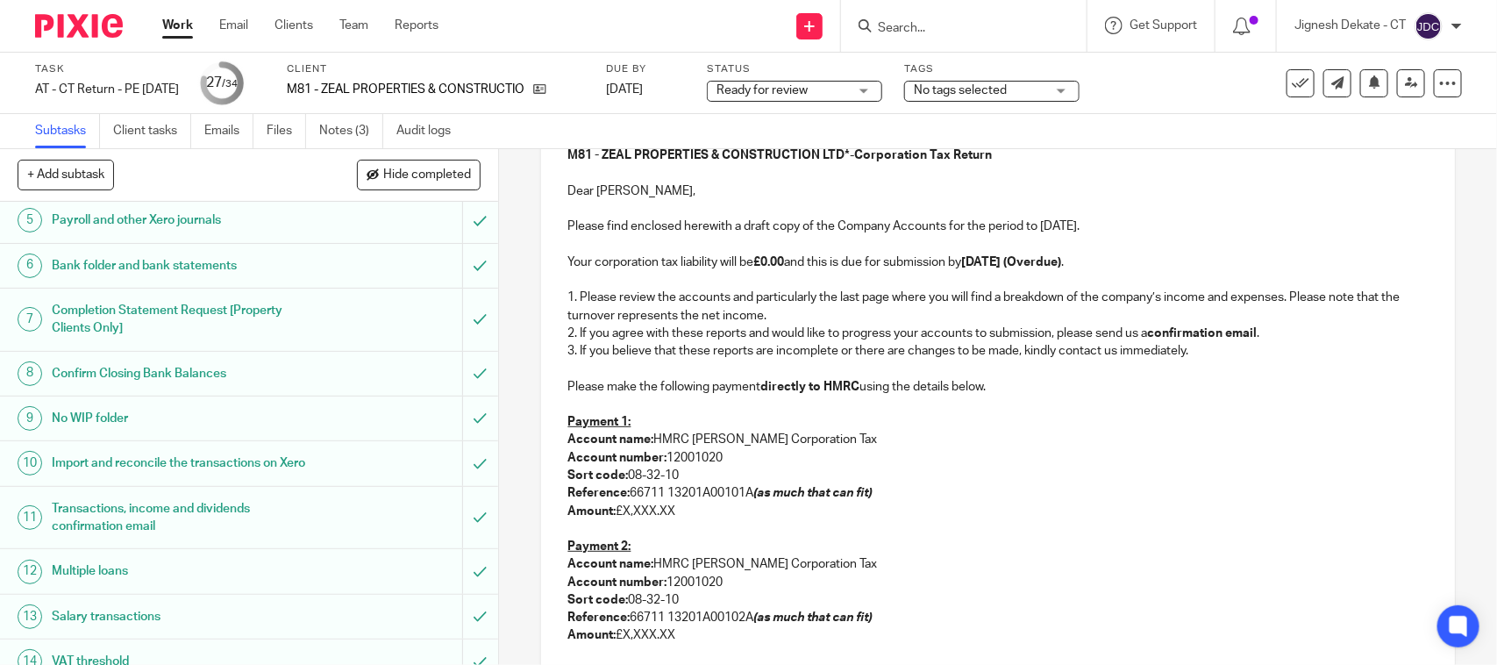
click at [601, 368] on p at bounding box center [997, 368] width 860 height 18
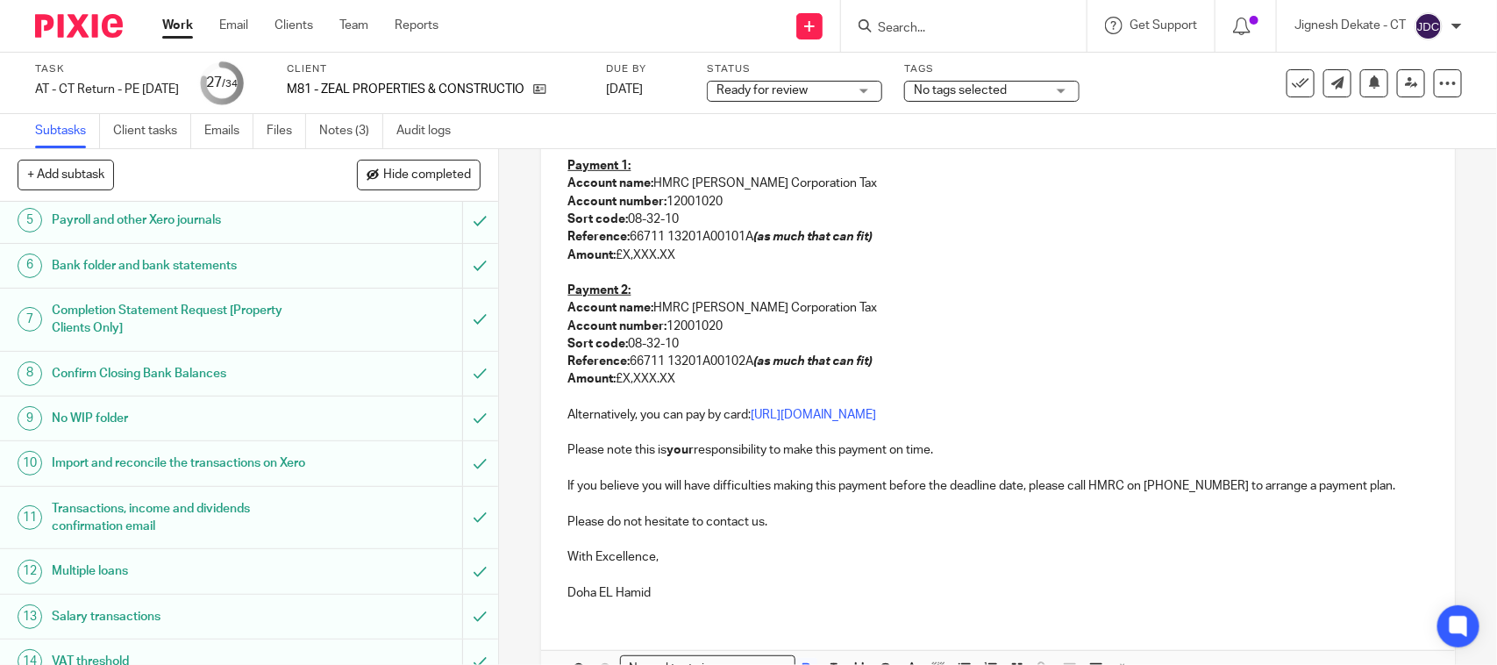
scroll to position [548, 0]
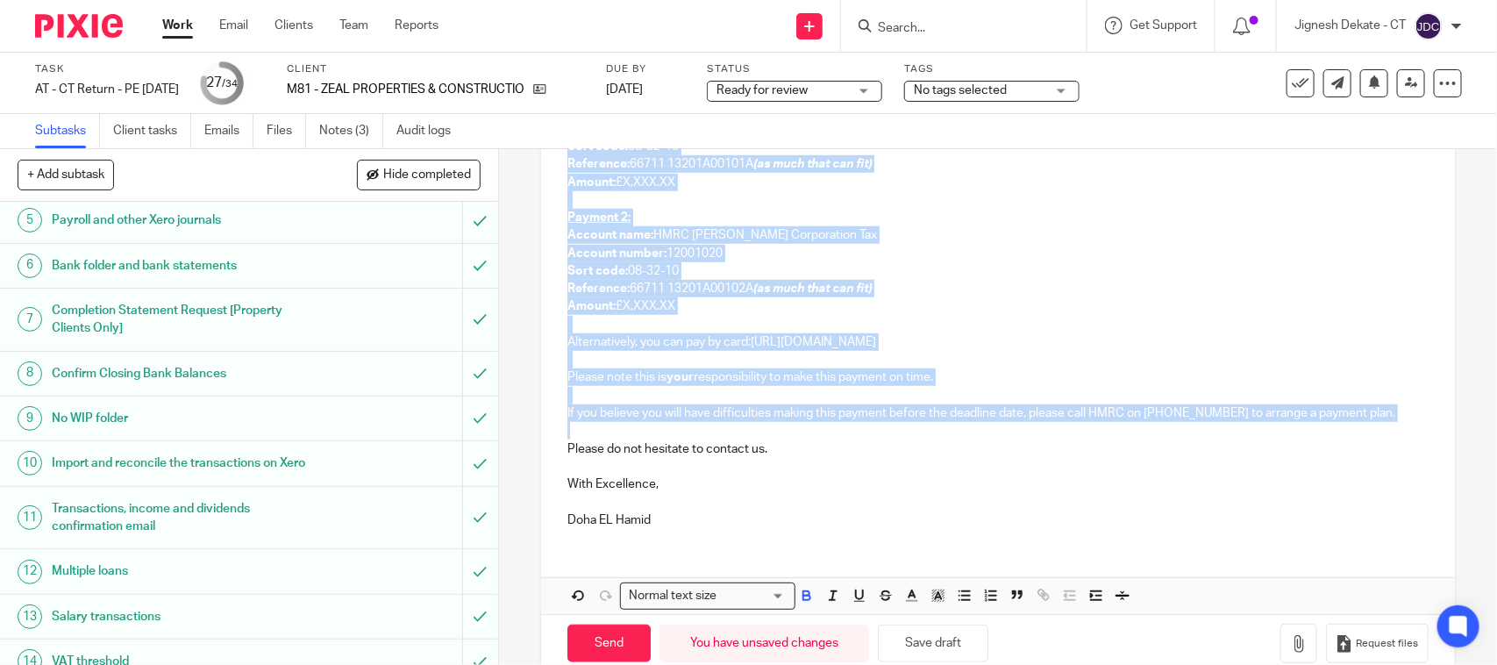
click at [634, 428] on p at bounding box center [997, 431] width 860 height 18
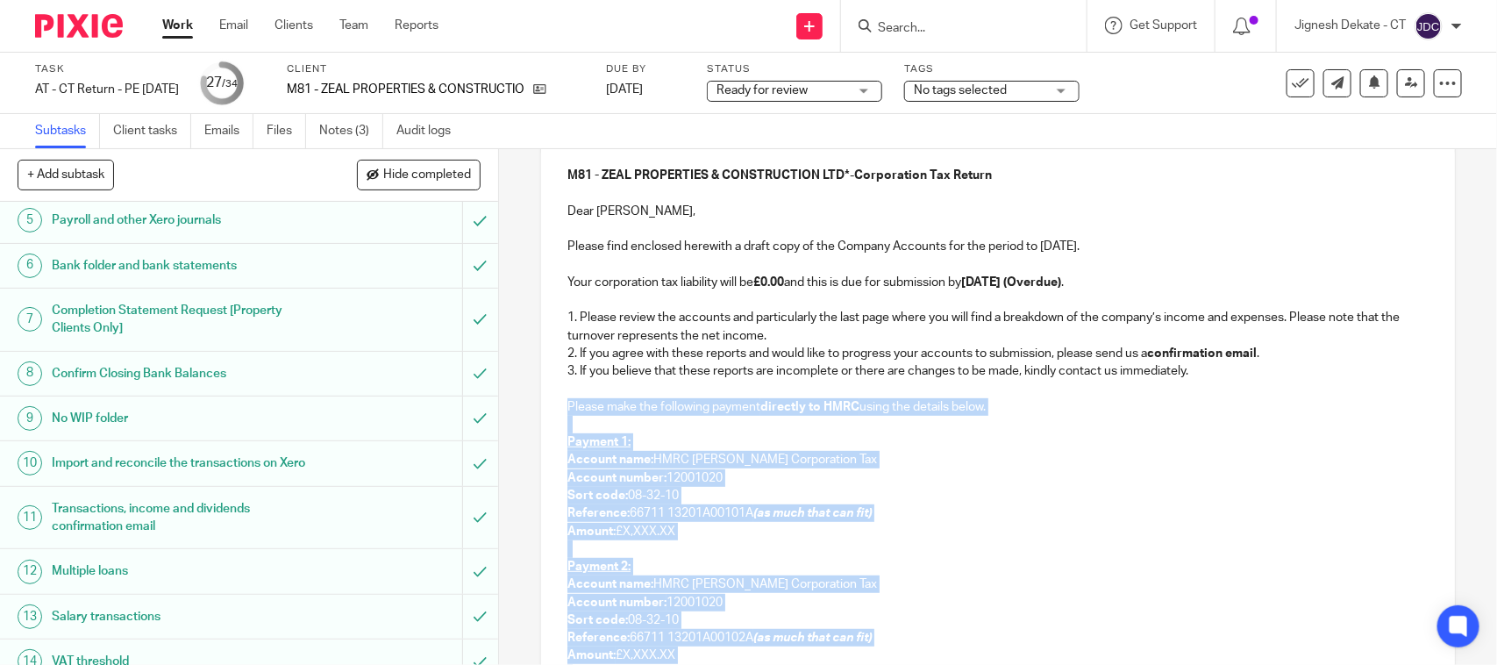
scroll to position [110, 0]
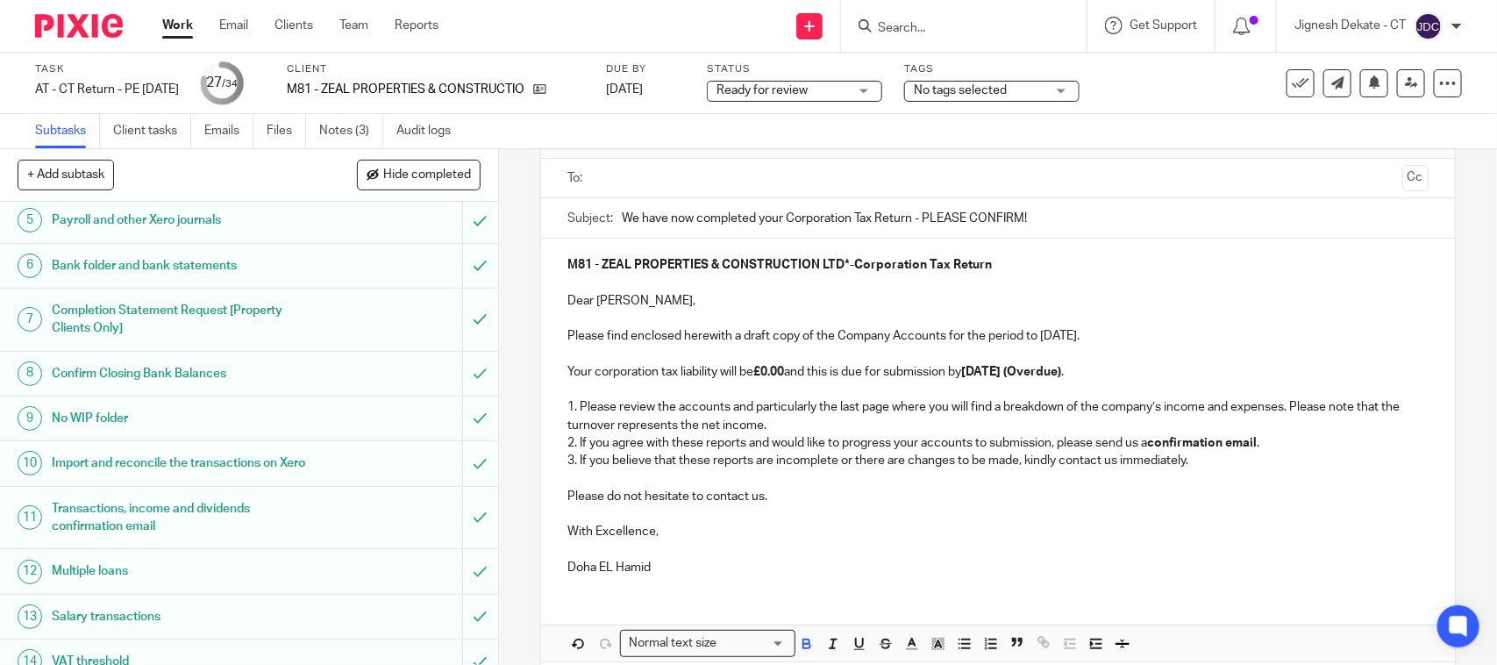
click at [684, 546] on p at bounding box center [997, 549] width 860 height 18
click at [684, 567] on p "Doha EL Hamid" at bounding box center [997, 568] width 860 height 18
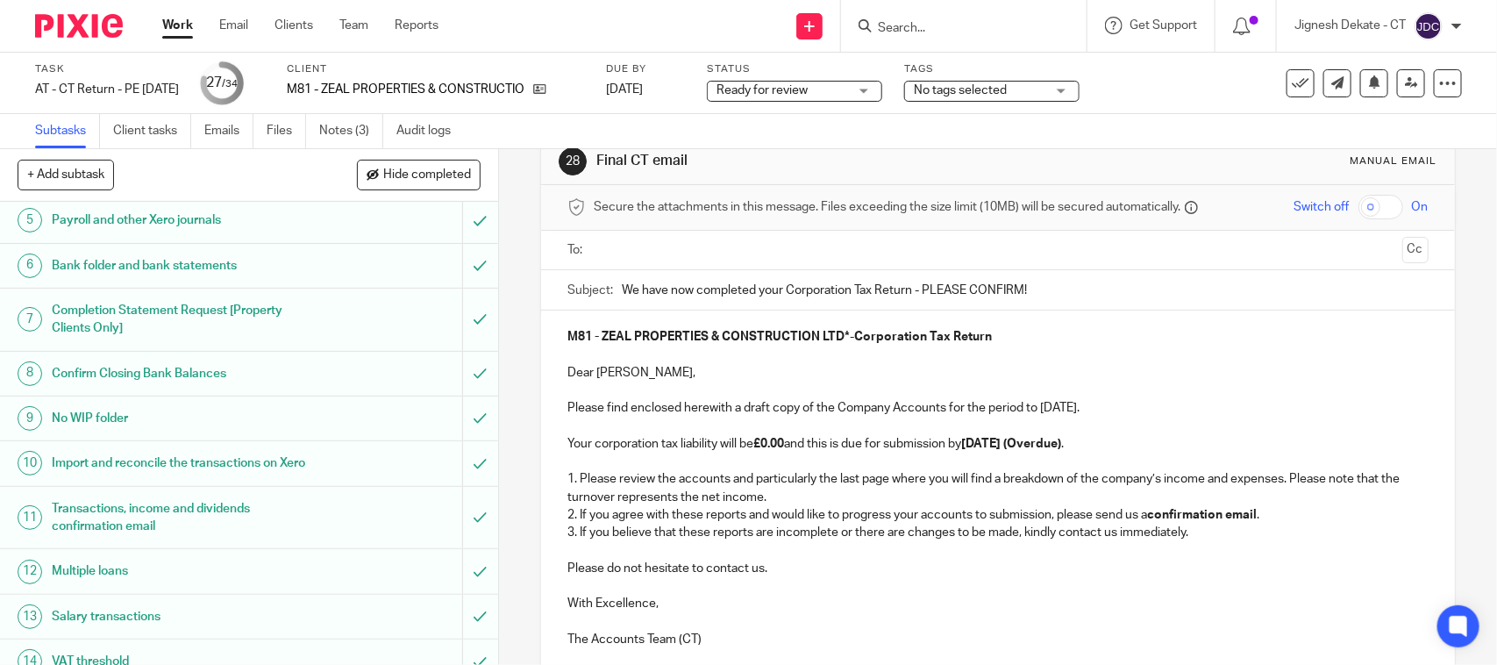
scroll to position [0, 0]
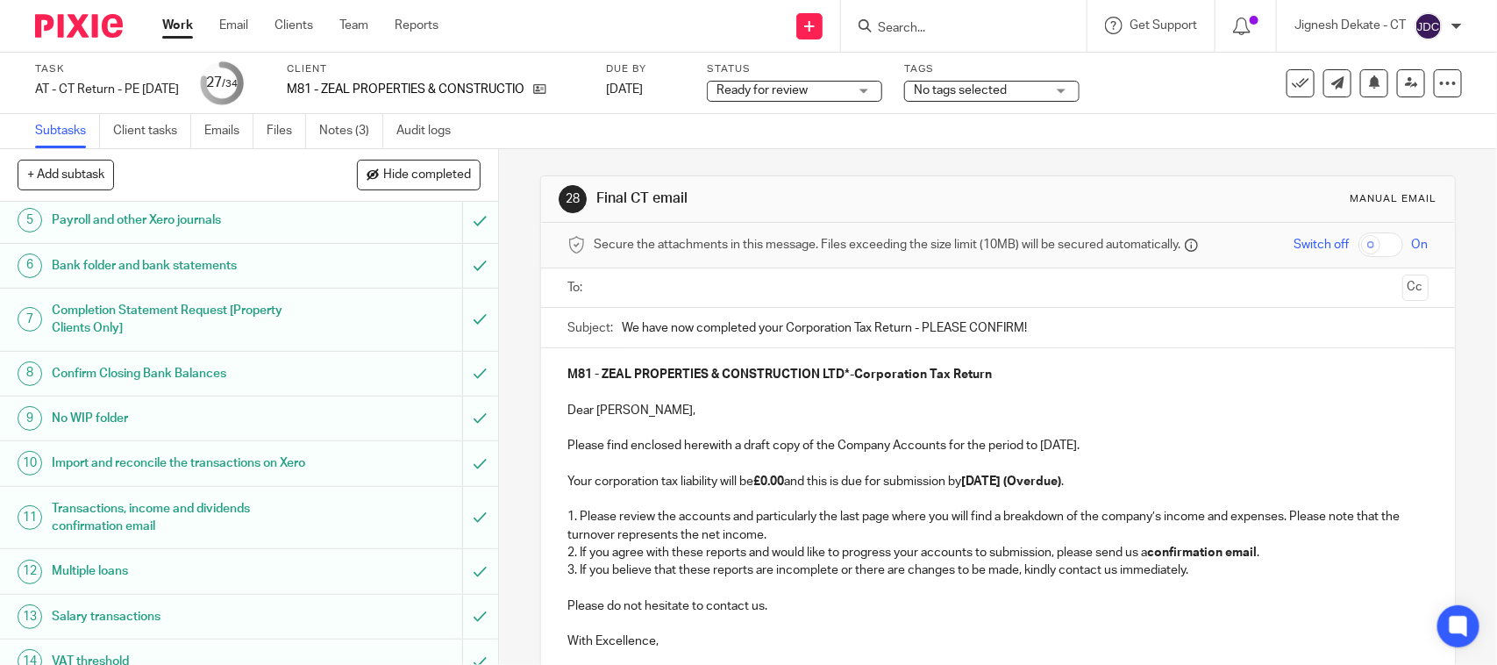
click at [690, 313] on input "We have now completed your Corporation Tax Return - PLEASE CONFIRM!" at bounding box center [1025, 327] width 806 height 39
click at [673, 296] on input "text" at bounding box center [997, 288] width 794 height 20
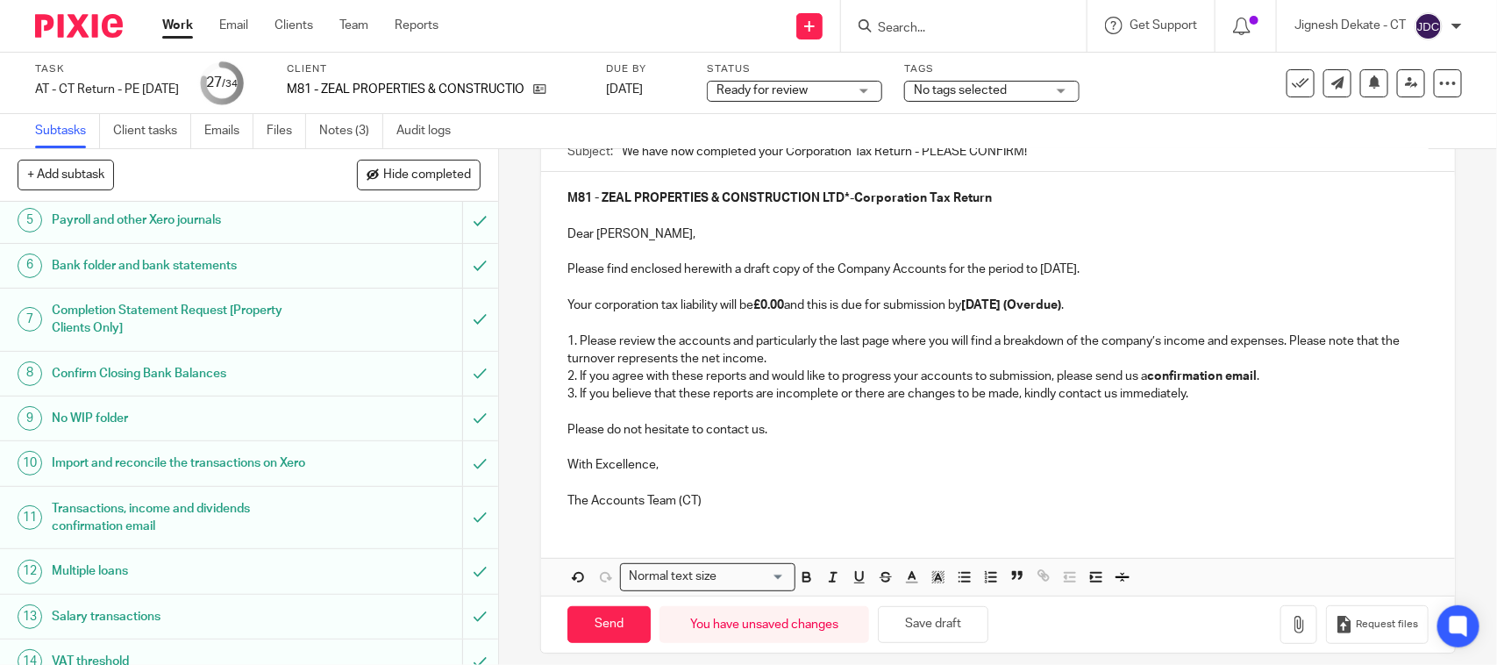
scroll to position [198, 0]
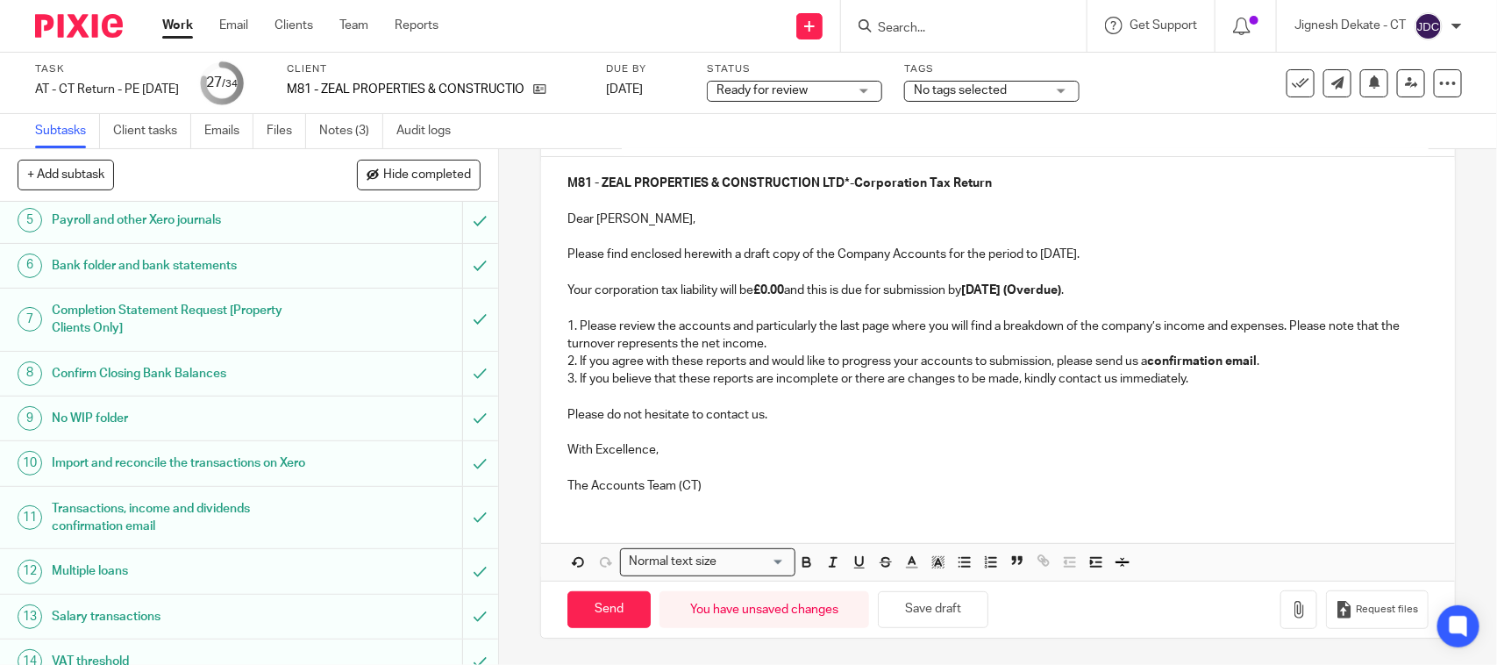
click at [952, 346] on p "1. Please review the accounts and particularly the last page where you will fin…" at bounding box center [997, 335] width 860 height 36
click at [1290, 601] on icon "button" at bounding box center [1299, 610] width 18 height 18
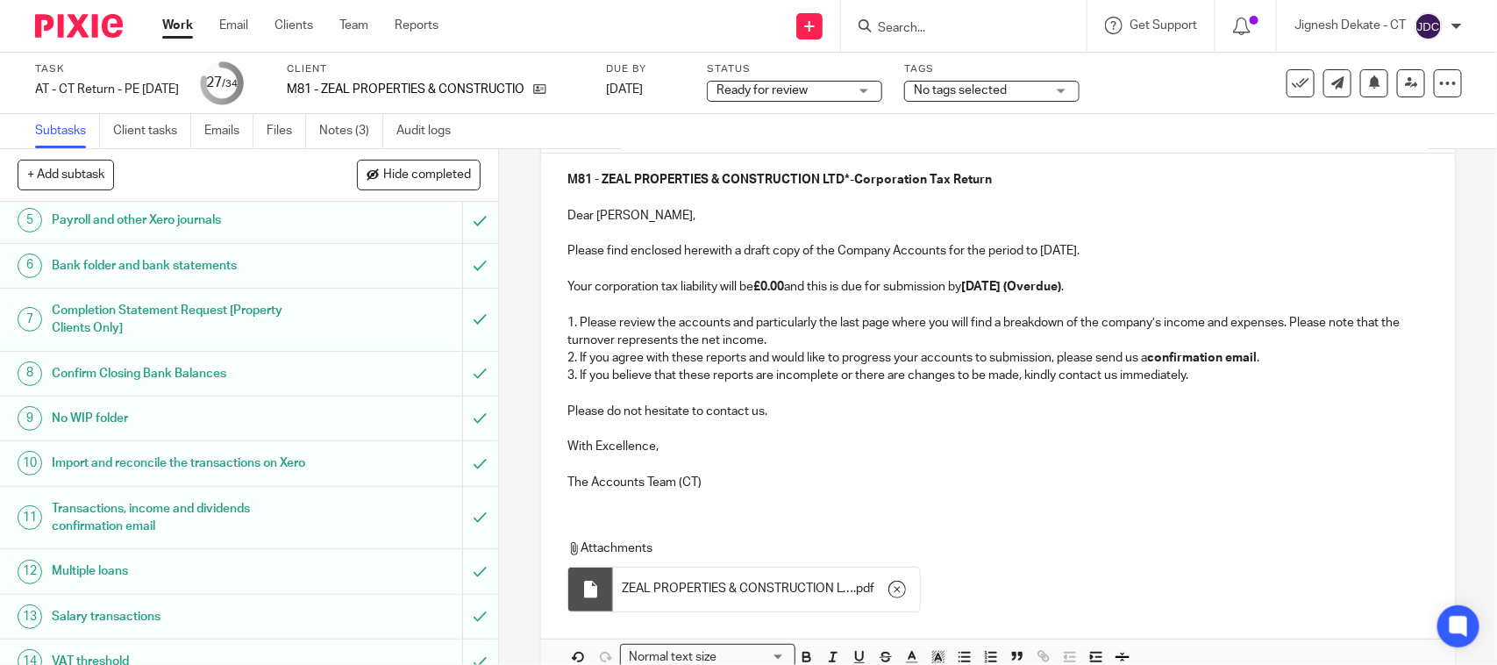
click at [822, 457] on p at bounding box center [997, 465] width 860 height 18
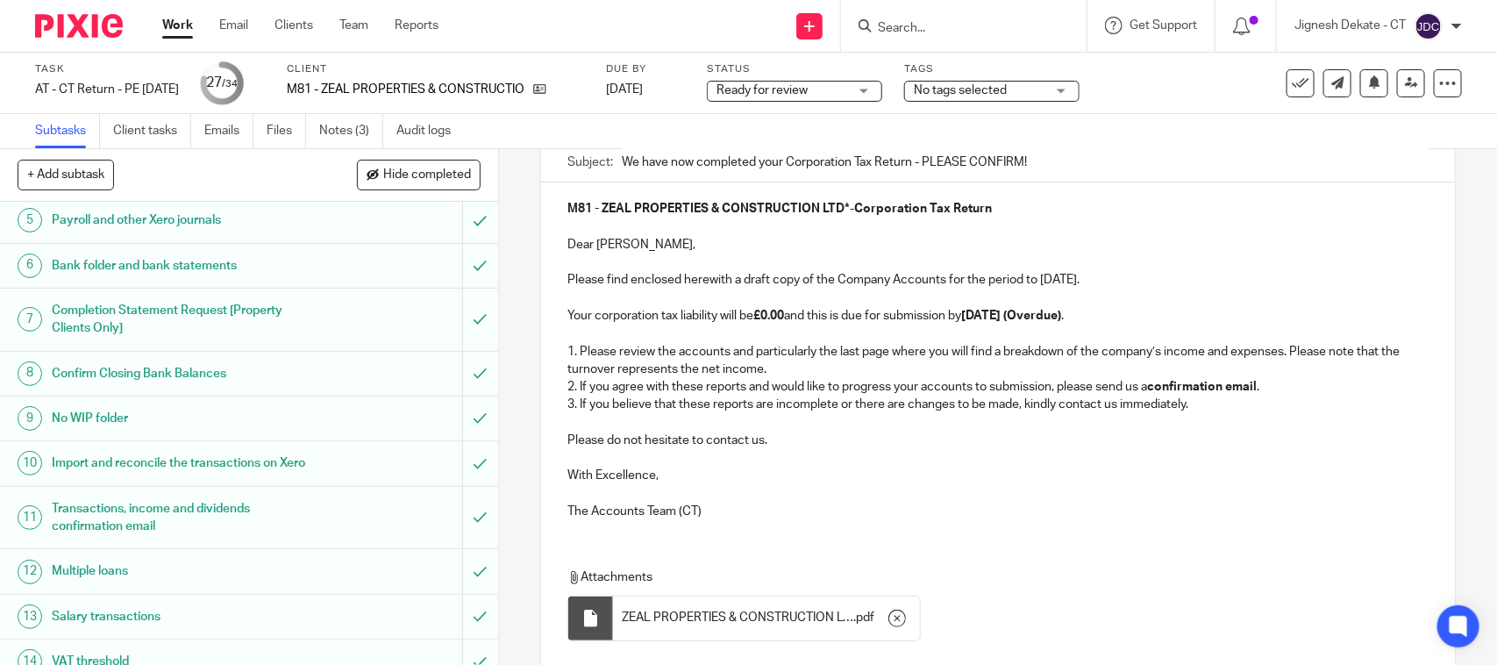
scroll to position [0, 0]
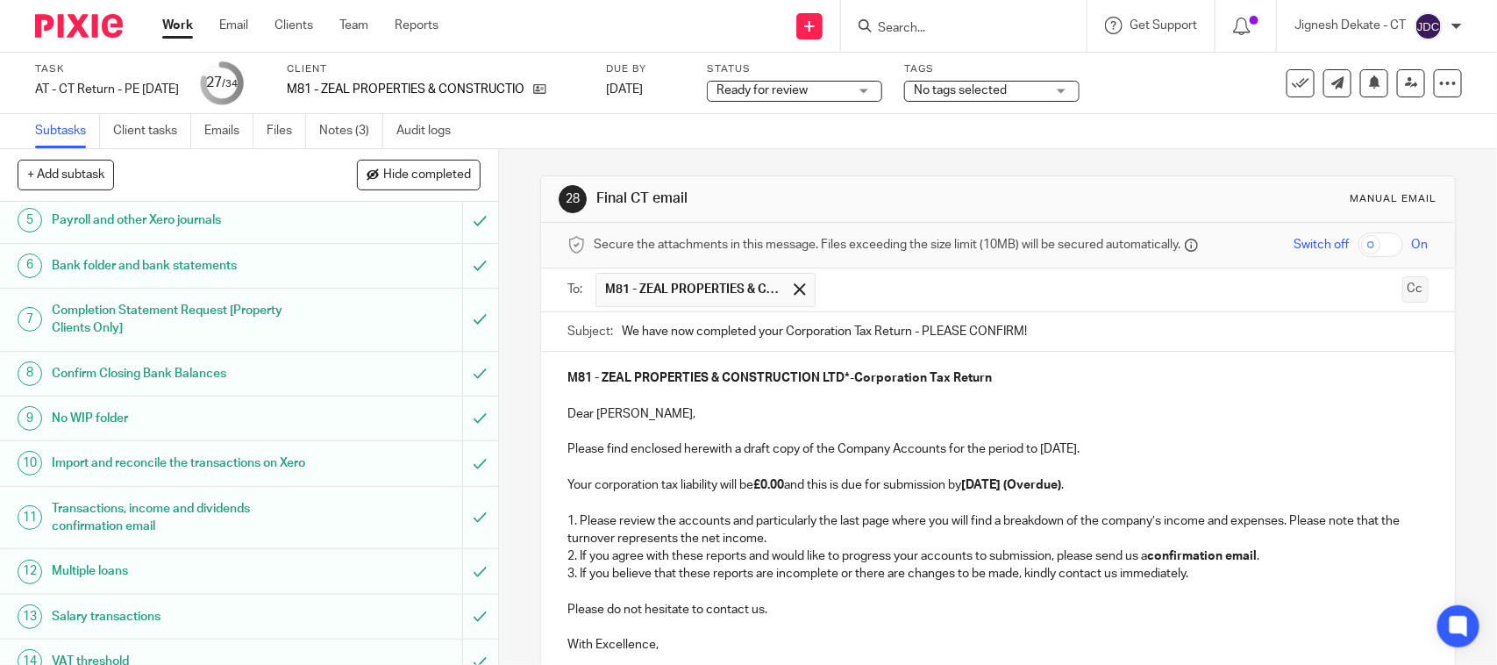
click at [1402, 291] on button "Cc" at bounding box center [1415, 289] width 26 height 26
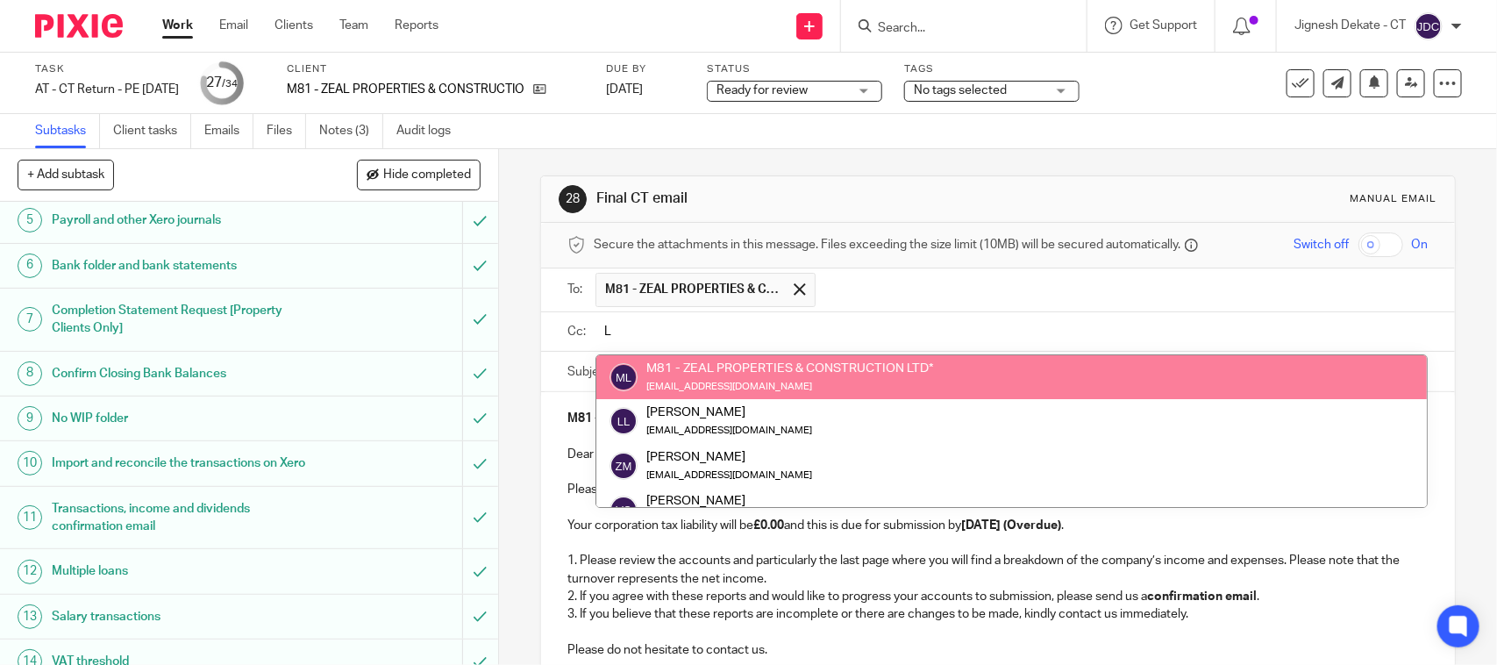
type input "La"
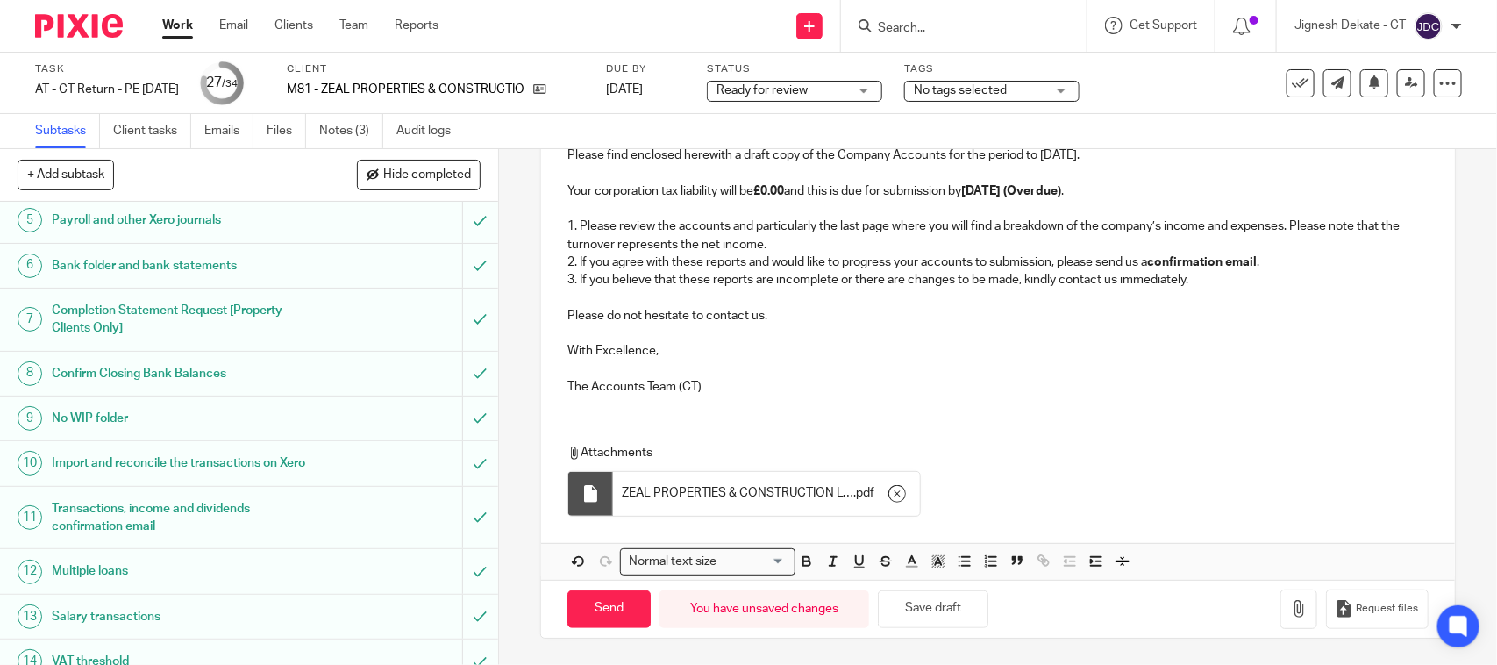
scroll to position [343, 0]
drag, startPoint x: 590, startPoint y: 623, endPoint x: 1080, endPoint y: 530, distance: 498.9
click at [1088, 544] on form "Secure the attachments in this message. Files exceeding the size limit (10MB) w…" at bounding box center [997, 261] width 913 height 752
click at [616, 601] on input "Send" at bounding box center [608, 609] width 83 height 38
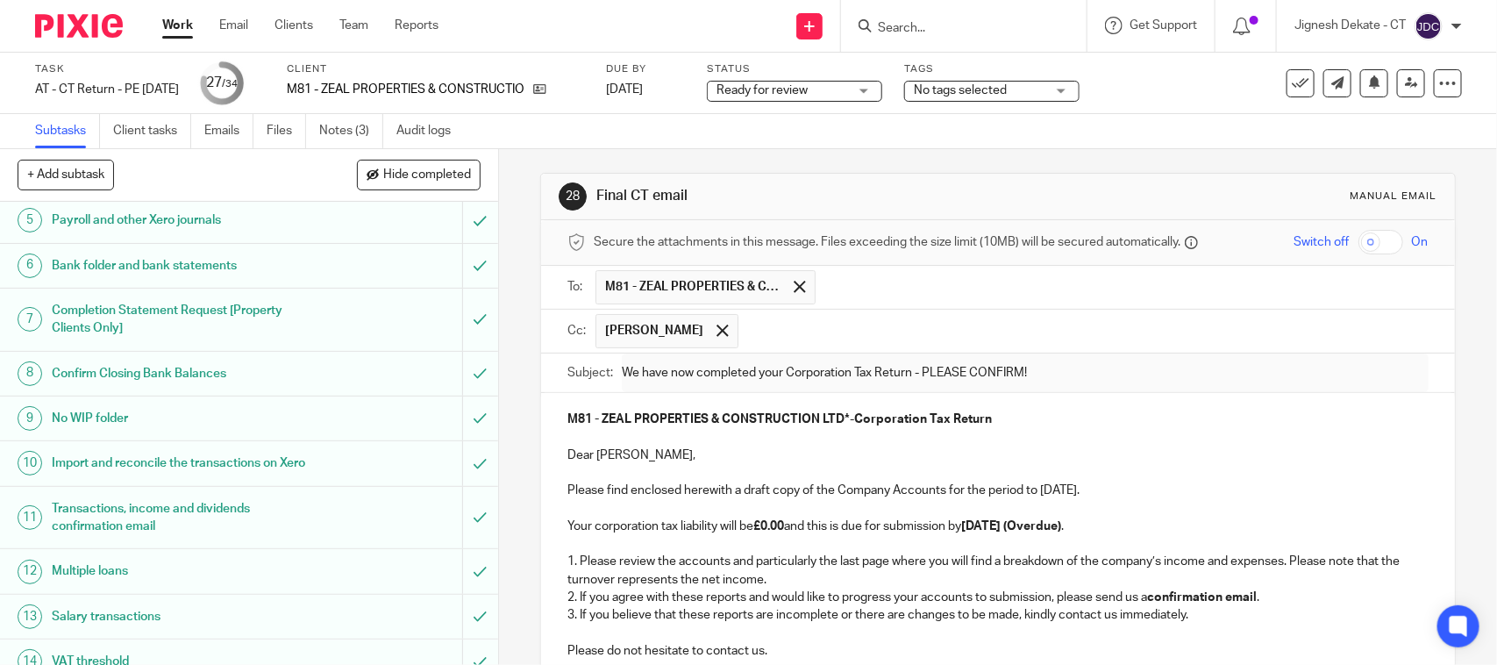
scroll to position [0, 0]
type input "Sent"
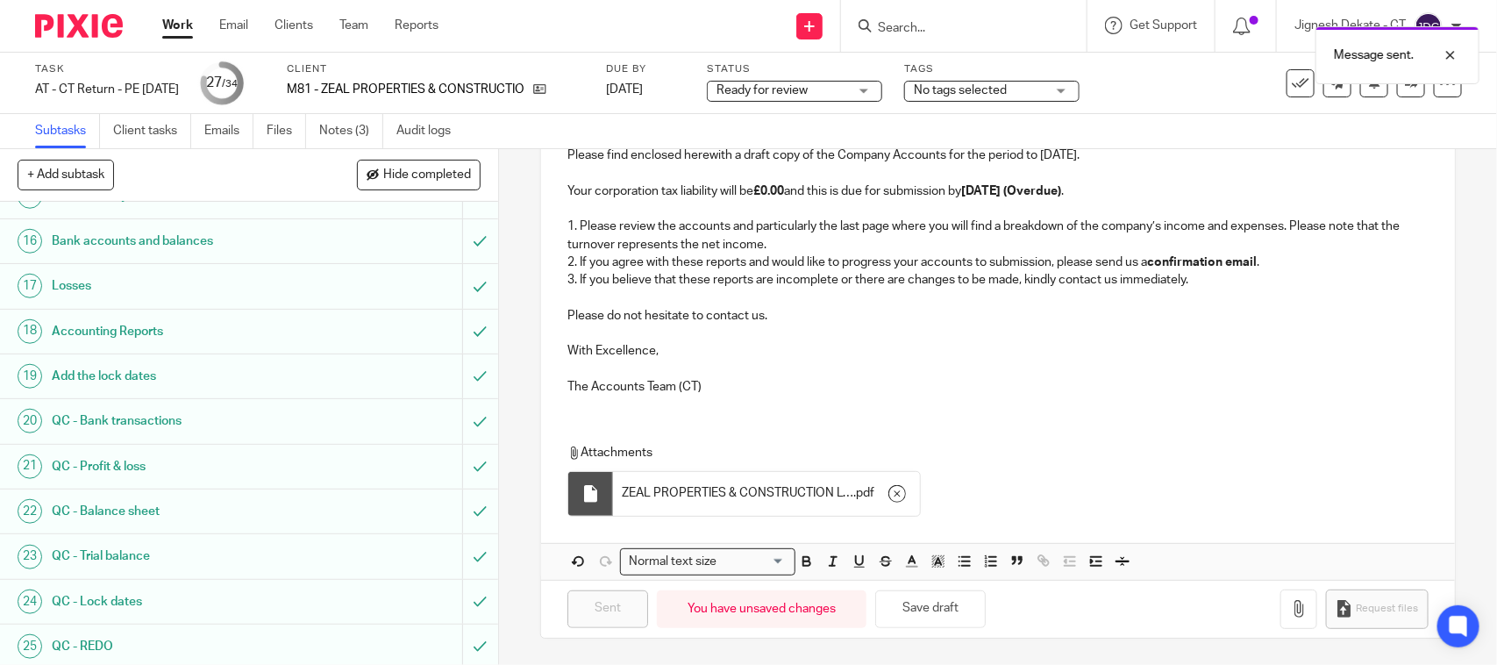
scroll to position [1182, 0]
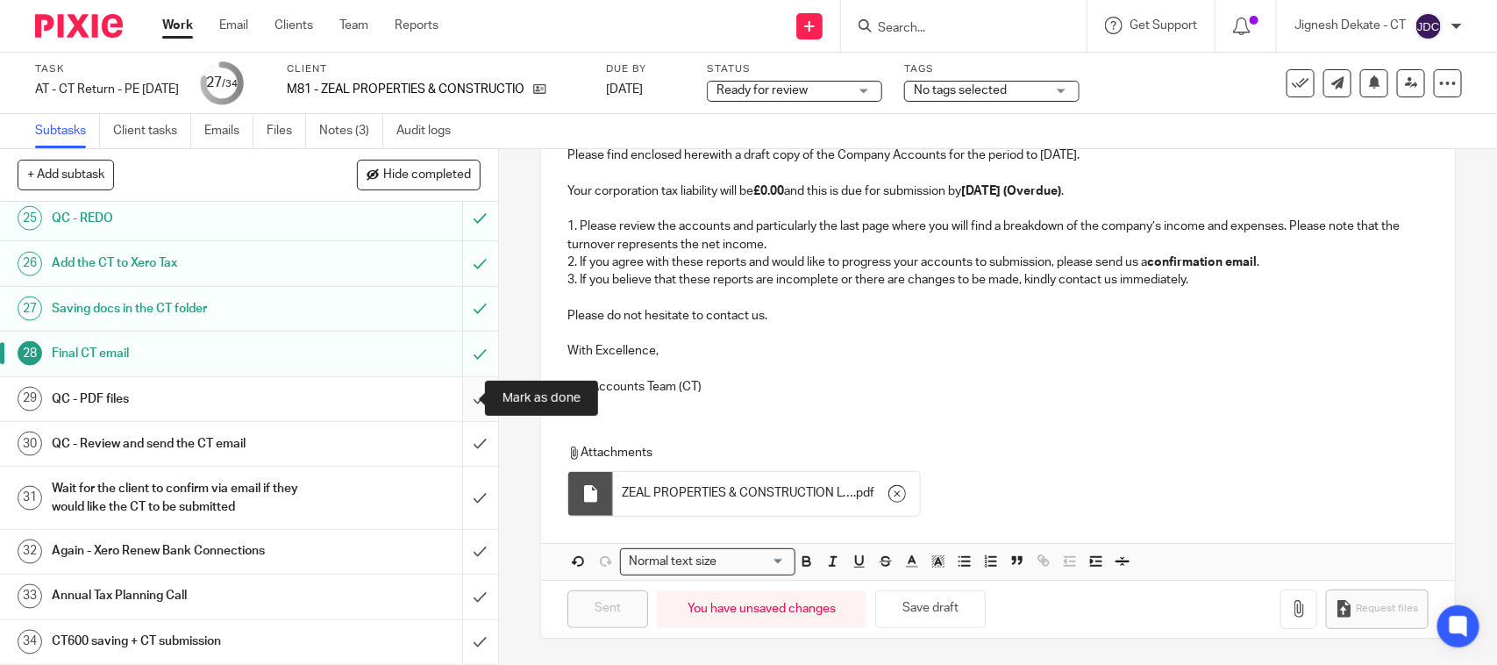
click at [453, 395] on input "submit" at bounding box center [249, 399] width 498 height 44
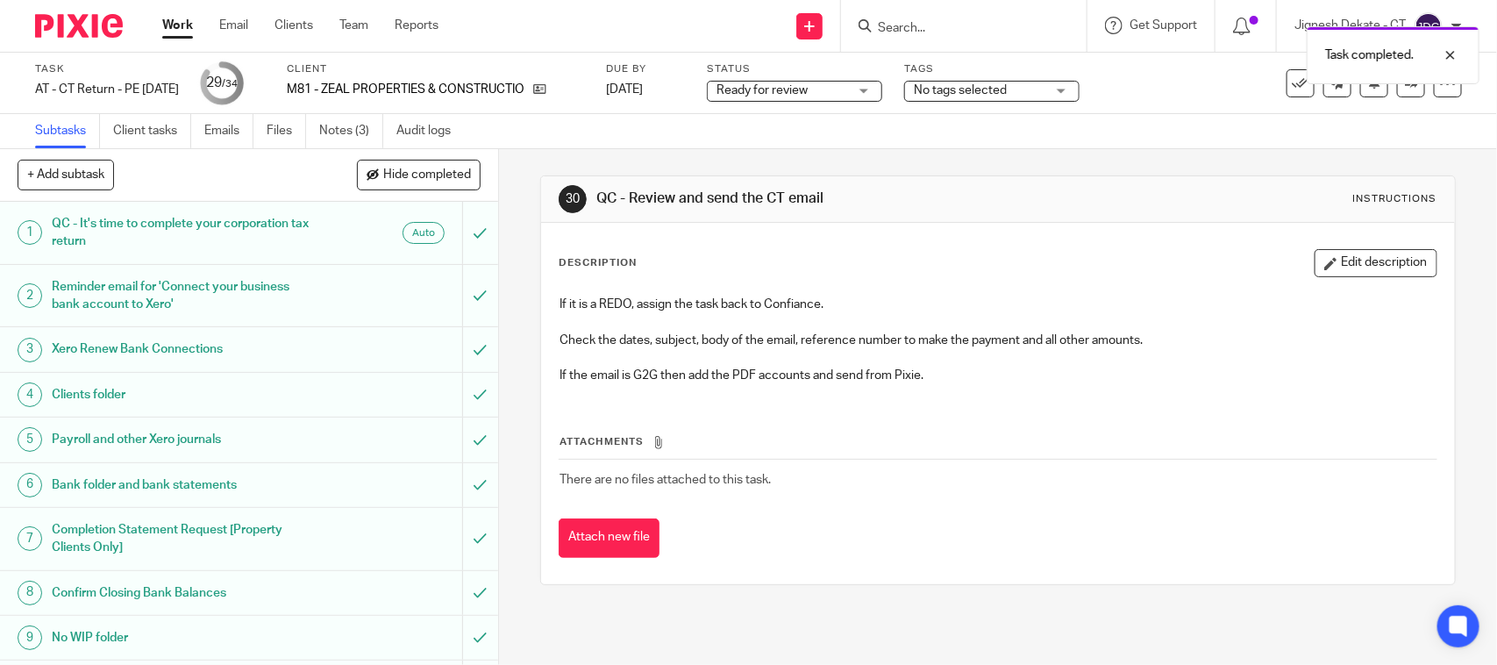
scroll to position [1096, 0]
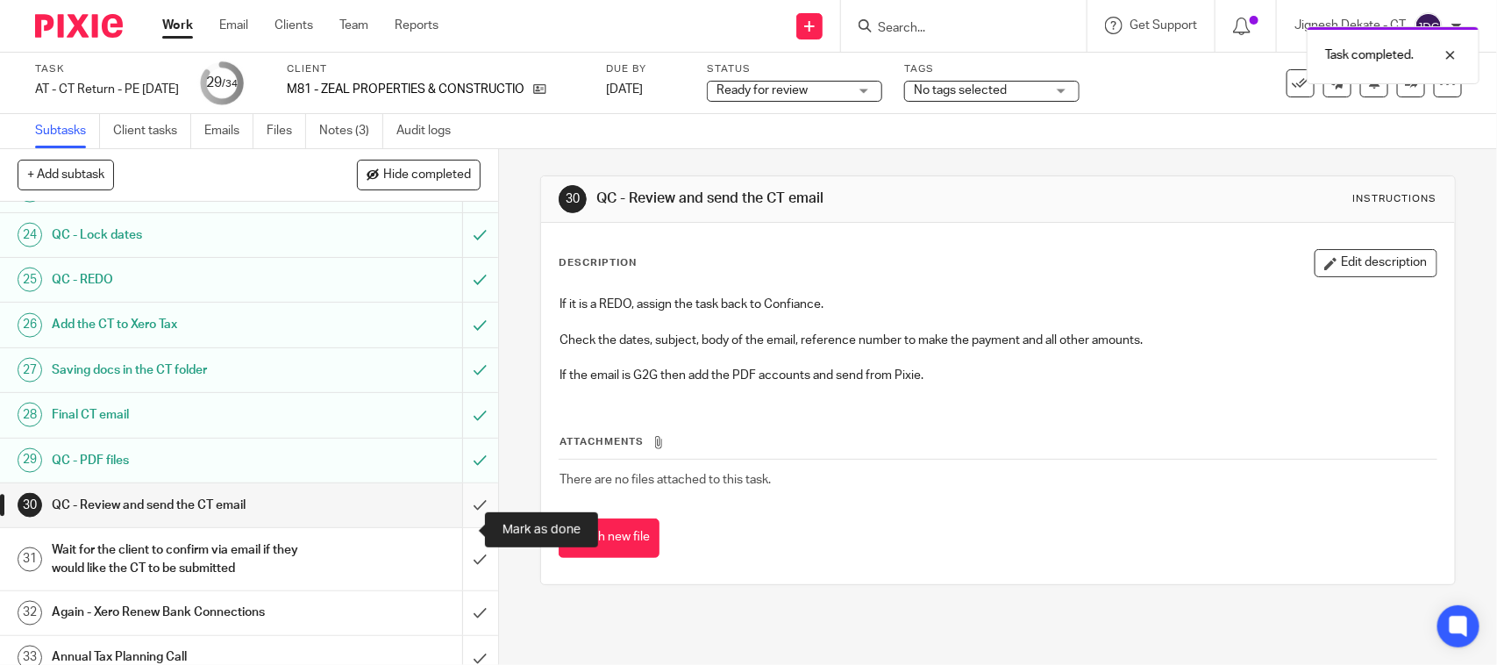
click at [461, 524] on input "submit" at bounding box center [249, 505] width 498 height 44
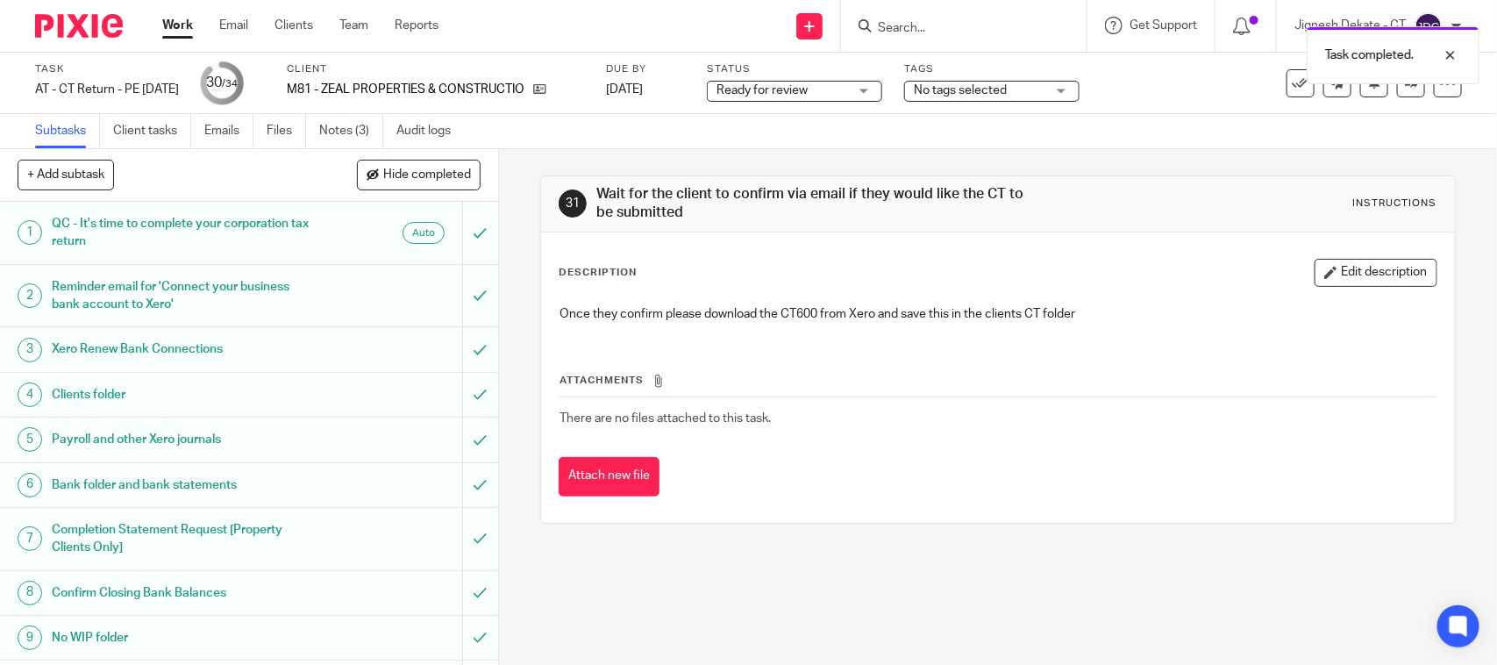
click at [796, 95] on span "Ready for review" at bounding box center [782, 91] width 132 height 18
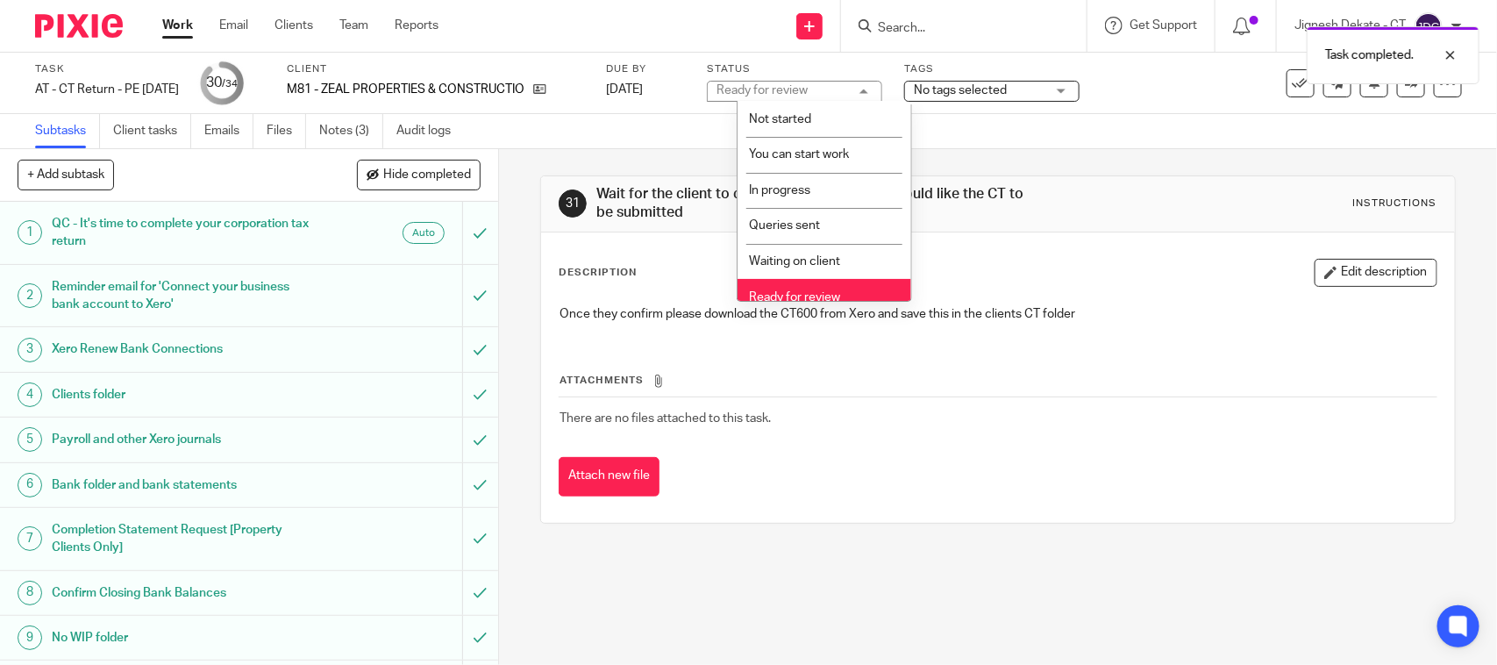
scroll to position [83, 0]
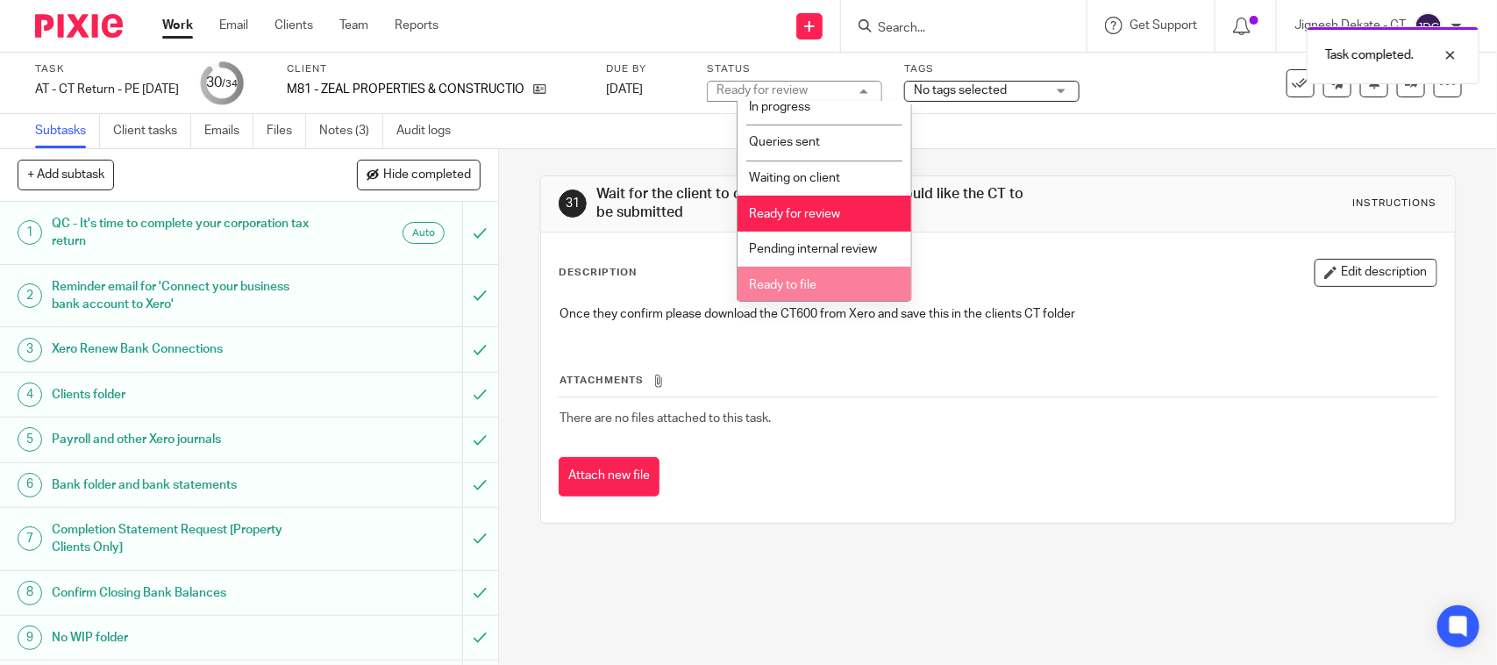
click at [790, 279] on span "Ready to file" at bounding box center [783, 285] width 68 height 12
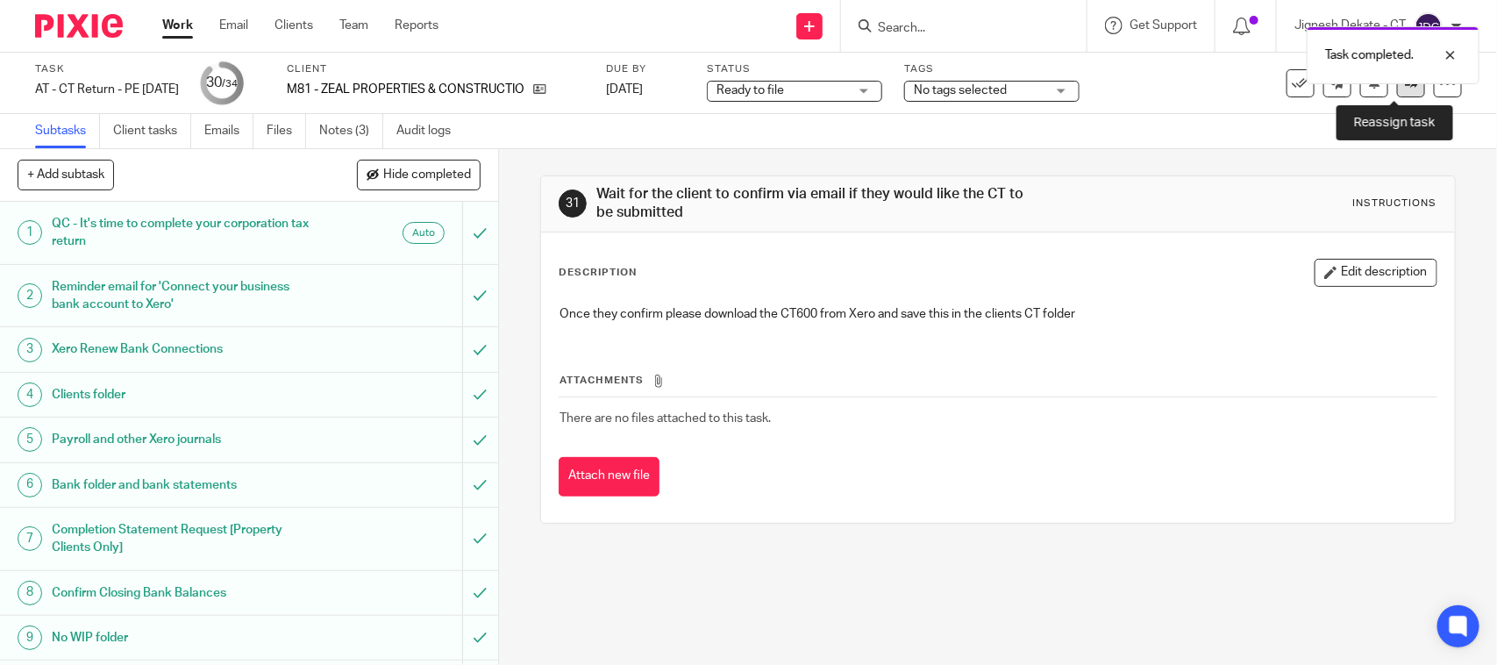
click at [1397, 93] on link at bounding box center [1411, 83] width 28 height 28
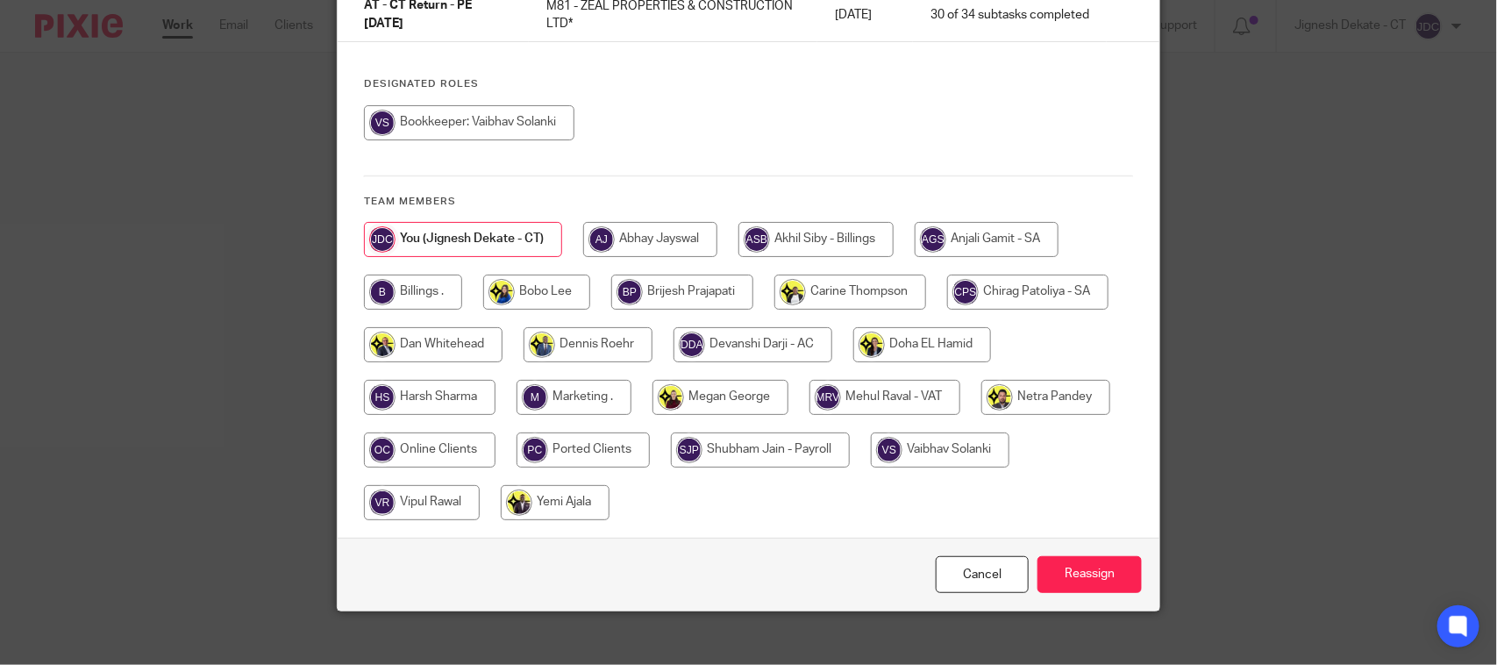
scroll to position [190, 0]
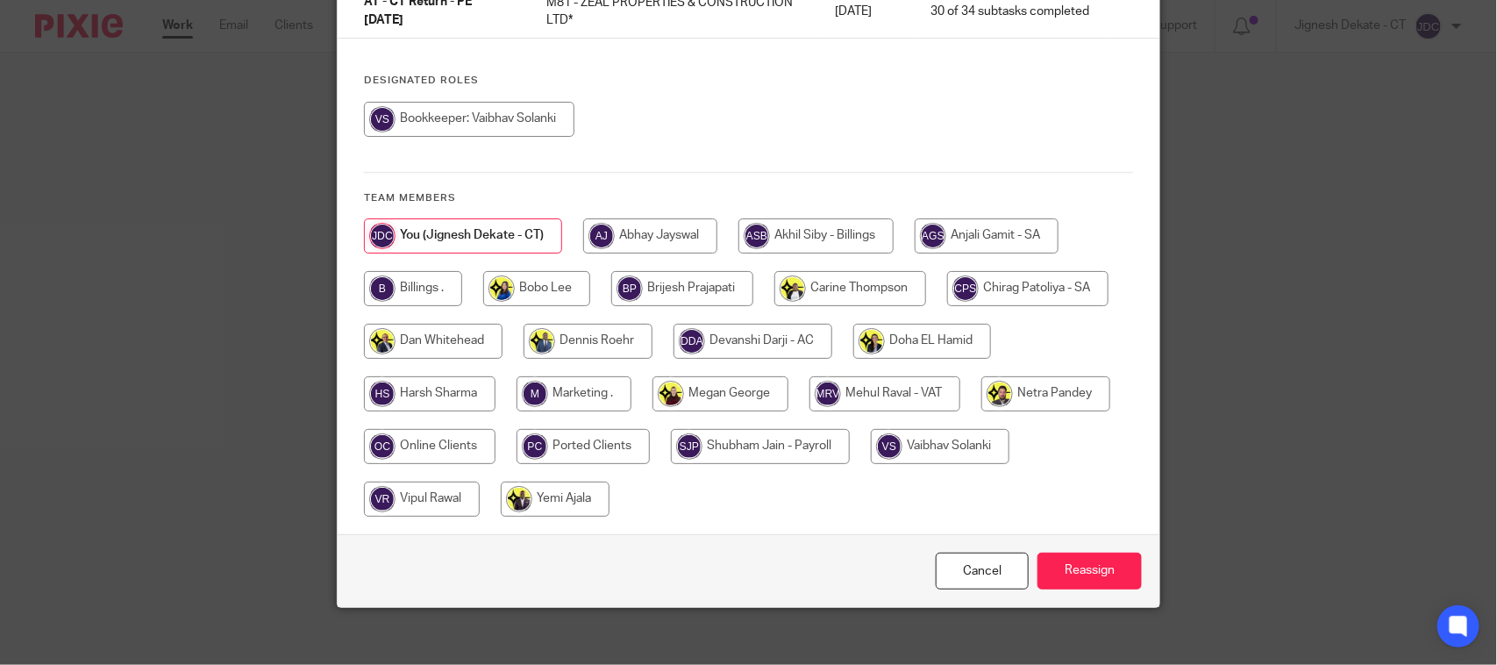
click at [409, 272] on input "radio" at bounding box center [413, 288] width 98 height 35
radio input "true"
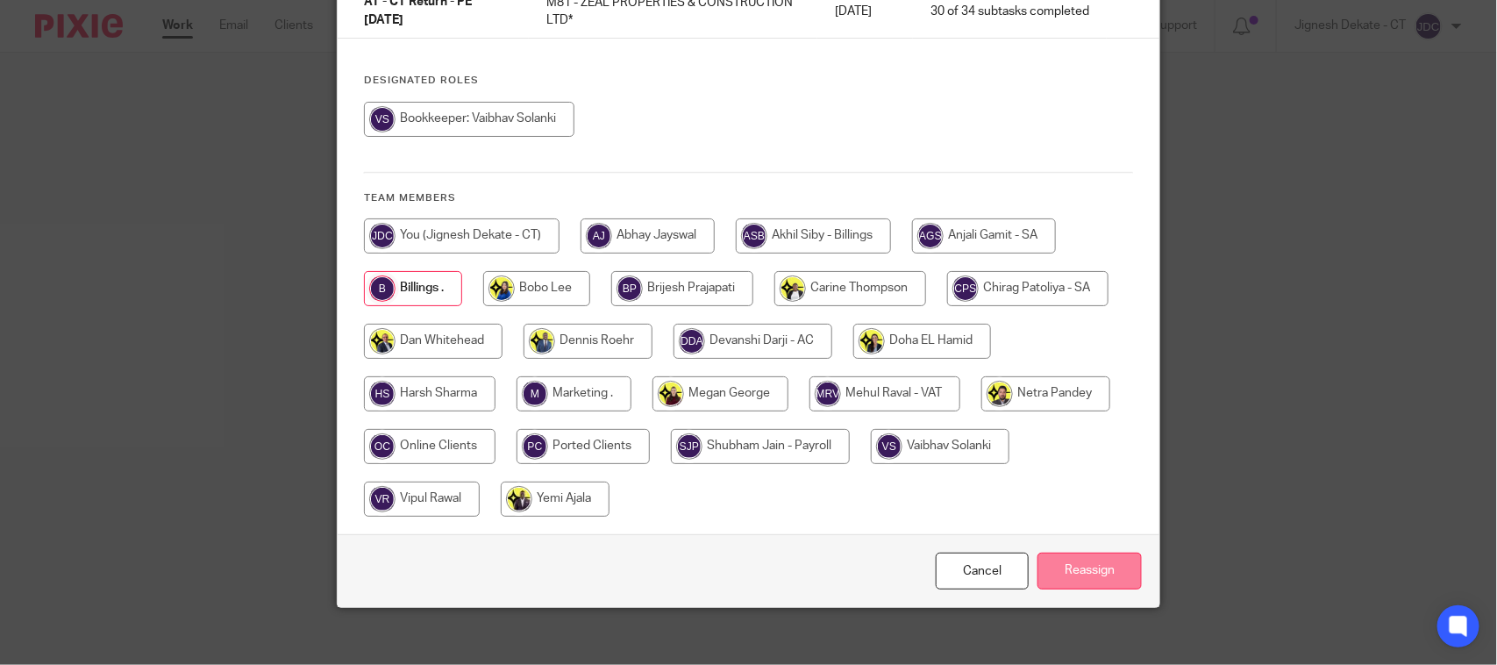
click at [1067, 559] on input "Reassign" at bounding box center [1089, 571] width 104 height 38
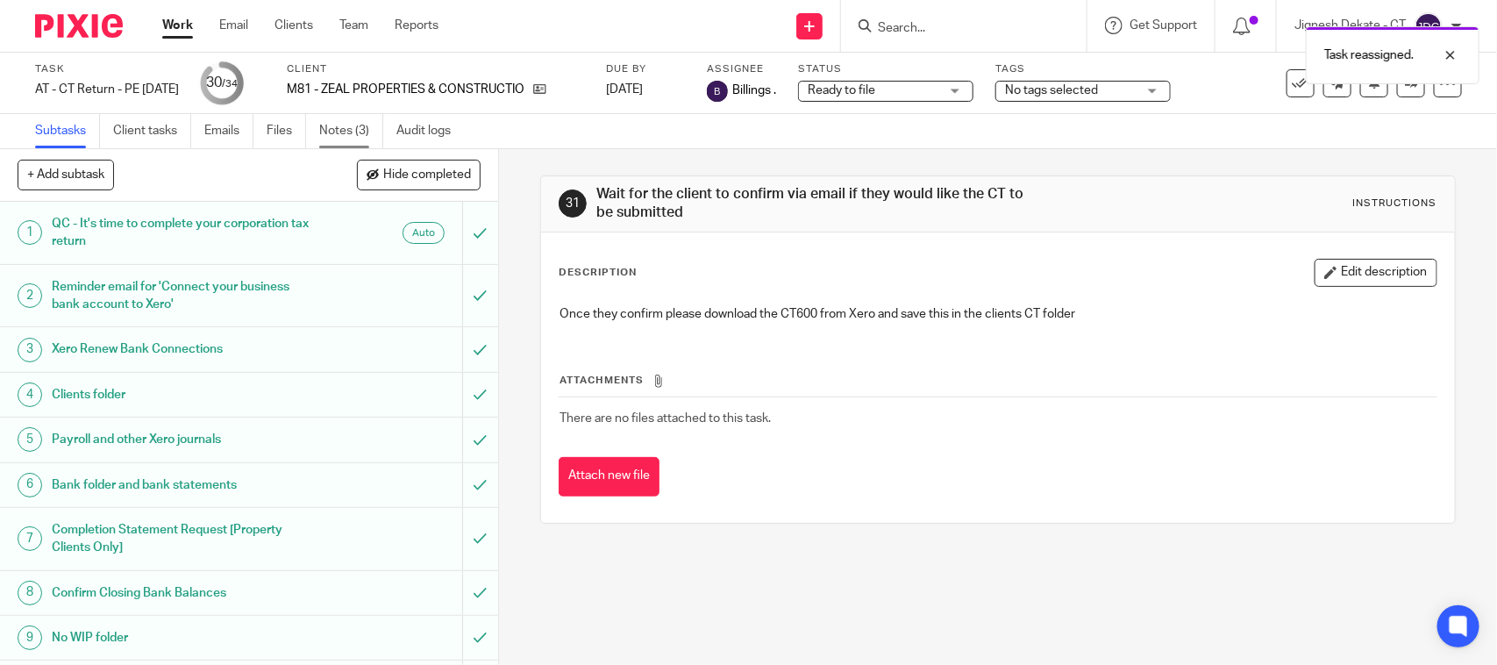
click at [338, 125] on link "Notes (3)" at bounding box center [351, 131] width 64 height 34
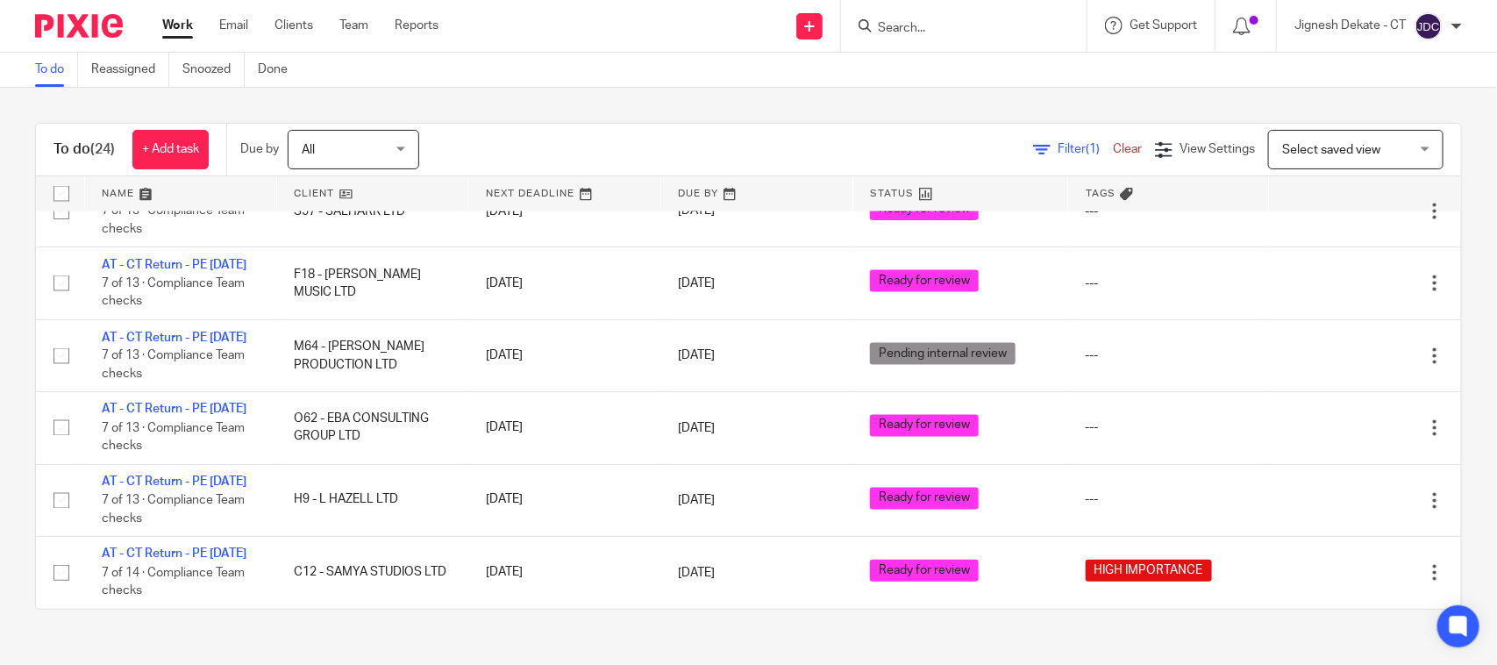
scroll to position [1671, 0]
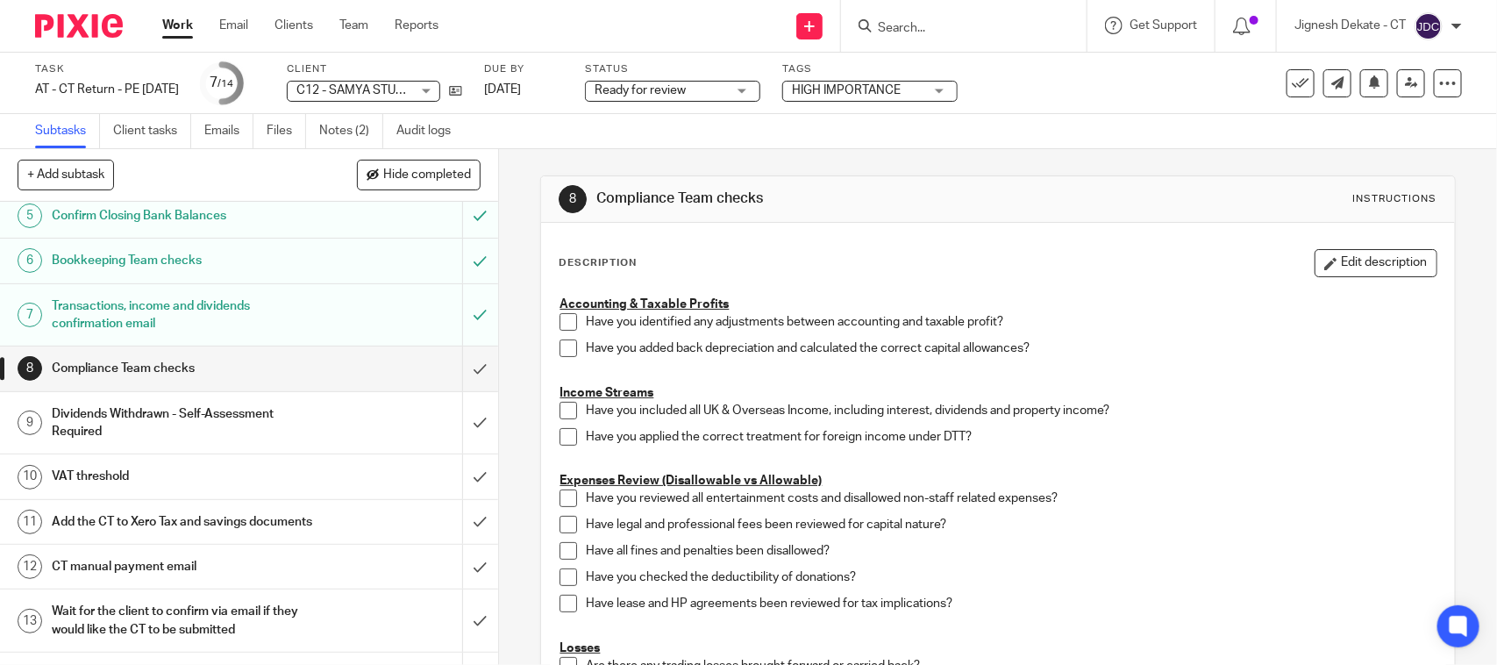
scroll to position [221, 0]
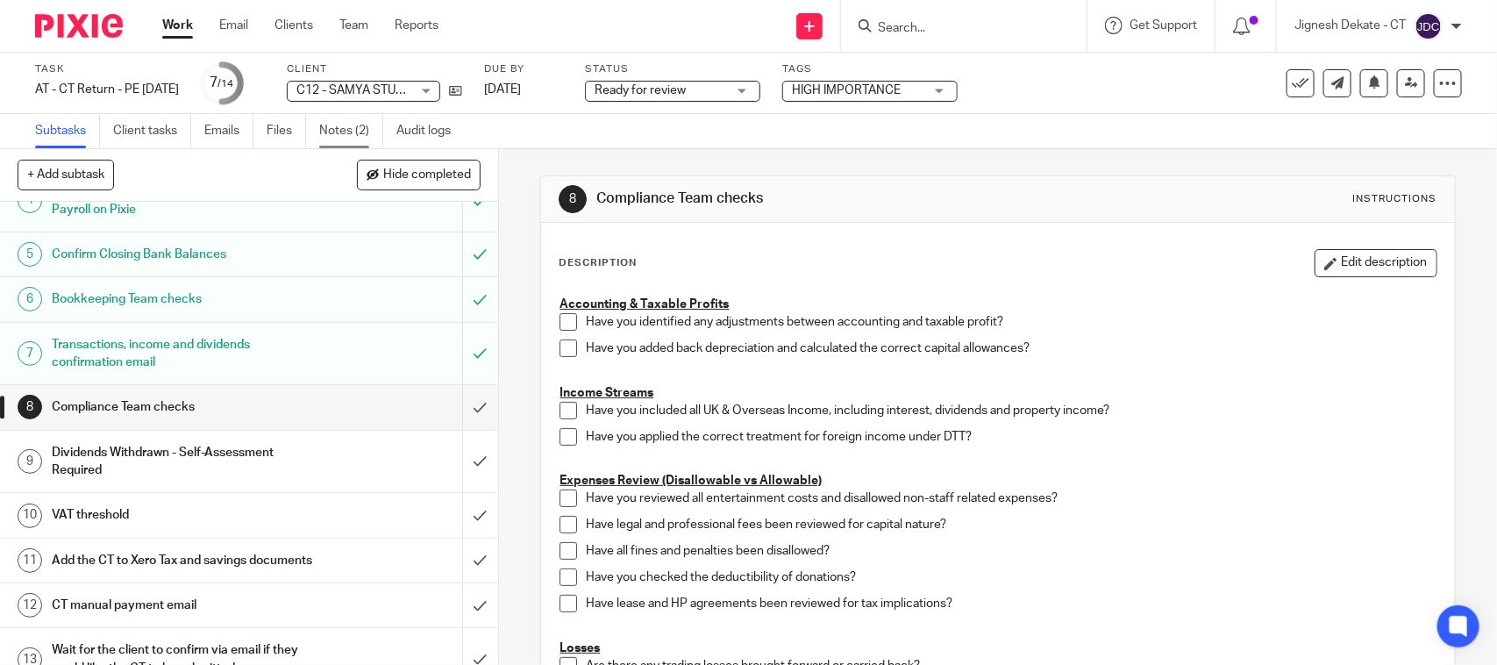
click at [336, 132] on link "Notes (2)" at bounding box center [351, 131] width 64 height 34
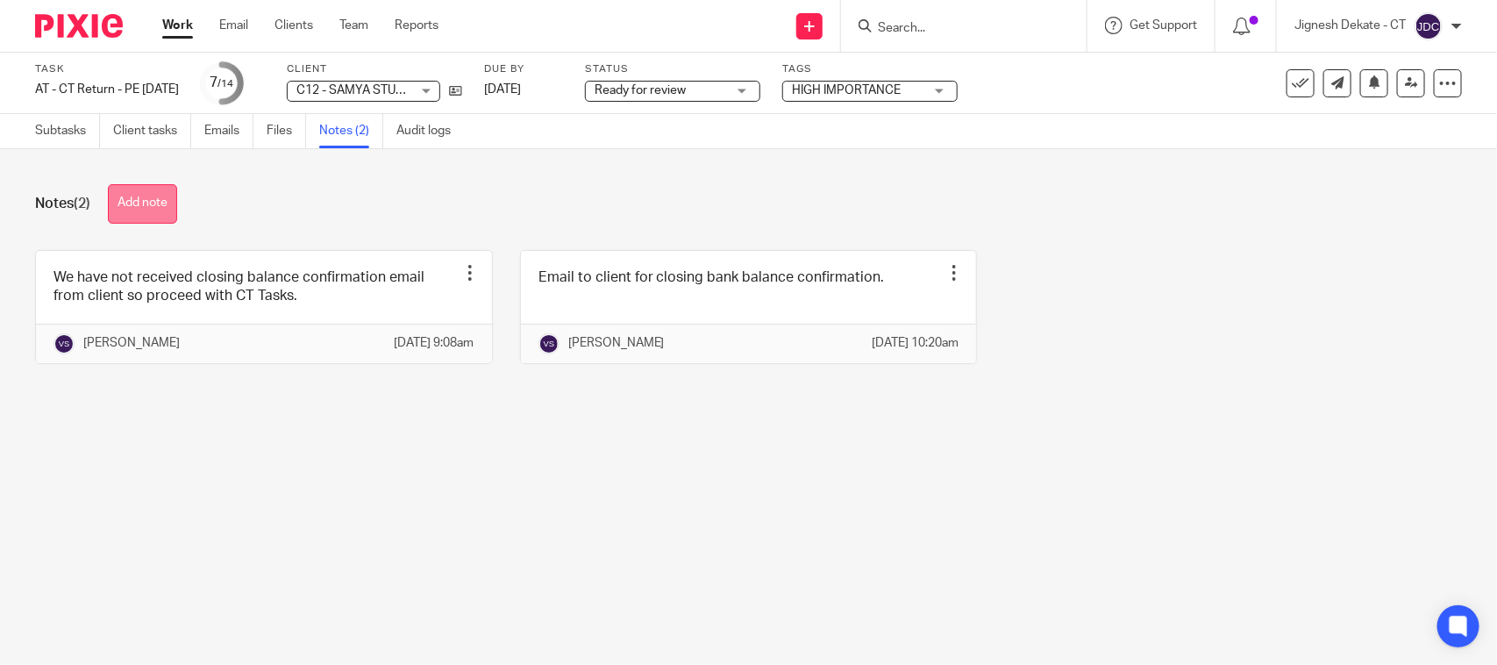
click at [142, 197] on button "Add note" at bounding box center [142, 203] width 69 height 39
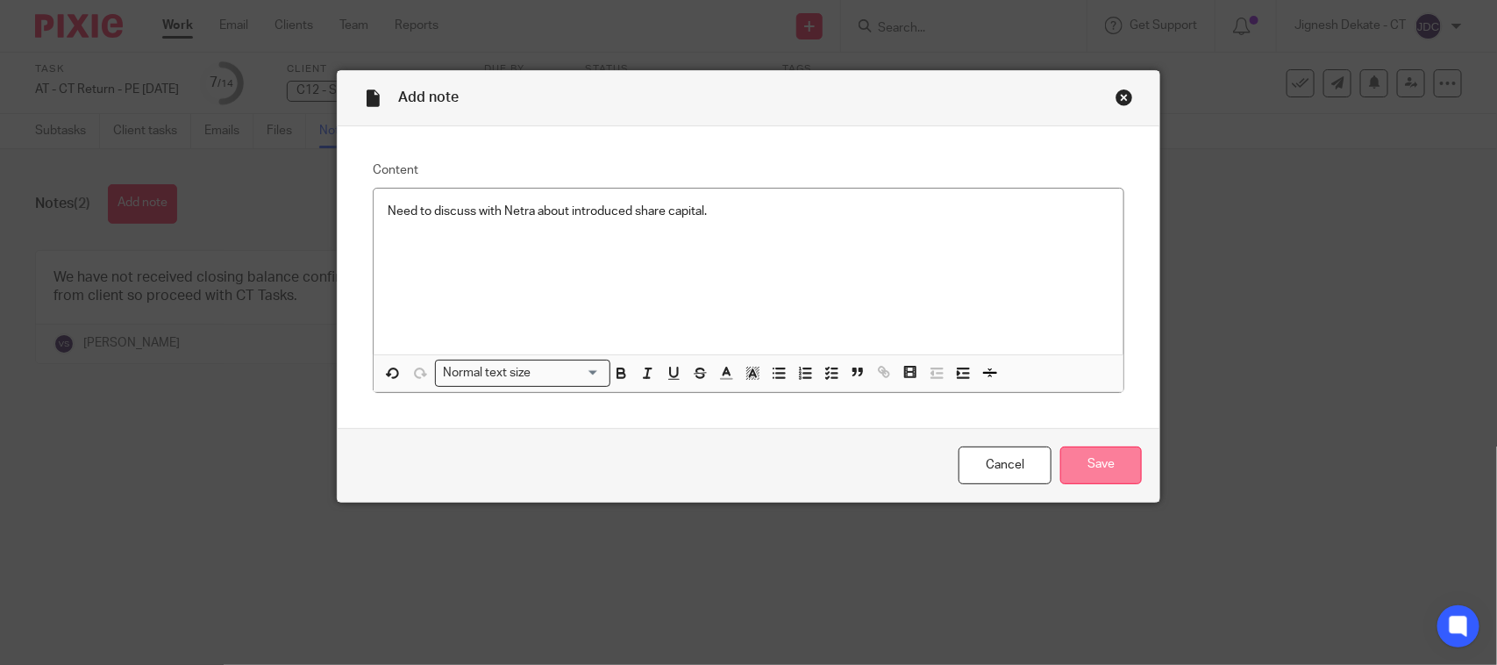
click at [1060, 469] on input "Save" at bounding box center [1101, 465] width 82 height 38
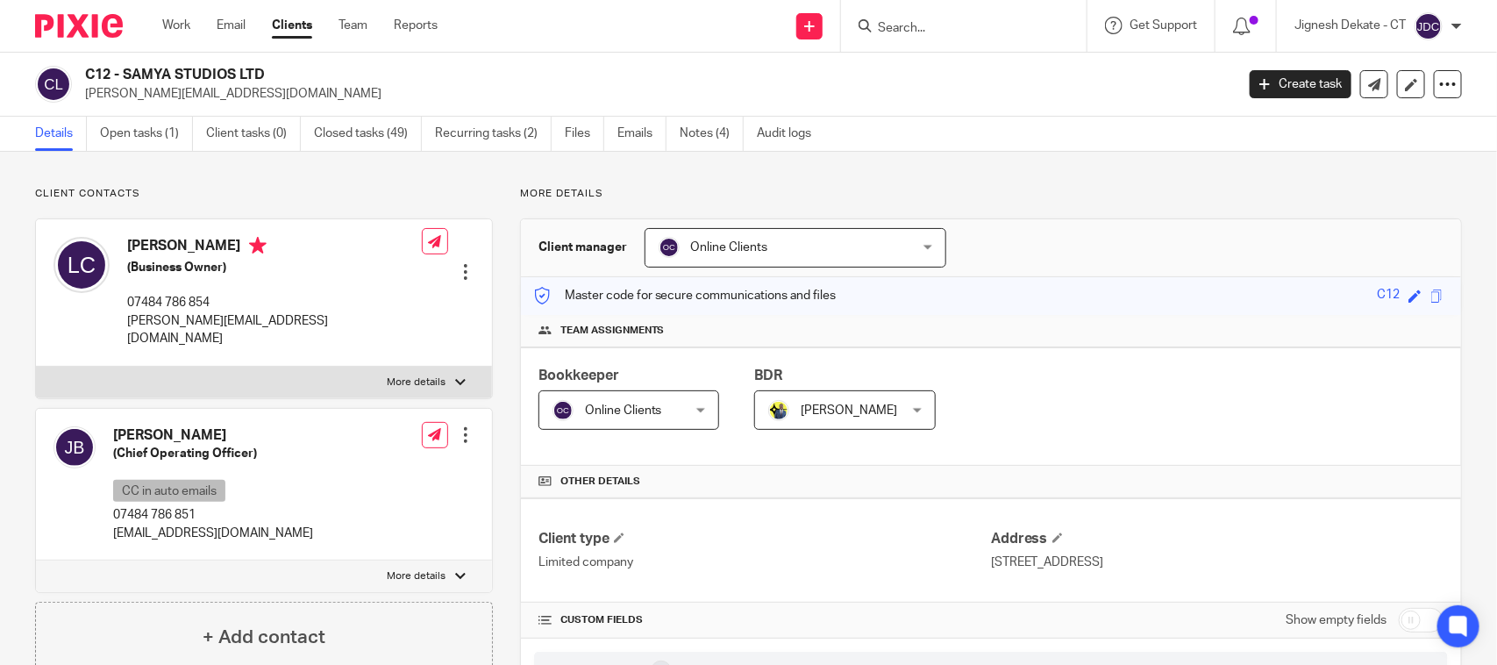
drag, startPoint x: 272, startPoint y: 75, endPoint x: 81, endPoint y: 83, distance: 191.3
click at [81, 83] on div "C12 - SAMYA STUDIOS LTD laura@samyastudios.com" at bounding box center [629, 84] width 1188 height 37
copy h2 "C12 - SAMYA STUDIOS LTD"
click at [883, 32] on input "Search" at bounding box center [955, 29] width 158 height 16
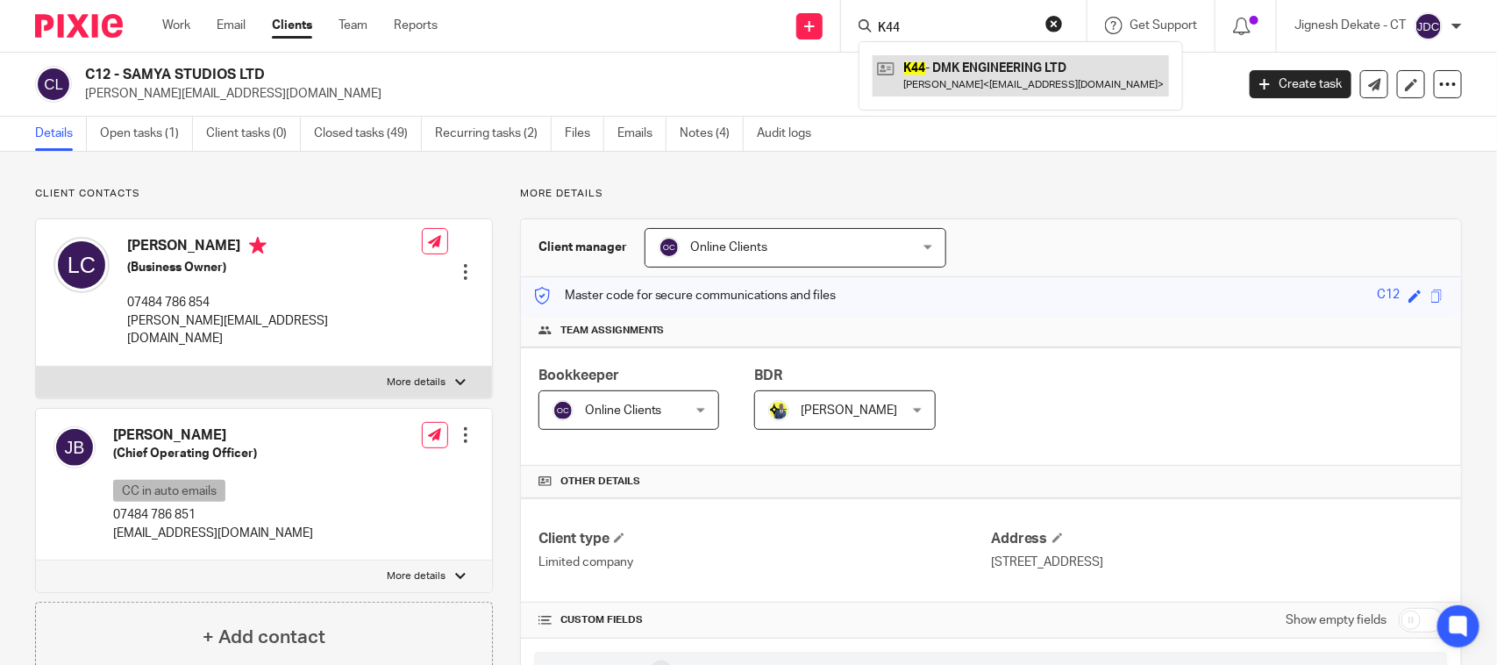
type input "K44"
click at [698, 82] on h2 "C12 - SAMYA STUDIOS LTD" at bounding box center [540, 75] width 910 height 18
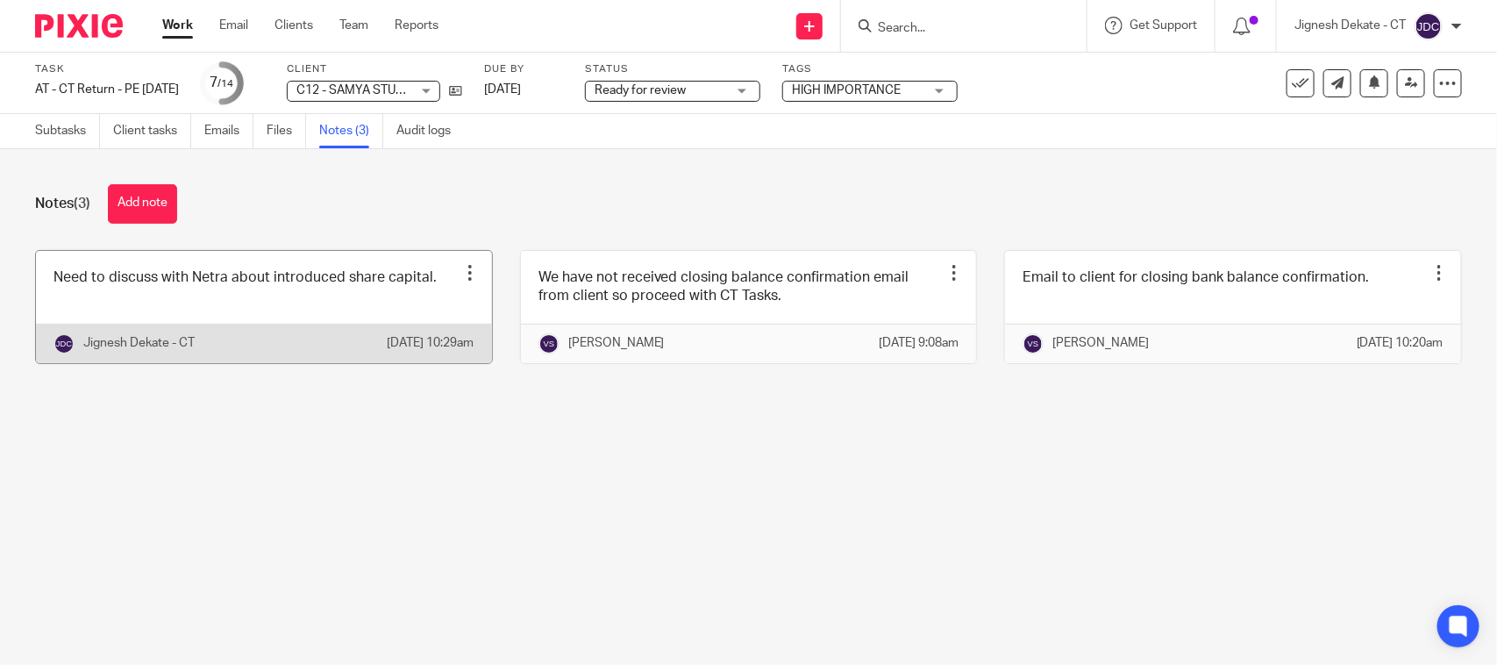
click at [181, 292] on link at bounding box center [264, 307] width 456 height 112
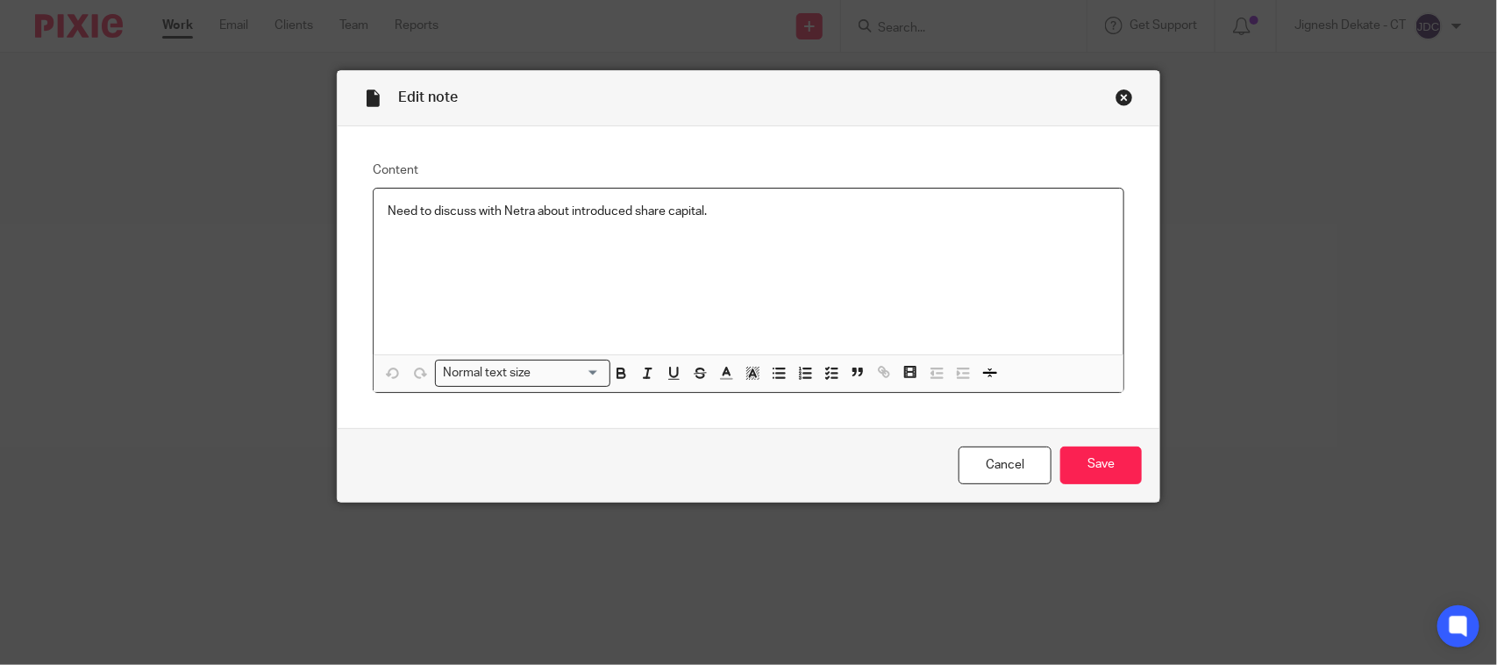
click at [719, 211] on p "Need to discuss with Netra about introduced share capital." at bounding box center [749, 212] width 722 height 18
click at [823, 370] on icon "button" at bounding box center [831, 373] width 16 height 16
click at [664, 247] on p "Please pay all outstanding creditors through" at bounding box center [761, 247] width 695 height 18
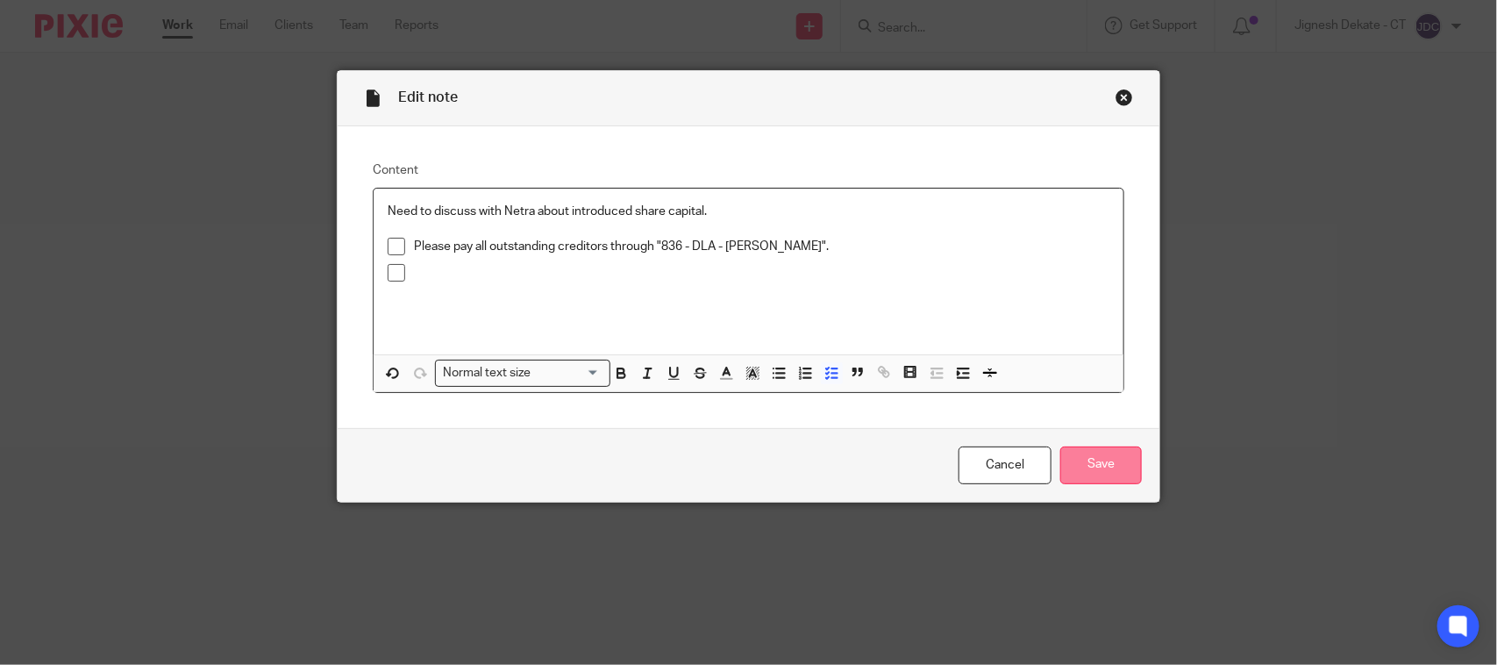
click at [1071, 460] on input "Save" at bounding box center [1101, 465] width 82 height 38
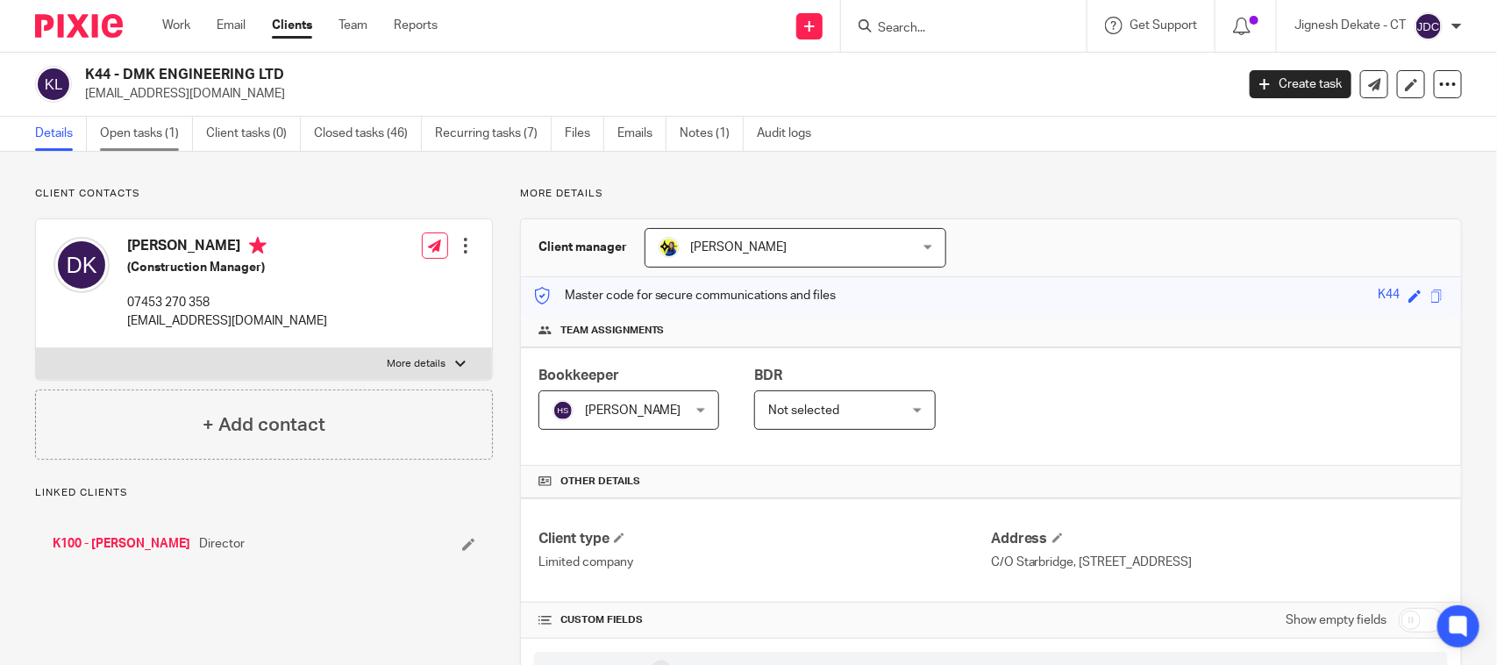
click at [140, 119] on link "Open tasks (1)" at bounding box center [146, 134] width 93 height 34
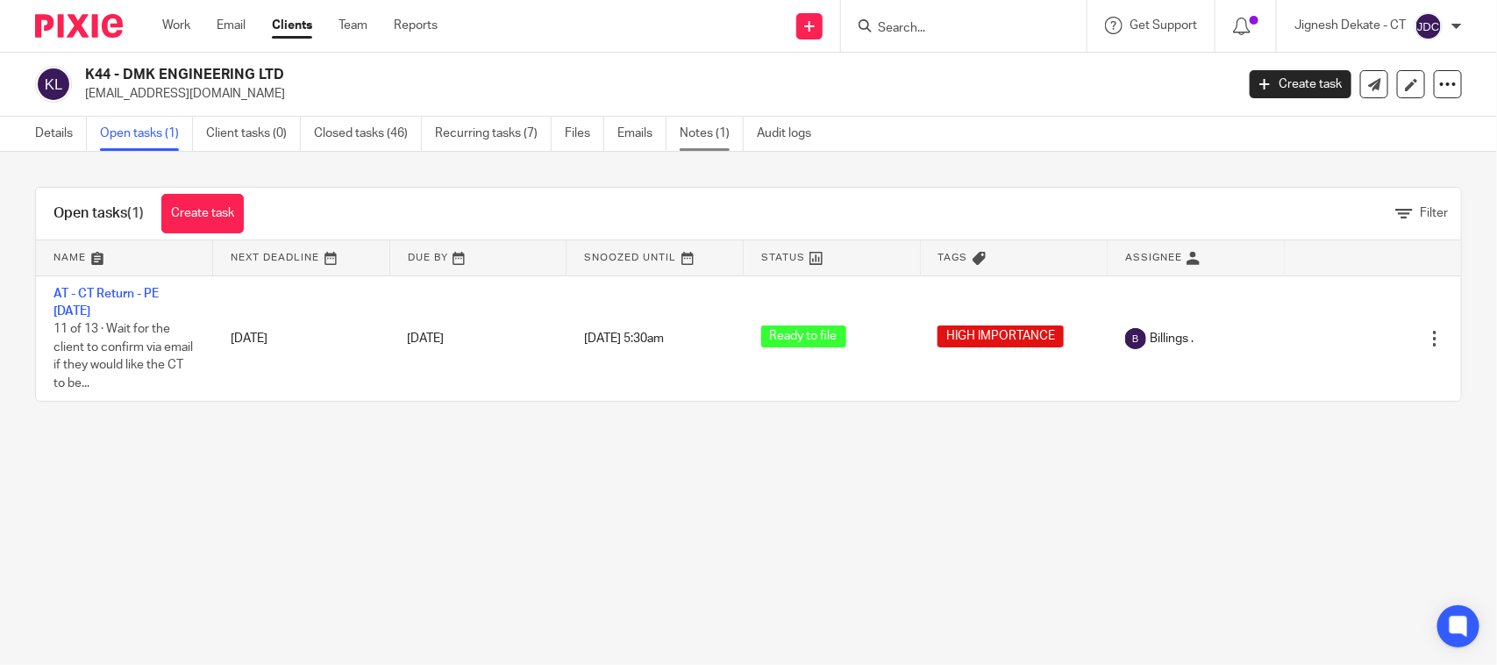
click at [689, 138] on link "Notes (1)" at bounding box center [712, 134] width 64 height 34
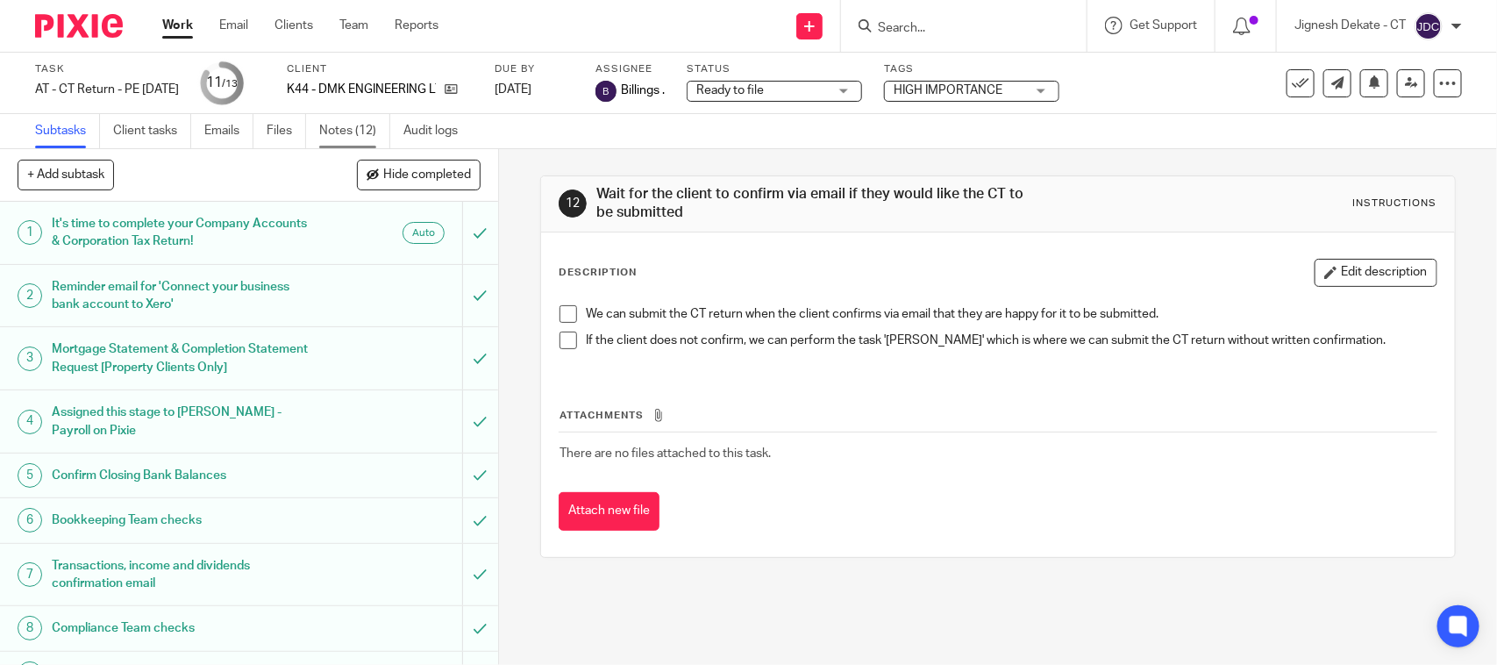
click at [340, 124] on link "Notes (12)" at bounding box center [354, 131] width 71 height 34
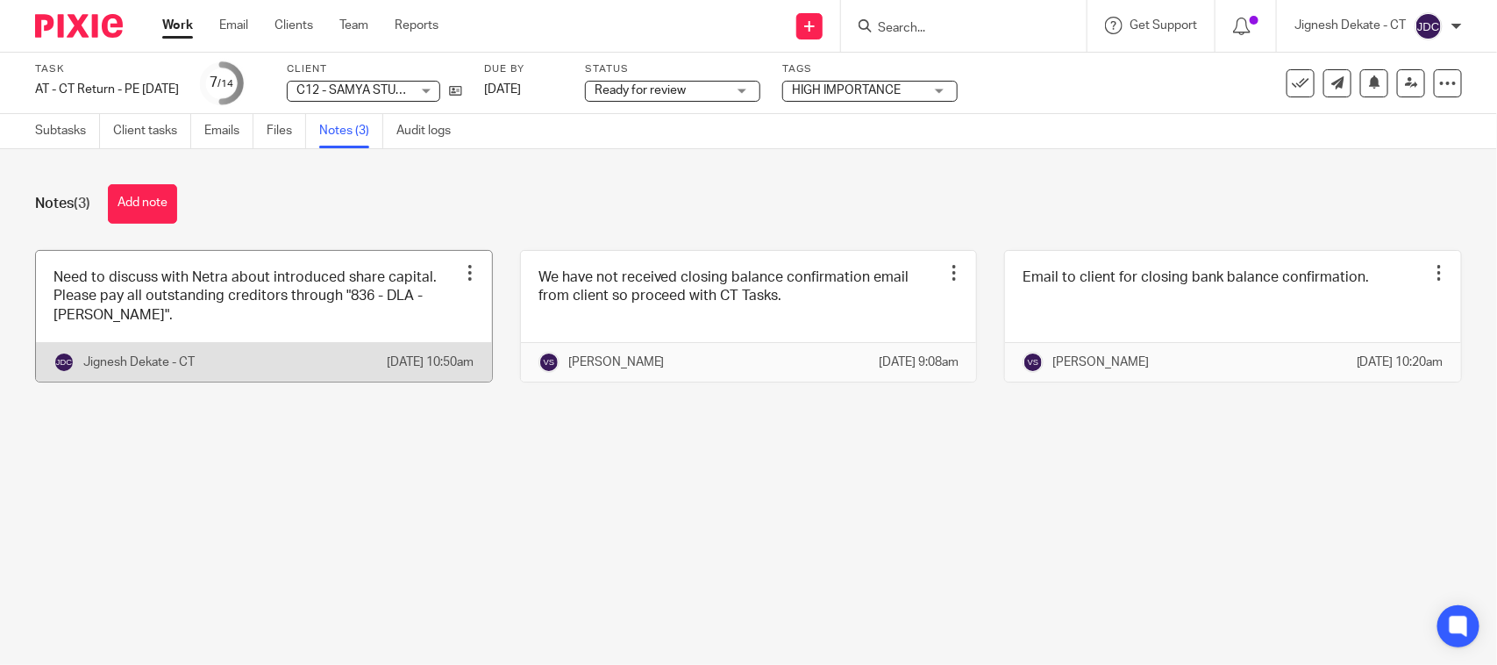
click at [294, 321] on link at bounding box center [264, 316] width 456 height 131
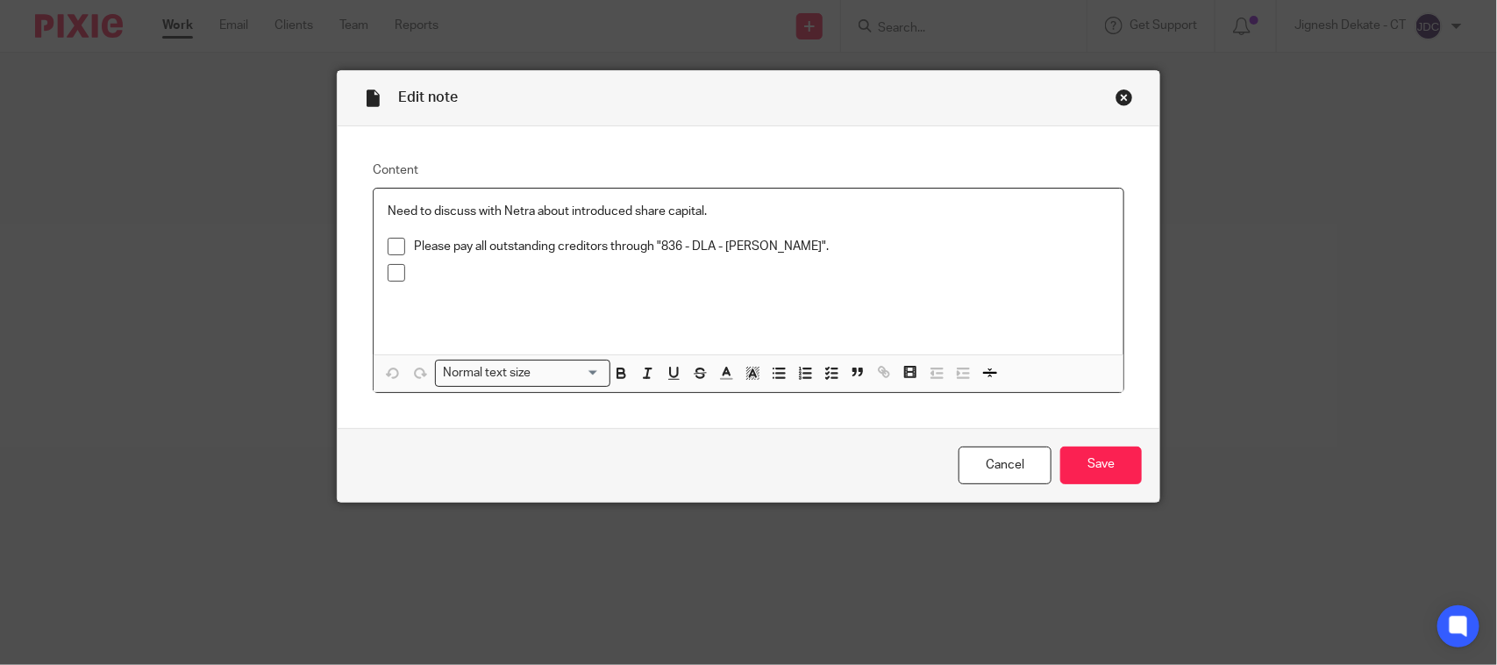
click at [436, 274] on p at bounding box center [761, 273] width 695 height 18
click at [820, 243] on p "Please pay all outstanding creditors through "836 - DLA - Laura Childs"." at bounding box center [761, 247] width 695 height 18
click at [706, 213] on p "Need to discuss with Netra about introduced share capital." at bounding box center [749, 212] width 722 height 18
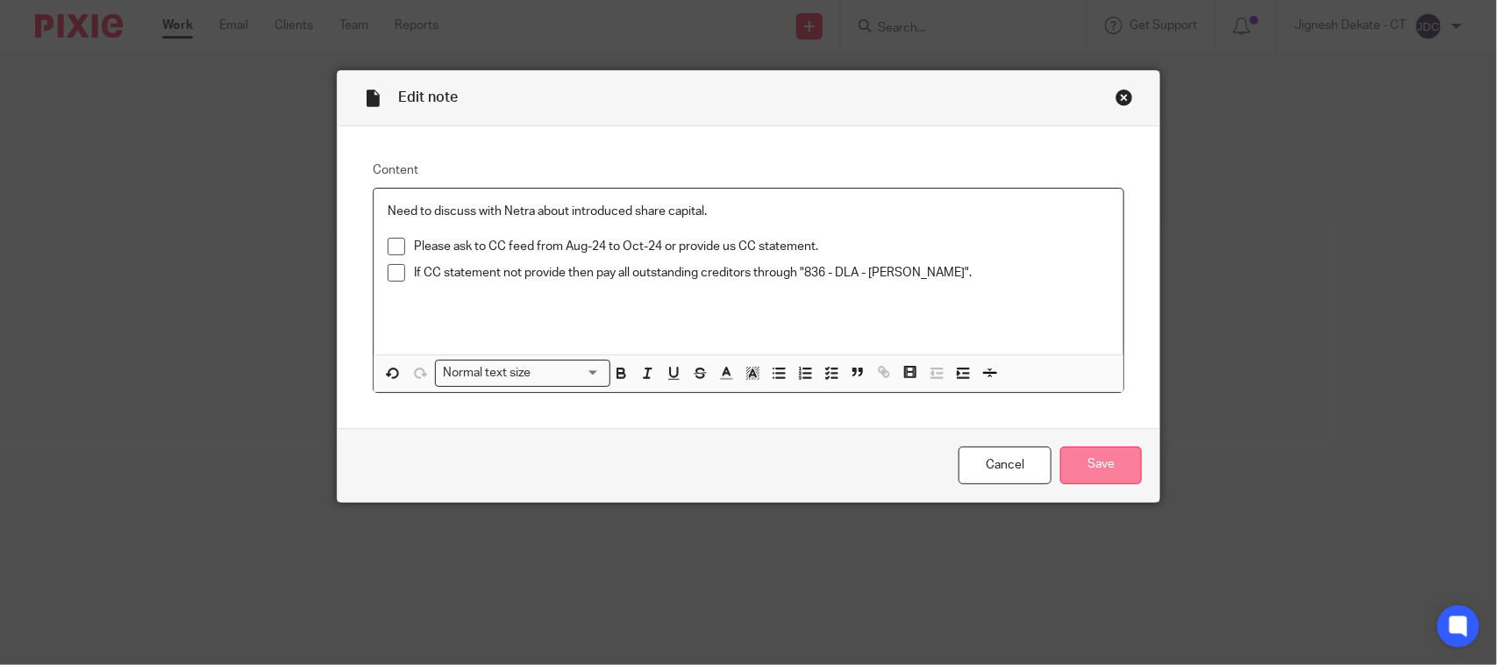
click at [1103, 462] on input "Save" at bounding box center [1101, 465] width 82 height 38
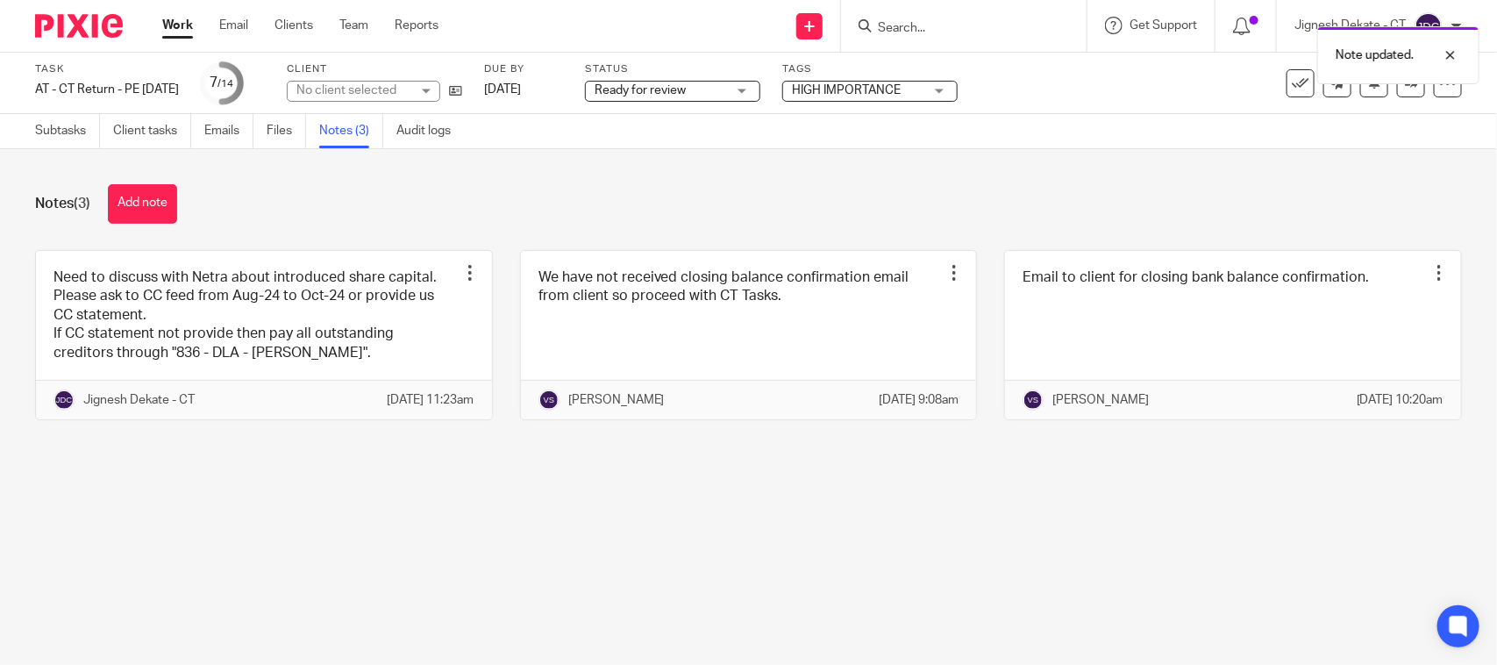
click at [686, 89] on span "Ready for review" at bounding box center [639, 90] width 91 height 12
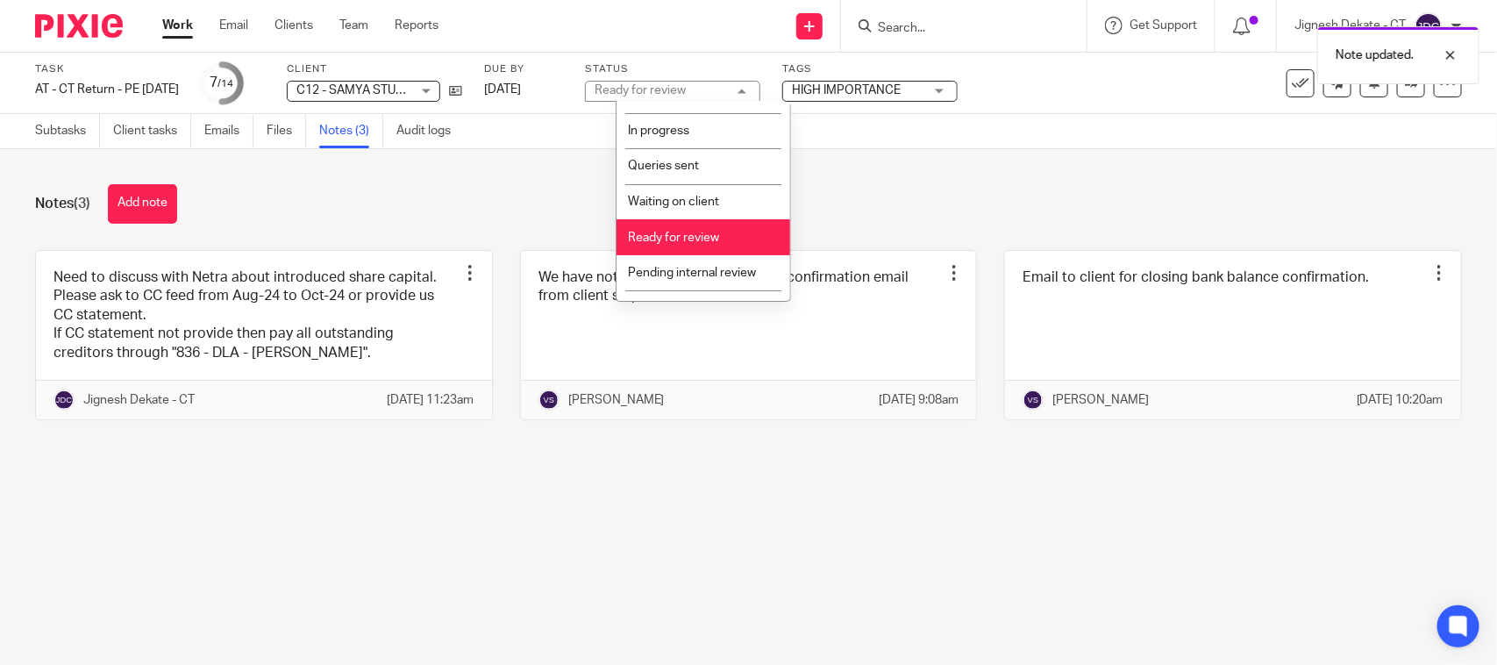
scroll to position [83, 0]
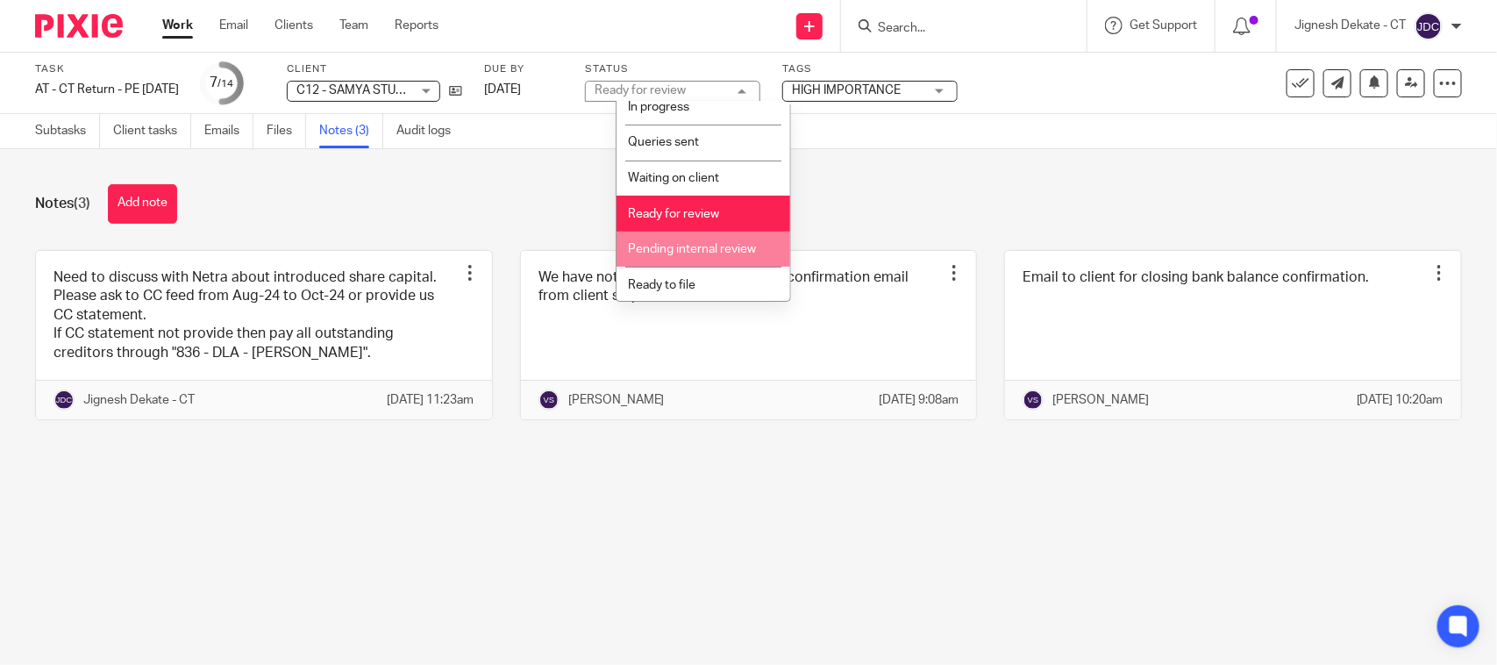
click at [963, 202] on div "Notes (3) Add note" at bounding box center [748, 203] width 1427 height 39
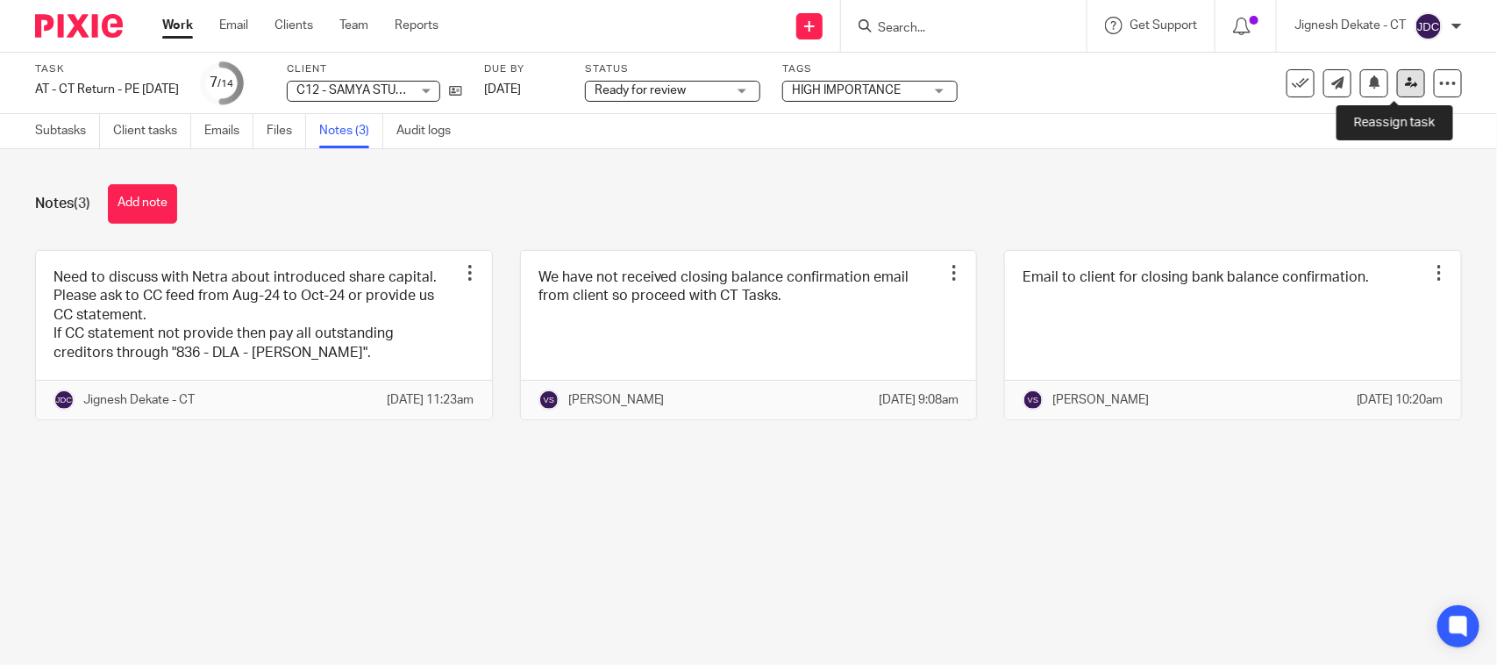
click at [1405, 84] on icon at bounding box center [1411, 82] width 13 height 13
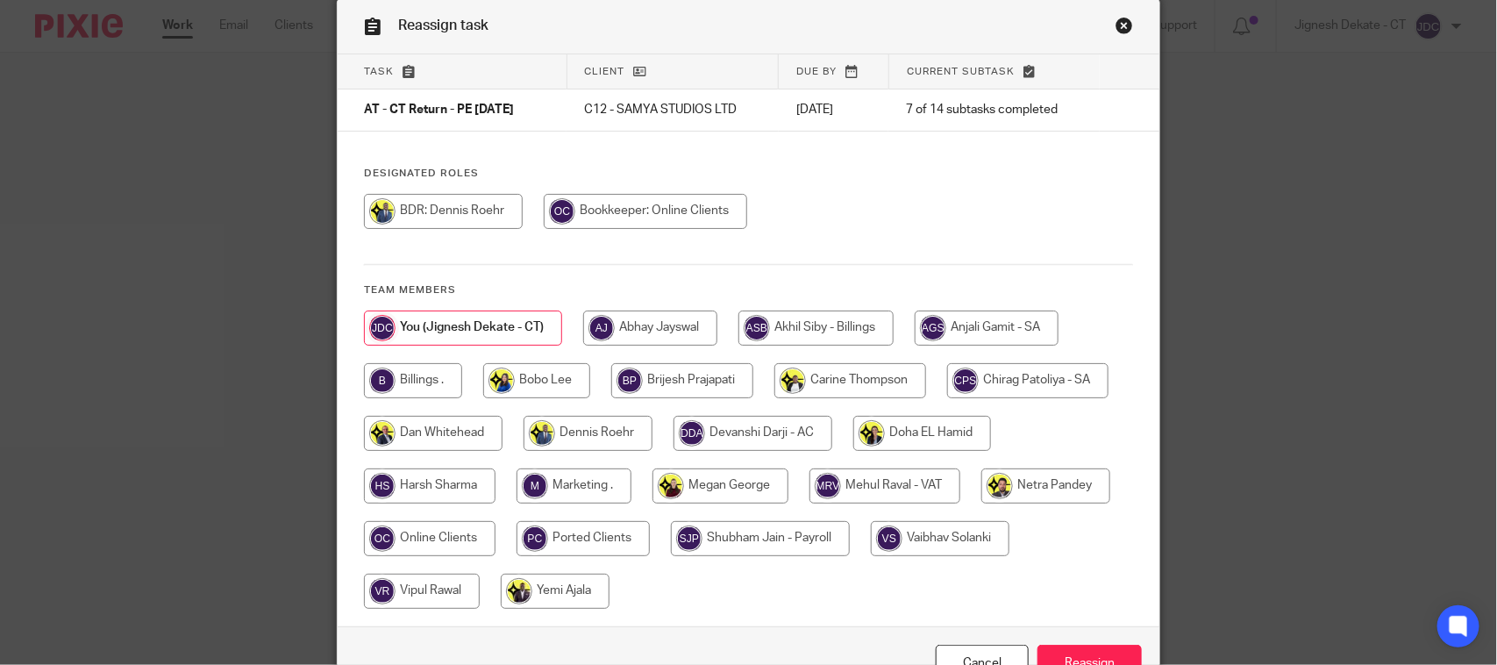
scroll to position [110, 0]
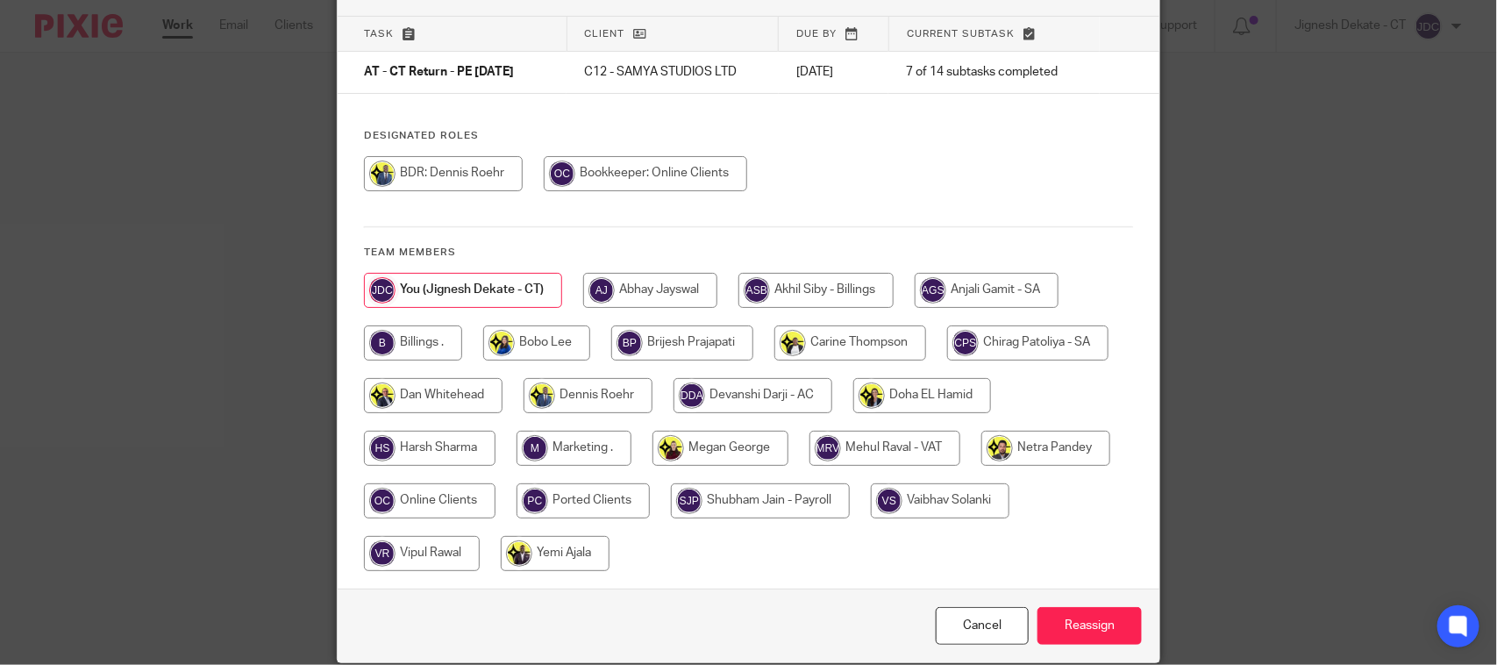
click at [922, 497] on input "radio" at bounding box center [940, 500] width 139 height 35
radio input "true"
click at [1087, 623] on input "Reassign" at bounding box center [1089, 626] width 104 height 38
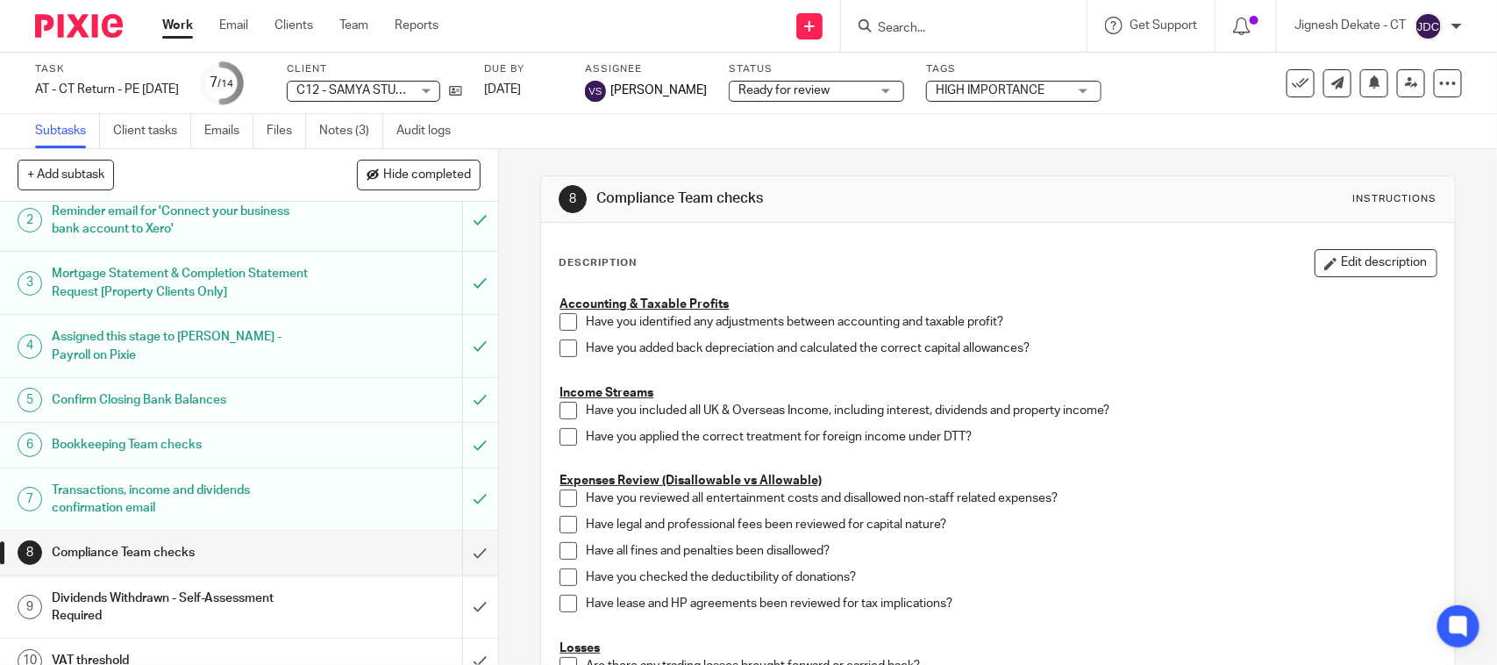
scroll to position [219, 0]
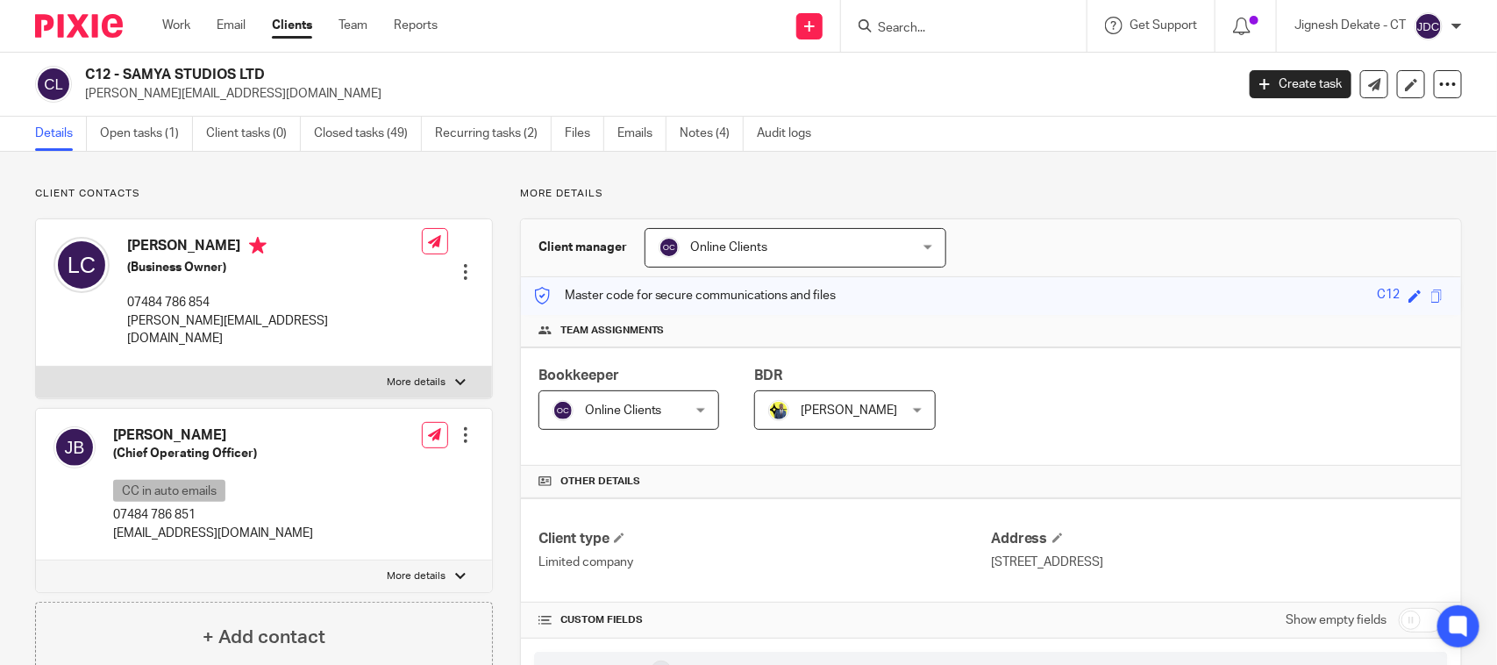
drag, startPoint x: 272, startPoint y: 73, endPoint x: 86, endPoint y: 70, distance: 185.9
click at [86, 70] on h2 "C12 - SAMYA STUDIOS LTD" at bounding box center [540, 75] width 910 height 18
copy h2 "C12 - SAMYA STUDIOS LTD"
